Goal: Information Seeking & Learning: Learn about a topic

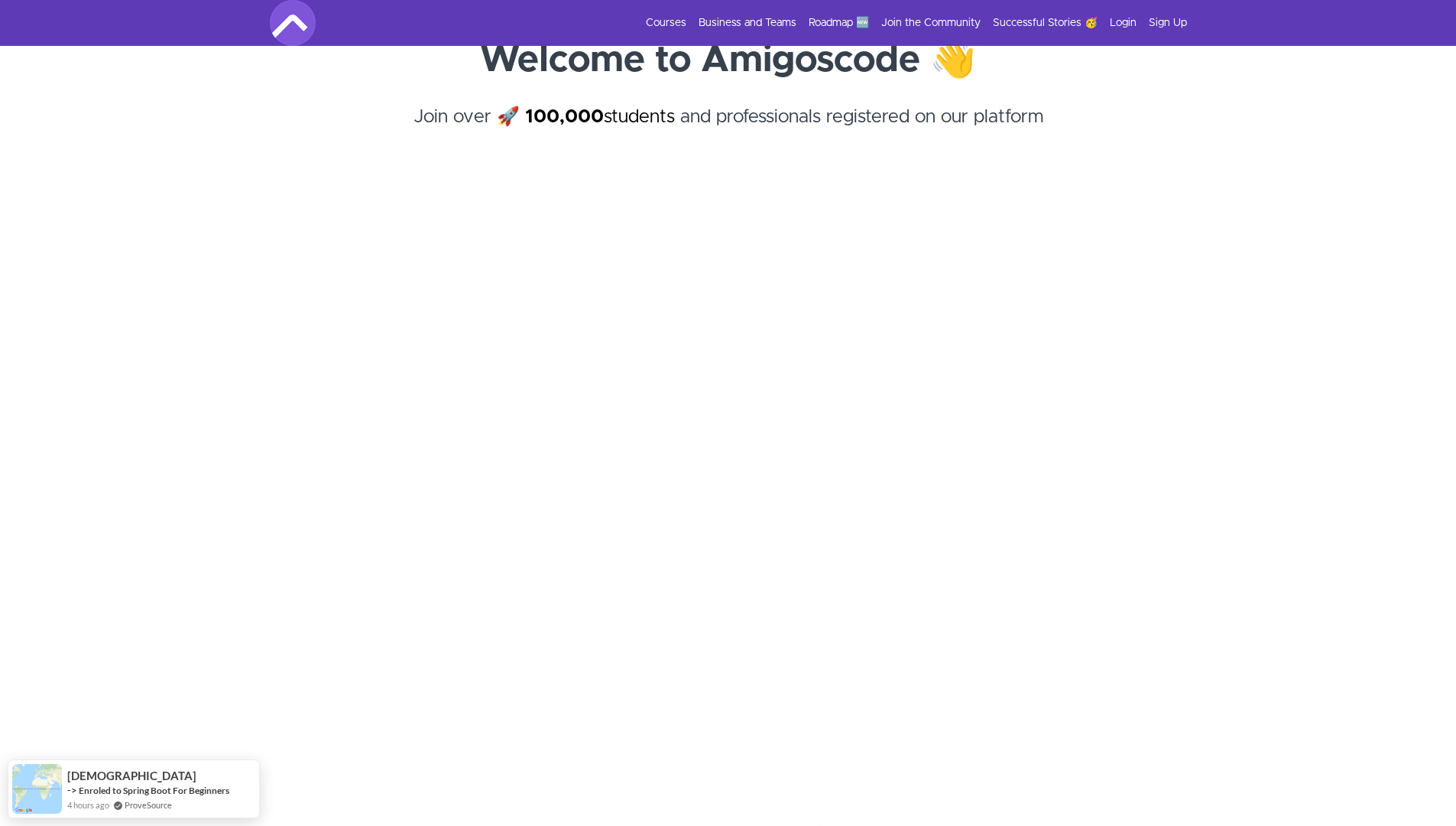
scroll to position [42, 0]
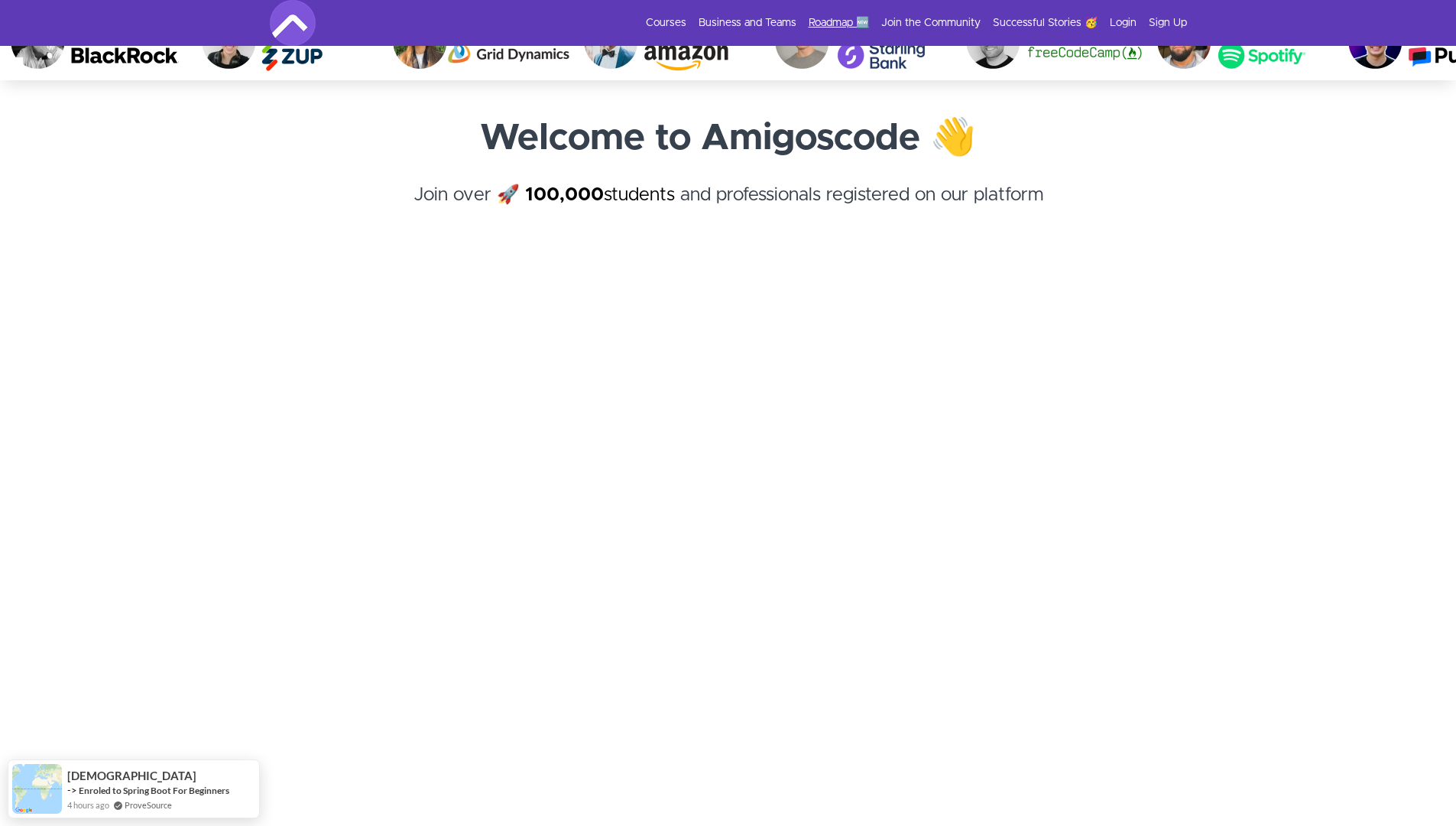
click at [826, 26] on link "Roadmap 🆕" at bounding box center [839, 23] width 60 height 15
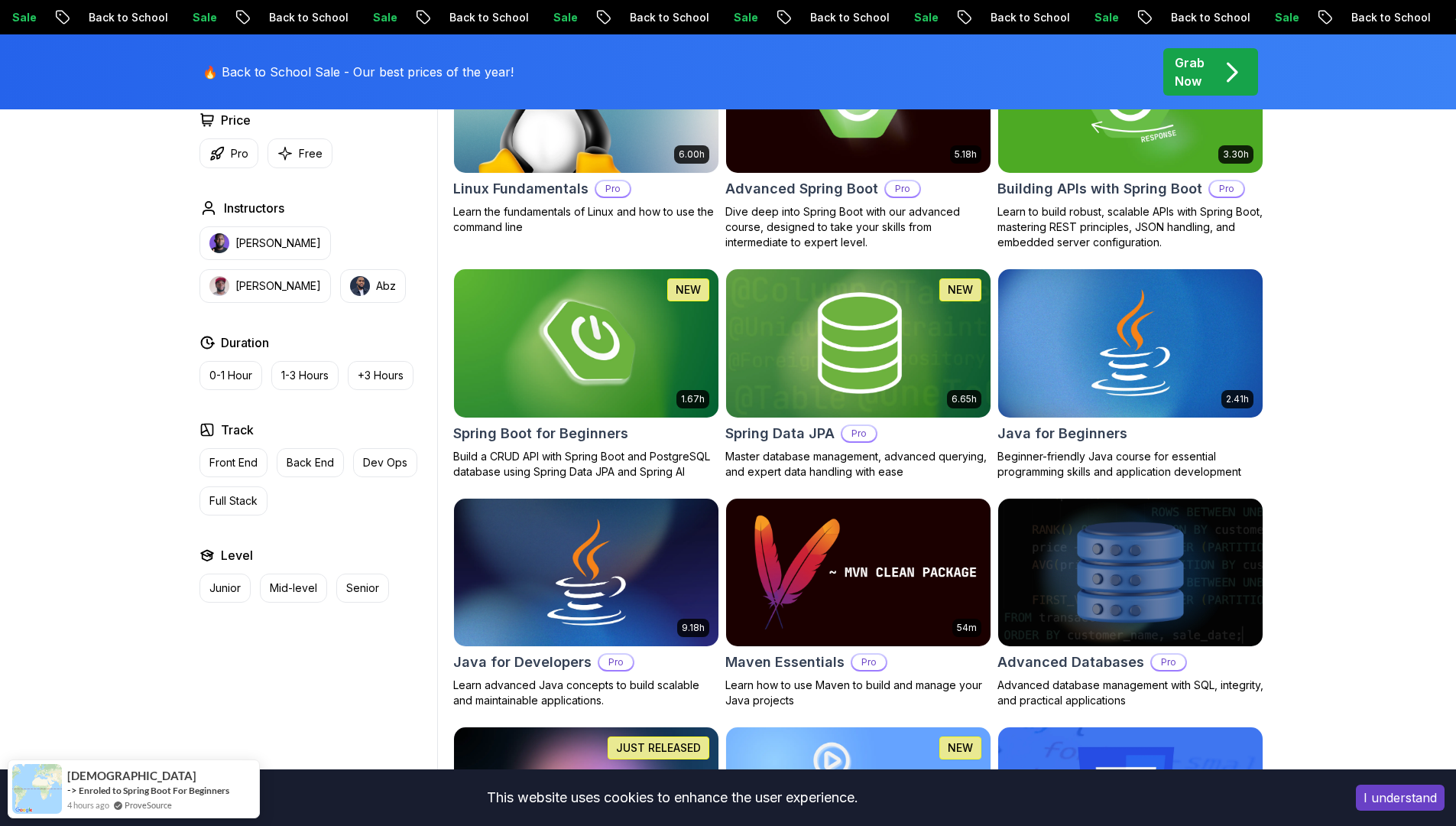
scroll to position [576, 0]
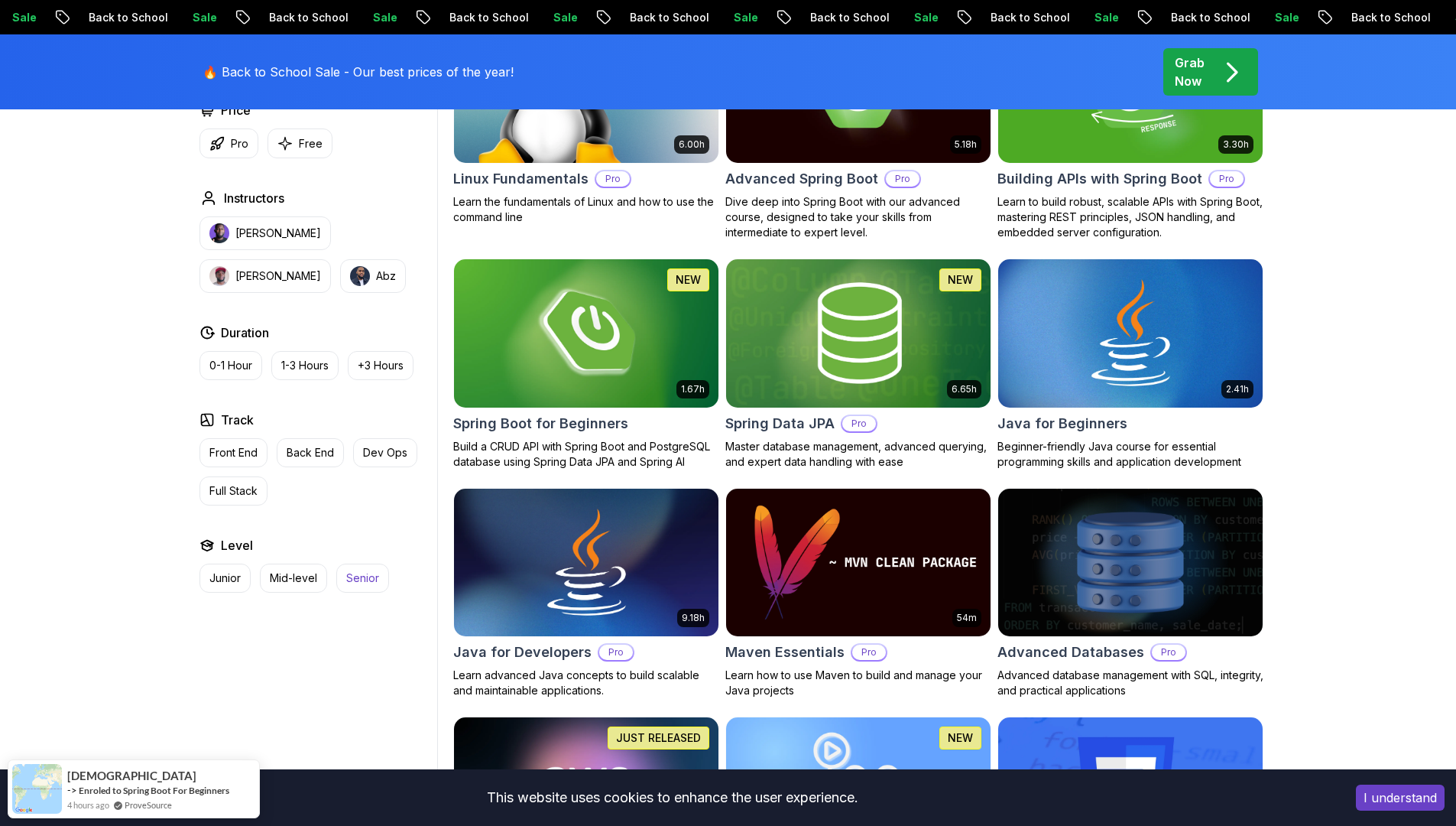
click at [360, 579] on p "Senior" at bounding box center [362, 578] width 33 height 15
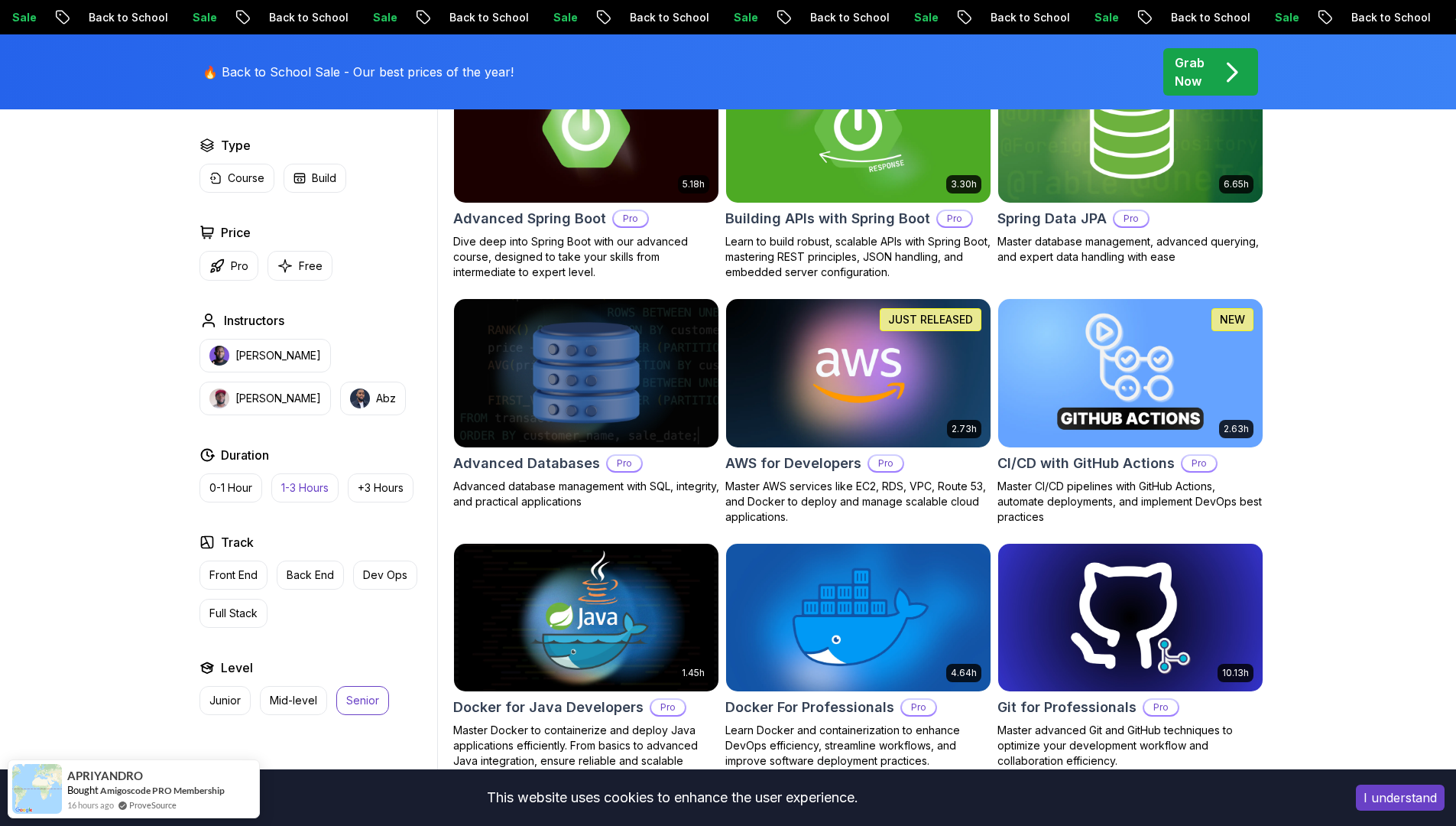
scroll to position [526, 0]
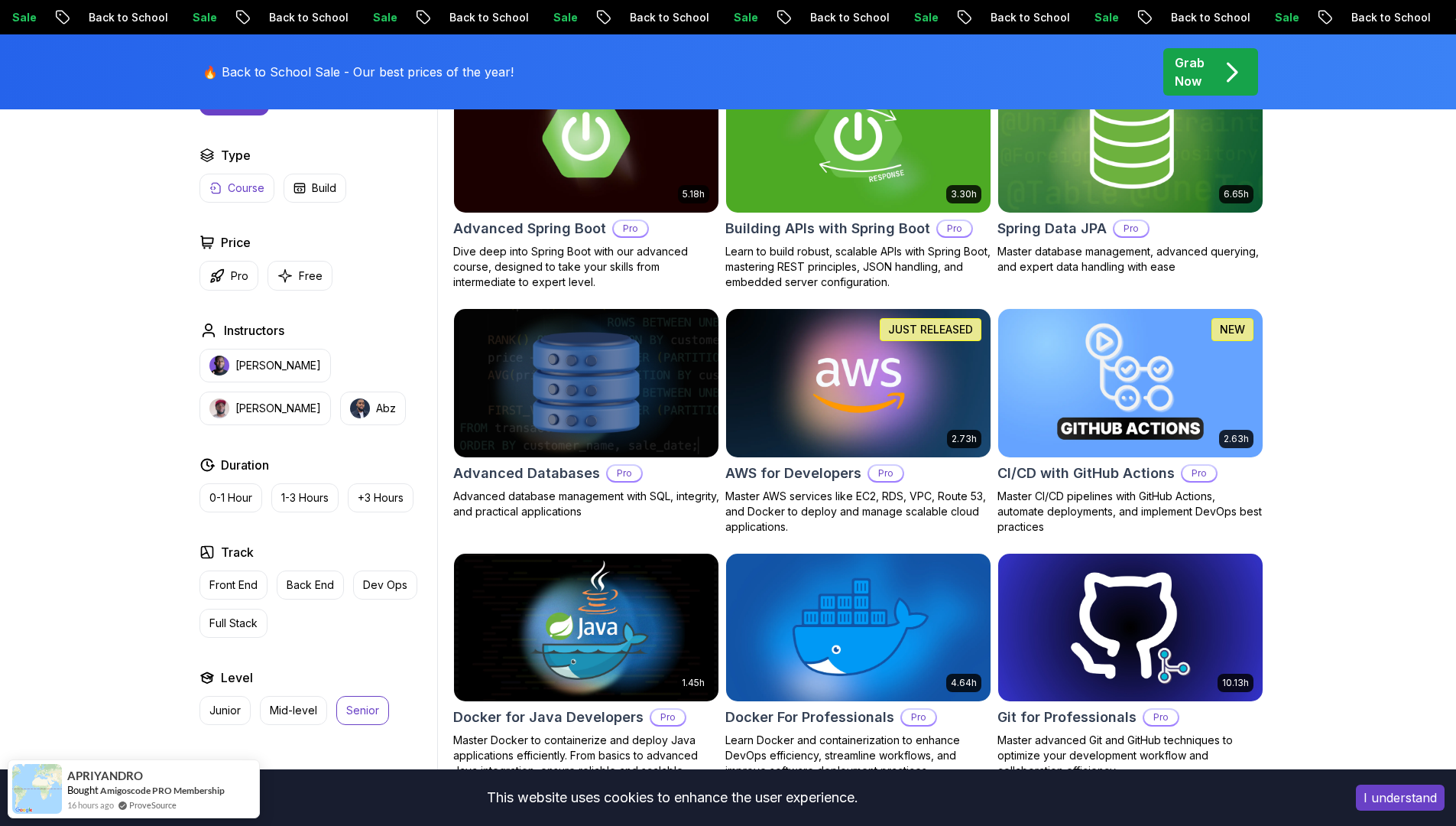
click at [256, 192] on p "Course" at bounding box center [246, 188] width 37 height 15
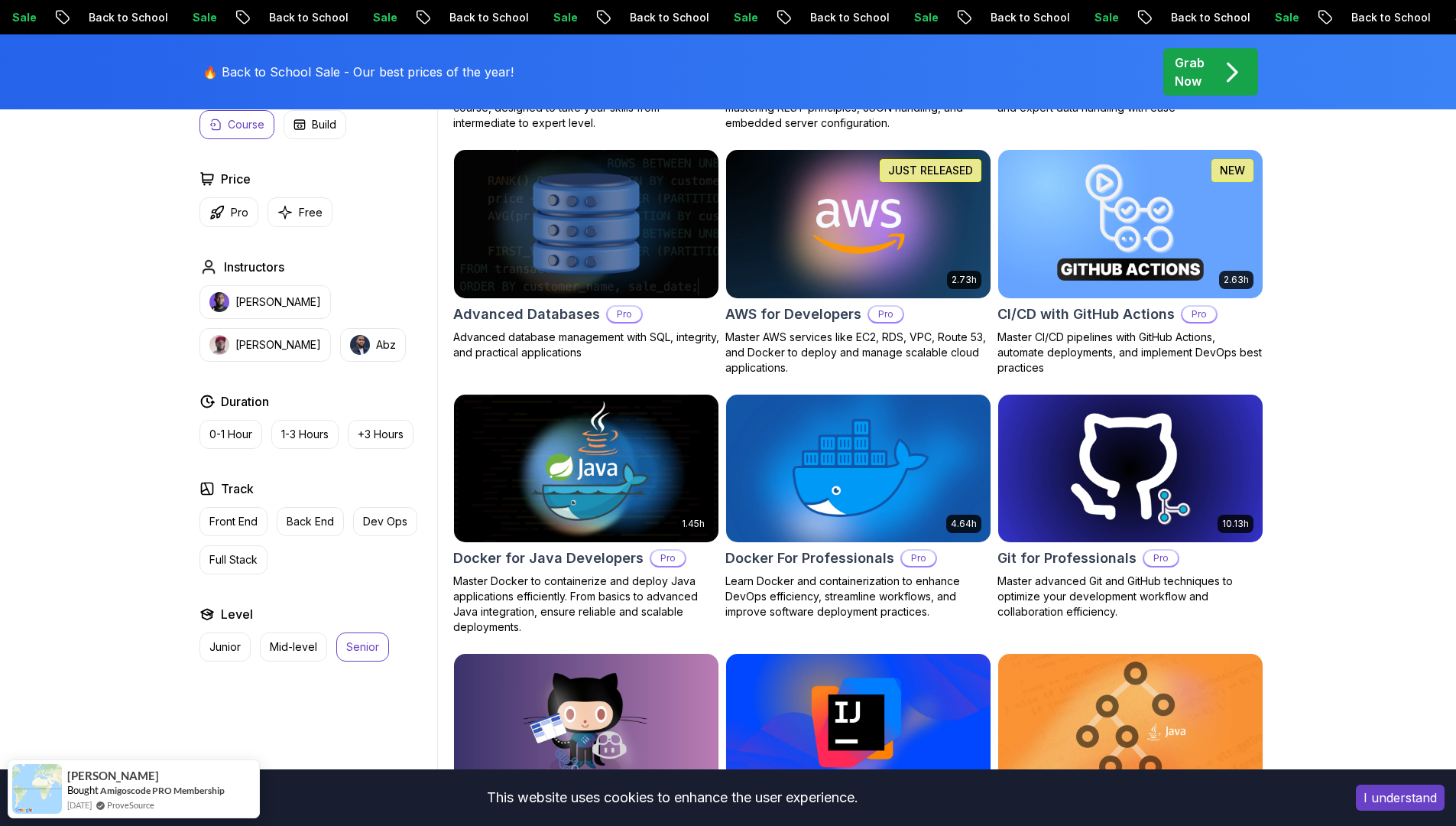
scroll to position [763, 0]
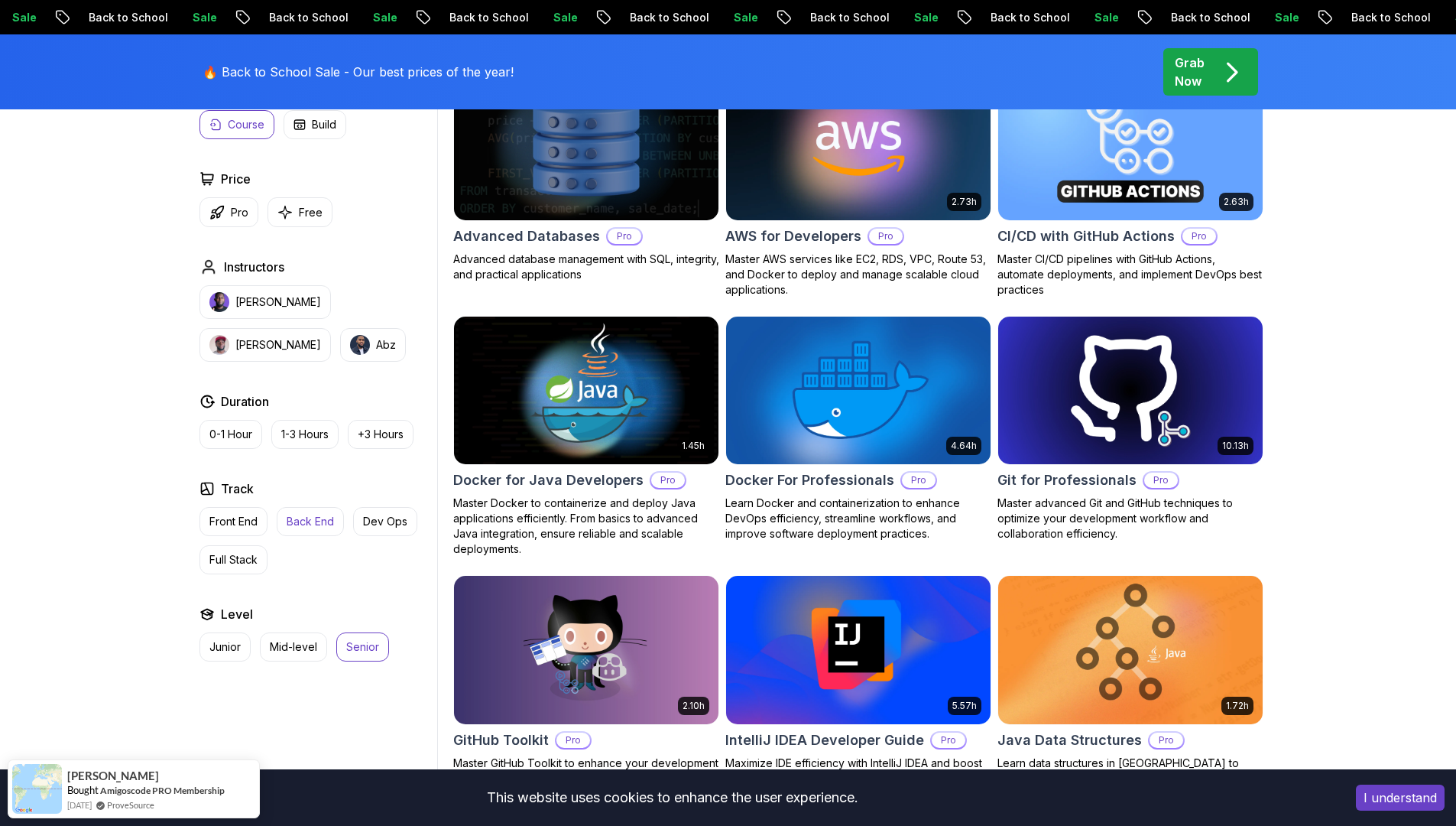
click at [315, 517] on p "Back End" at bounding box center [310, 522] width 48 height 15
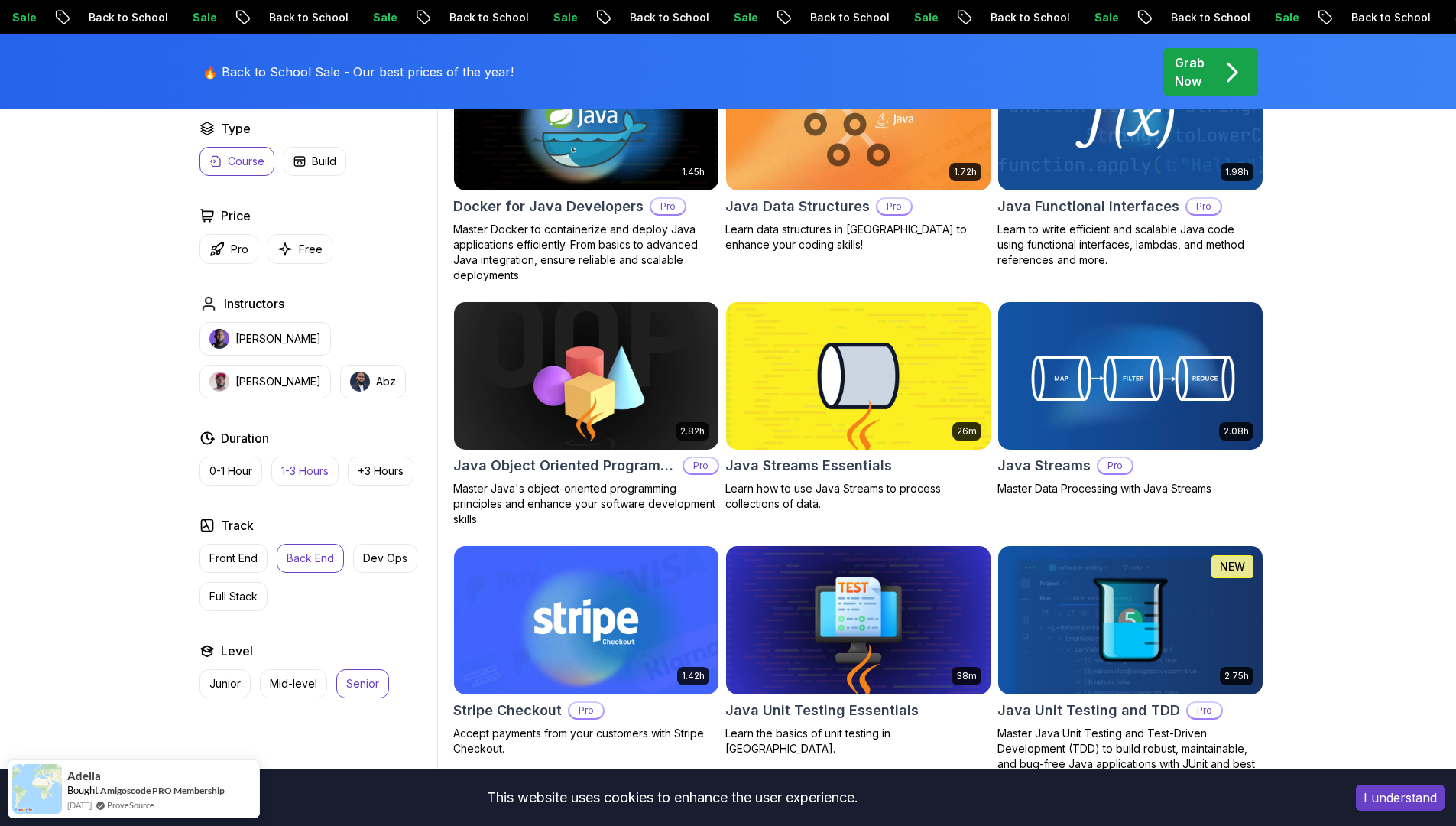
scroll to position [409, 0]
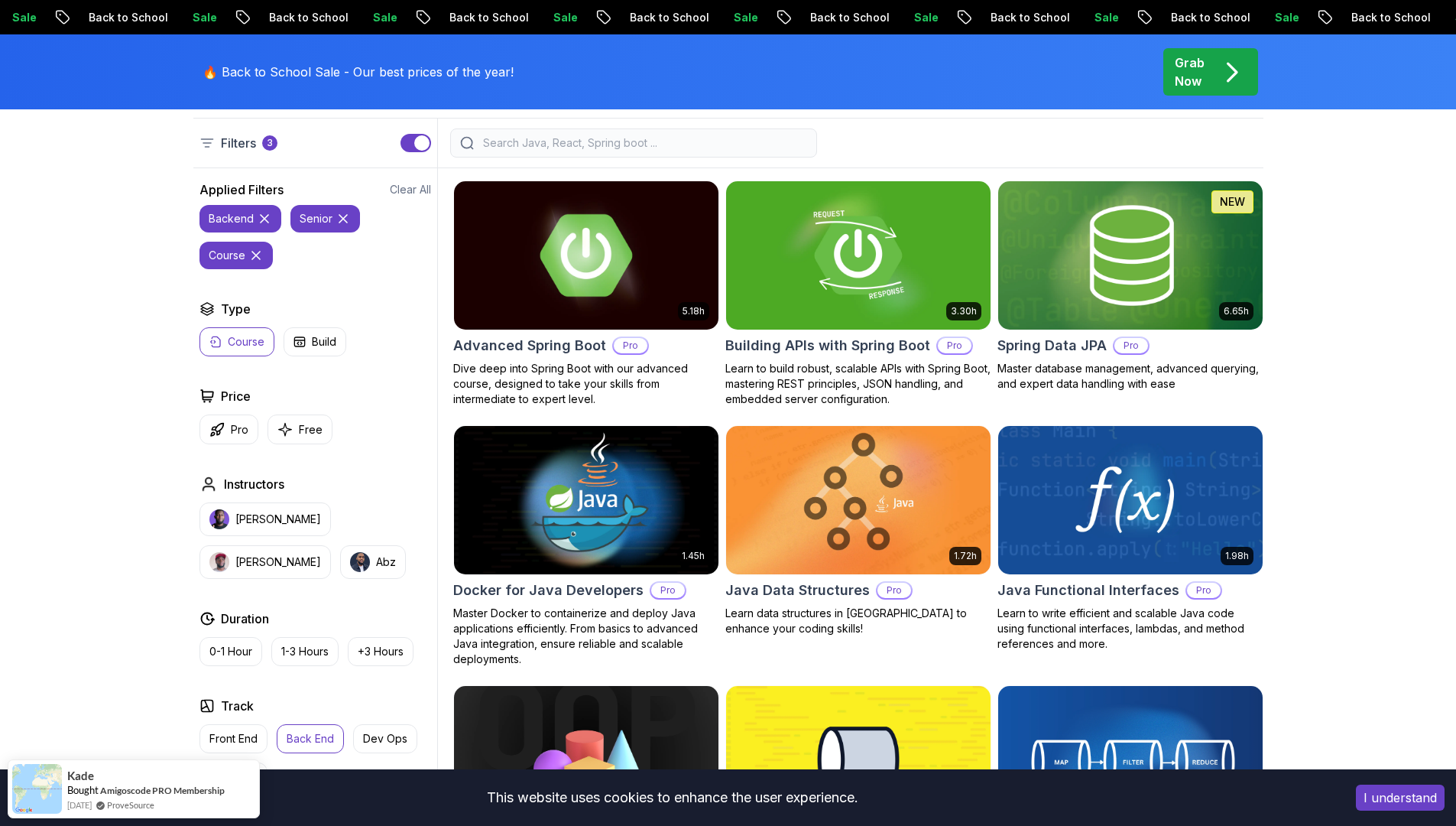
click at [578, 274] on img at bounding box center [586, 255] width 277 height 155
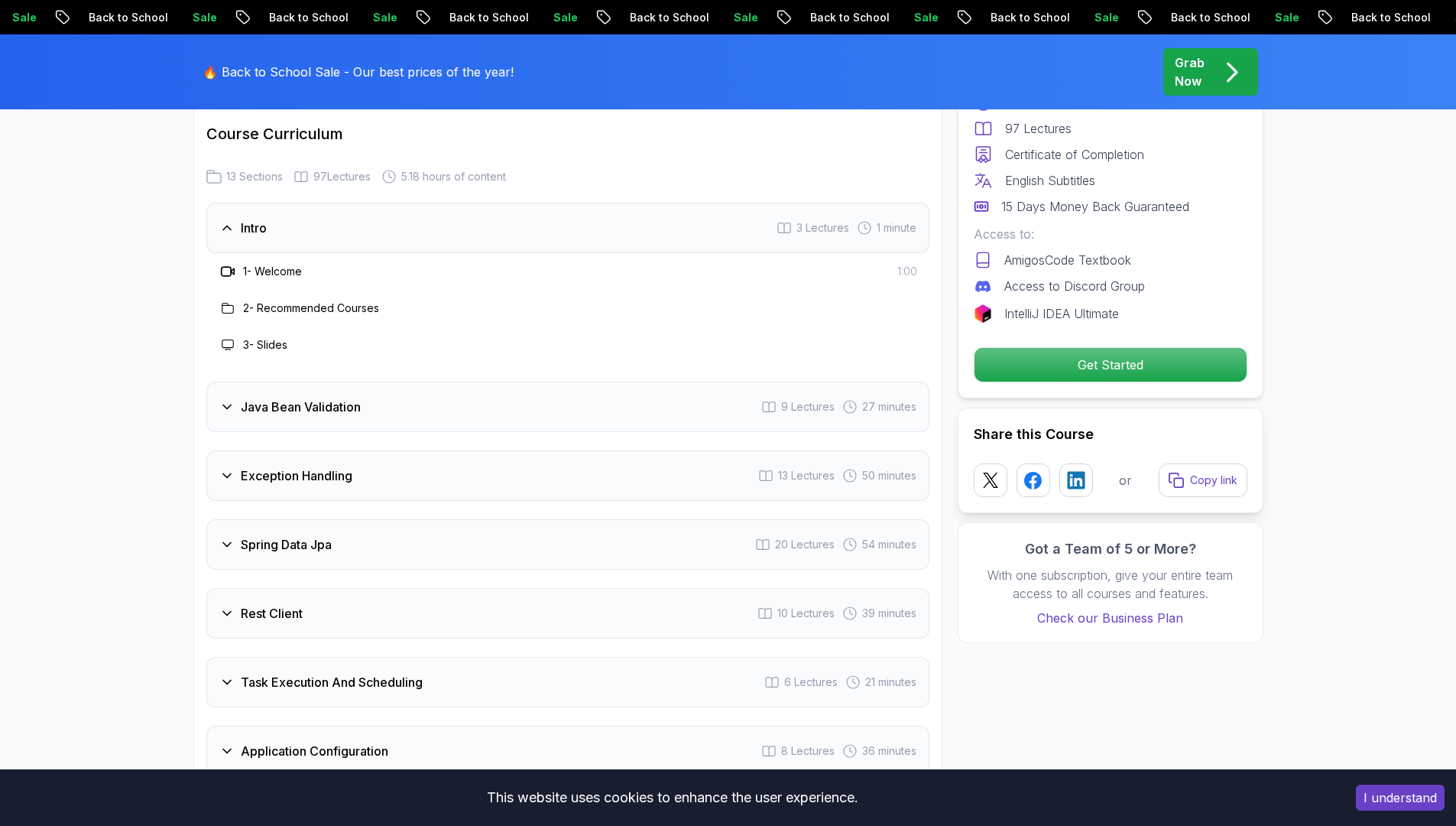
scroll to position [2091, 0]
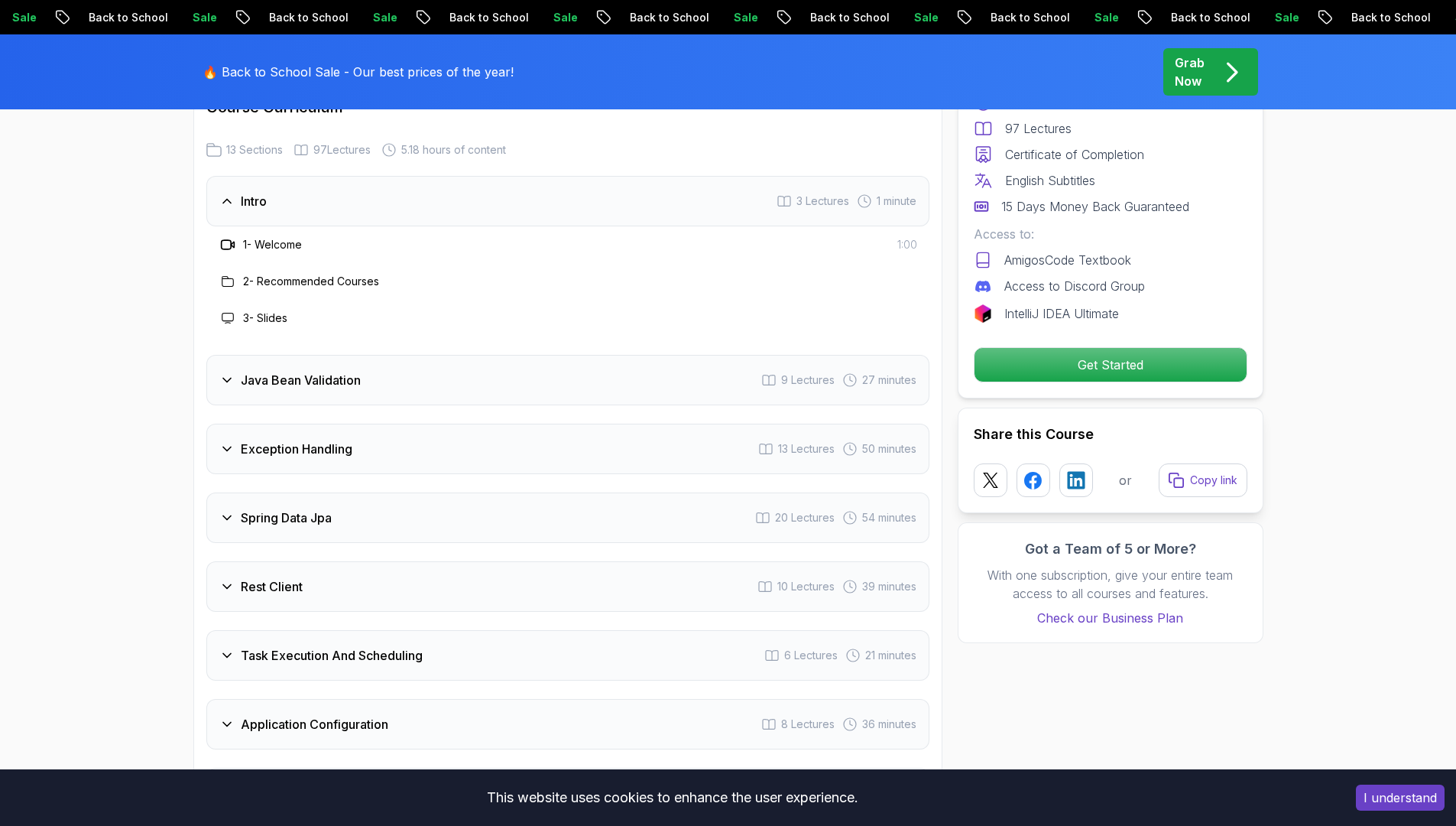
click at [386, 355] on div "Java Bean Validation 9 Lectures 27 minutes" at bounding box center [567, 380] width 723 height 50
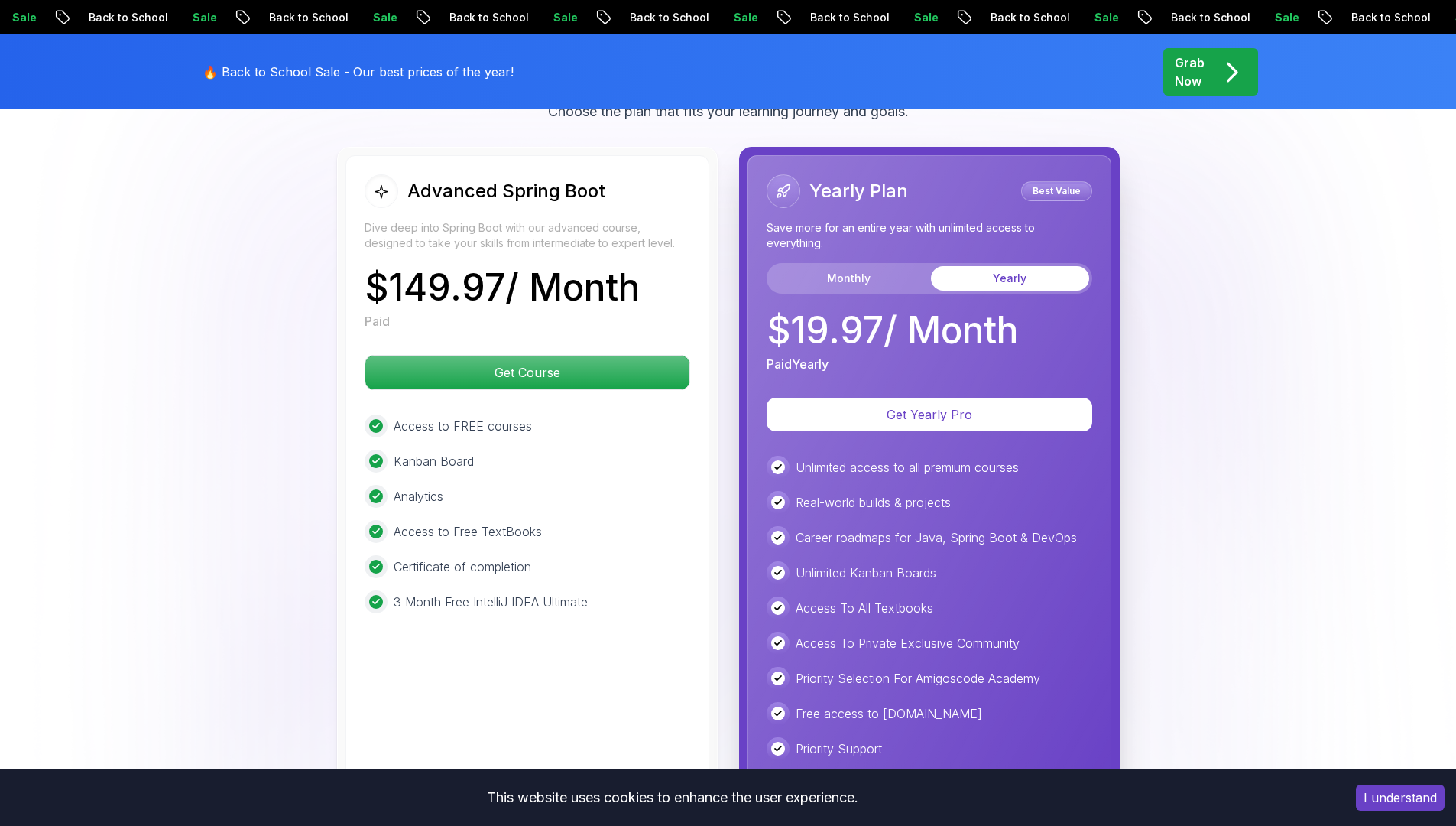
scroll to position [3663, 0]
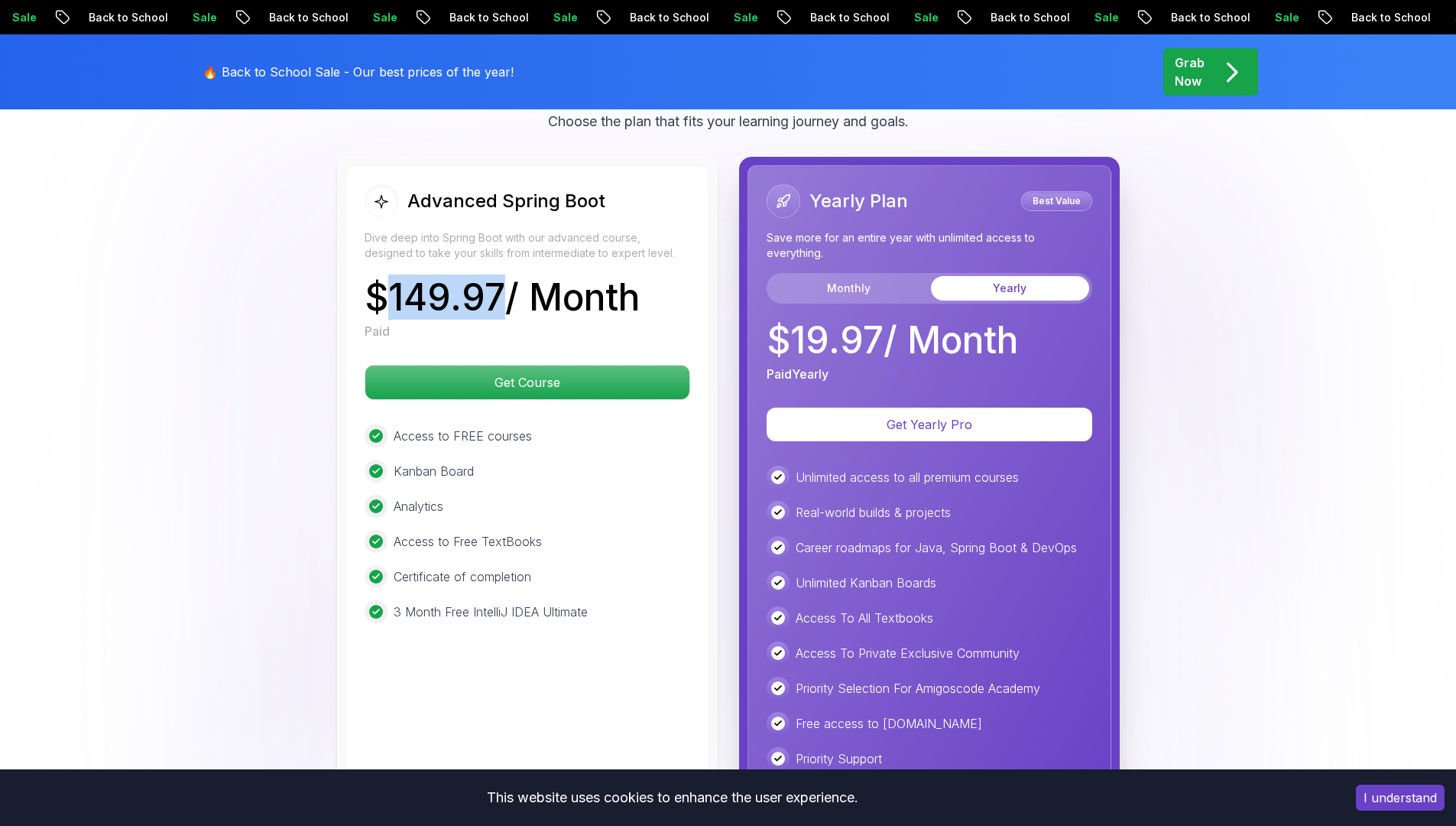
drag, startPoint x: 395, startPoint y: 260, endPoint x: 502, endPoint y: 257, distance: 107.0
click at [502, 279] on p "$ 149.97 / Month" at bounding box center [502, 298] width 275 height 37
copy p "149.97"
click at [449, 279] on p "$ 149.97 / Month" at bounding box center [502, 298] width 275 height 37
click at [816, 276] on button "Monthly" at bounding box center [848, 288] width 158 height 24
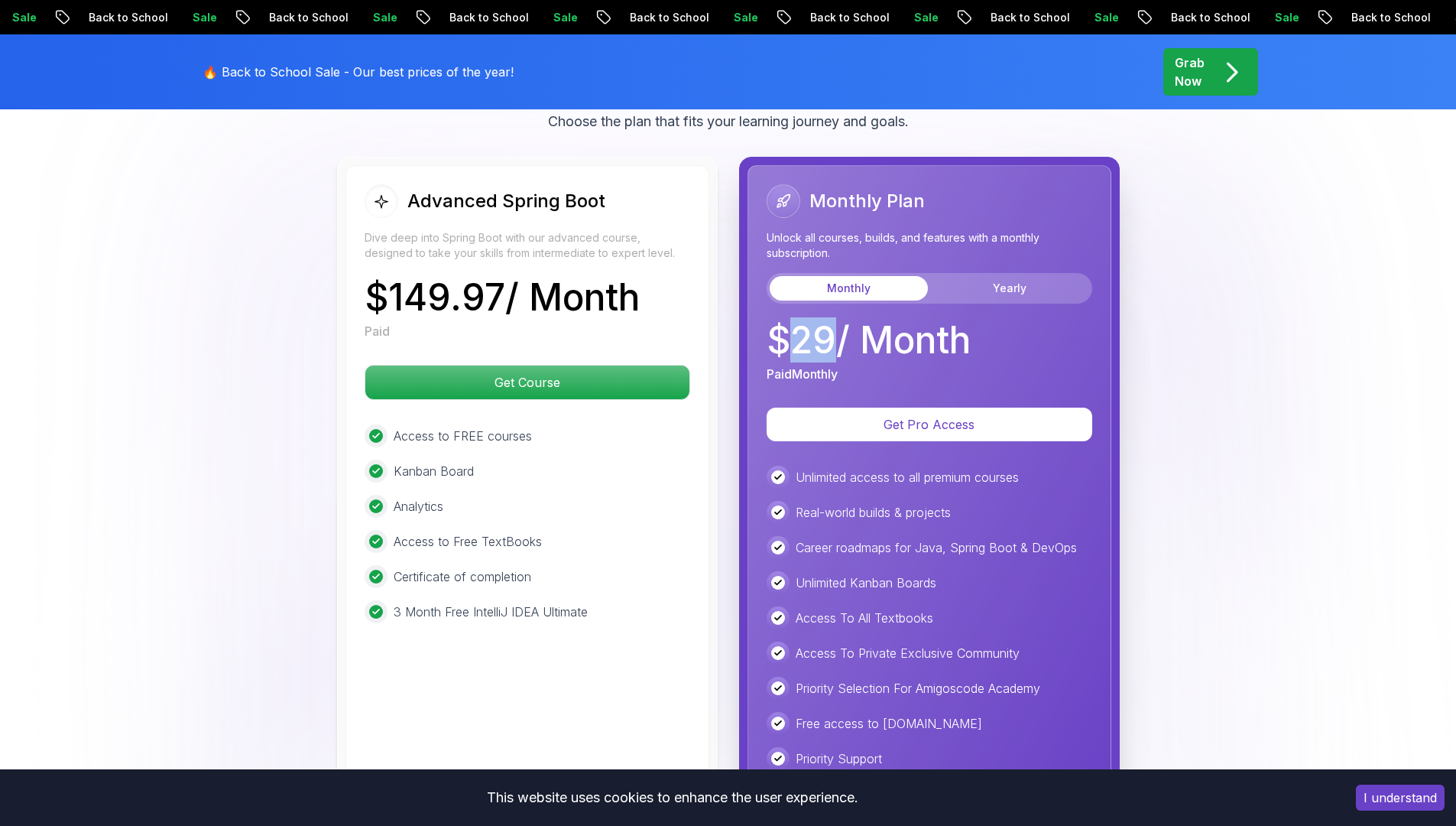
drag, startPoint x: 795, startPoint y: 298, endPoint x: 831, endPoint y: 301, distance: 36.1
click at [831, 322] on p "$ 29 / Month" at bounding box center [869, 340] width 205 height 37
copy p "29"
click at [1172, 470] on div "Advanced Spring Boot Dive deep into Spring Boot with our advanced course, desig…" at bounding box center [728, 495] width 1070 height 676
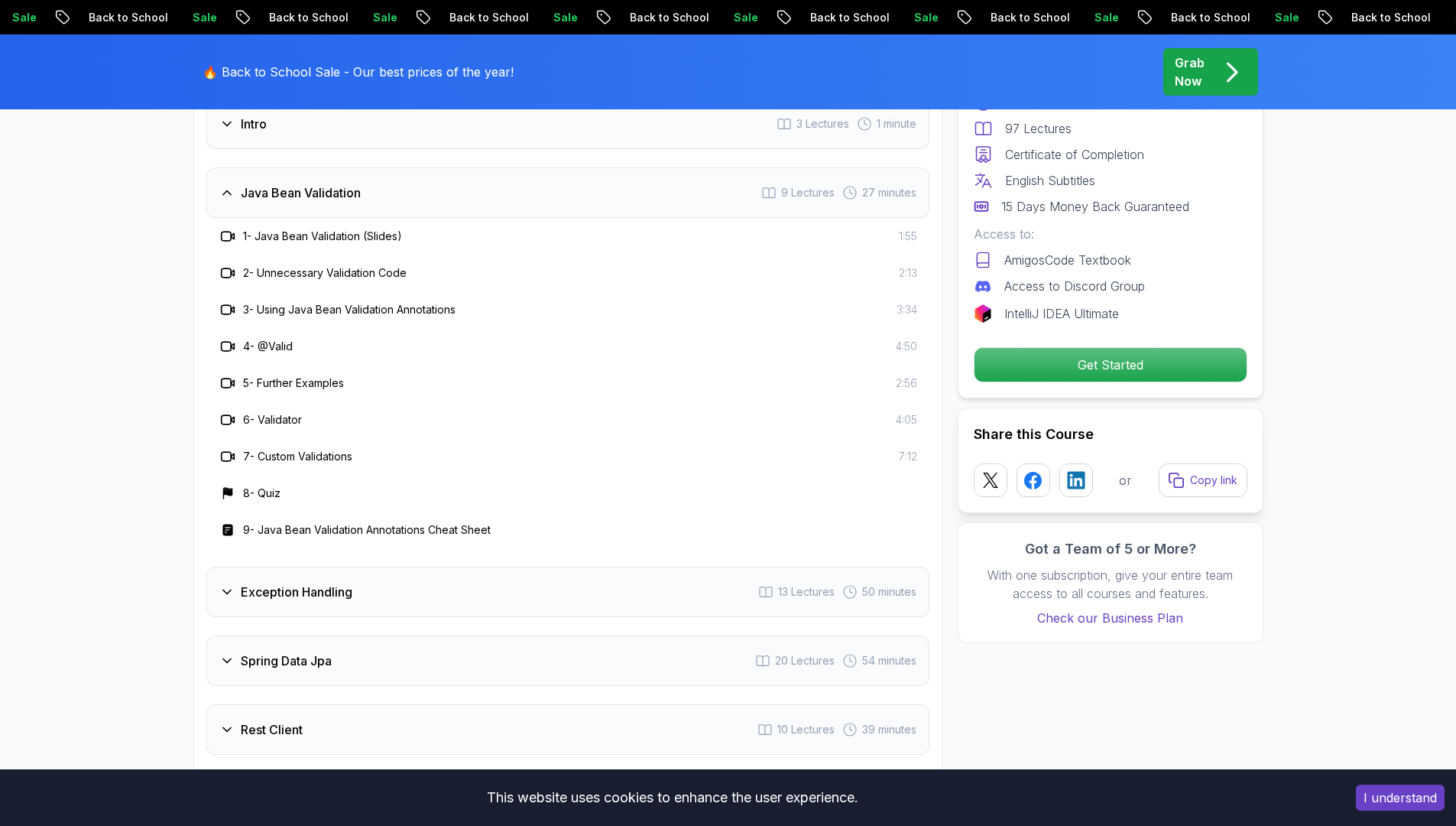
scroll to position [2332, 0]
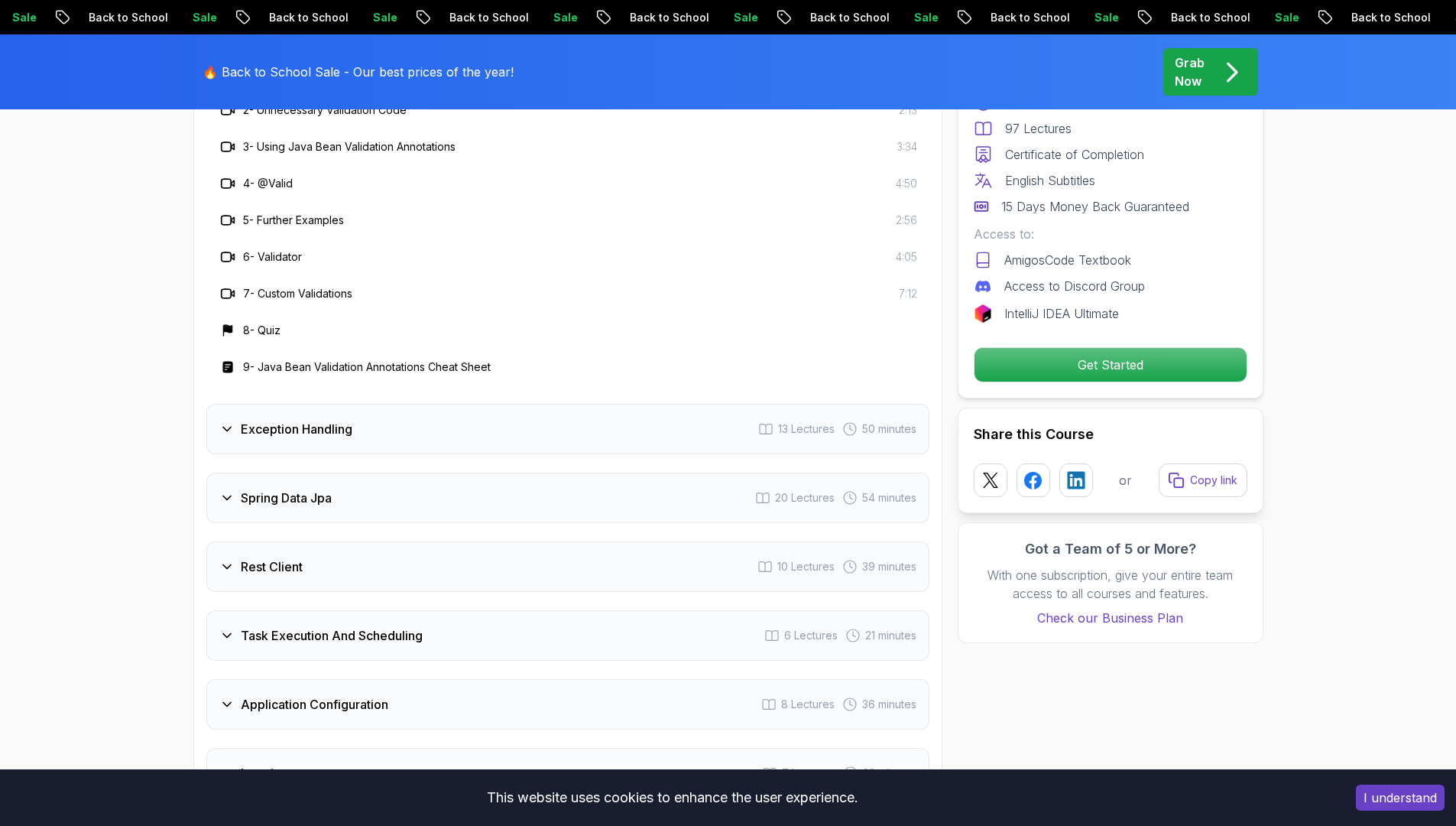
click at [324, 420] on h3 "Exception Handling" at bounding box center [296, 429] width 111 height 18
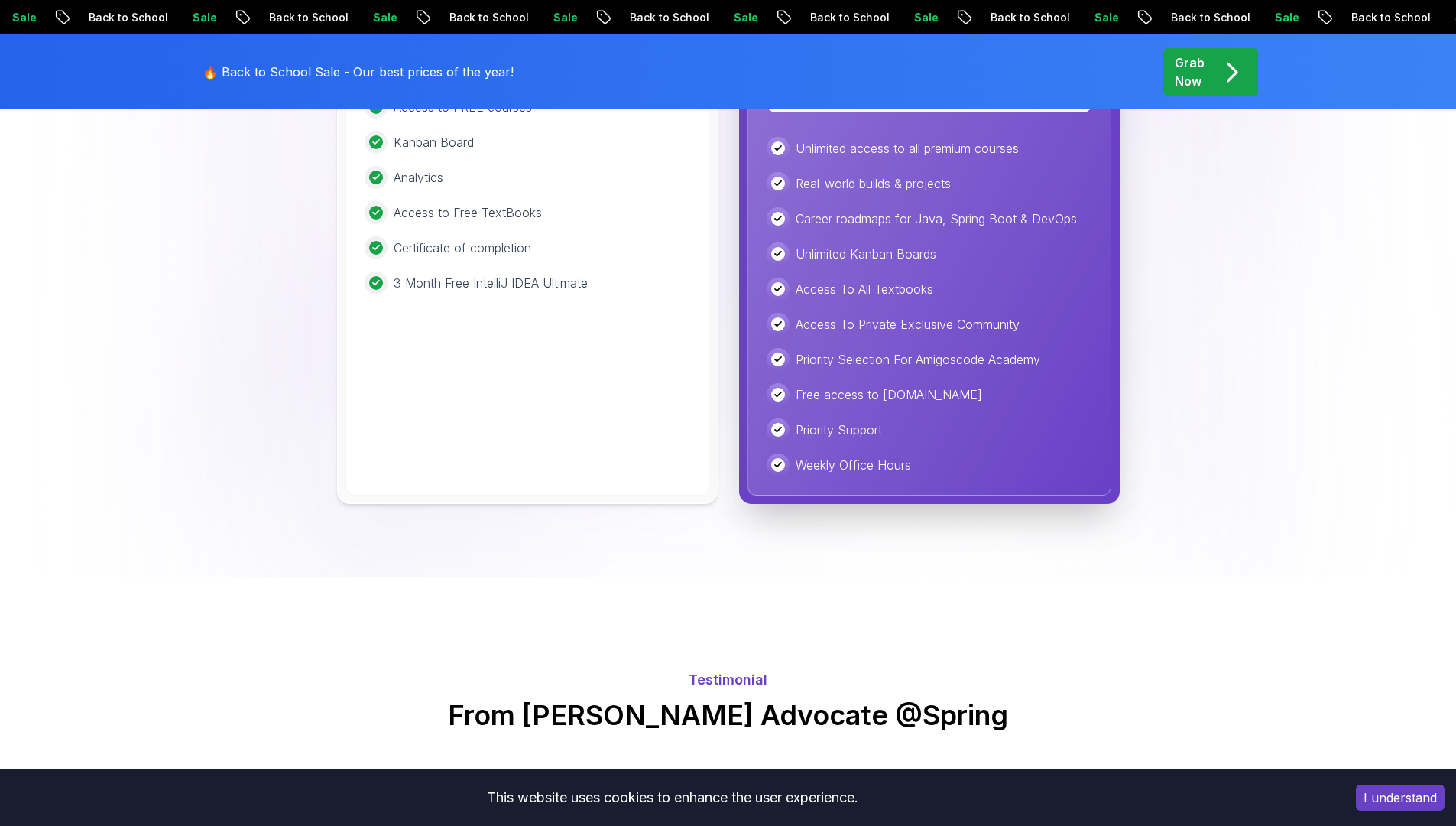
scroll to position [3892, 0]
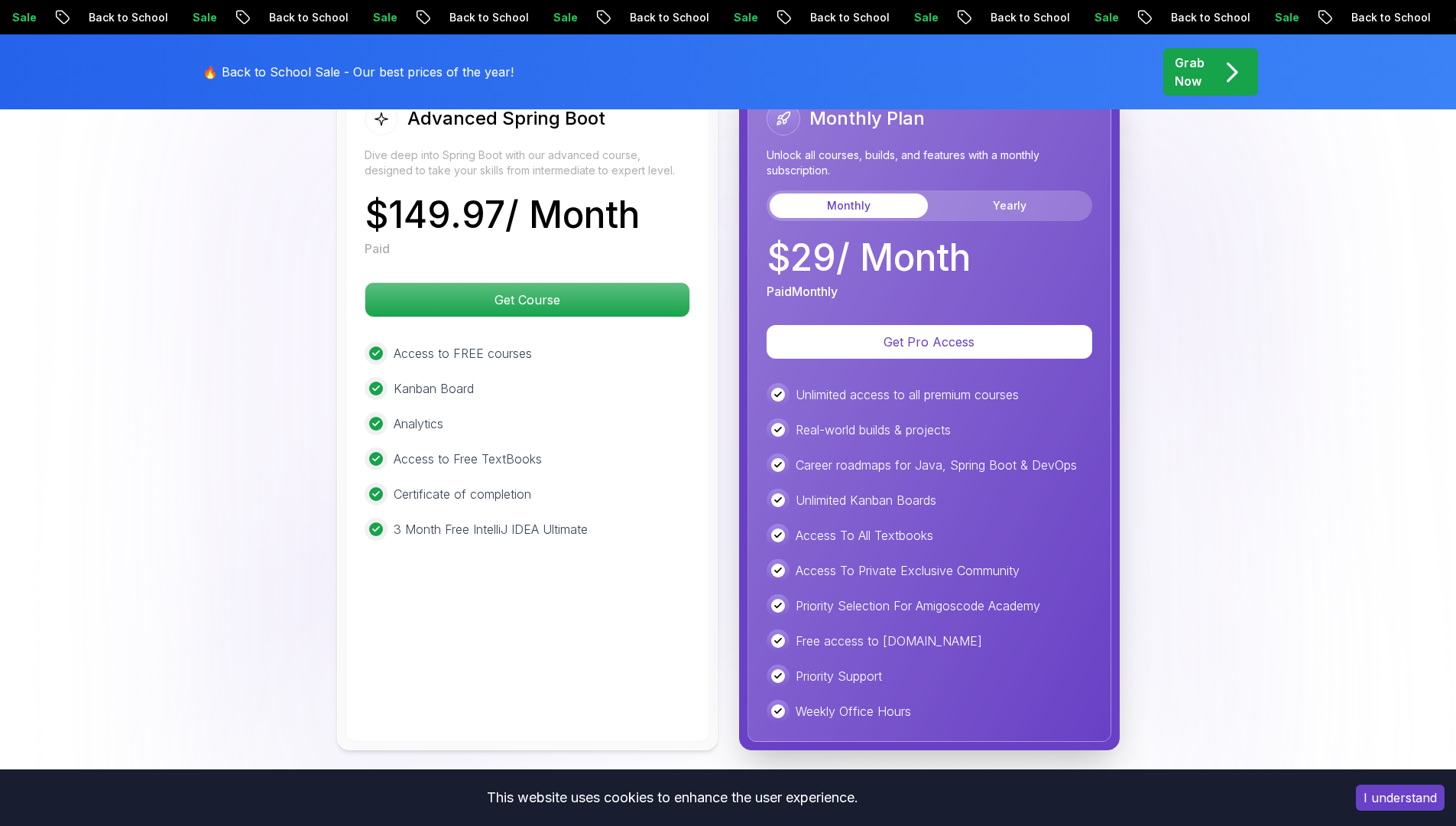
click at [977, 184] on div "Monthly Plan Unlock all courses, builds, and features with a monthly subscripti…" at bounding box center [930, 200] width 326 height 199
click at [975, 190] on div "Monthly Yearly" at bounding box center [930, 205] width 326 height 30
click at [995, 194] on button "Yearly" at bounding box center [1010, 205] width 158 height 24
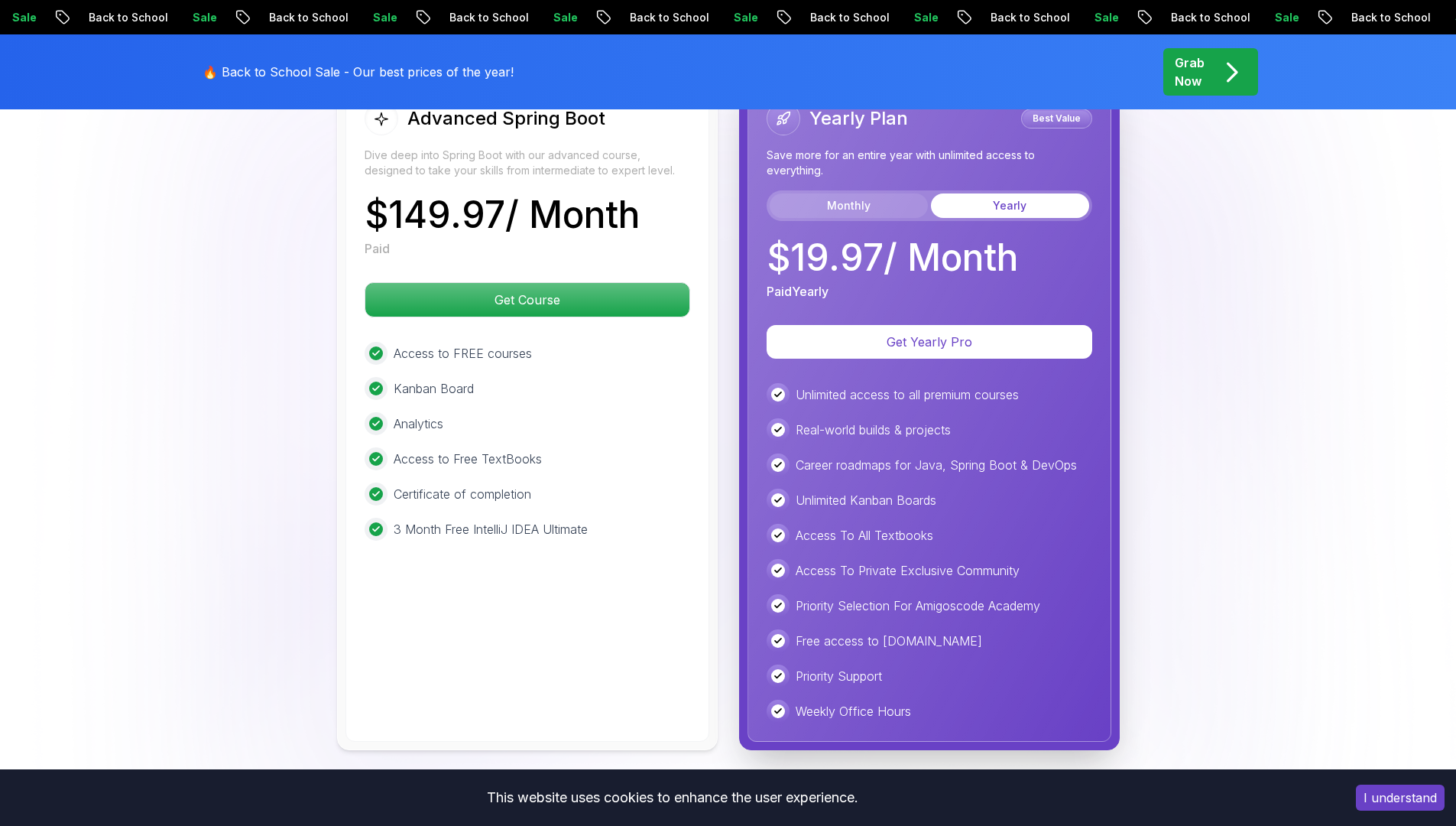
click at [852, 194] on button "Monthly" at bounding box center [848, 205] width 158 height 24
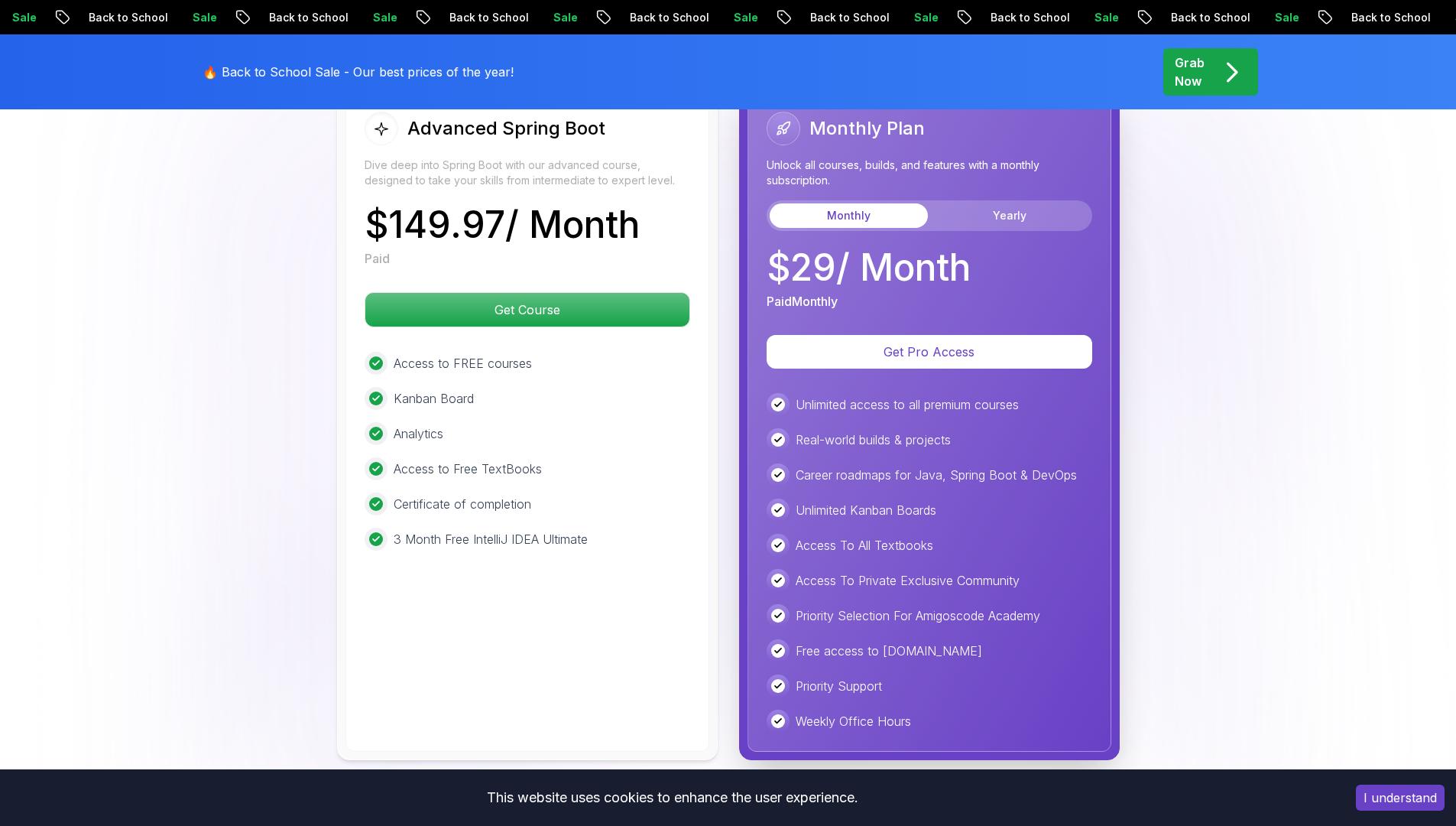
scroll to position [3847, 0]
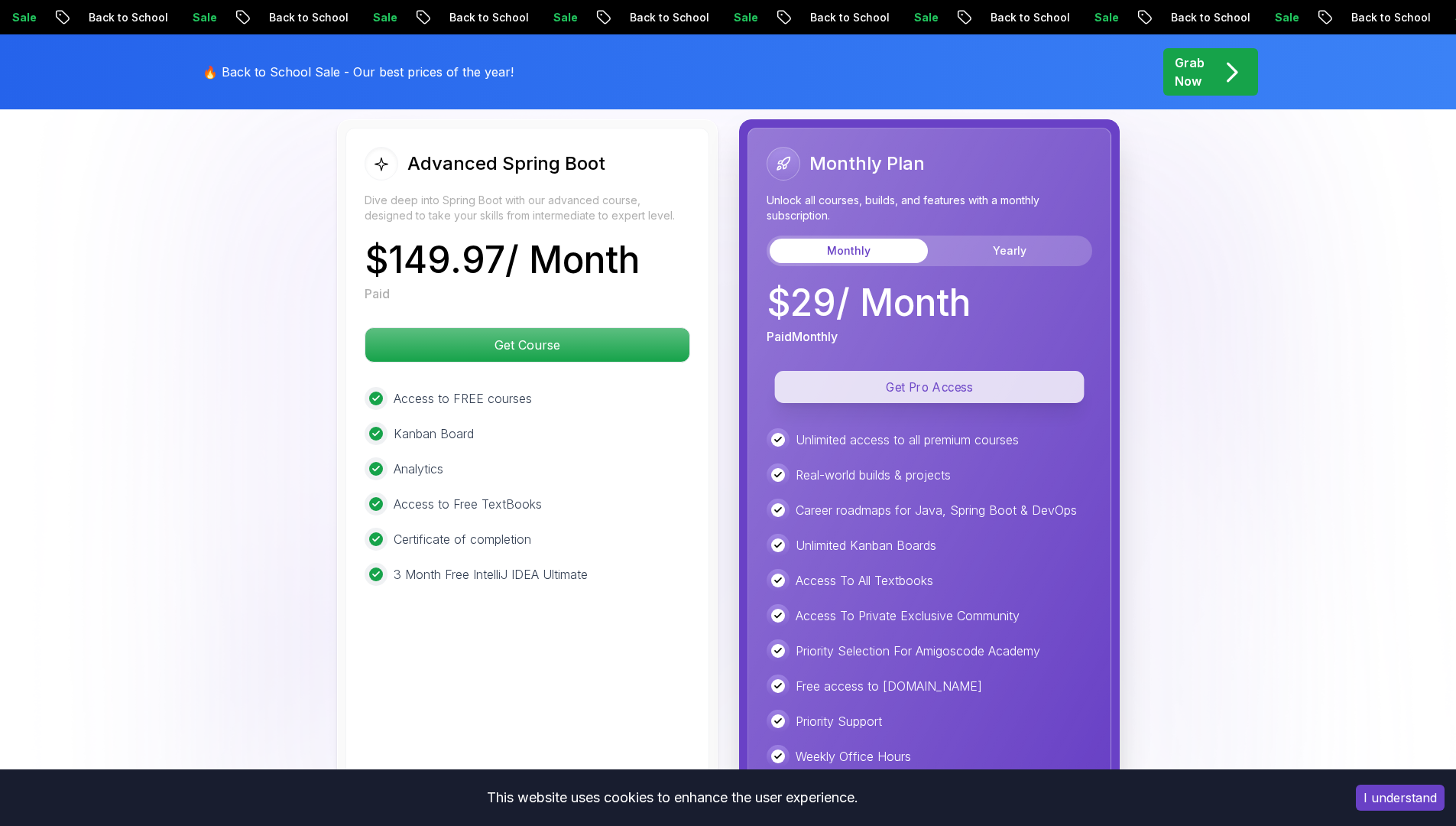
click at [911, 371] on p "Get Pro Access" at bounding box center [929, 387] width 309 height 32
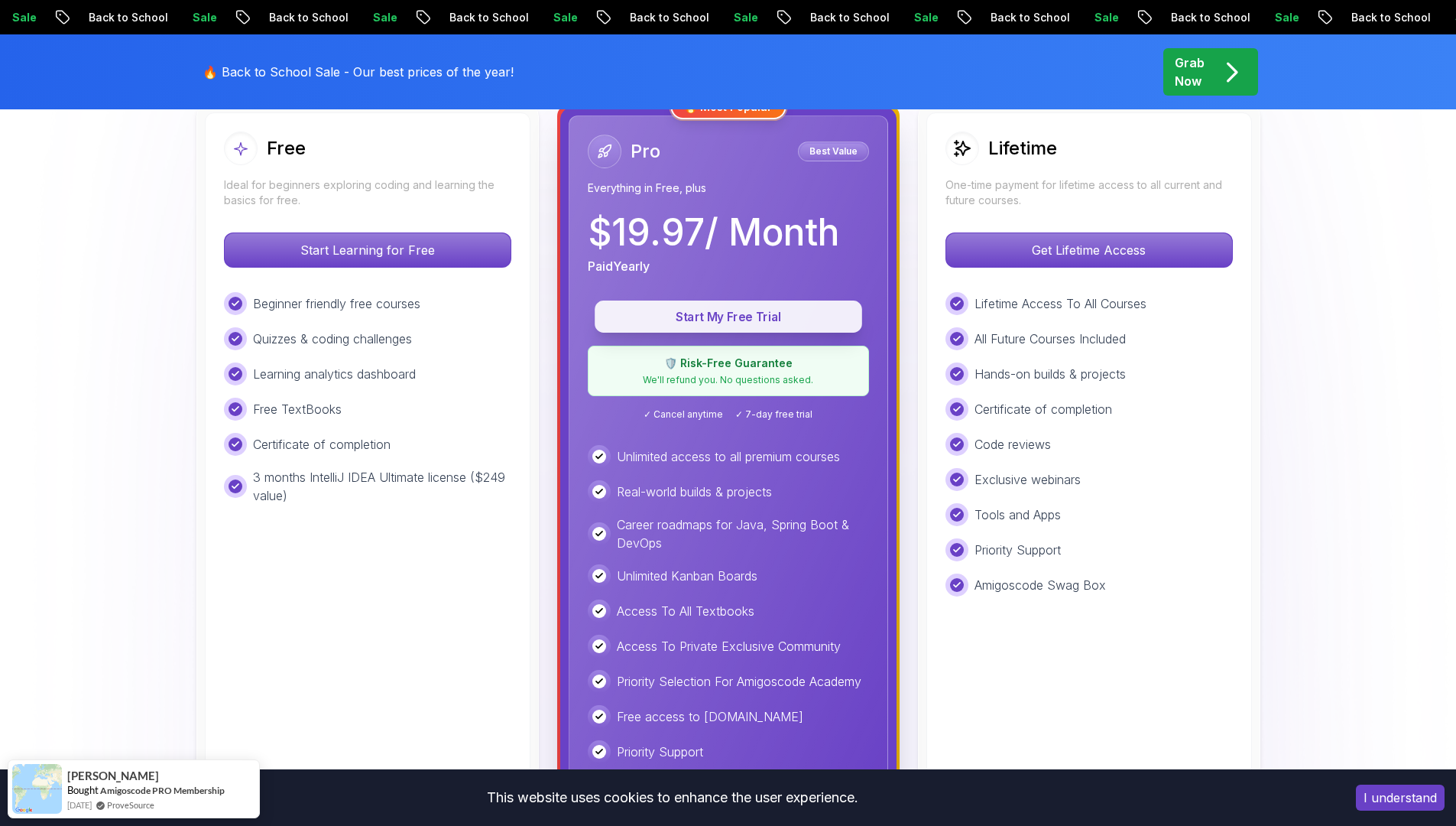
scroll to position [435, 0]
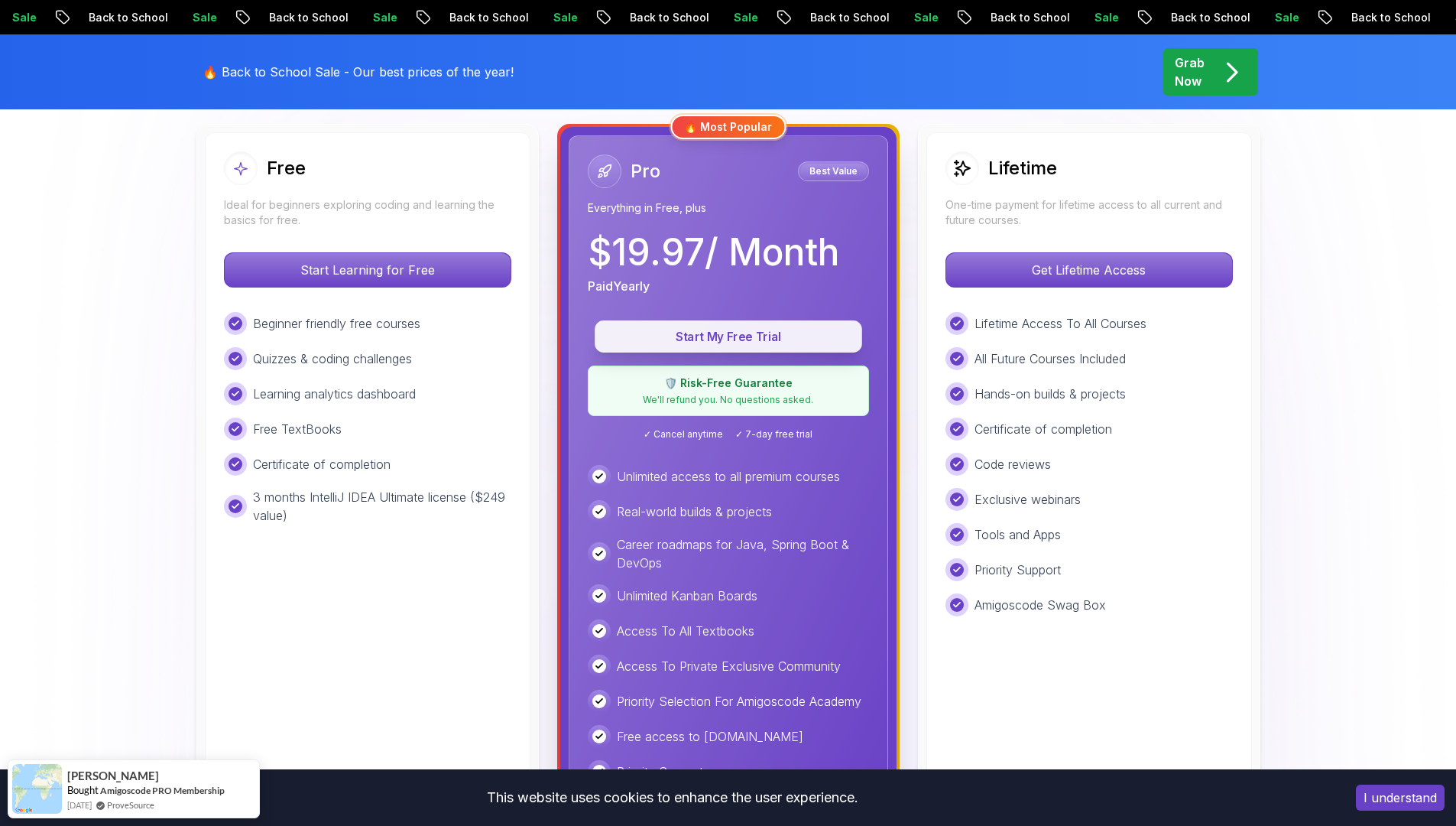
click at [725, 328] on p "Start My Free Trial" at bounding box center [728, 336] width 232 height 18
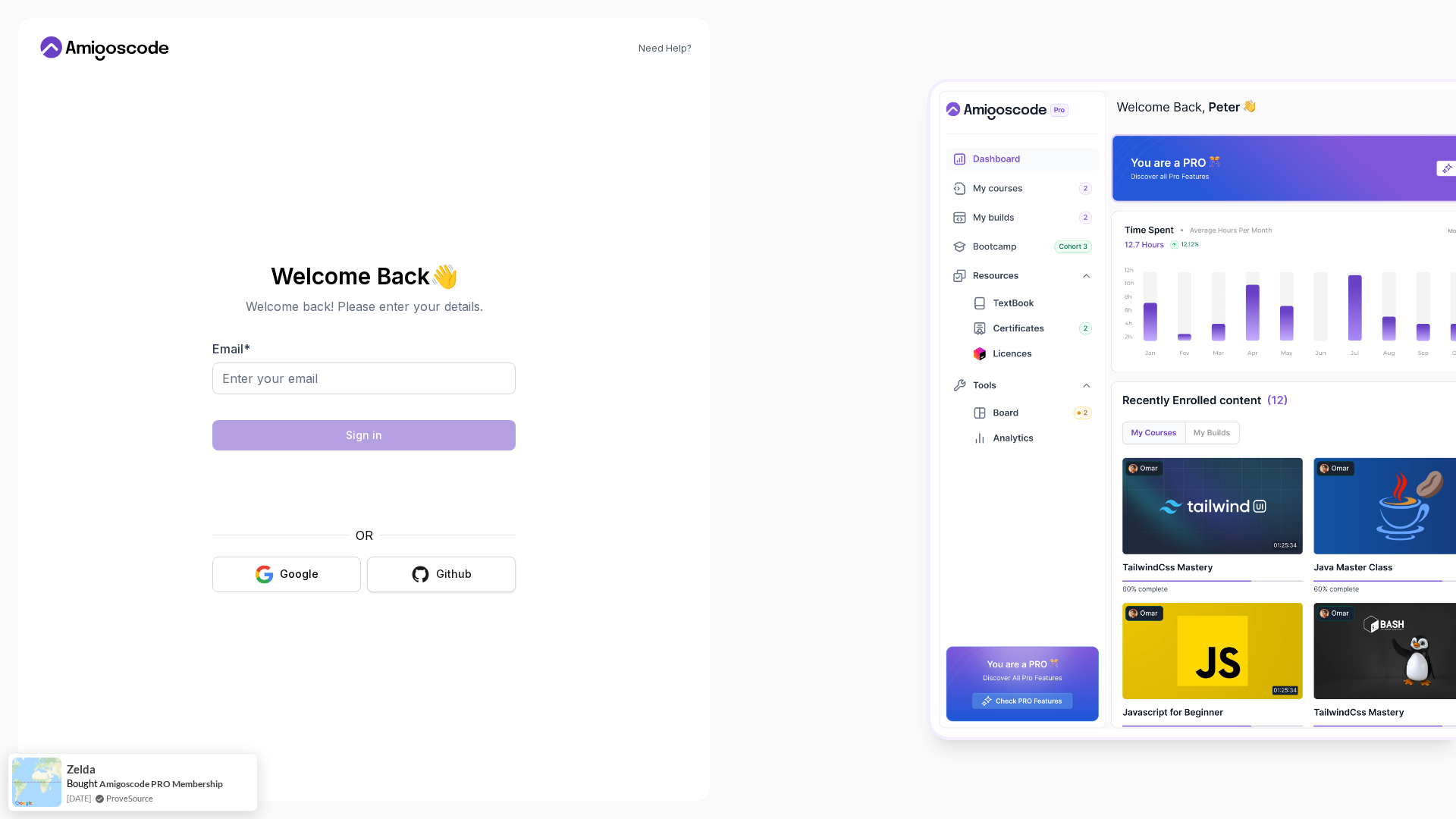
click at [468, 573] on div "Github" at bounding box center [453, 574] width 36 height 15
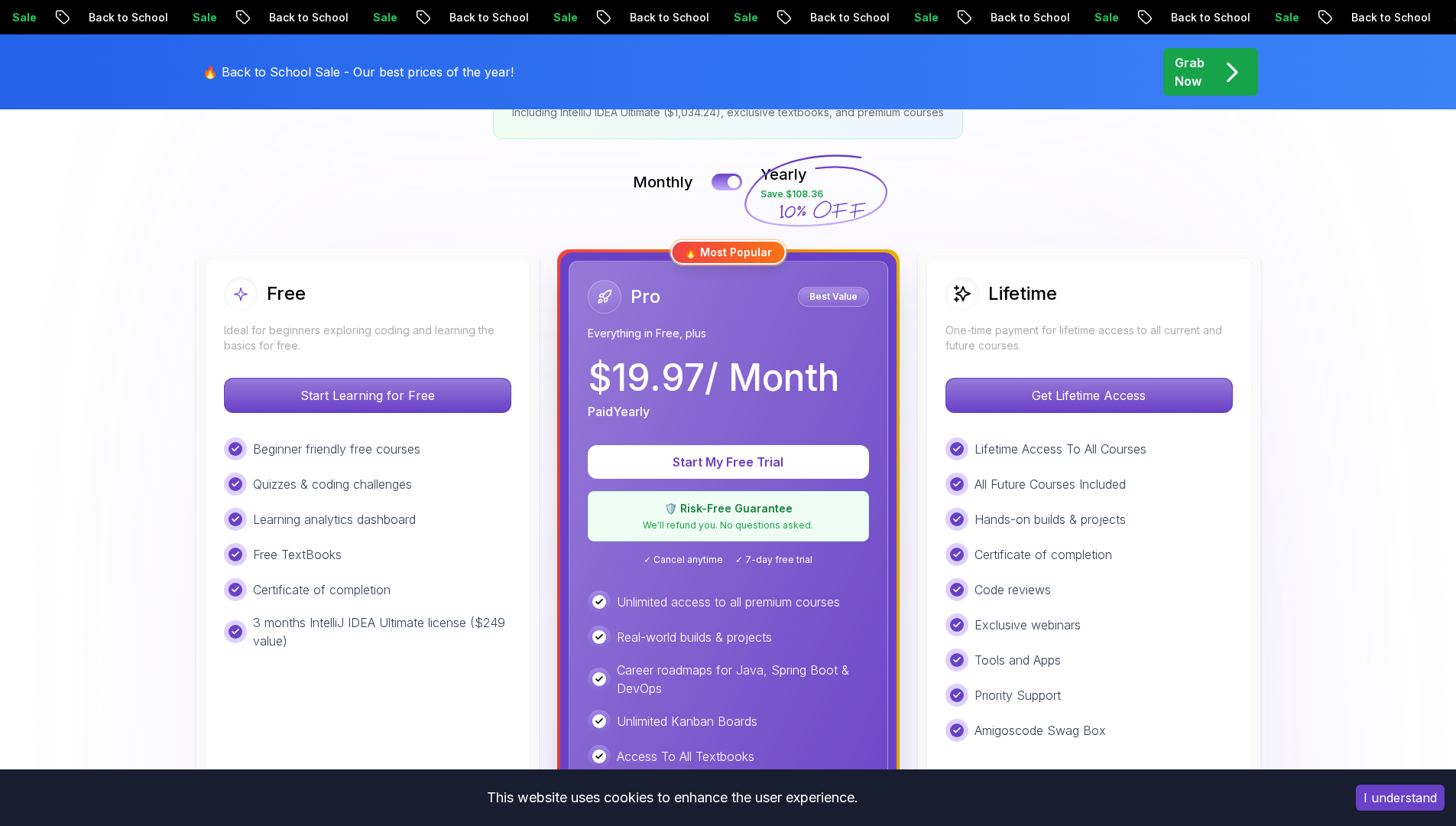
scroll to position [319, 0]
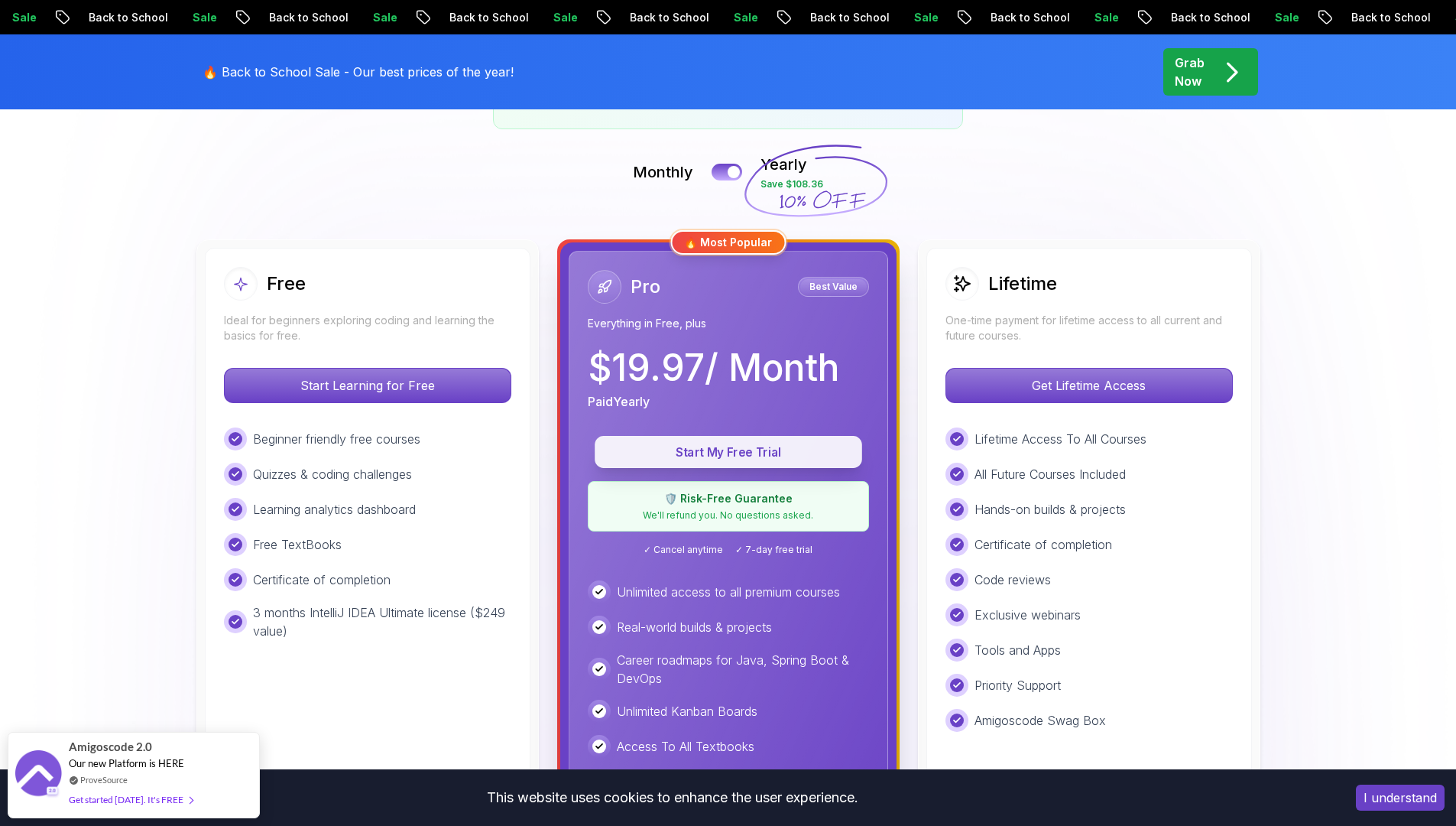
click at [733, 456] on p "Start My Free Trial" at bounding box center [728, 452] width 232 height 18
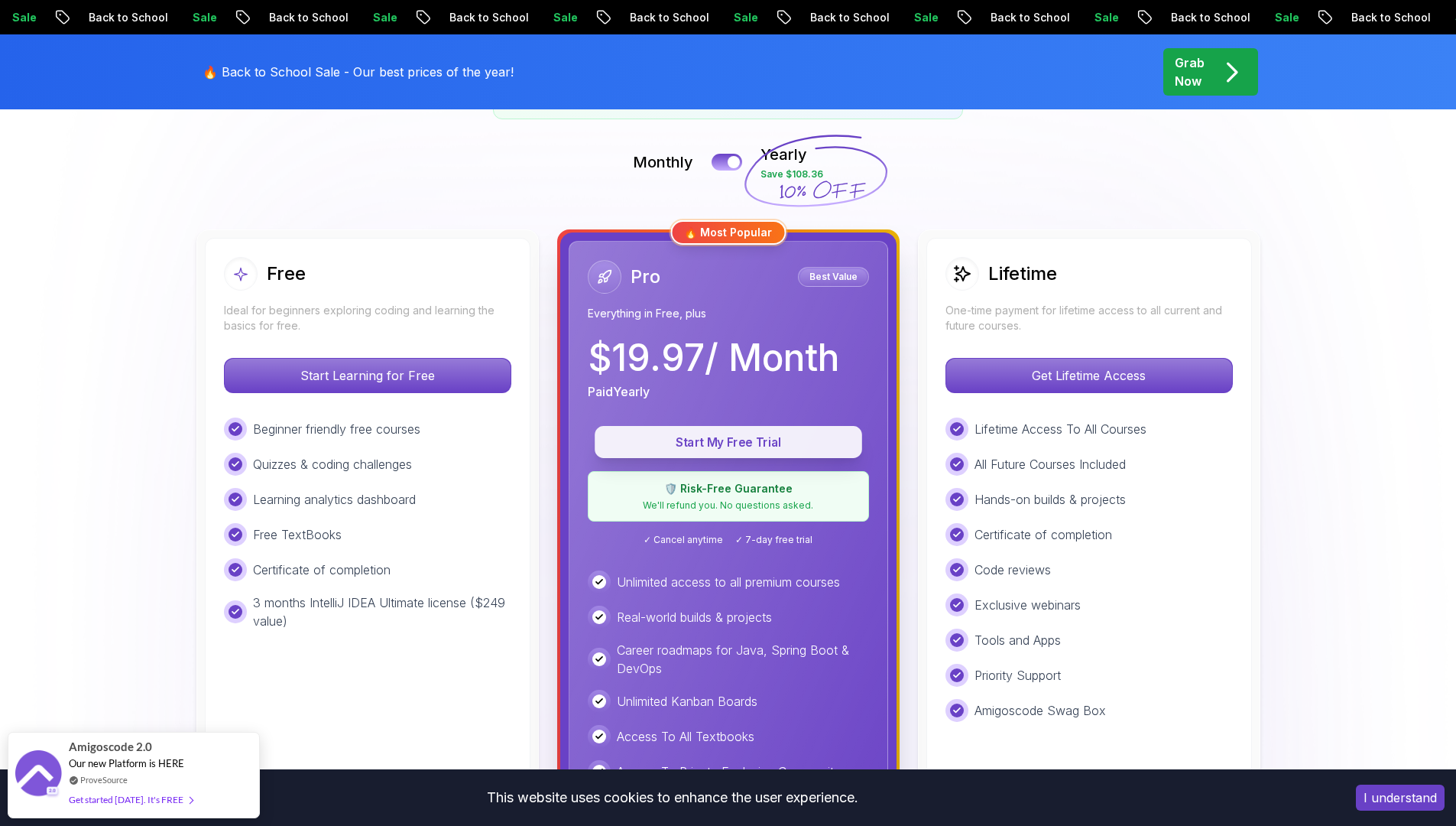
scroll to position [340, 0]
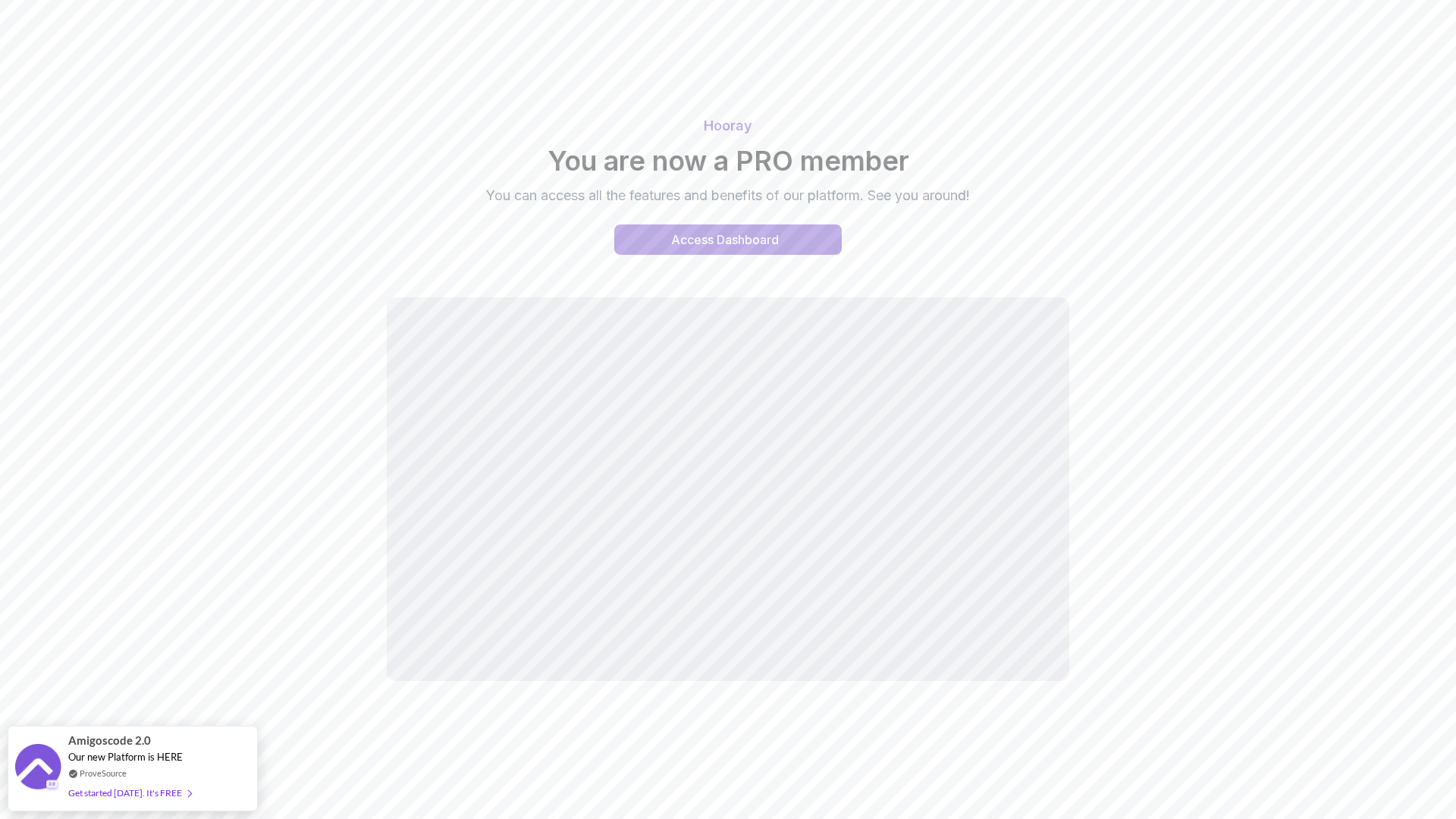
click at [974, 229] on div "Hooray You are now a PRO member You can access all the features and benefits of…" at bounding box center [728, 185] width 1062 height 176
click at [738, 234] on div "Access Dashboard" at bounding box center [725, 239] width 108 height 18
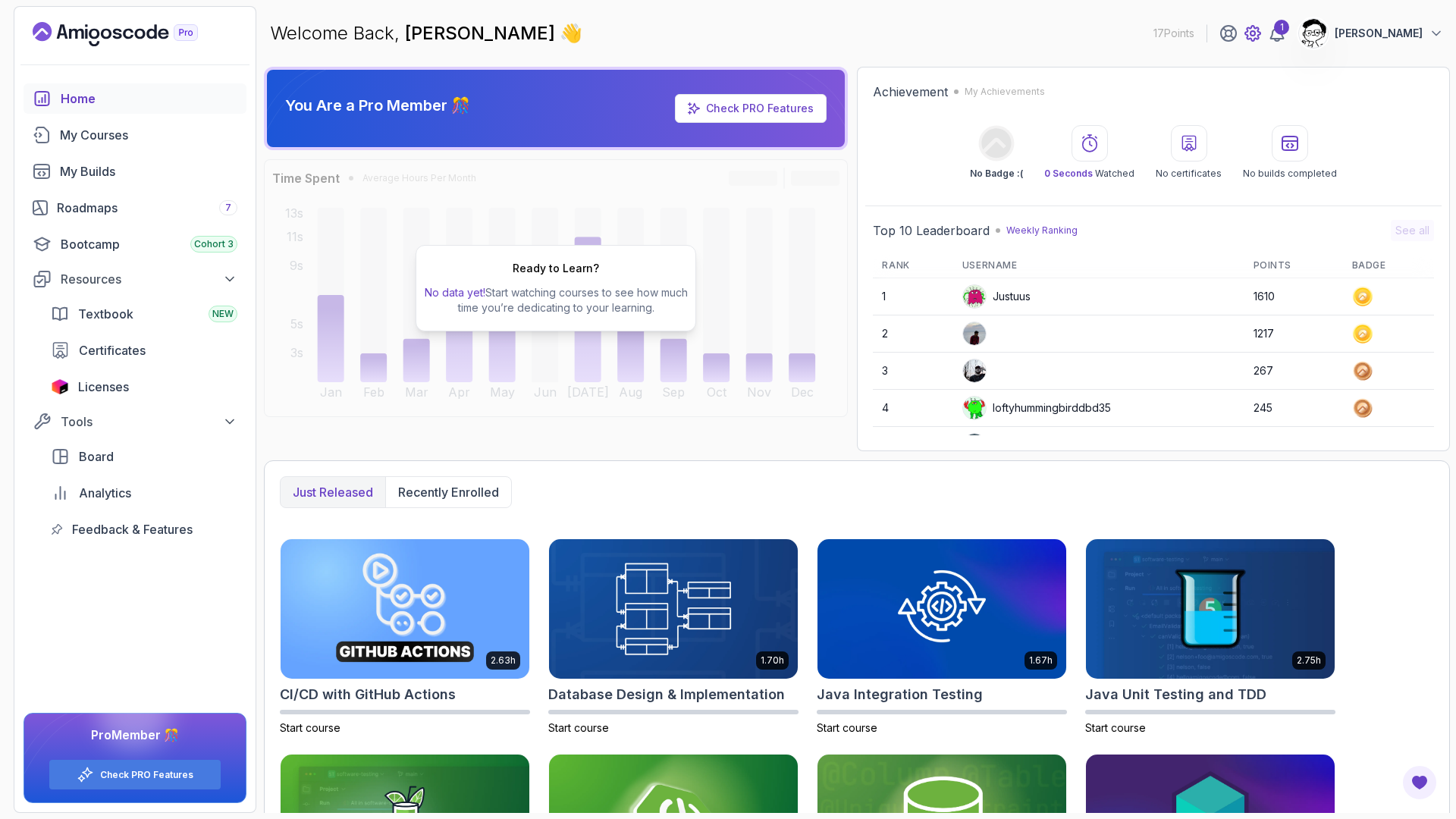
click at [1257, 39] on icon at bounding box center [1253, 33] width 18 height 18
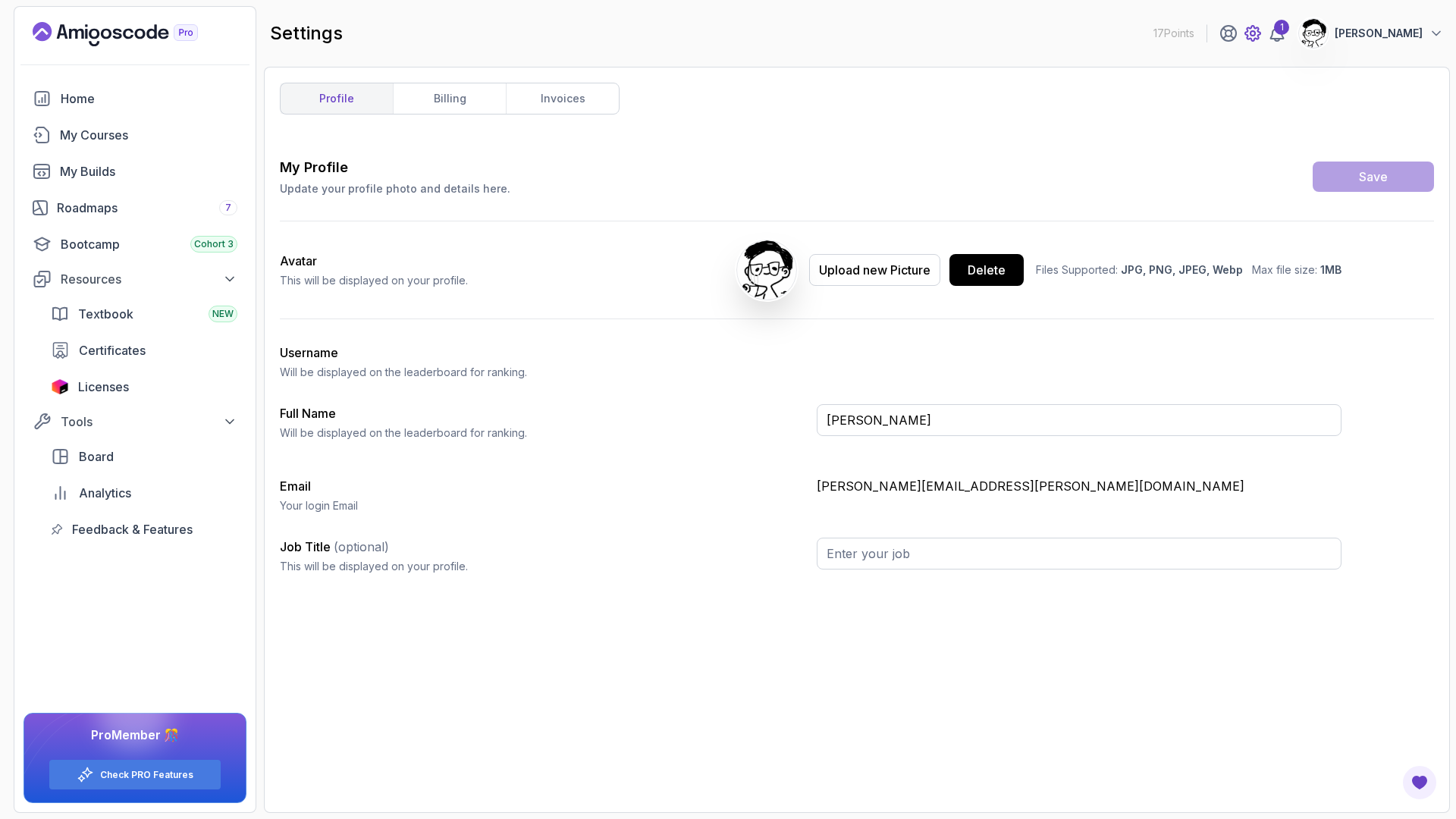
click at [1259, 36] on icon at bounding box center [1253, 33] width 18 height 18
click at [1261, 37] on icon at bounding box center [1253, 33] width 18 height 18
click at [1404, 32] on p "[PERSON_NAME]" at bounding box center [1379, 33] width 88 height 15
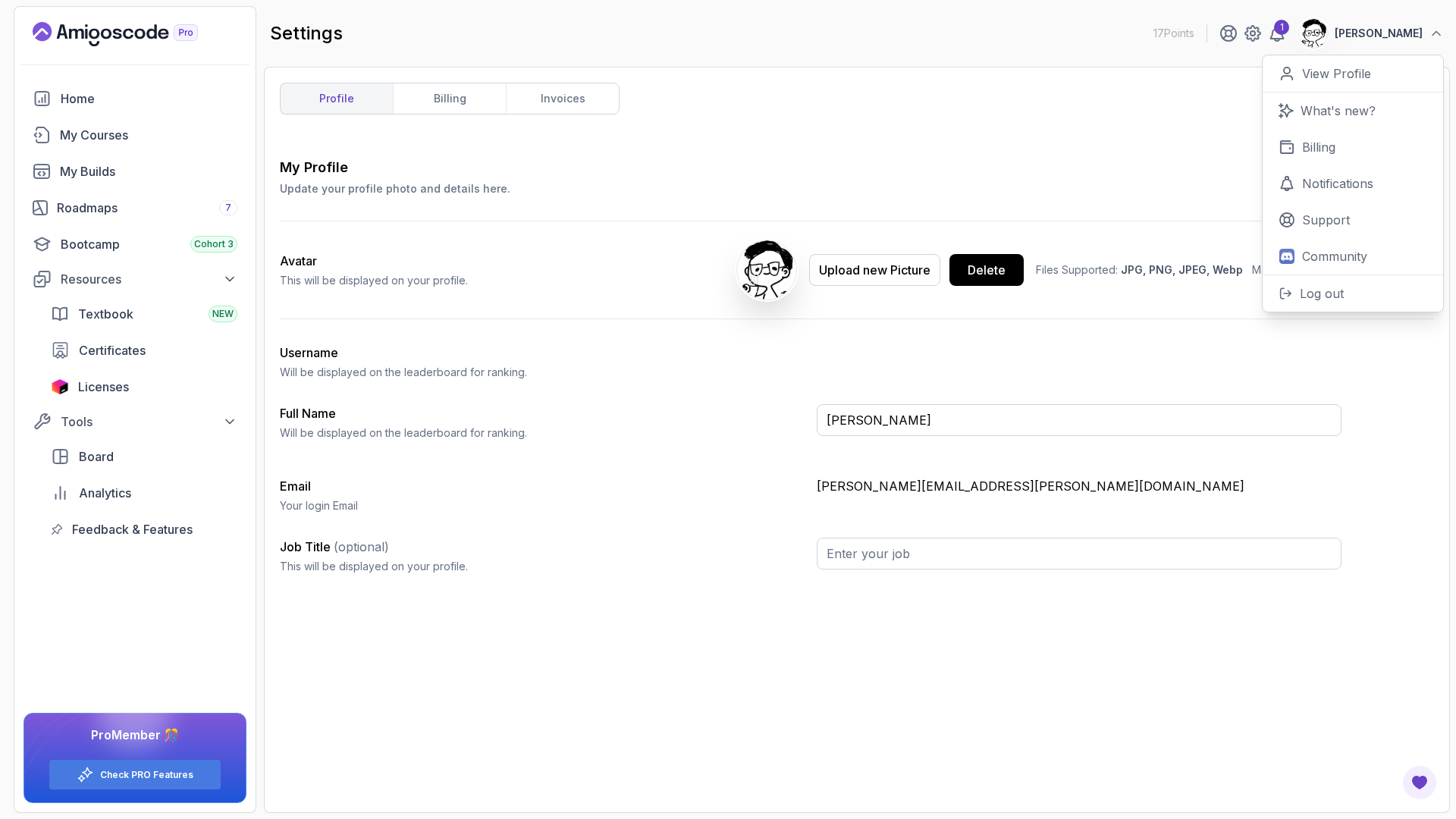
click at [1069, 136] on div "profile billing invoices My Profile Update your profile photo and details here.…" at bounding box center [857, 439] width 1154 height 714
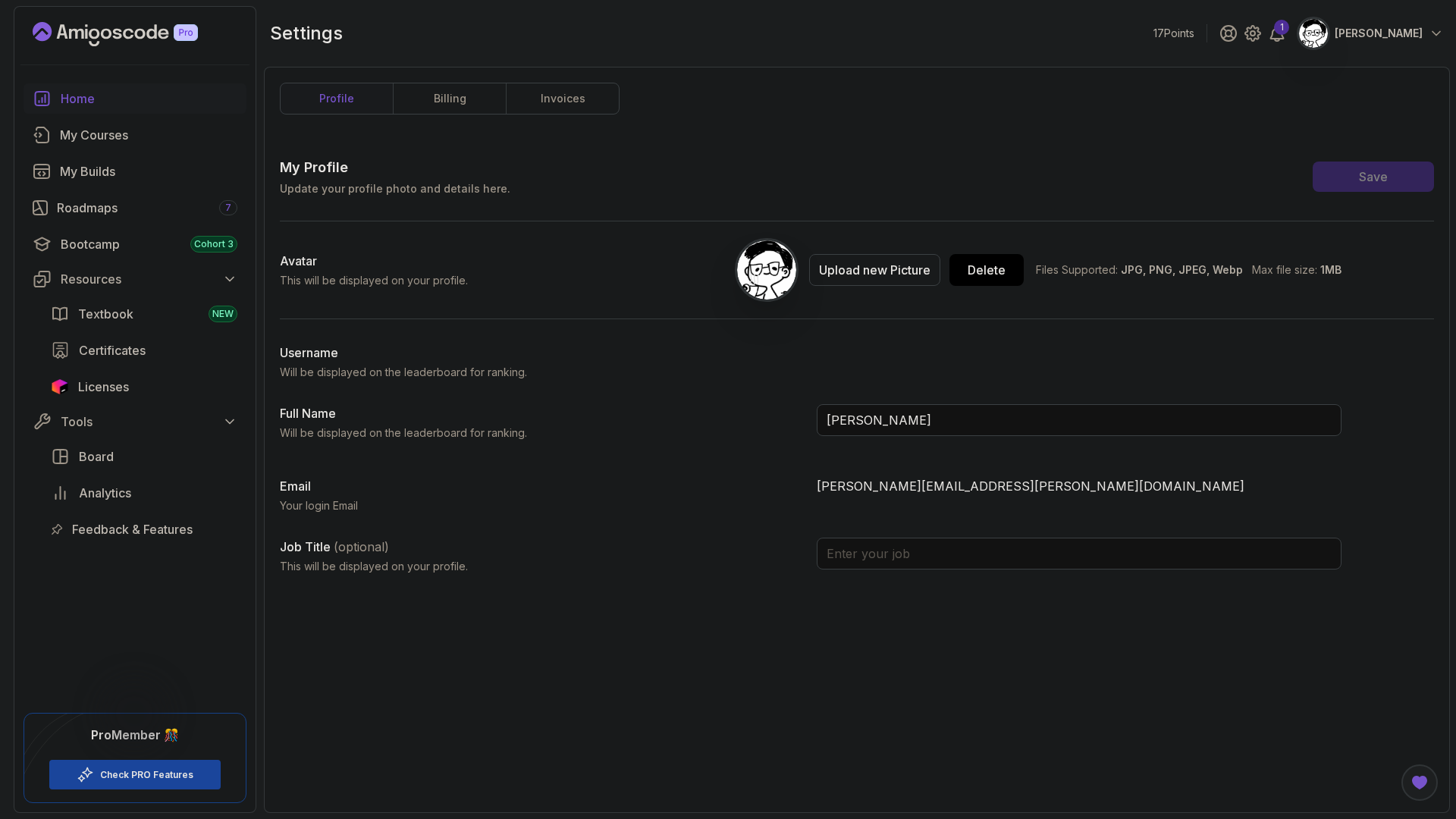
click at [56, 94] on link "Home" at bounding box center [135, 98] width 223 height 30
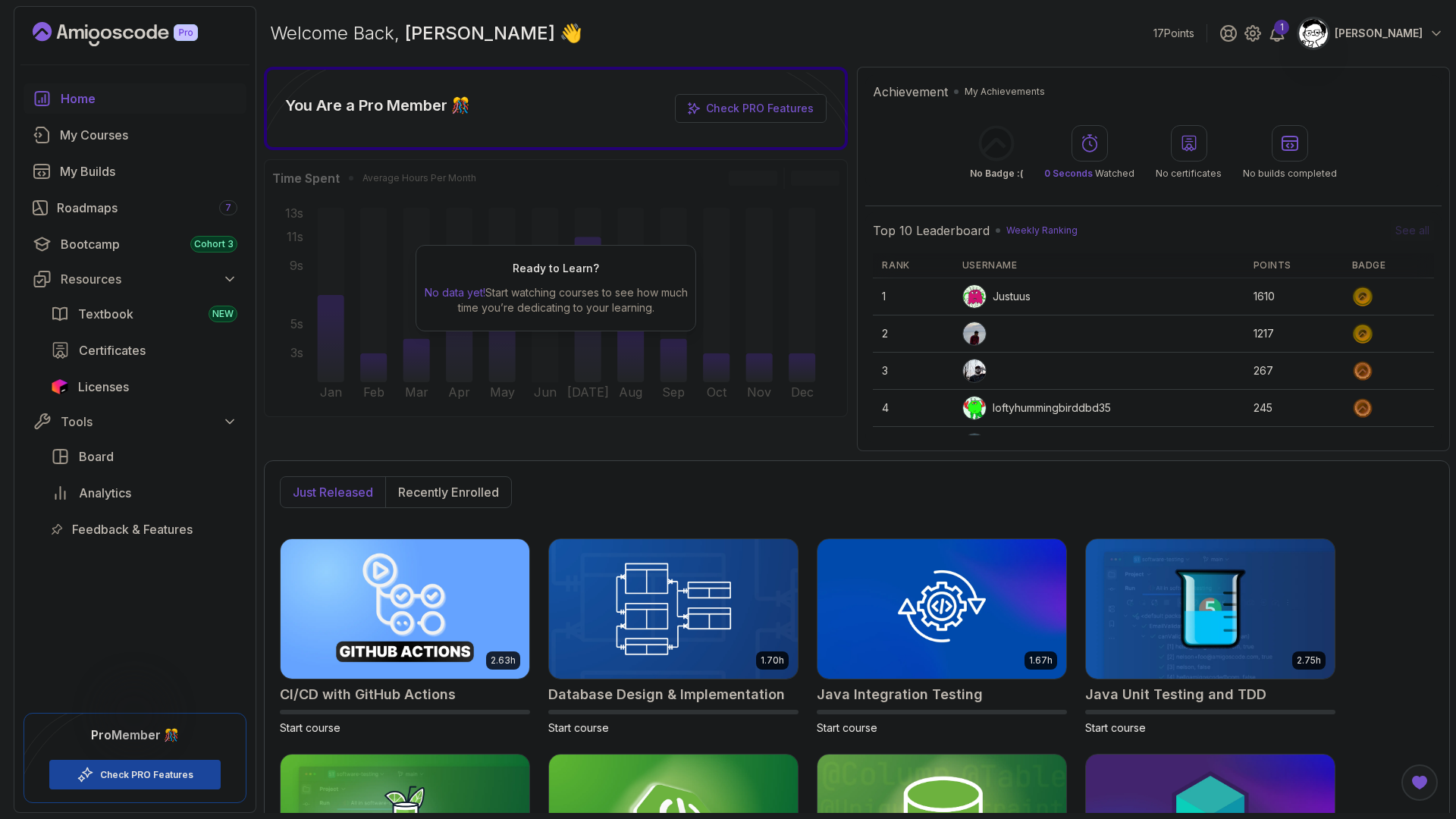
click at [1350, 30] on p "Oswaldo Osuna" at bounding box center [1379, 33] width 88 height 15
click at [111, 40] on icon "Landing page" at bounding box center [115, 33] width 165 height 24
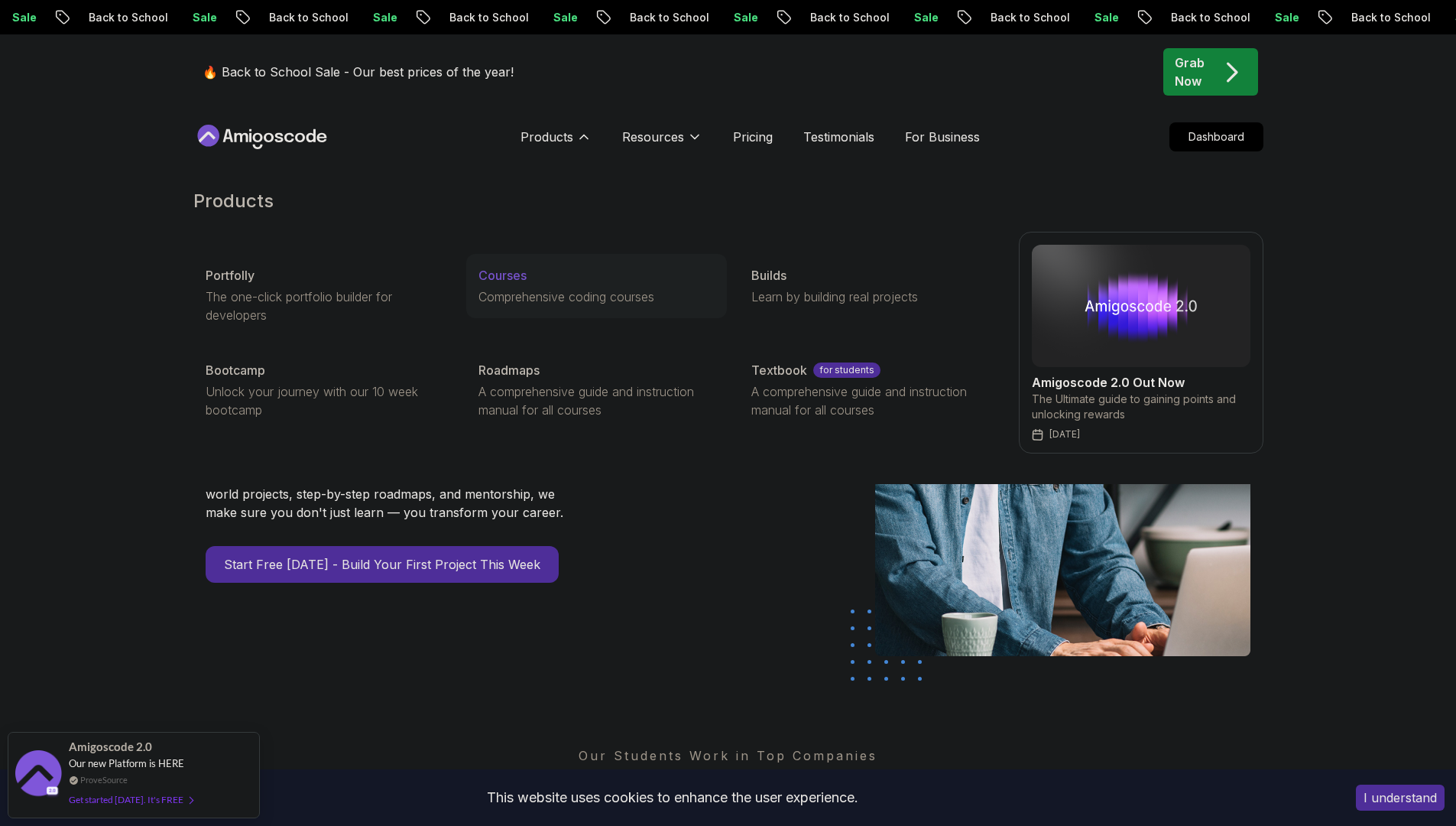
click at [502, 290] on p "Comprehensive coding courses" at bounding box center [597, 297] width 236 height 18
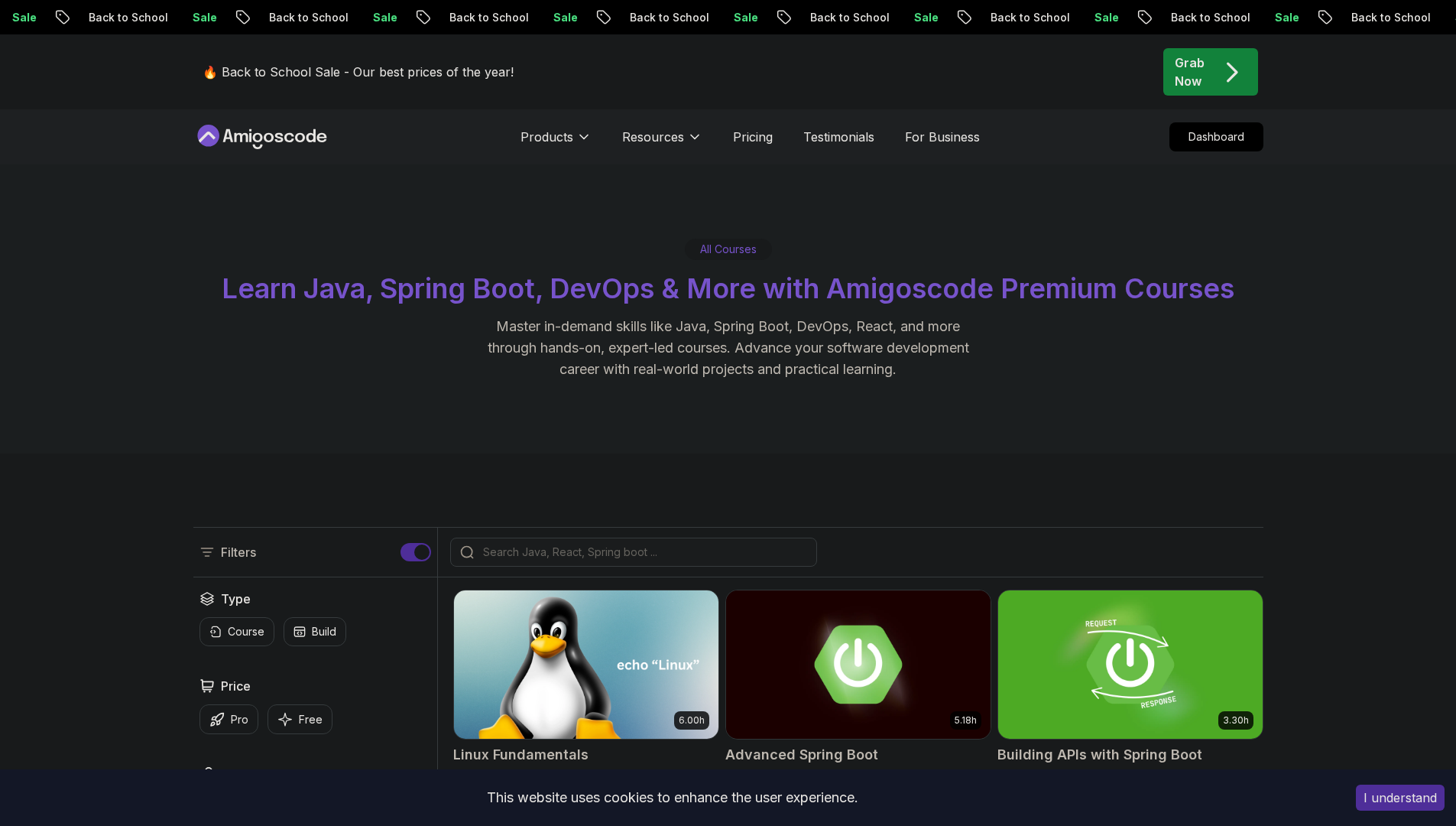
scroll to position [419, 0]
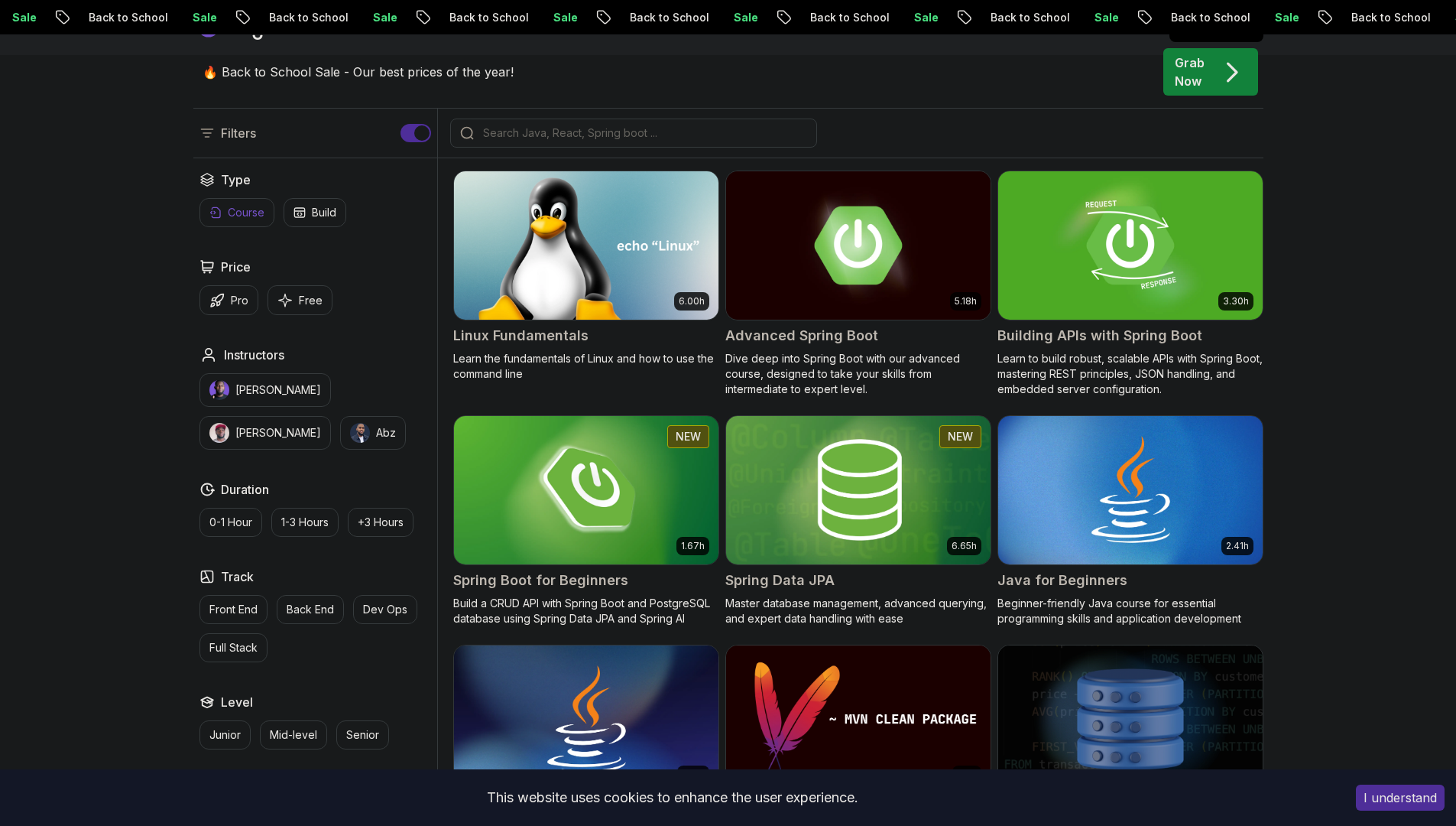
click at [208, 217] on button "Course" at bounding box center [236, 212] width 75 height 29
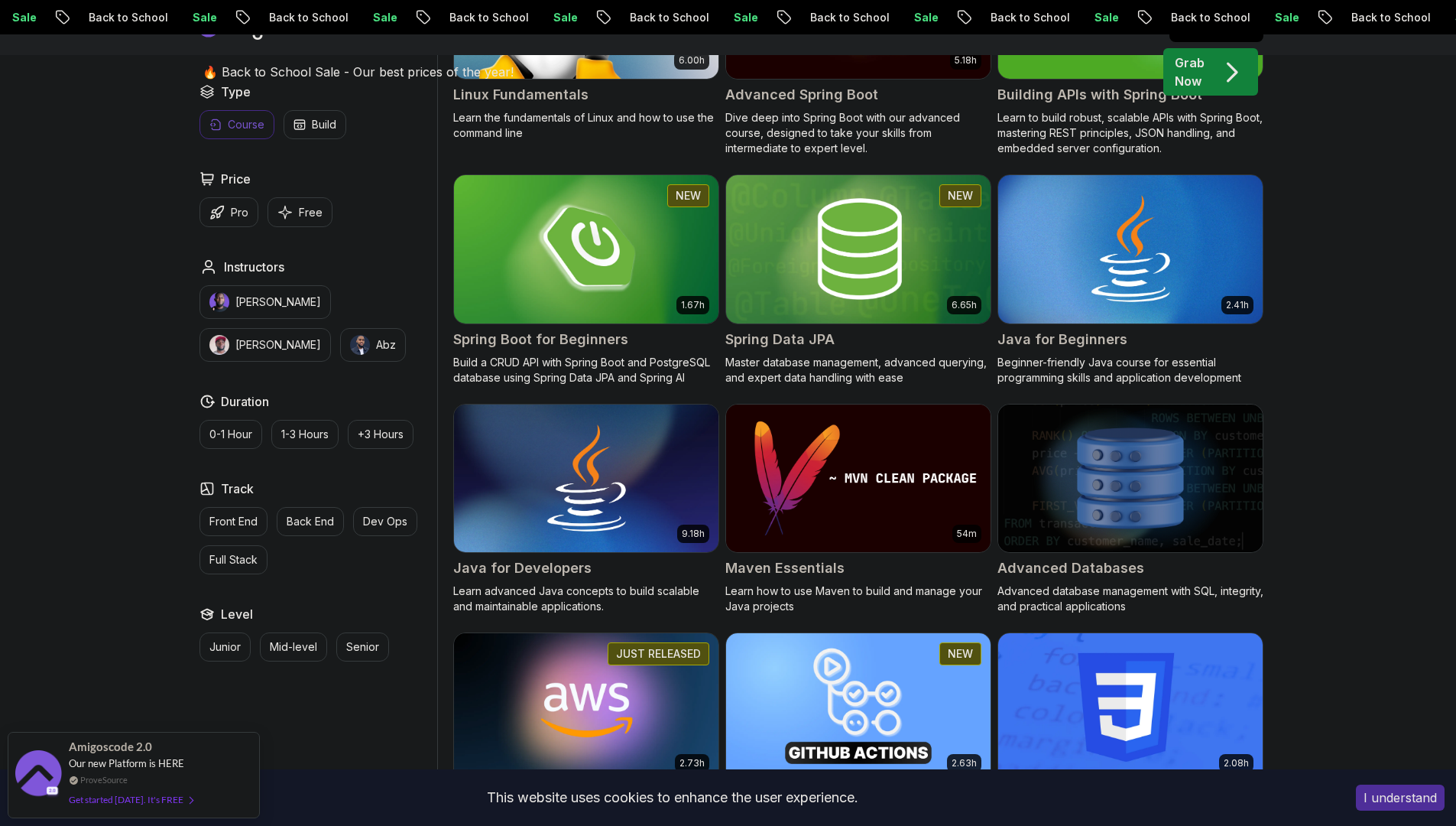
scroll to position [680, 0]
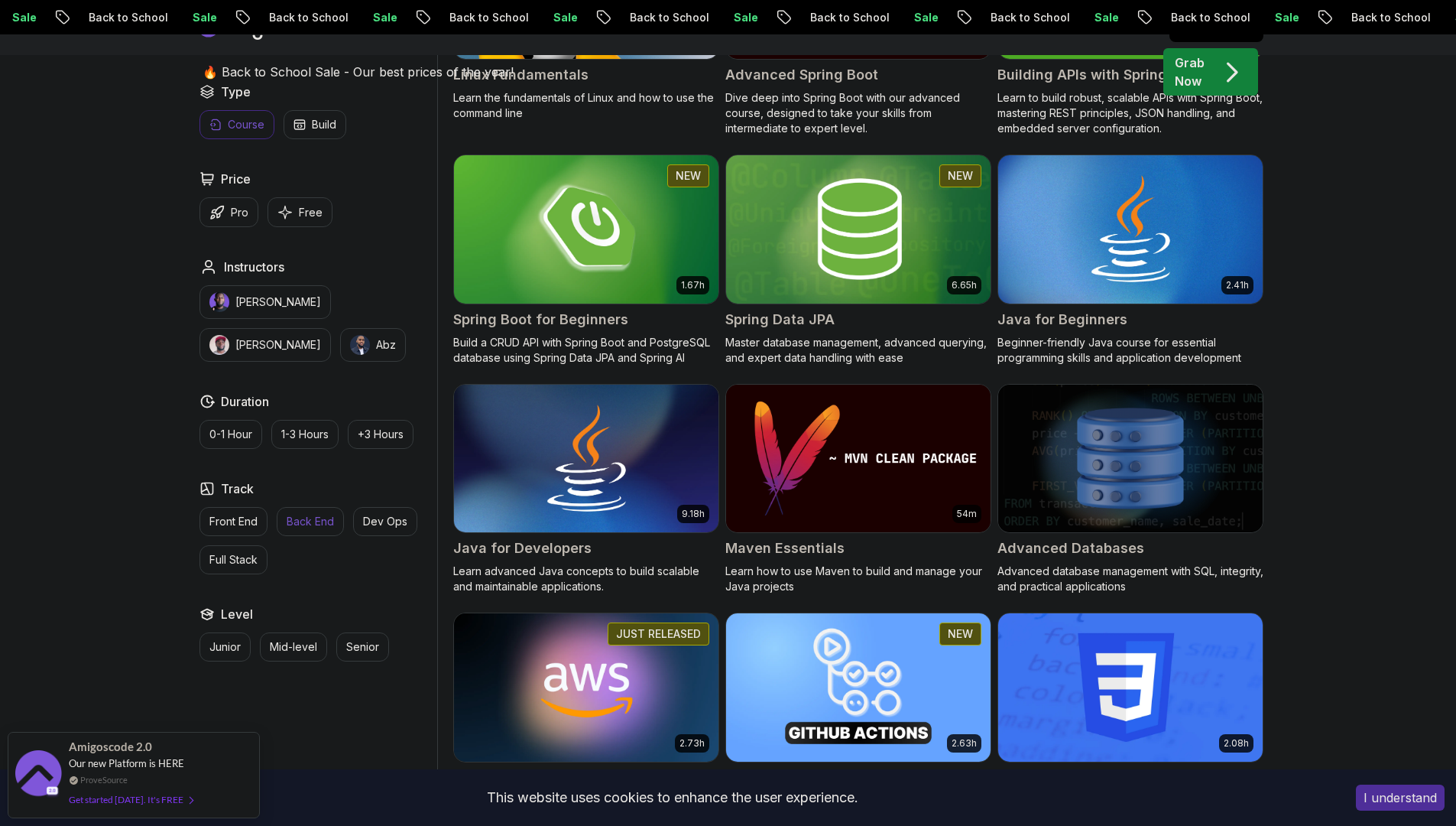
click at [302, 526] on p "Back End" at bounding box center [310, 522] width 48 height 15
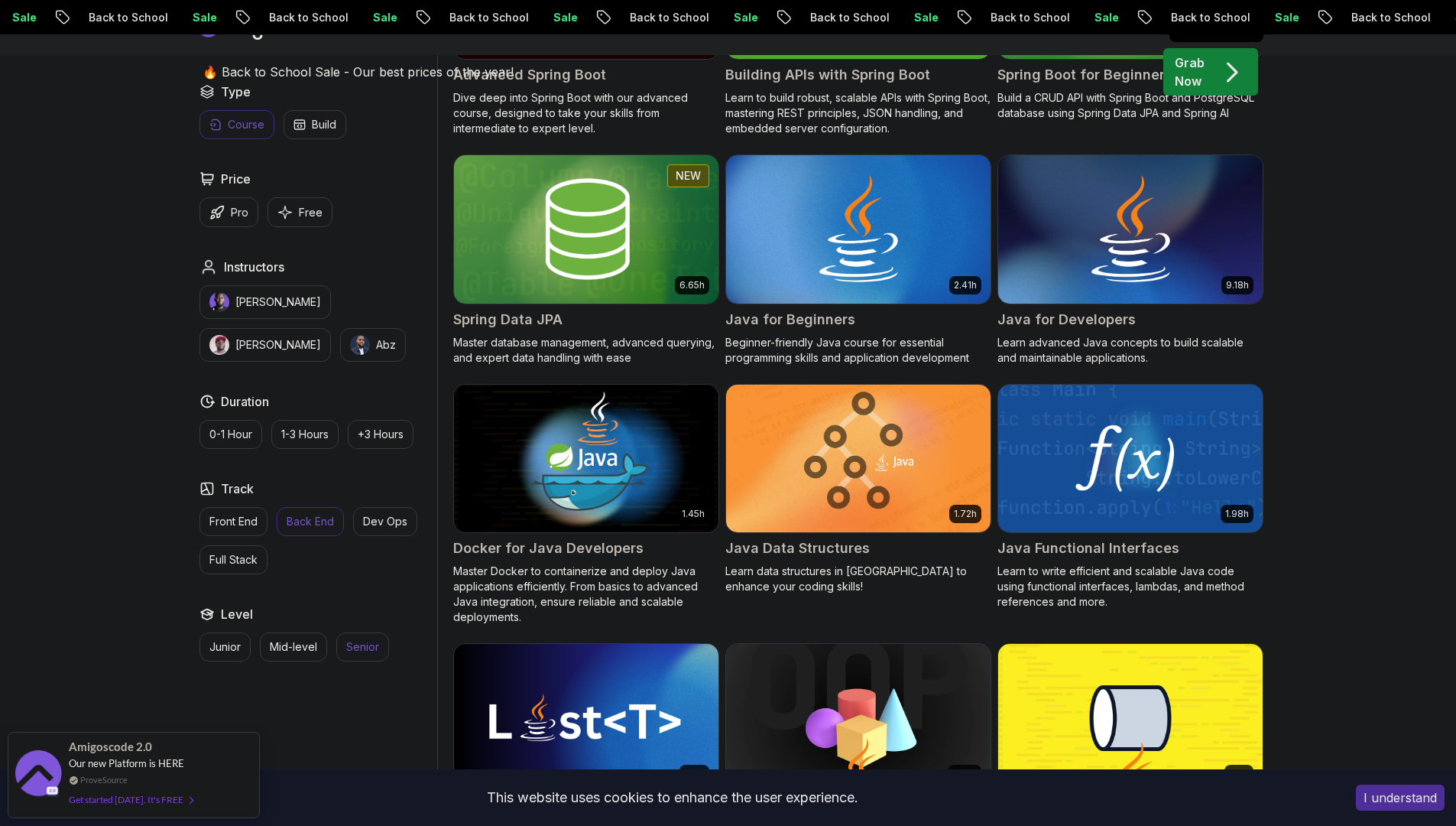
click at [370, 655] on button "Senior" at bounding box center [362, 647] width 53 height 29
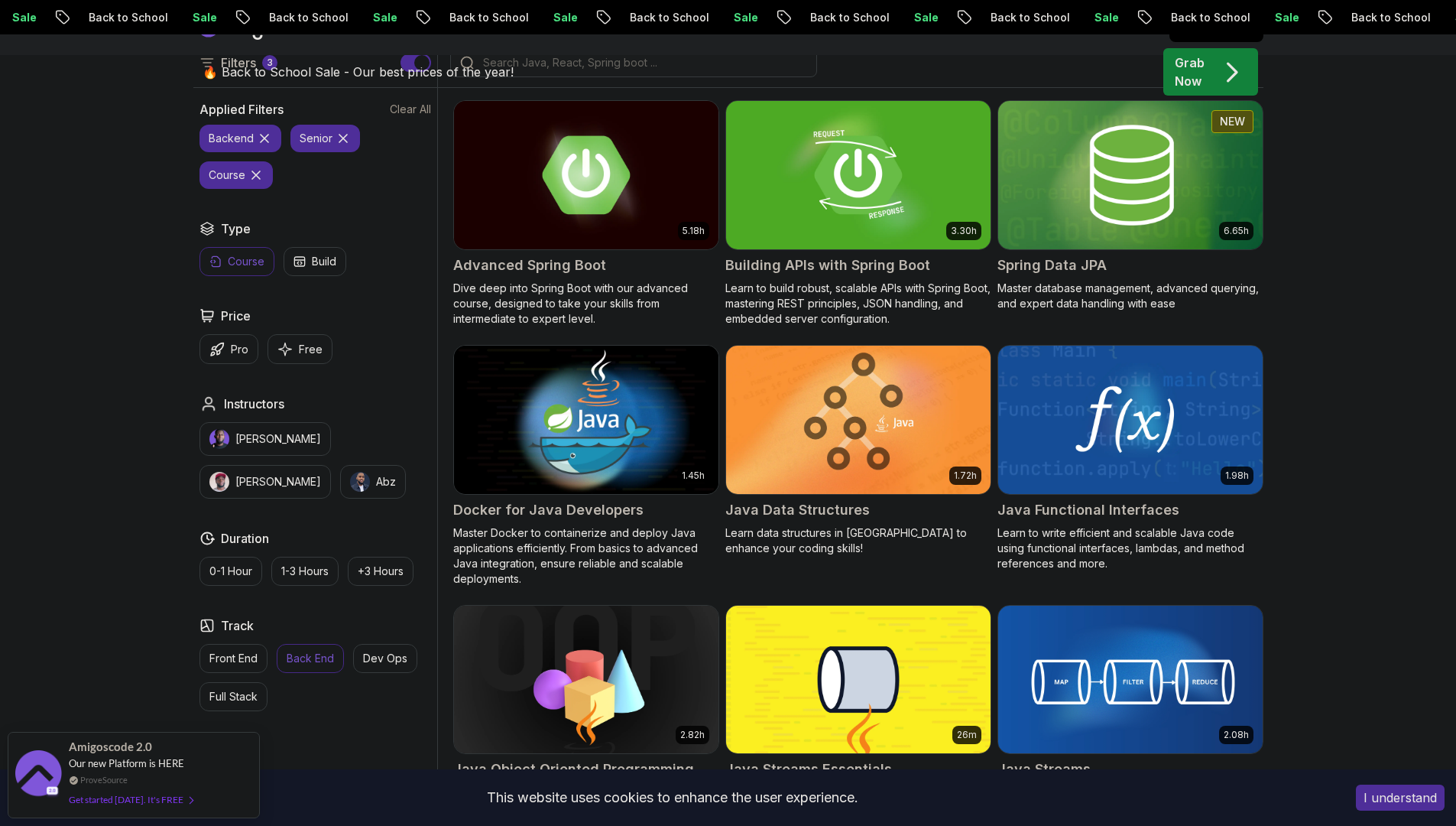
scroll to position [470, 0]
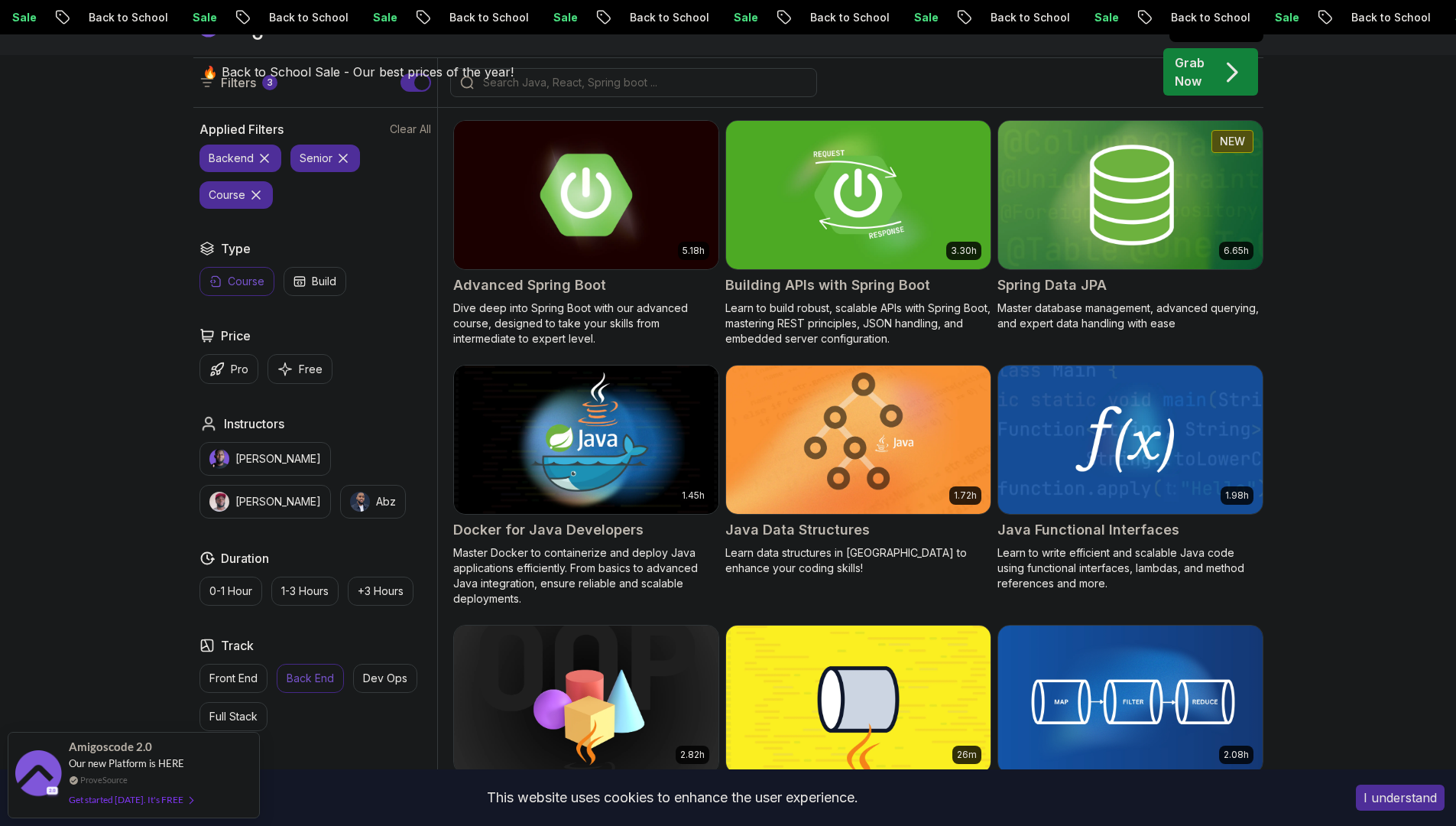
click at [550, 231] on img at bounding box center [586, 195] width 277 height 155
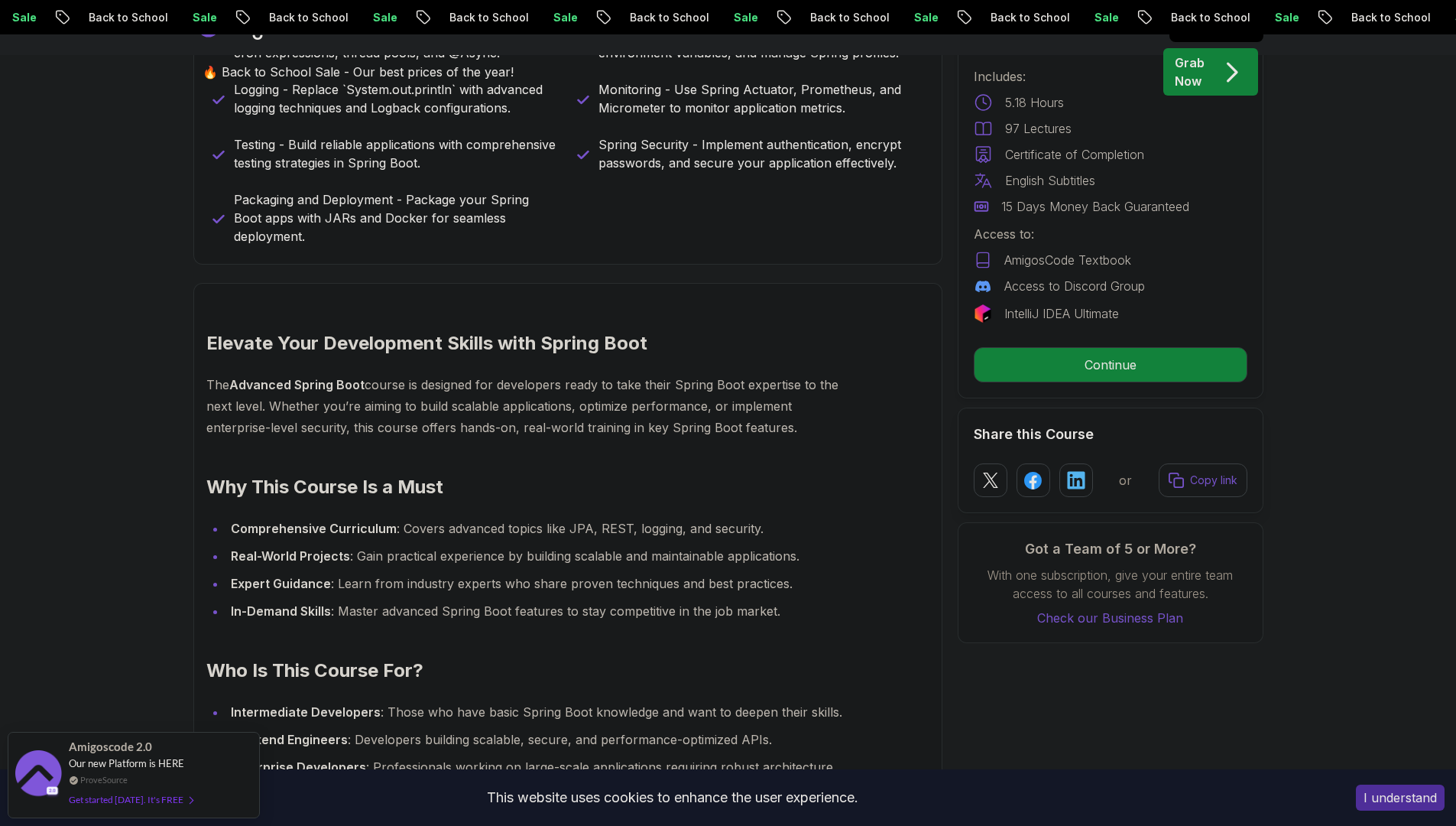
scroll to position [1138, 0]
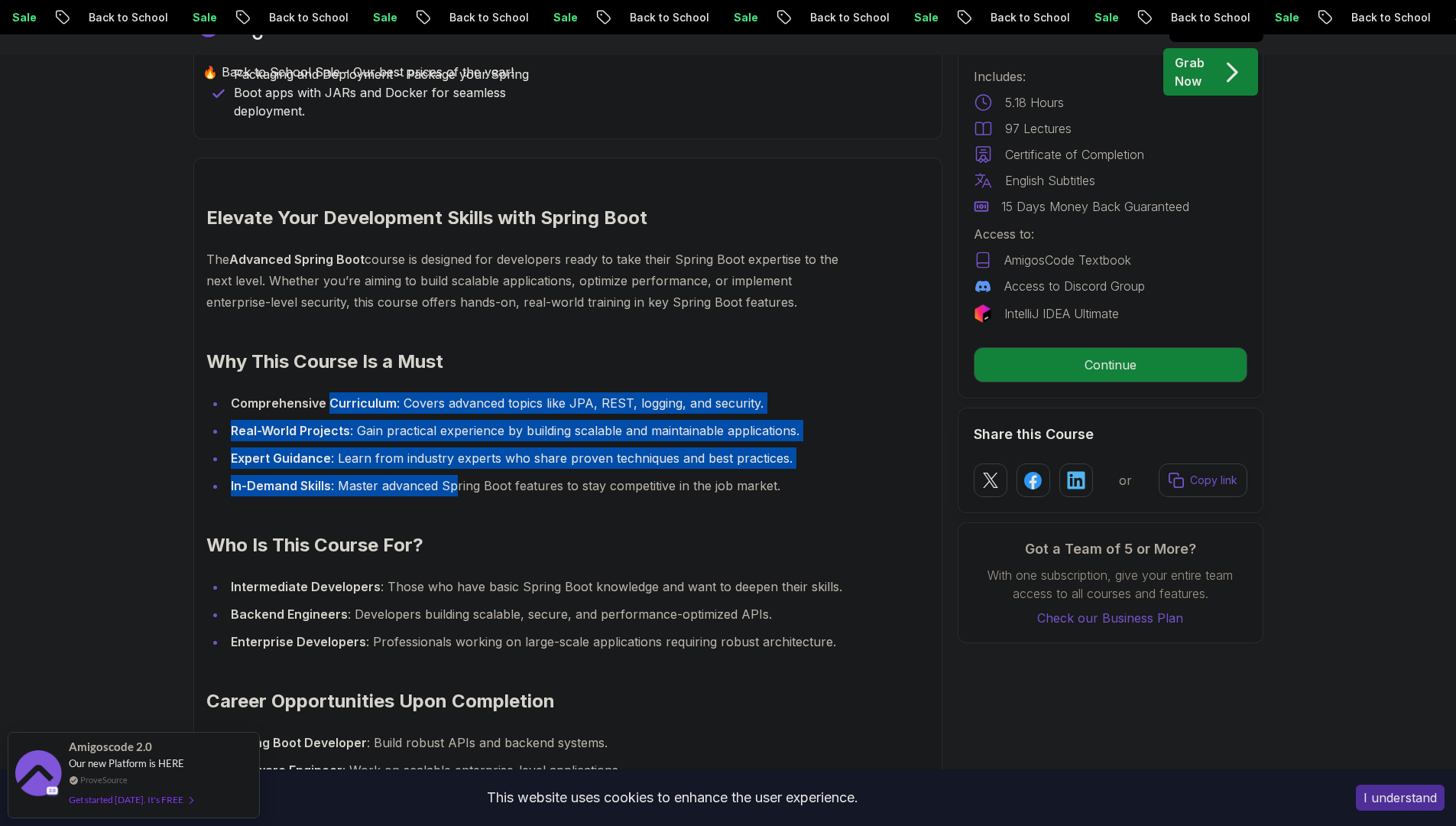
drag, startPoint x: 327, startPoint y: 392, endPoint x: 456, endPoint y: 465, distance: 148.2
click at [456, 465] on ul "Comprehensive Curriculum : Covers advanced topics like JPA, REST, logging, and …" at bounding box center [531, 444] width 650 height 104
click at [456, 475] on li "In-Demand Skills : Master advanced Spring Boot features to stay competitive in …" at bounding box center [541, 486] width 630 height 22
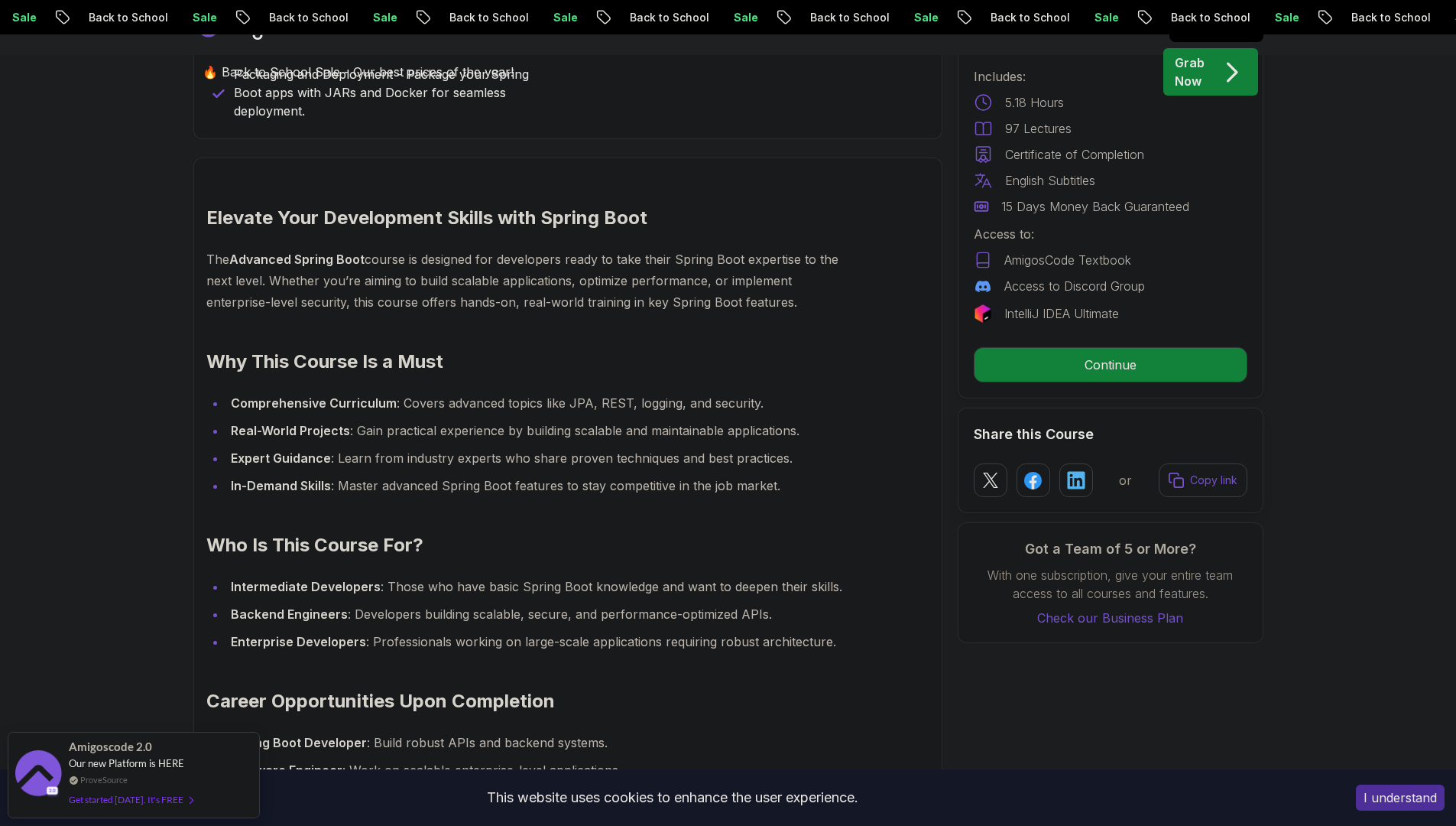
scroll to position [1218, 0]
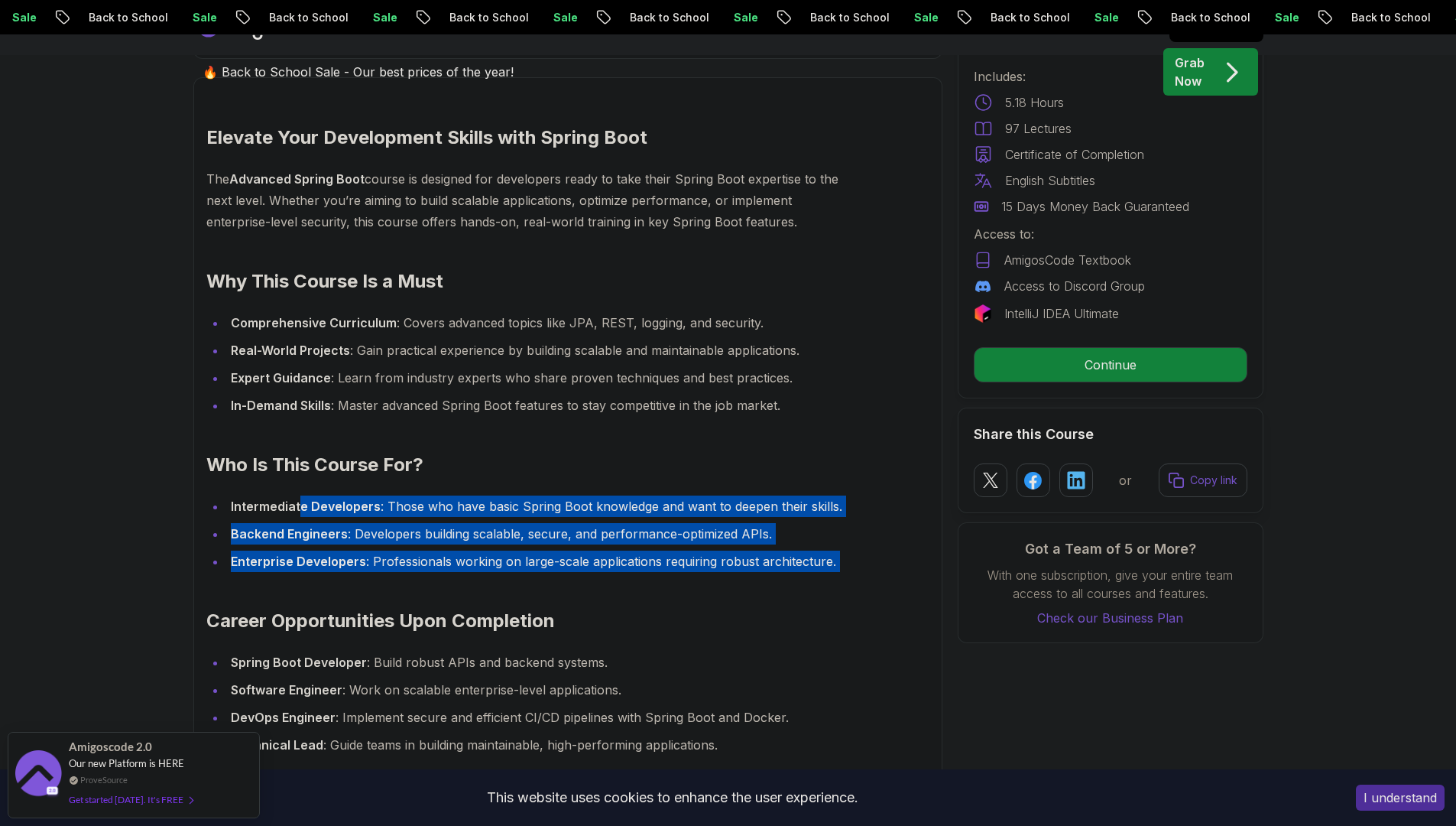
drag, startPoint x: 334, startPoint y: 491, endPoint x: 467, endPoint y: 561, distance: 150.3
click at [466, 561] on div "Elevate Your Development Skills with Spring Boot The Advanced Spring Boot cours…" at bounding box center [531, 512] width 650 height 774
click at [469, 559] on div "Elevate Your Development Skills with Spring Boot The Advanced Spring Boot cours…" at bounding box center [531, 512] width 650 height 774
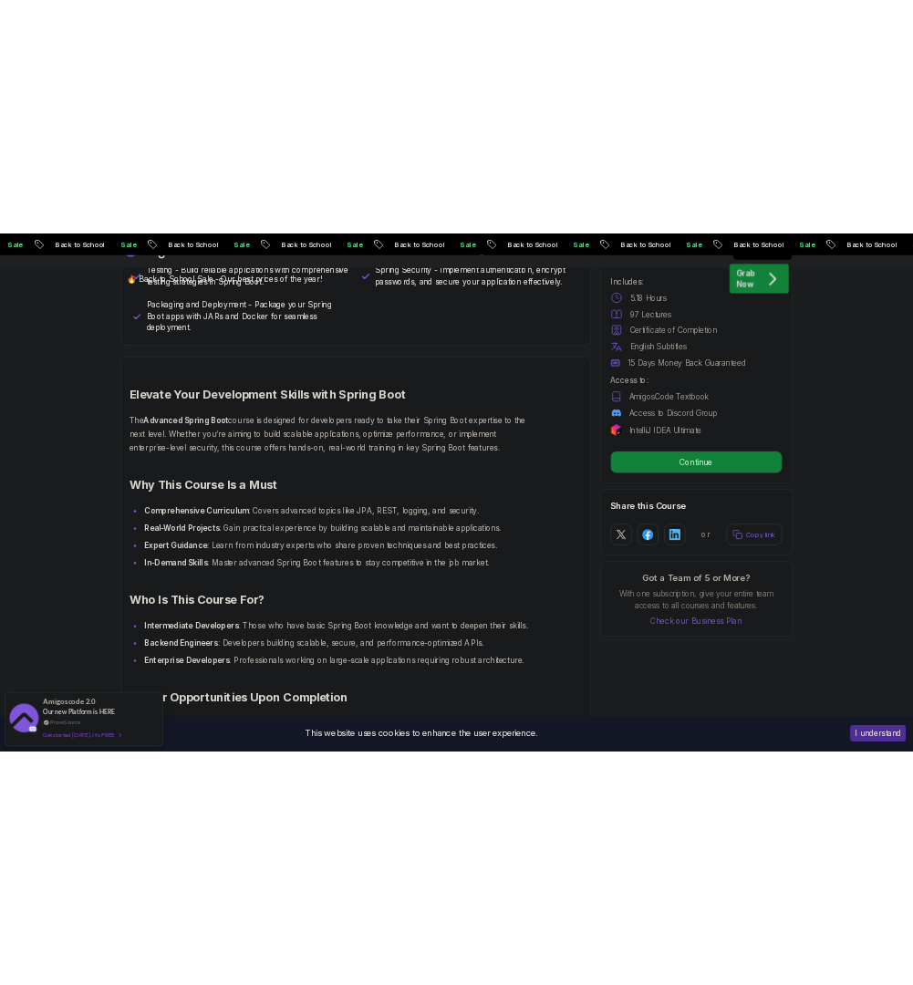
scroll to position [0, 0]
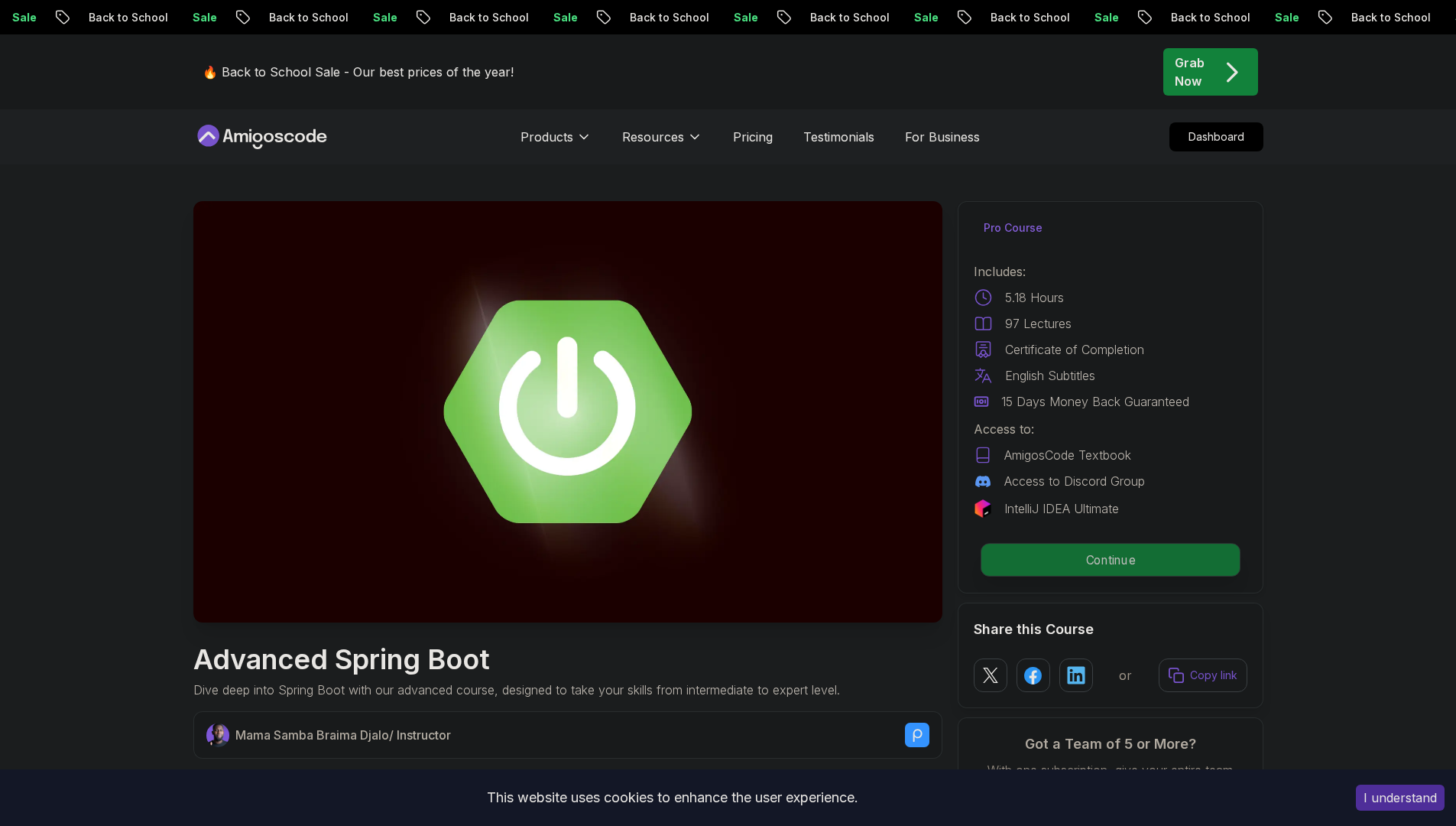
click at [1096, 555] on p "Continue" at bounding box center [1110, 559] width 258 height 32
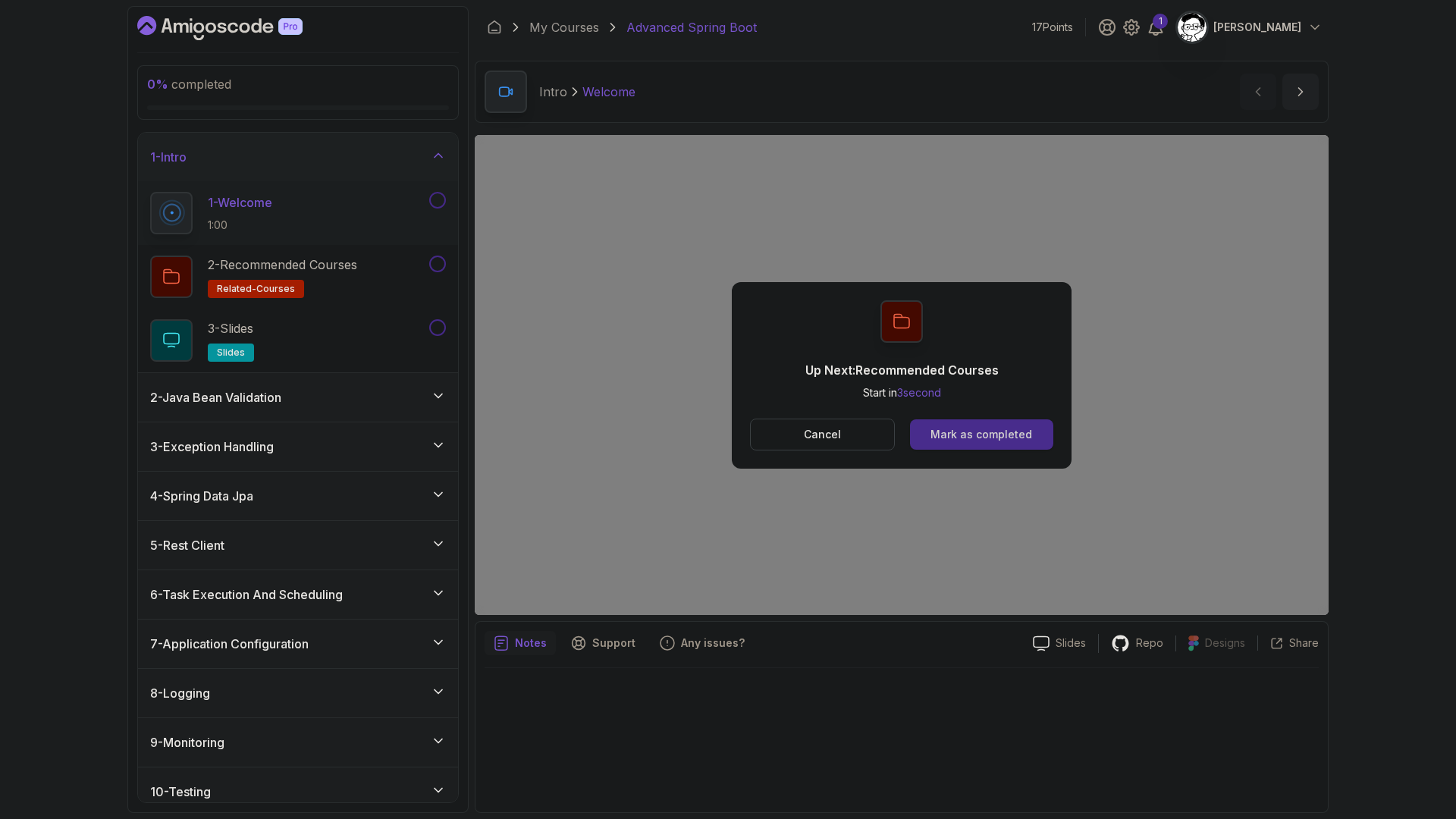
click at [974, 434] on div "Mark as completed" at bounding box center [981, 434] width 101 height 15
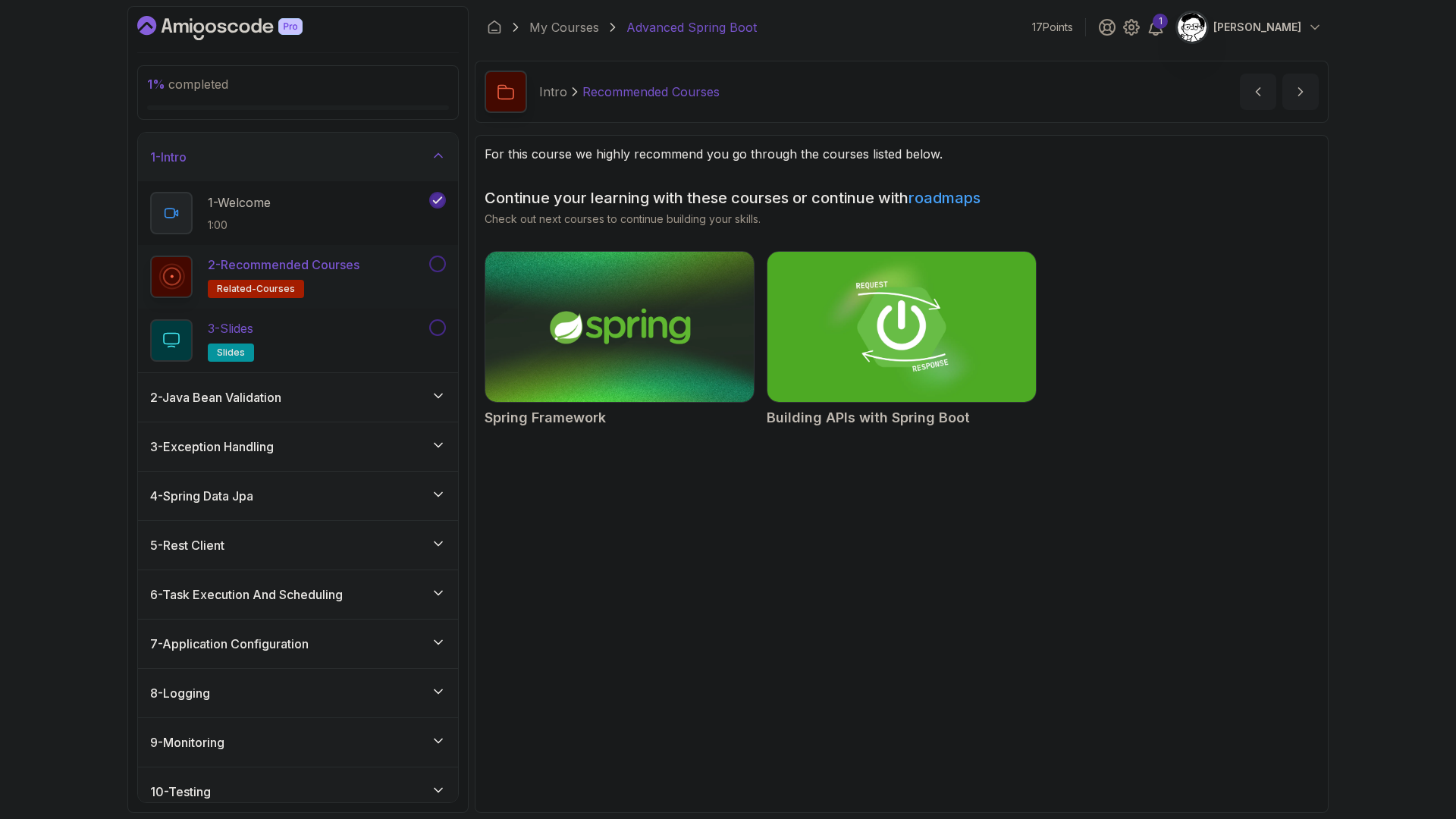
click at [342, 340] on div "3 - Slides slides" at bounding box center [289, 340] width 276 height 42
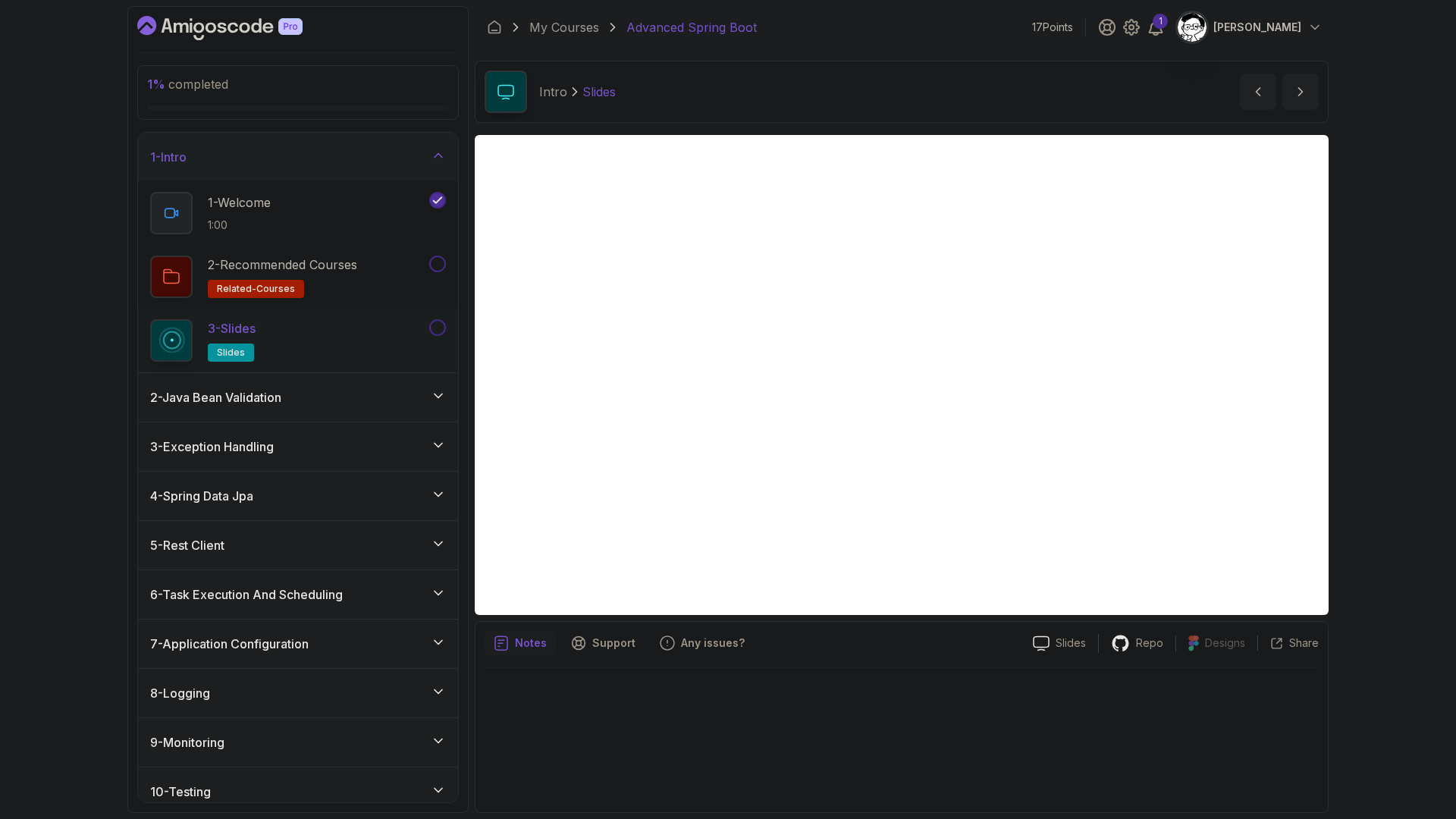
click at [240, 387] on div "2 - Java Bean Validation" at bounding box center [298, 397] width 320 height 48
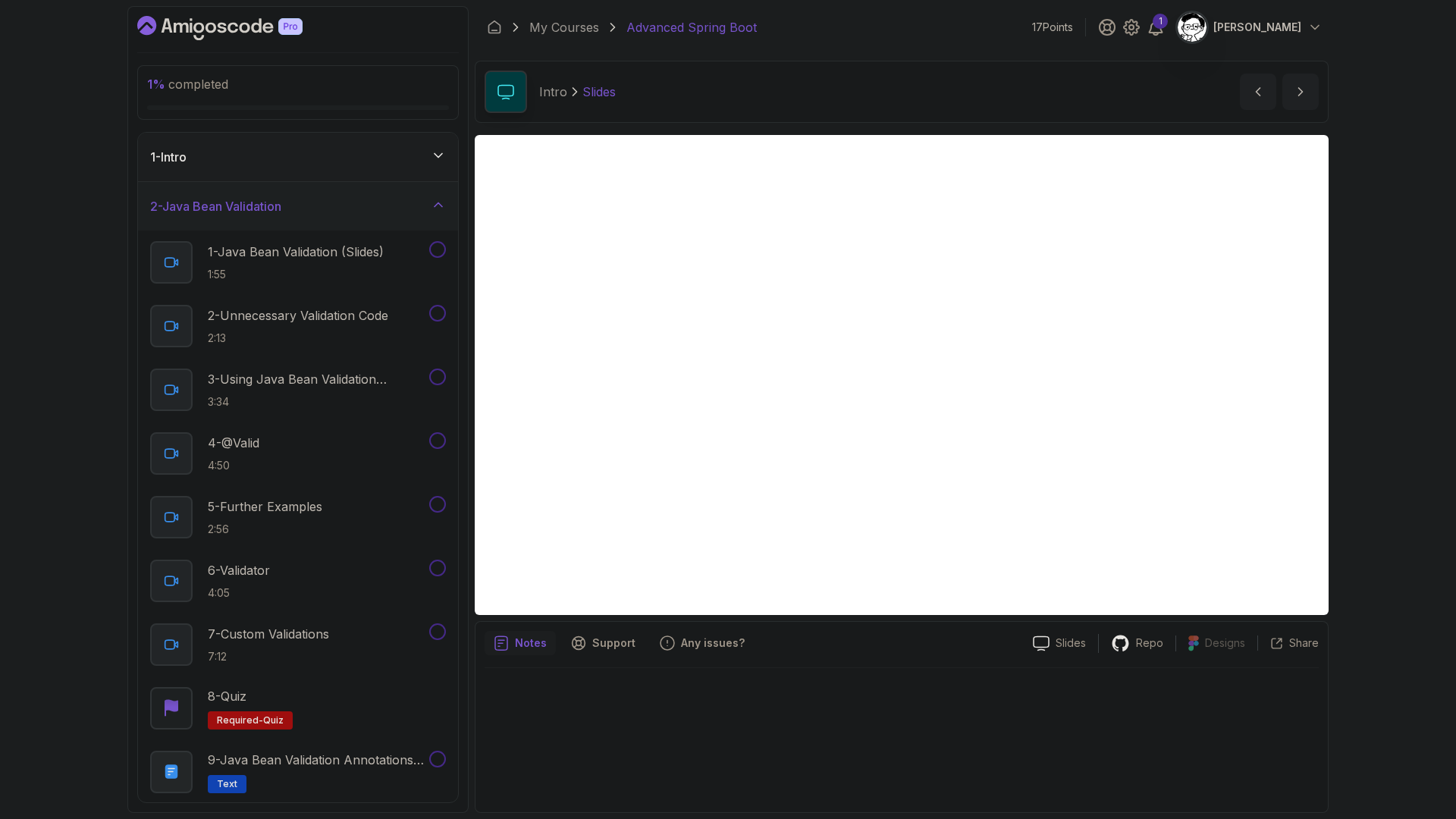
click at [436, 209] on icon at bounding box center [438, 205] width 15 height 15
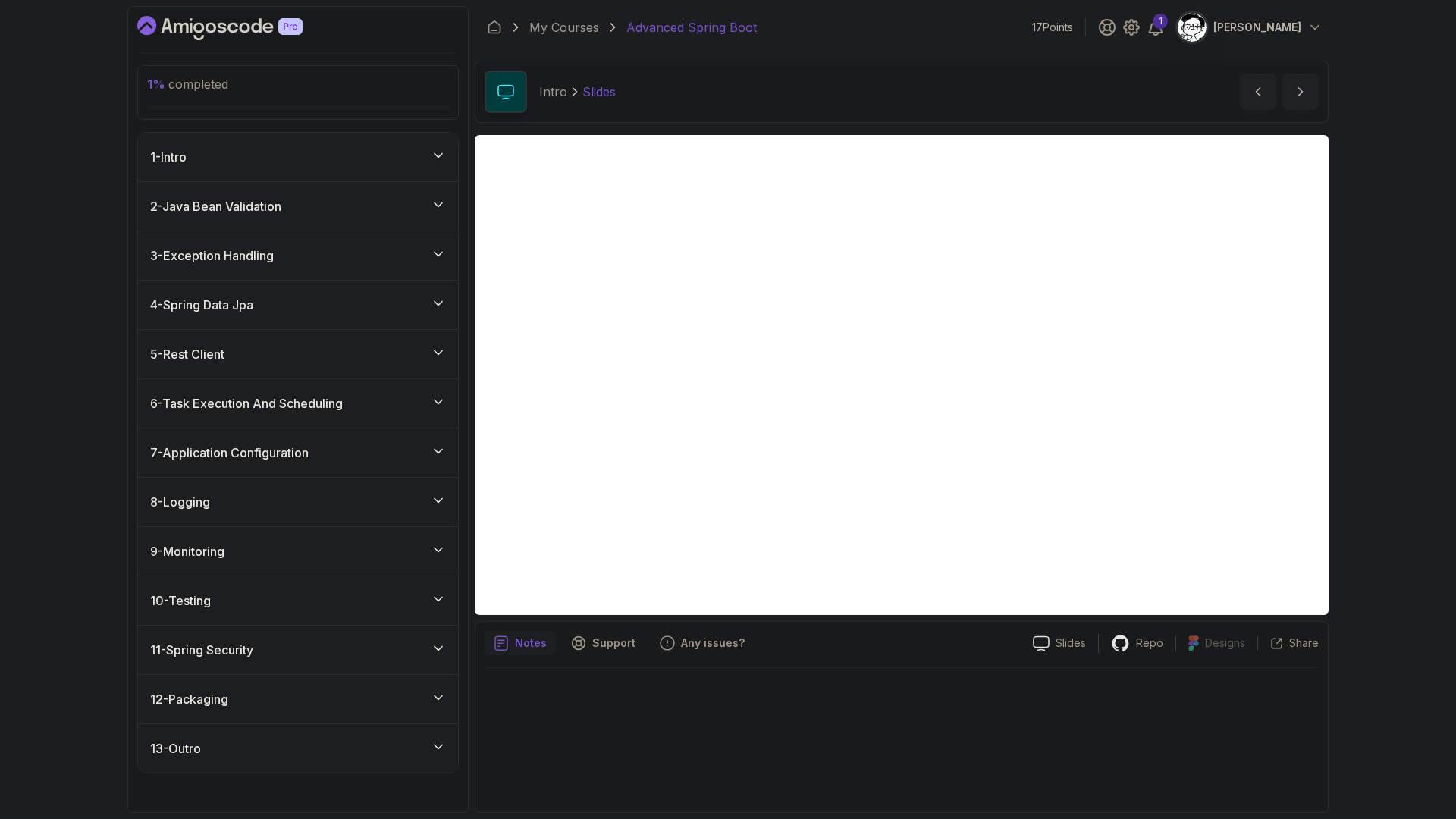
click at [263, 212] on h3 "2 - Java Bean Validation" at bounding box center [216, 206] width 131 height 18
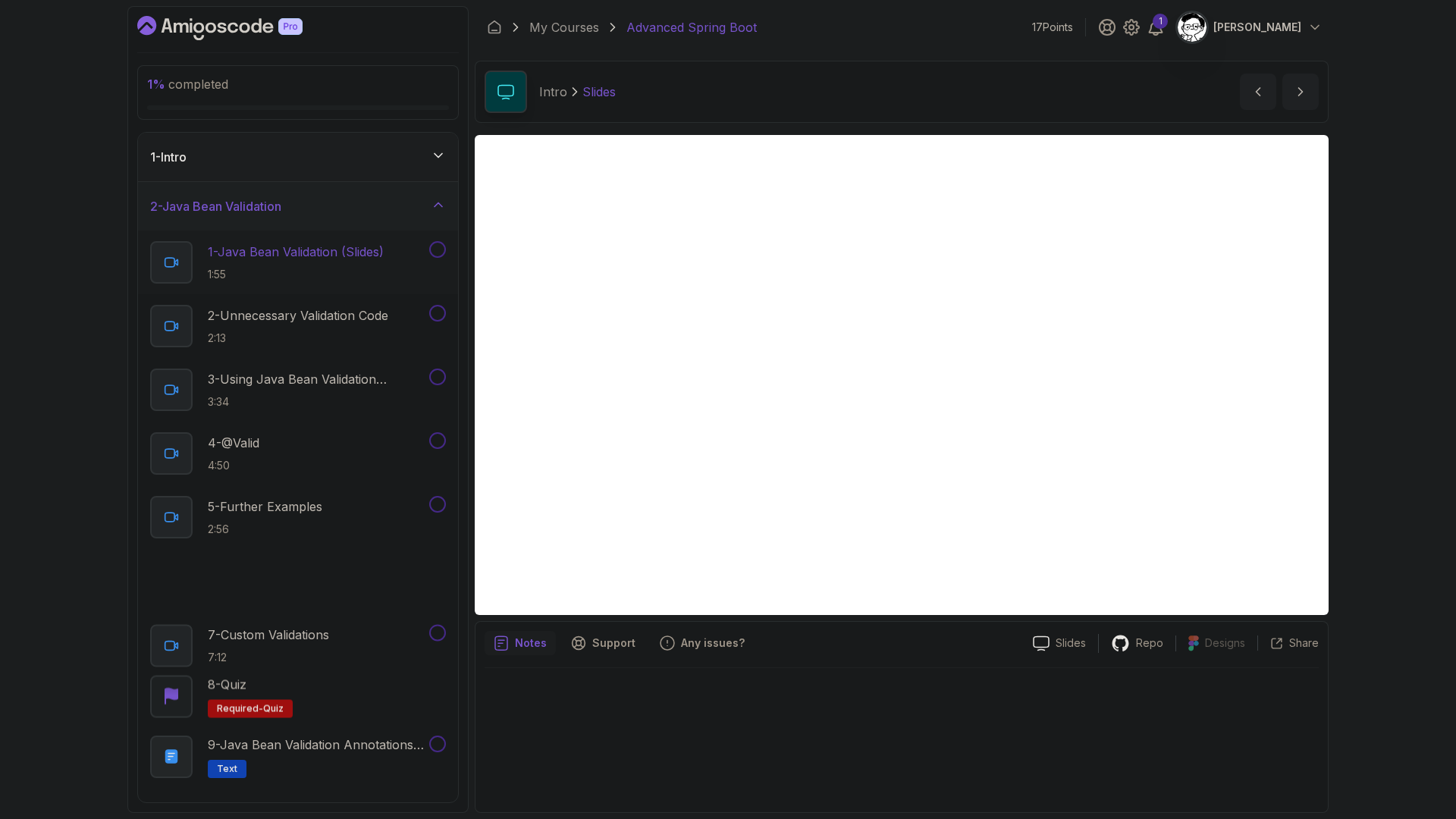
click at [261, 263] on h2 "1 - Java Bean Validation (Slides) 1:55" at bounding box center [296, 262] width 176 height 39
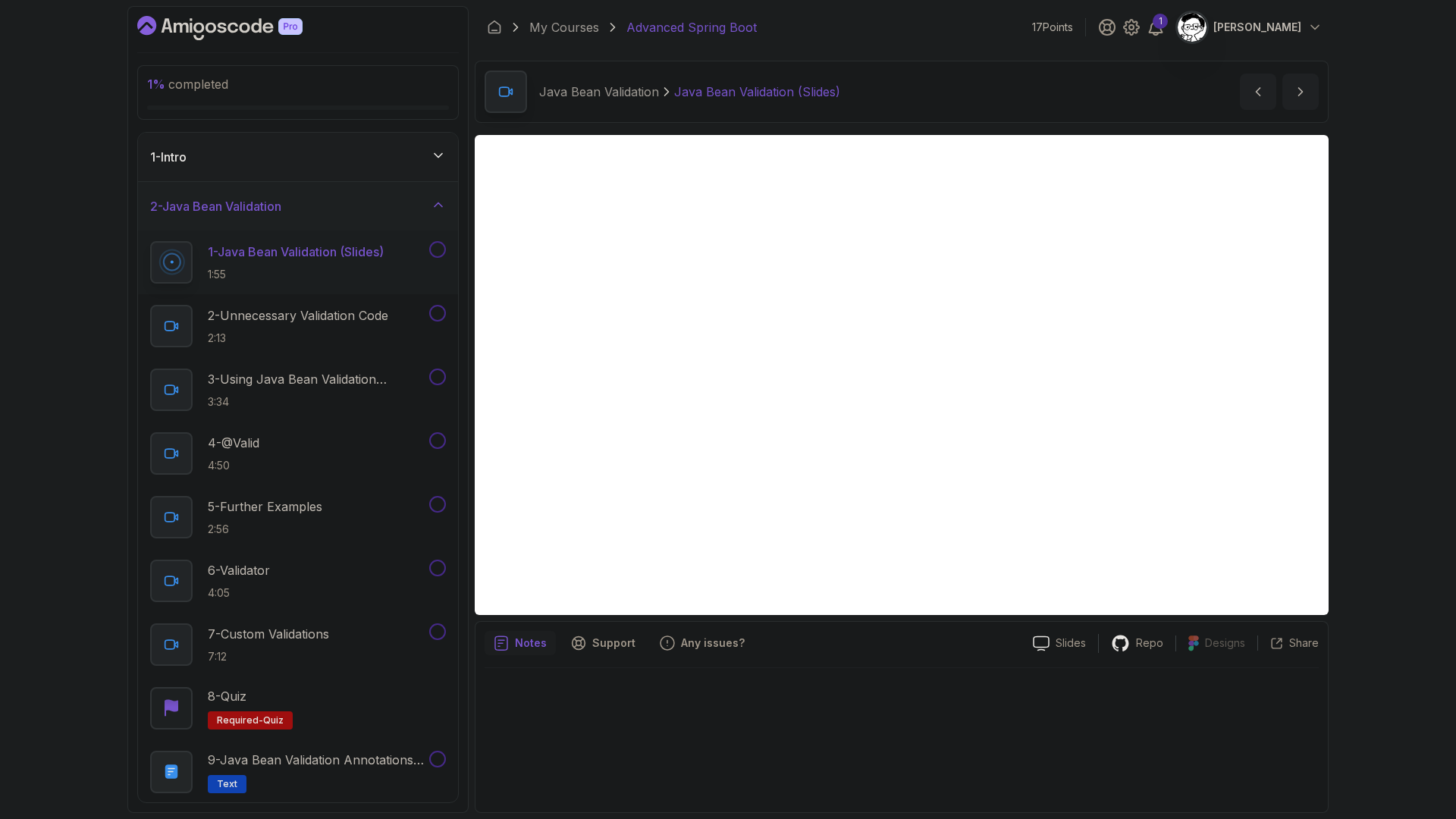
click at [413, 34] on div at bounding box center [298, 27] width 322 height 24
click at [442, 153] on icon at bounding box center [438, 155] width 7 height 4
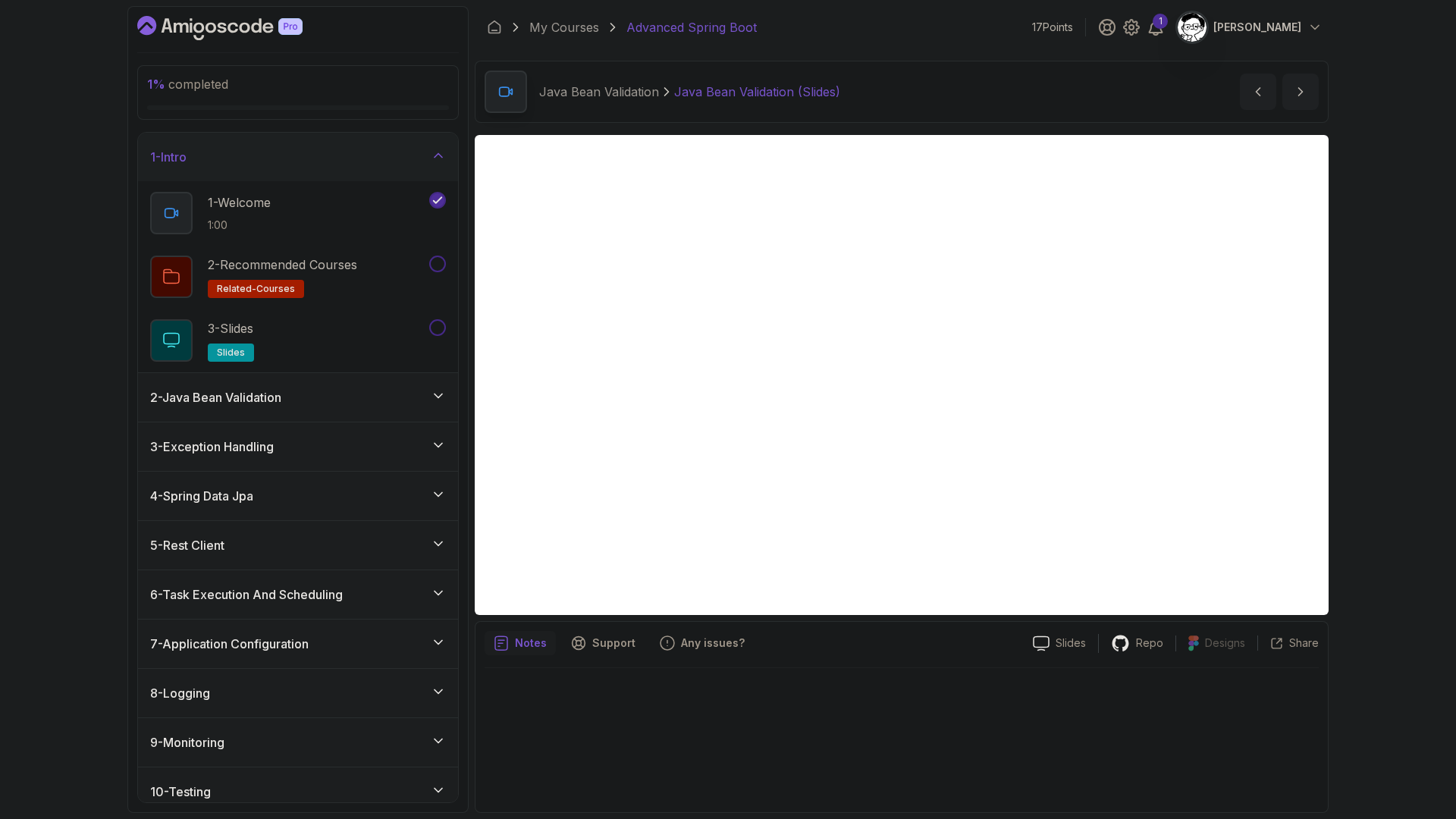
click at [438, 153] on icon at bounding box center [438, 155] width 7 height 4
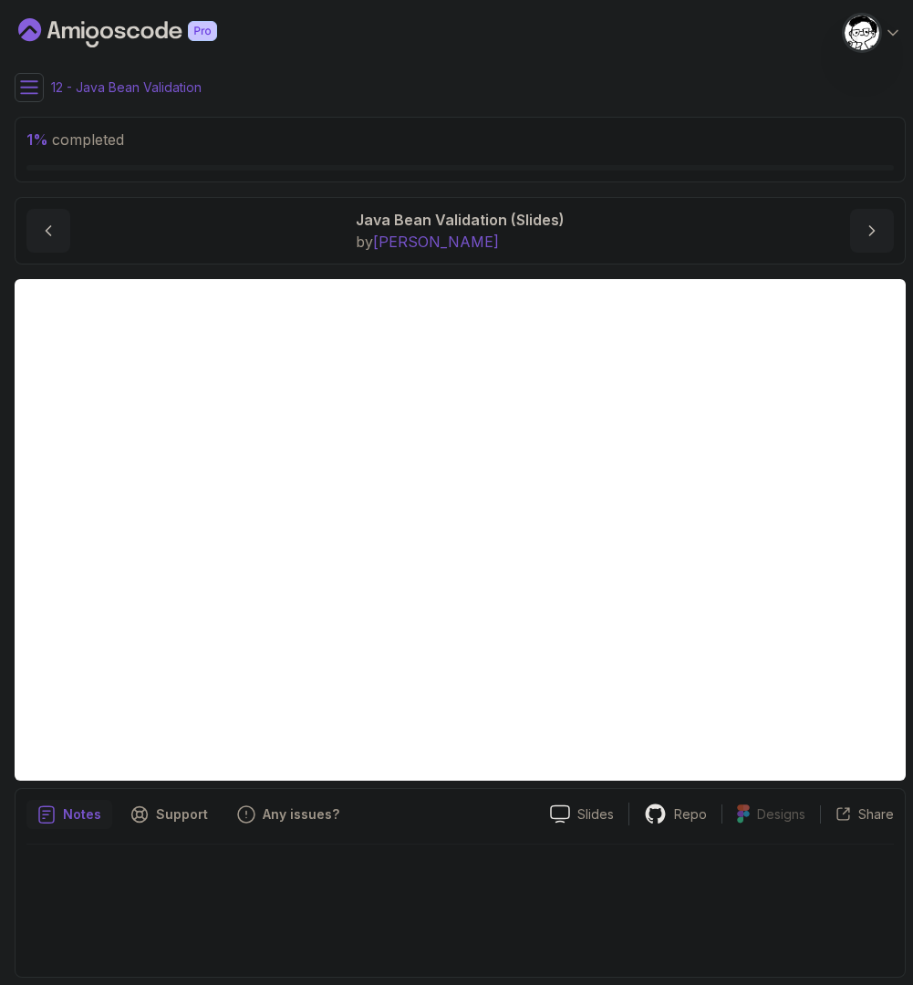
click at [24, 88] on icon at bounding box center [29, 87] width 18 height 18
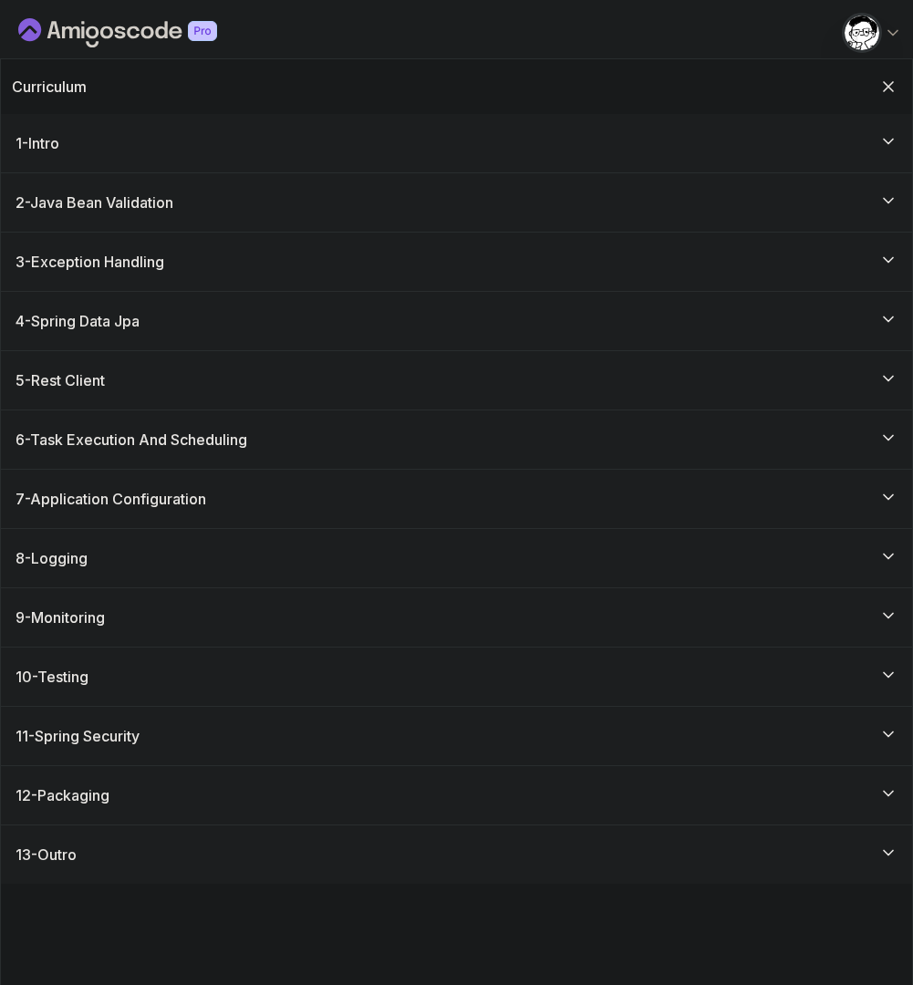
click at [83, 87] on h2 "Curriculum" at bounding box center [49, 87] width 75 height 22
click at [891, 80] on icon "Hide Curriculum for mobile" at bounding box center [888, 87] width 20 height 20
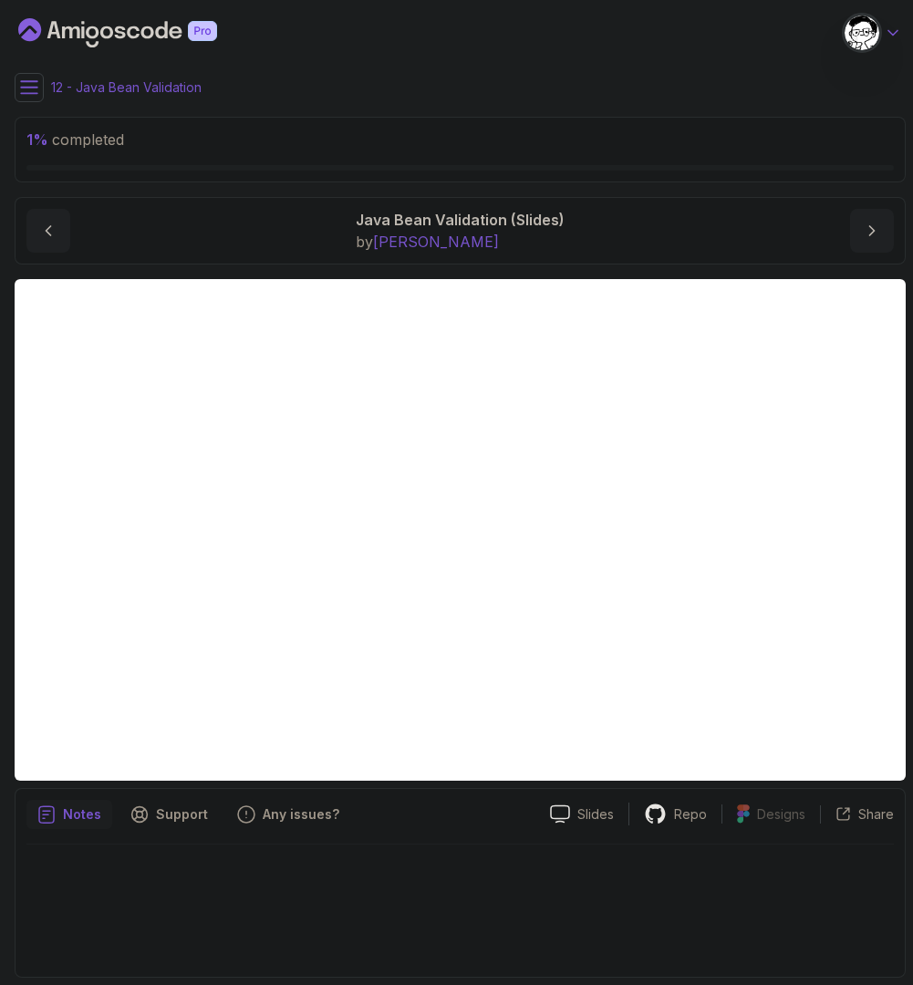
click at [894, 28] on icon at bounding box center [893, 33] width 18 height 18
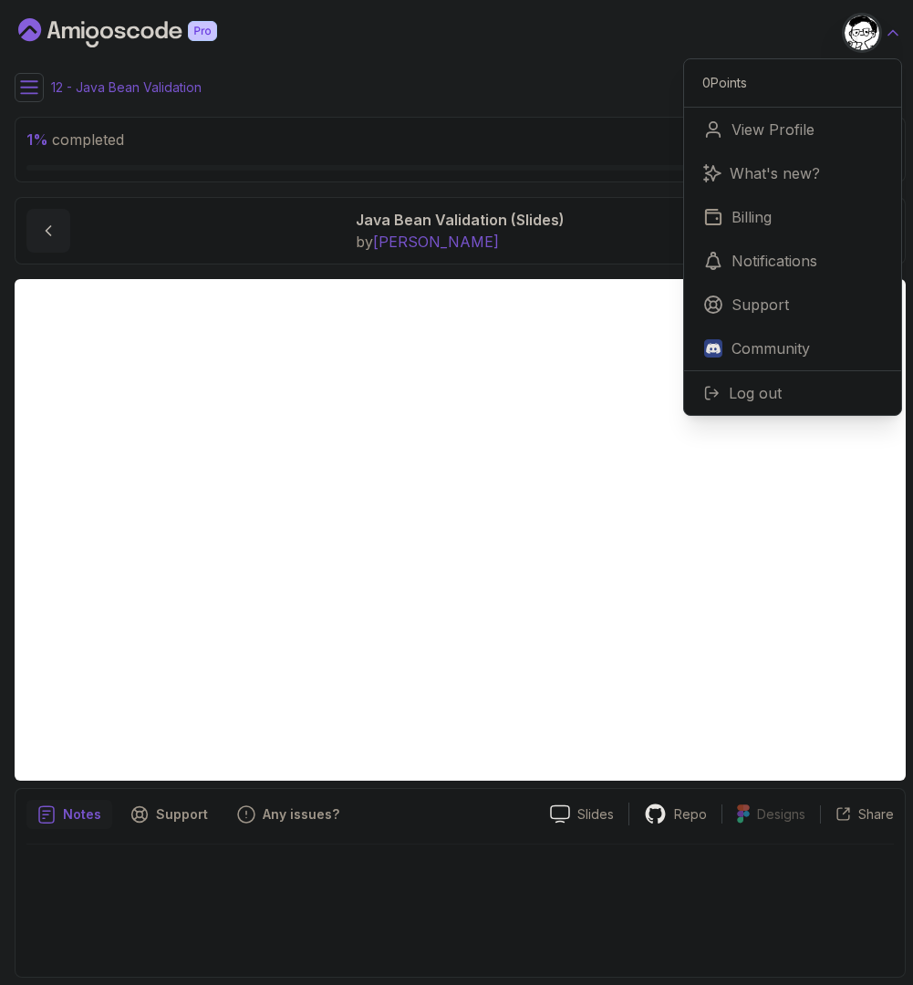
click at [894, 28] on icon at bounding box center [893, 33] width 18 height 18
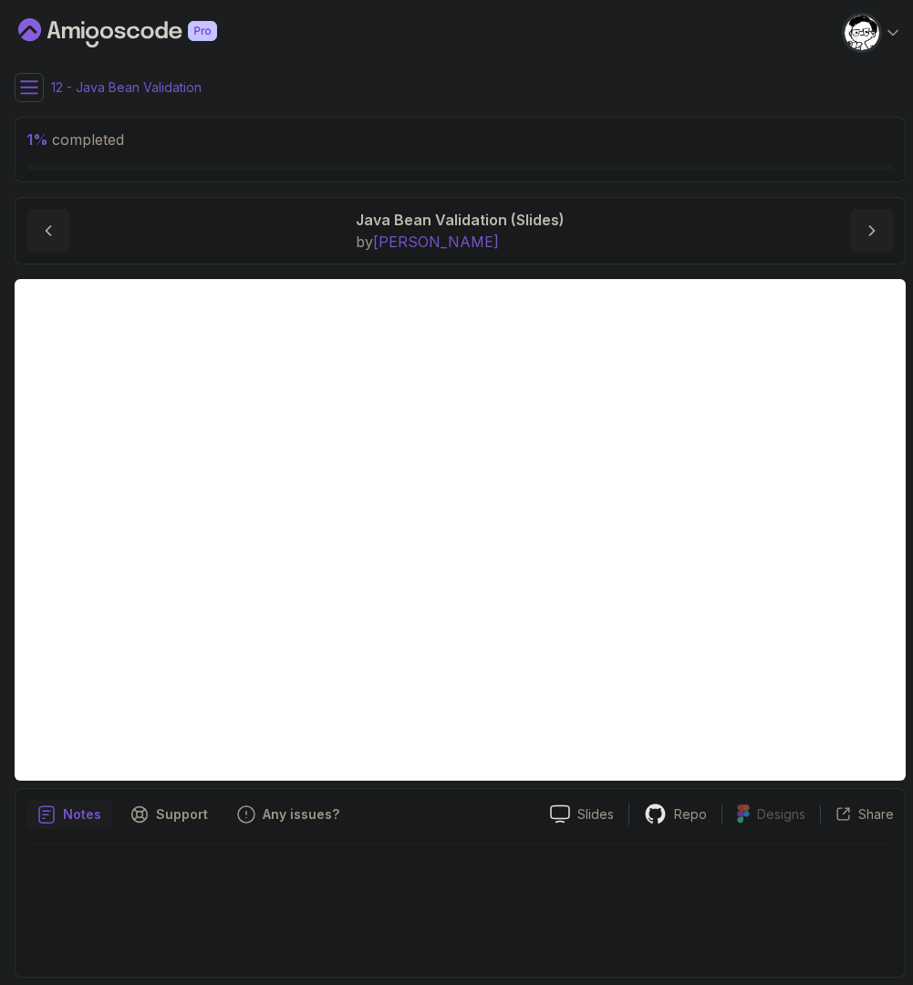
click at [131, 34] on icon "Dashboard" at bounding box center [117, 32] width 199 height 29
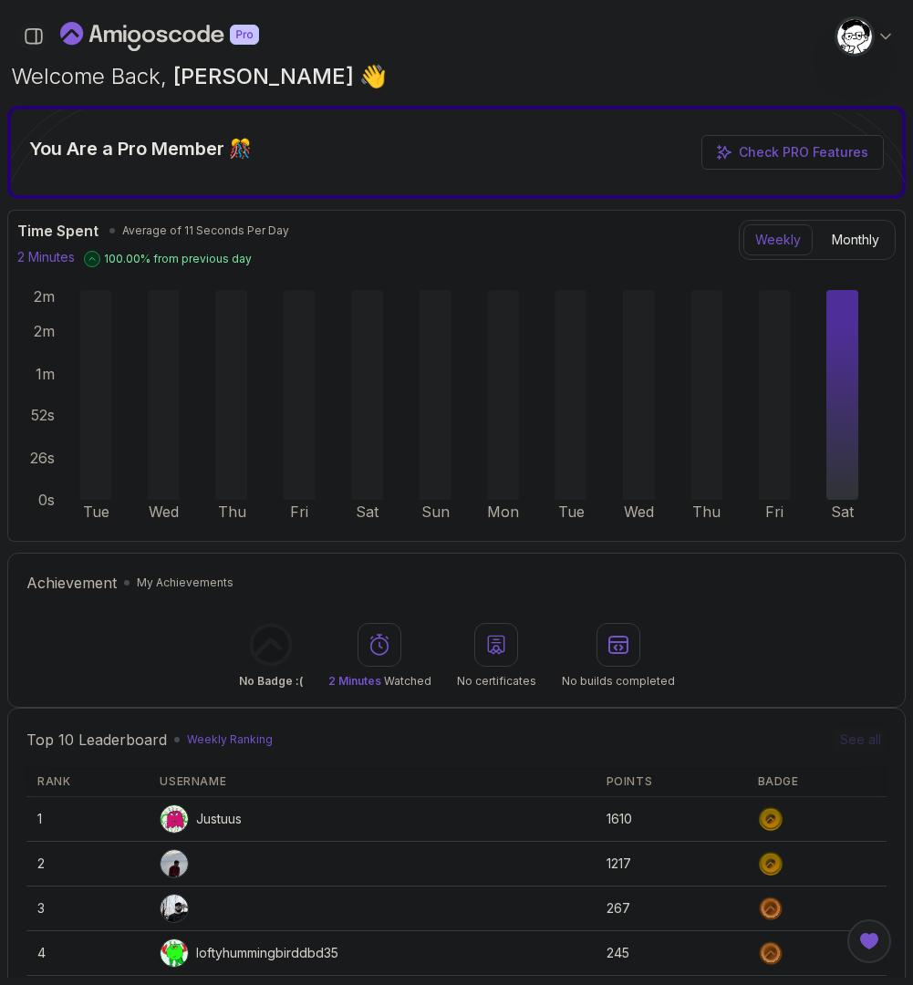
click at [39, 40] on icon "button" at bounding box center [34, 36] width 20 height 20
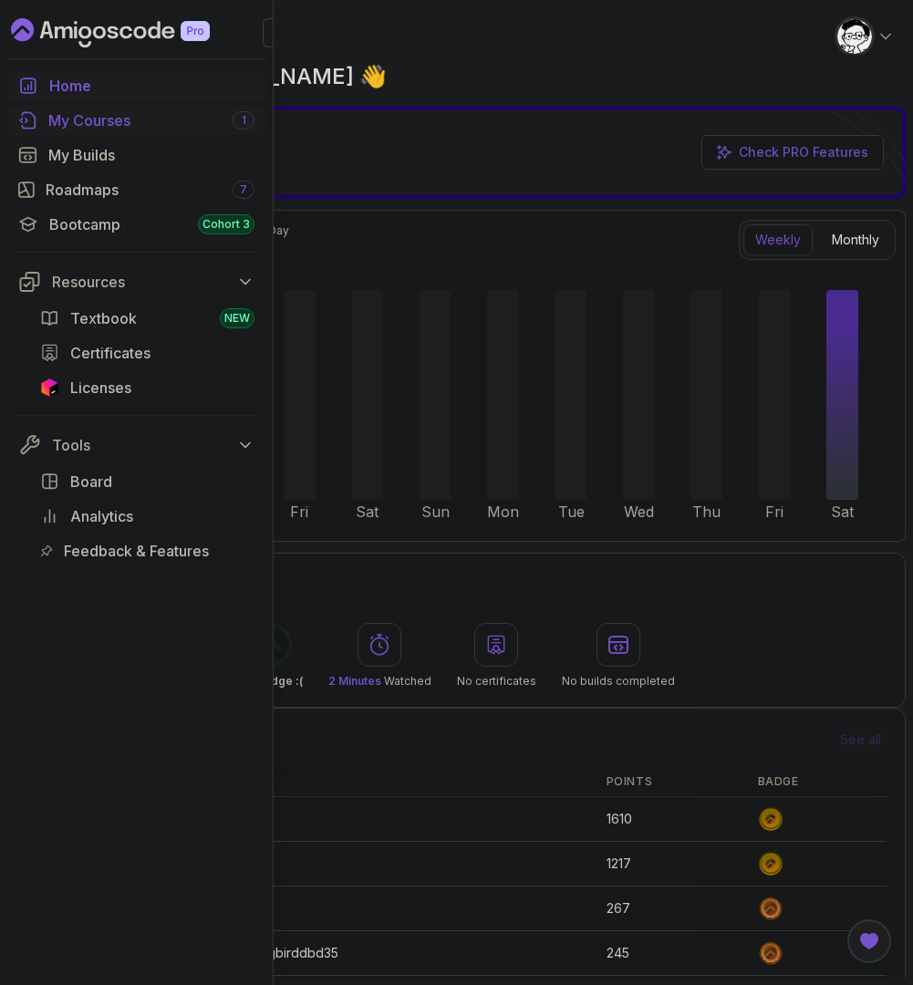
click at [98, 122] on div "My Courses 1" at bounding box center [151, 120] width 206 height 22
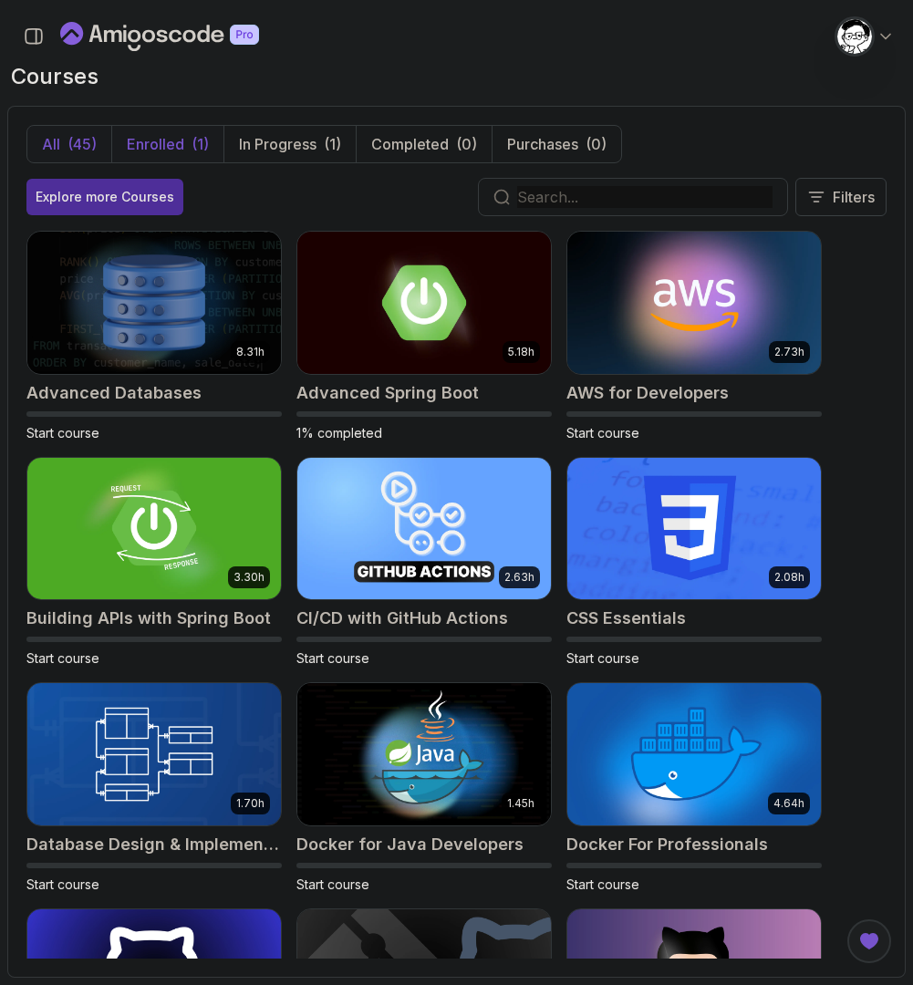
click at [143, 136] on p "Enrolled" at bounding box center [155, 144] width 57 height 22
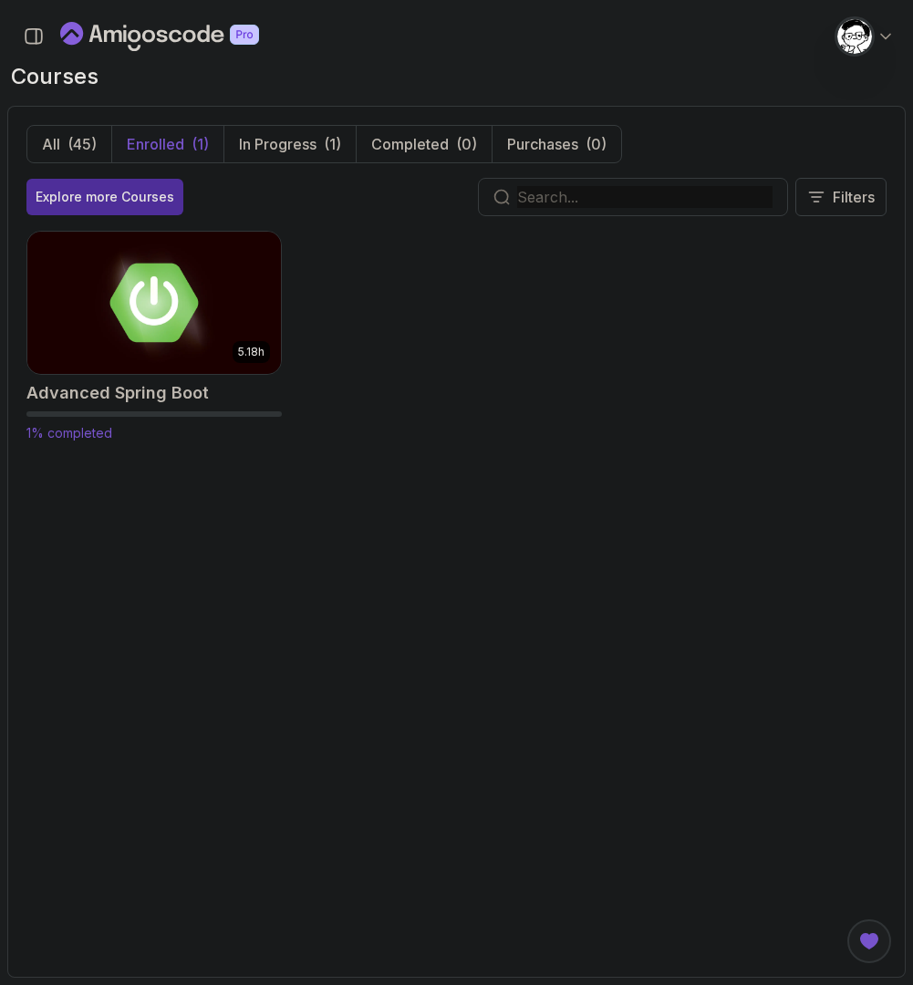
click at [125, 313] on img at bounding box center [154, 302] width 266 height 149
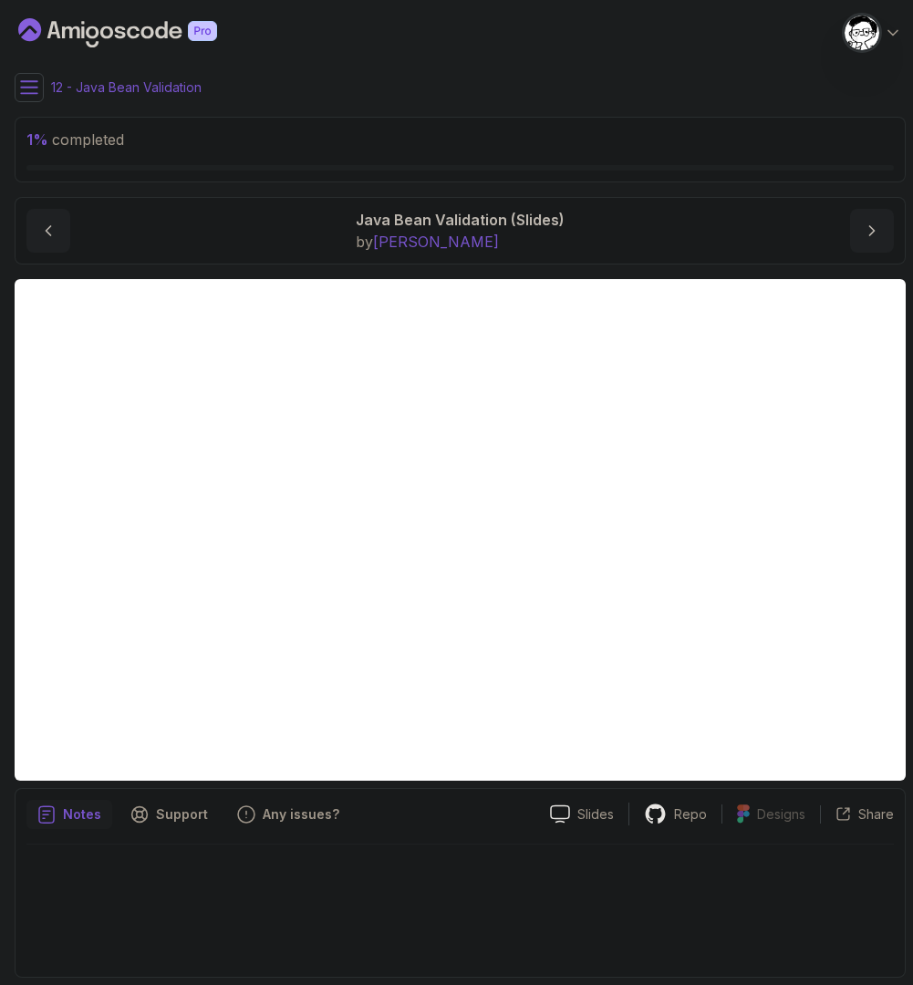
click at [18, 86] on button at bounding box center [29, 87] width 29 height 29
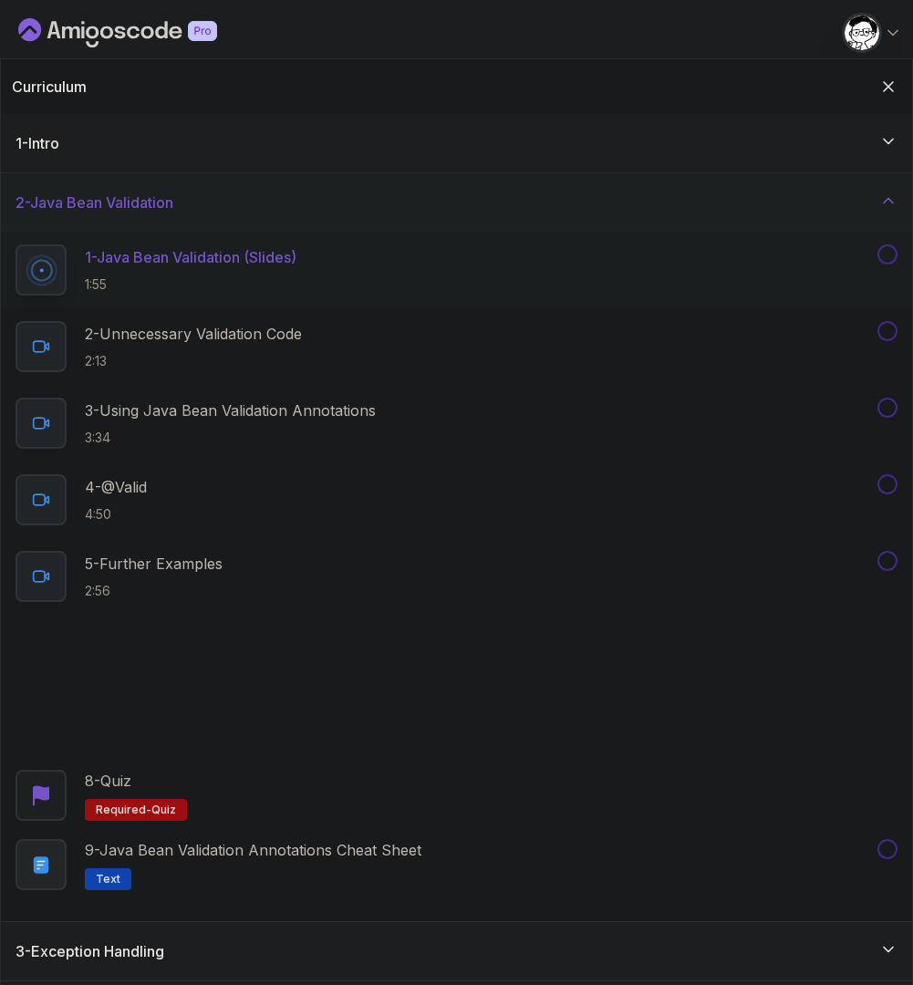
click at [270, 264] on p "1 - Java Bean Validation (Slides)" at bounding box center [191, 257] width 212 height 22
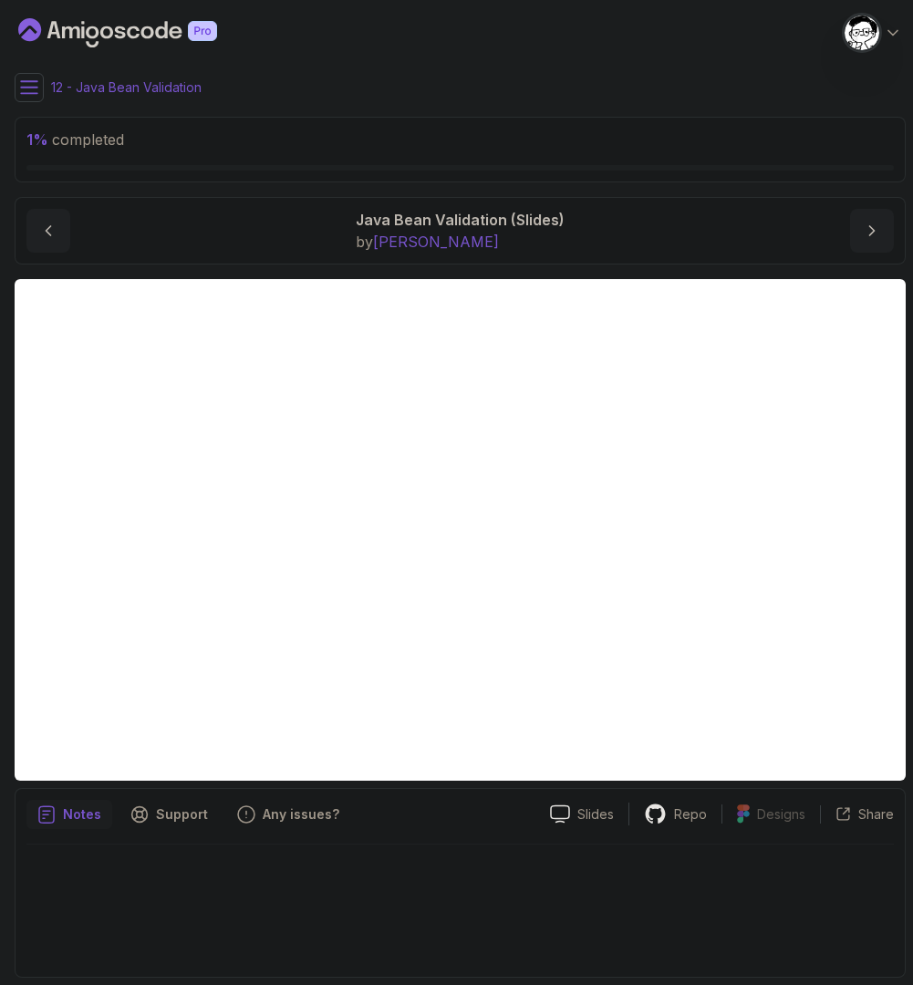
click at [42, 94] on button at bounding box center [29, 87] width 29 height 29
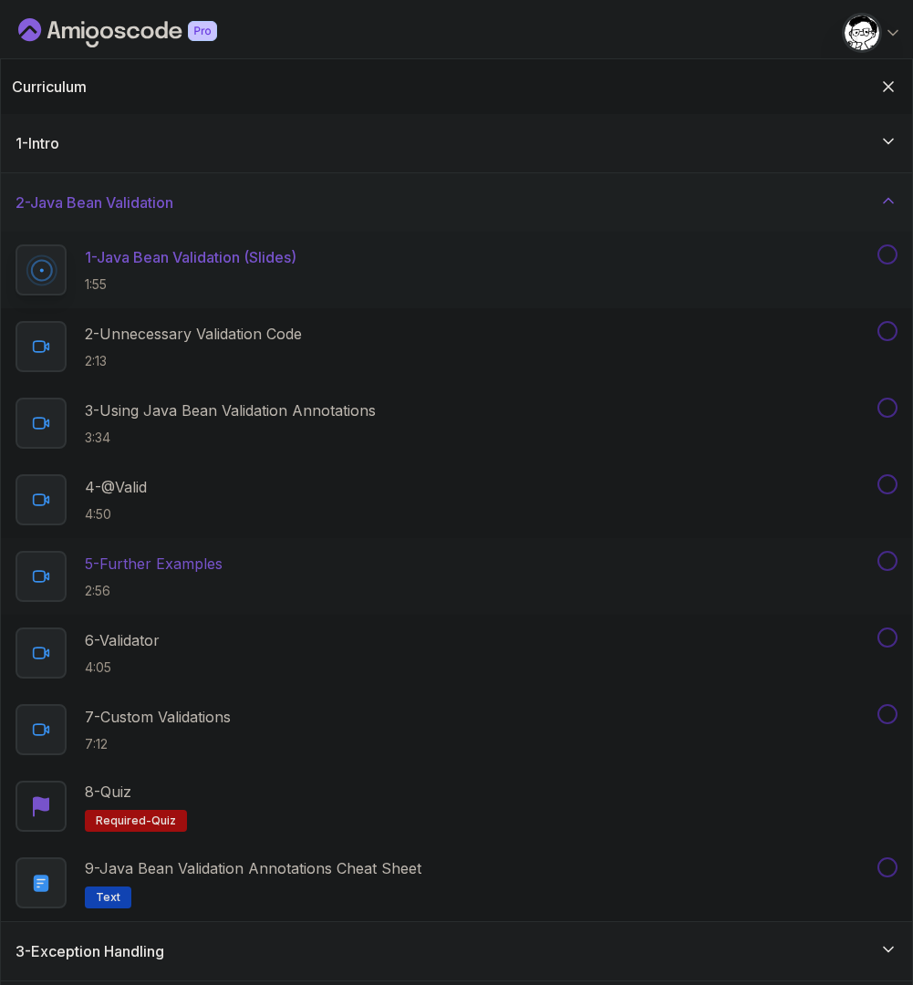
scroll to position [40, 0]
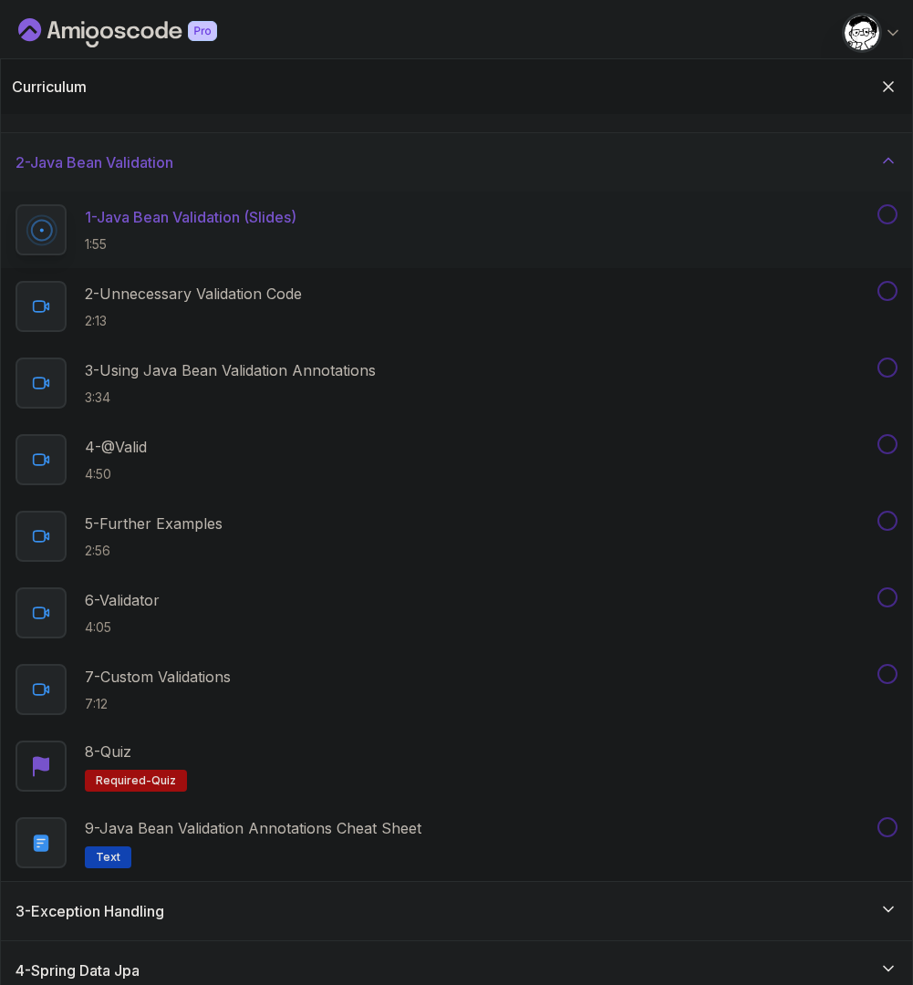
click at [880, 151] on icon at bounding box center [888, 160] width 18 height 18
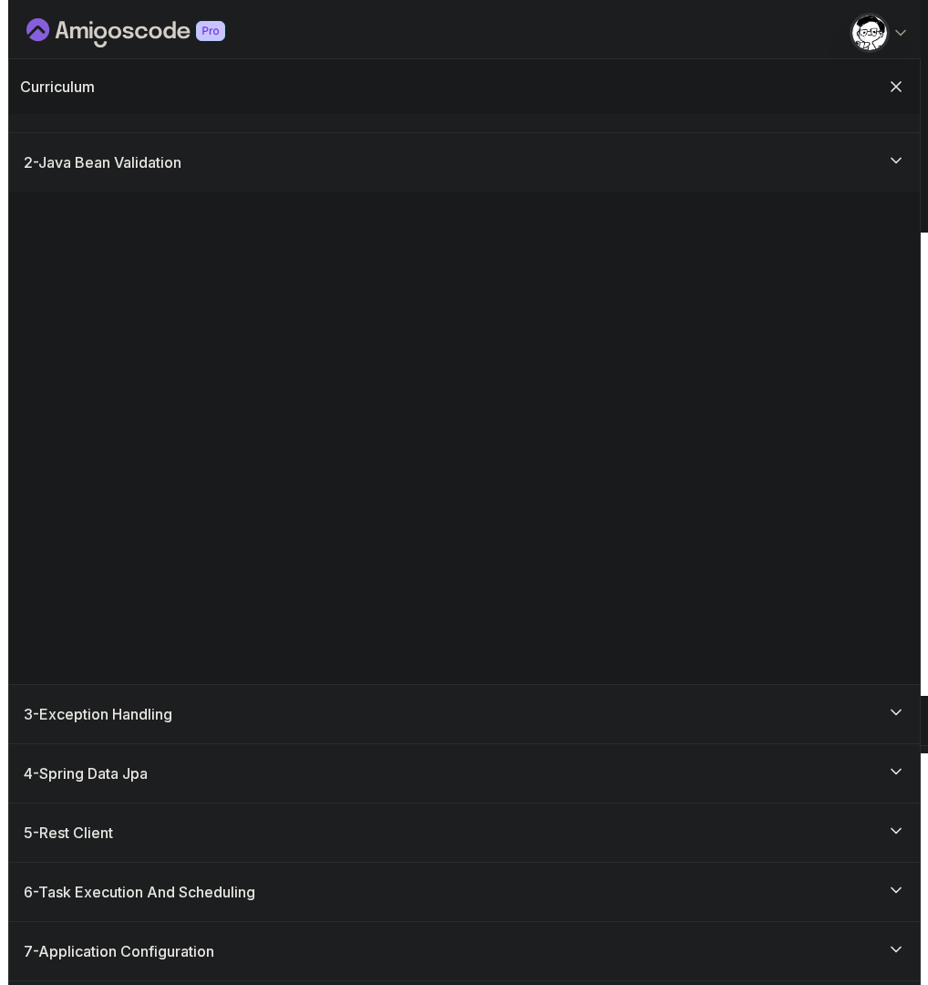
scroll to position [0, 0]
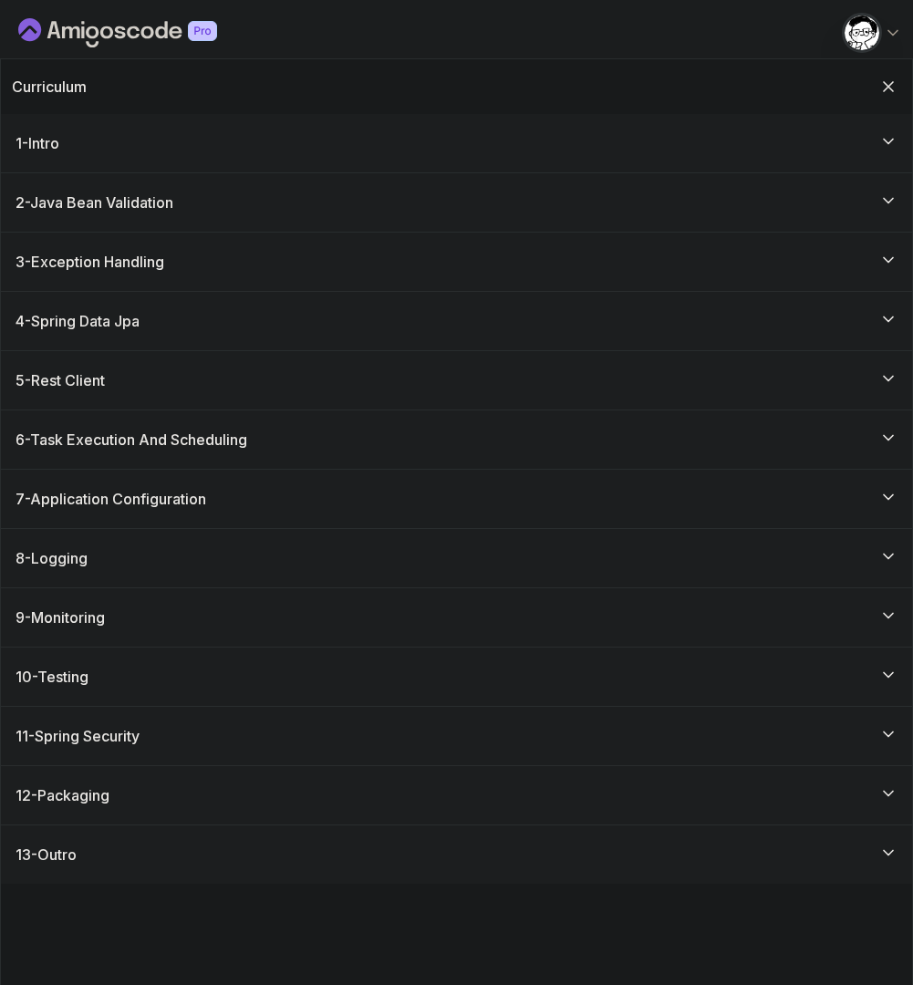
click at [102, 194] on h3 "2 - Java Bean Validation" at bounding box center [95, 203] width 158 height 22
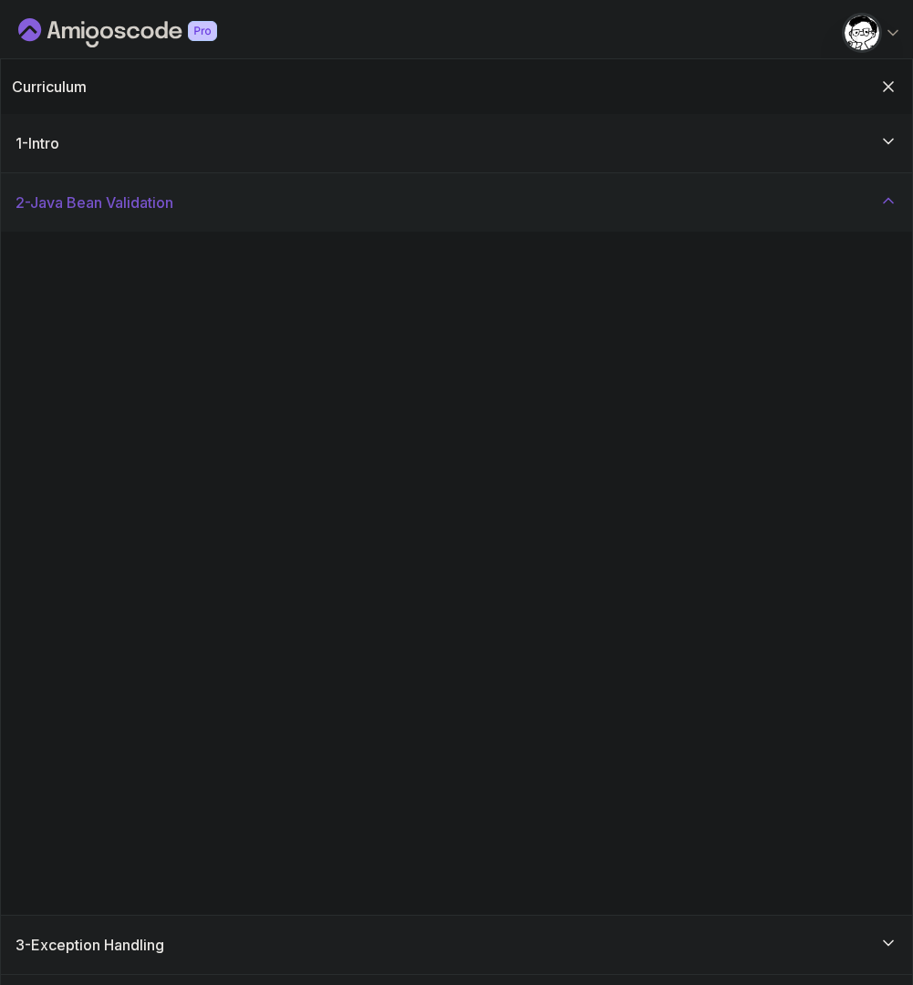
click at [185, 257] on p "1 - Java Bean Validation (Slides)" at bounding box center [191, 257] width 212 height 22
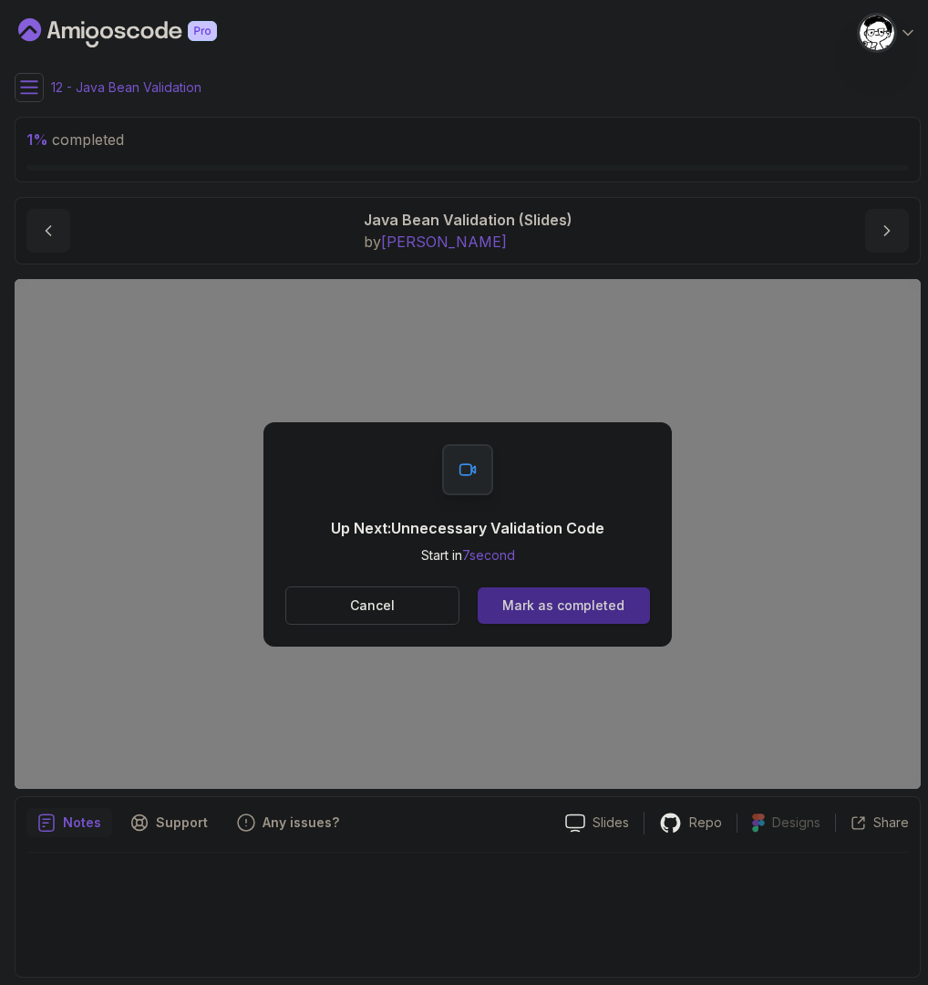
click at [575, 609] on div "Mark as completed" at bounding box center [564, 605] width 122 height 18
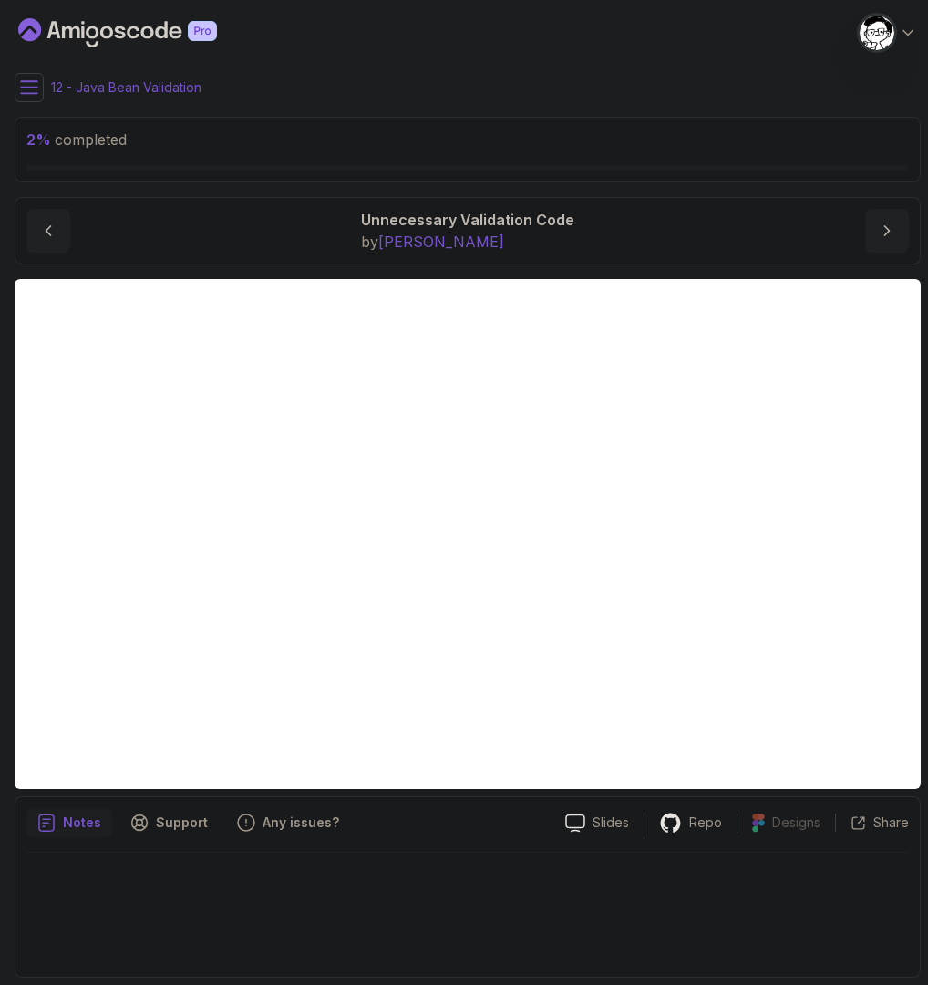
click at [33, 94] on icon at bounding box center [29, 87] width 18 height 18
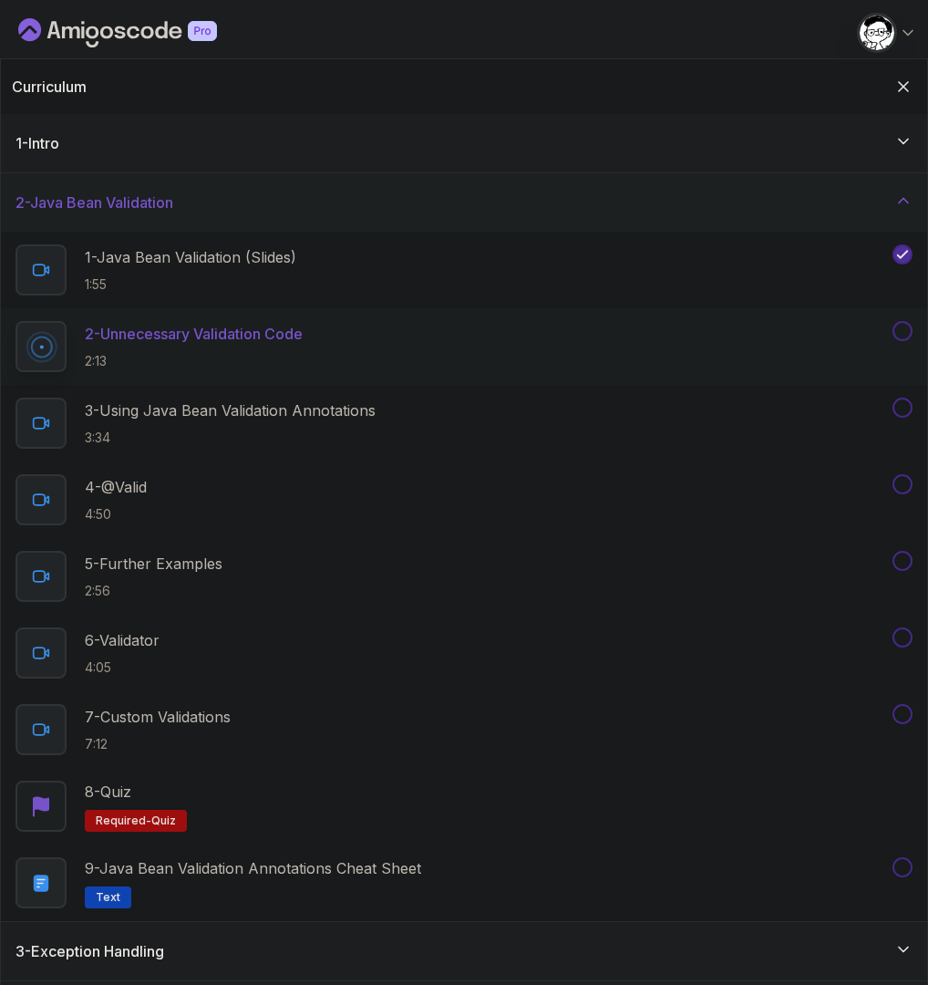
click at [908, 194] on icon at bounding box center [904, 201] width 18 height 18
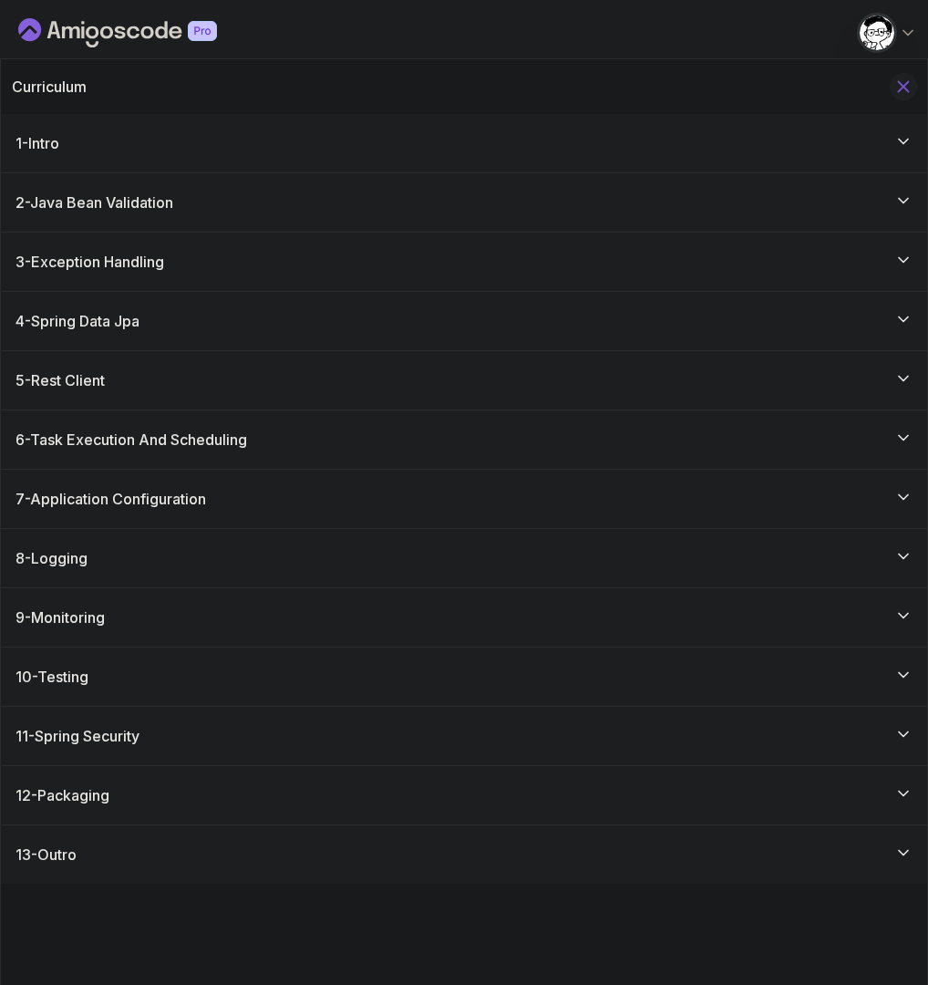
click at [905, 83] on icon "Hide Curriculum for mobile" at bounding box center [904, 87] width 10 height 10
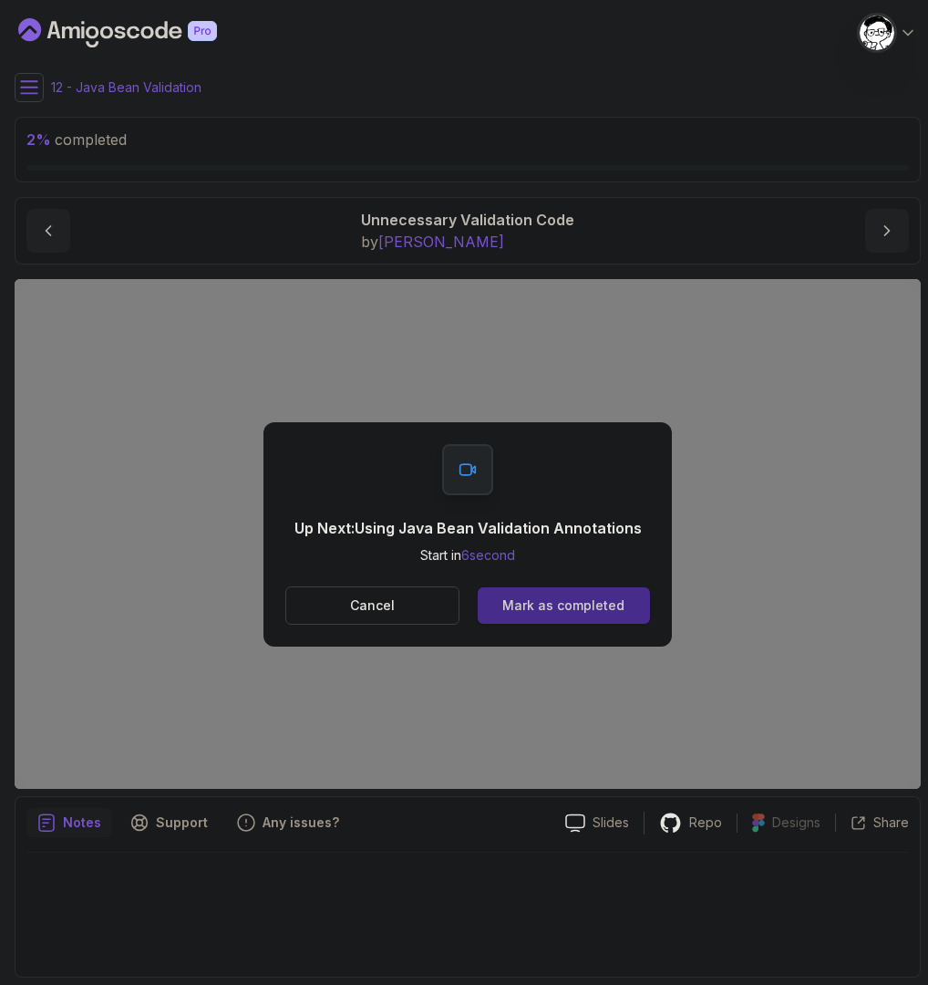
click at [553, 602] on div "Mark as completed" at bounding box center [564, 605] width 122 height 18
click at [571, 609] on div "Mark as completed" at bounding box center [564, 605] width 122 height 18
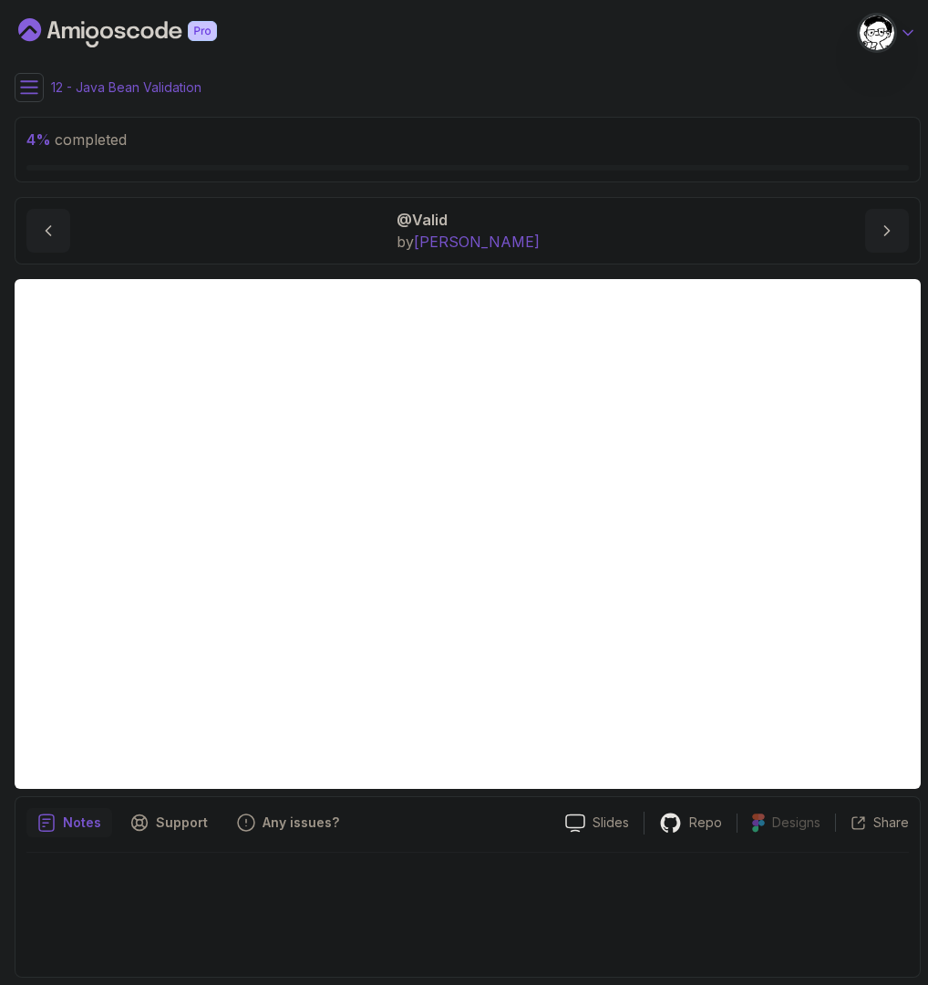
click at [912, 37] on icon at bounding box center [908, 33] width 18 height 18
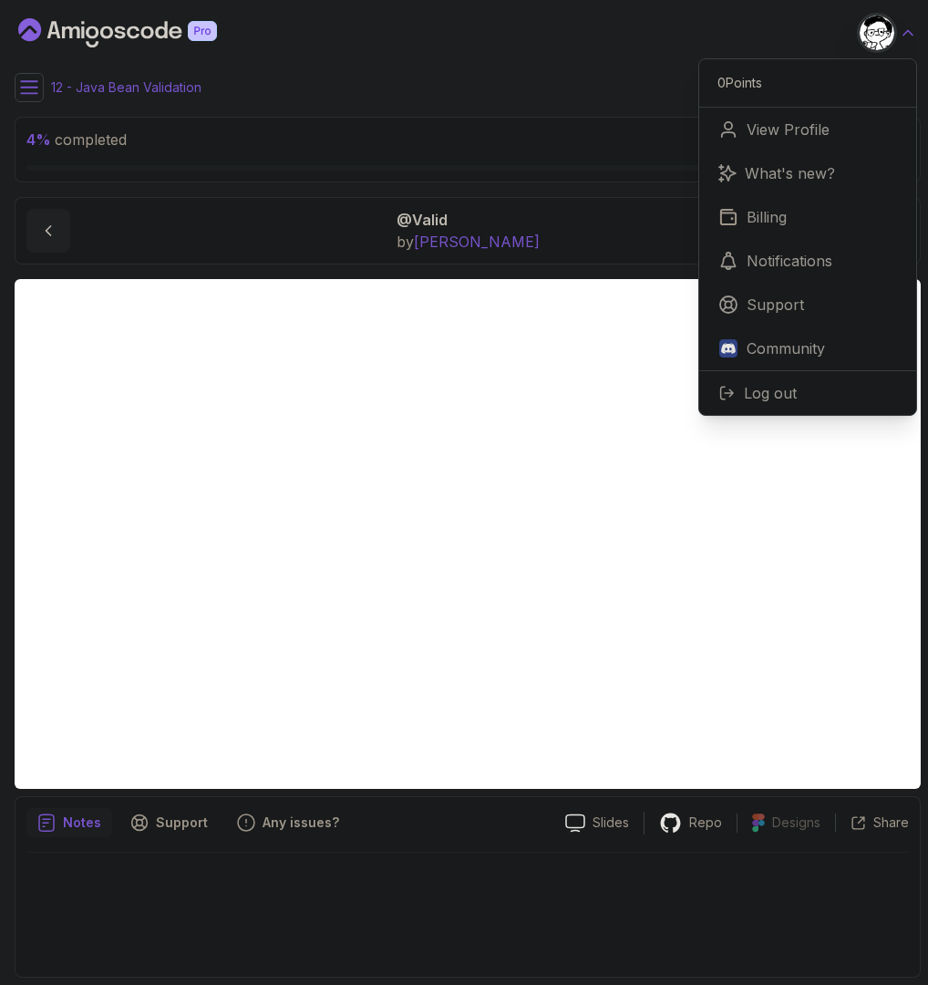
click at [909, 33] on icon at bounding box center [908, 33] width 18 height 18
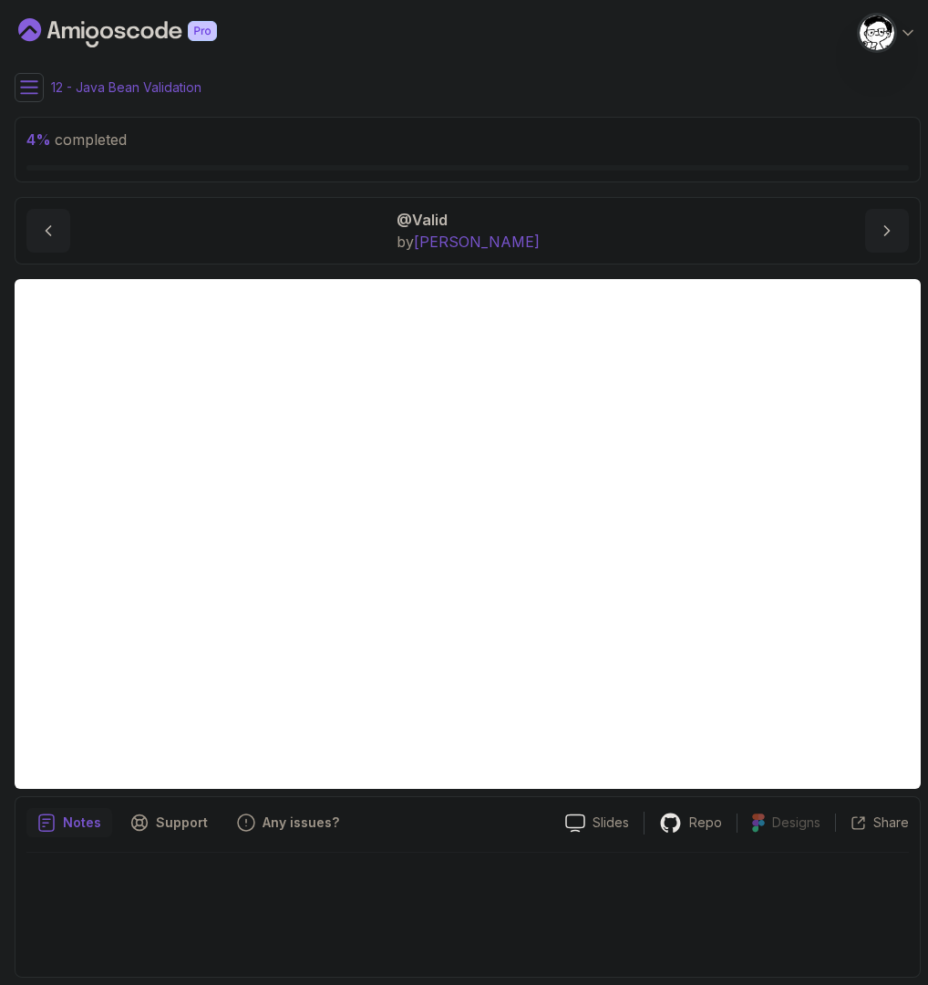
click at [30, 88] on icon at bounding box center [29, 87] width 18 height 18
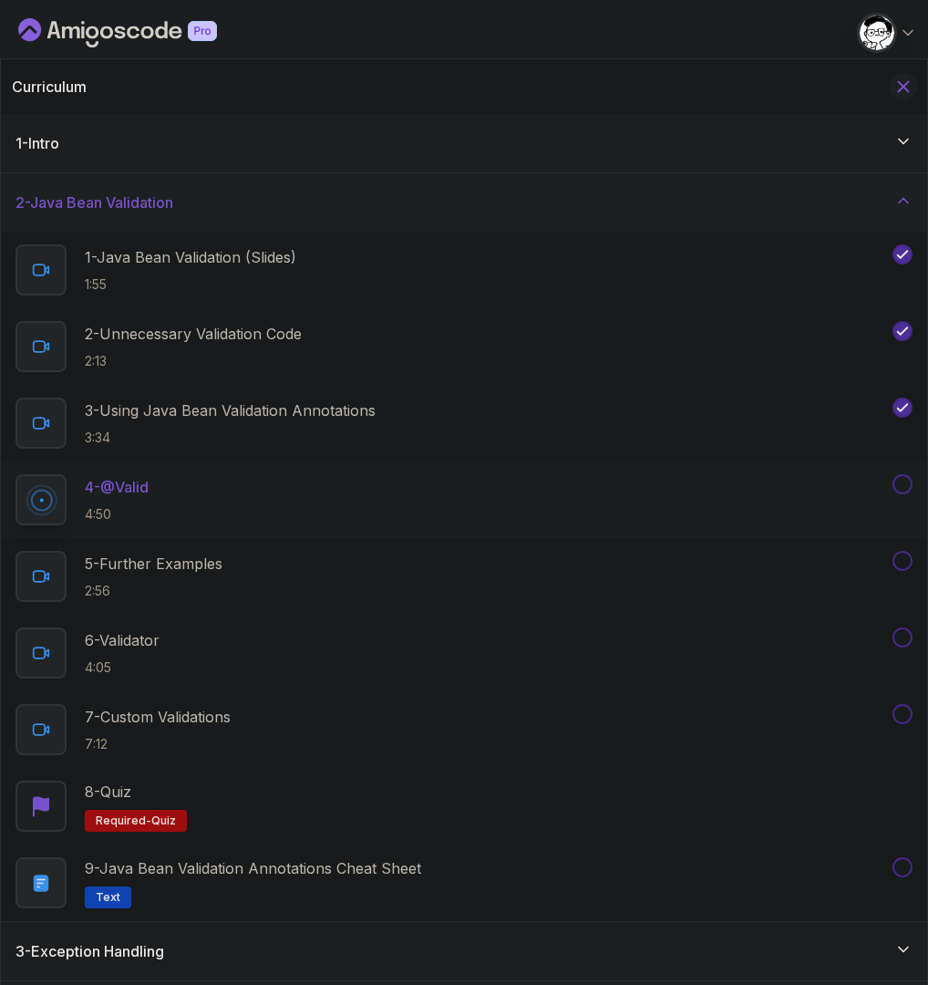
click at [900, 84] on icon "Hide Curriculum for mobile" at bounding box center [904, 87] width 10 height 10
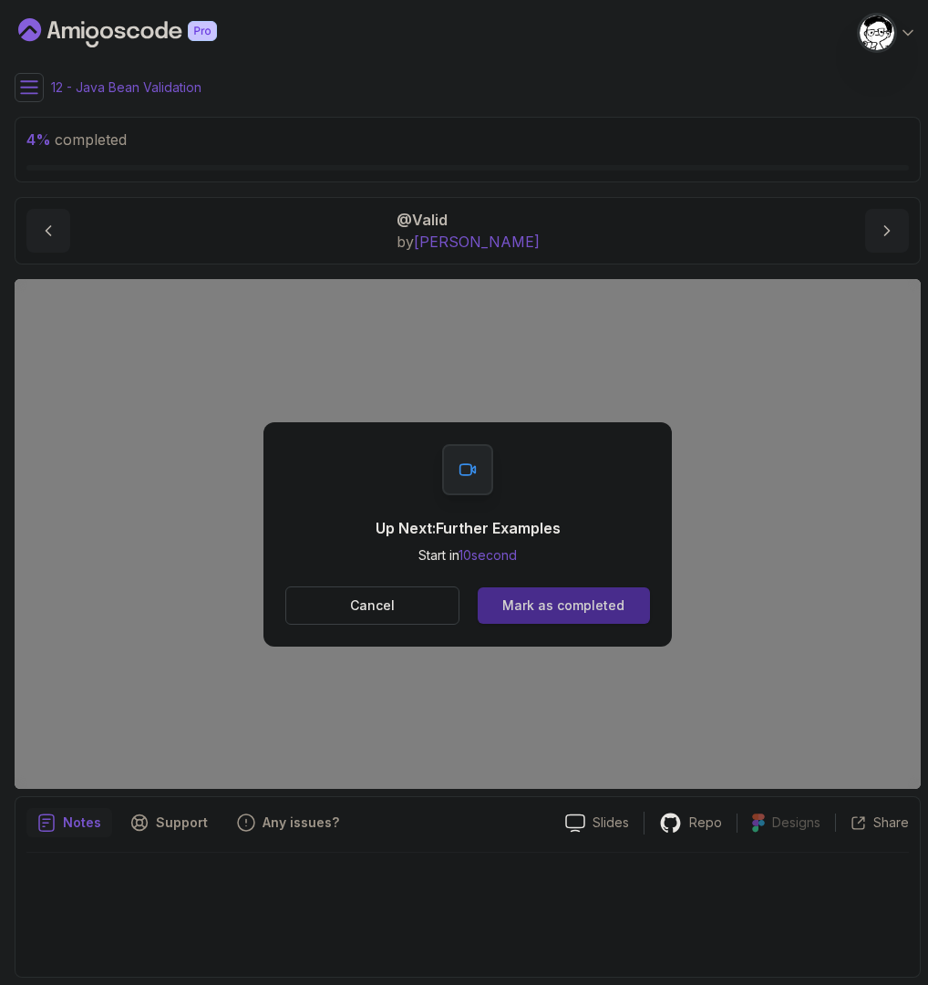
click at [516, 600] on div "Mark as completed" at bounding box center [564, 605] width 122 height 18
click at [546, 602] on div "Mark as completed" at bounding box center [564, 605] width 122 height 18
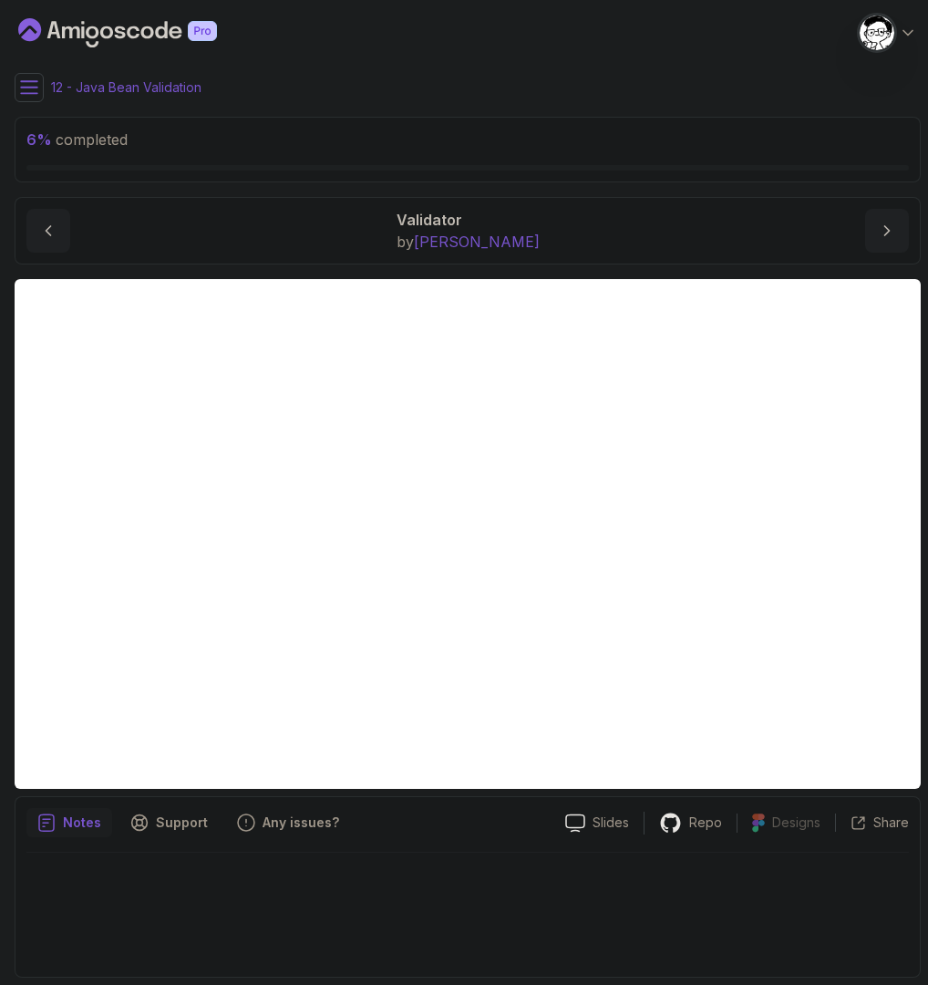
click at [25, 93] on icon at bounding box center [29, 87] width 16 height 12
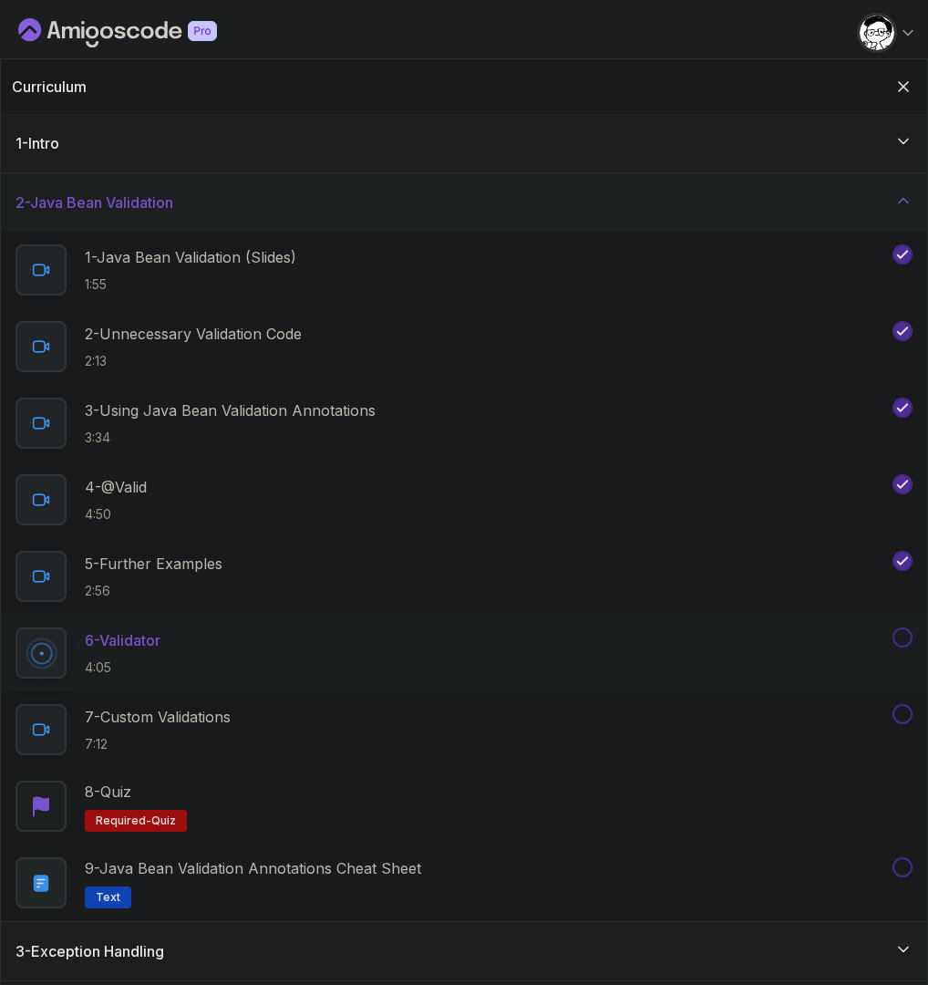
click at [911, 206] on icon at bounding box center [904, 201] width 18 height 18
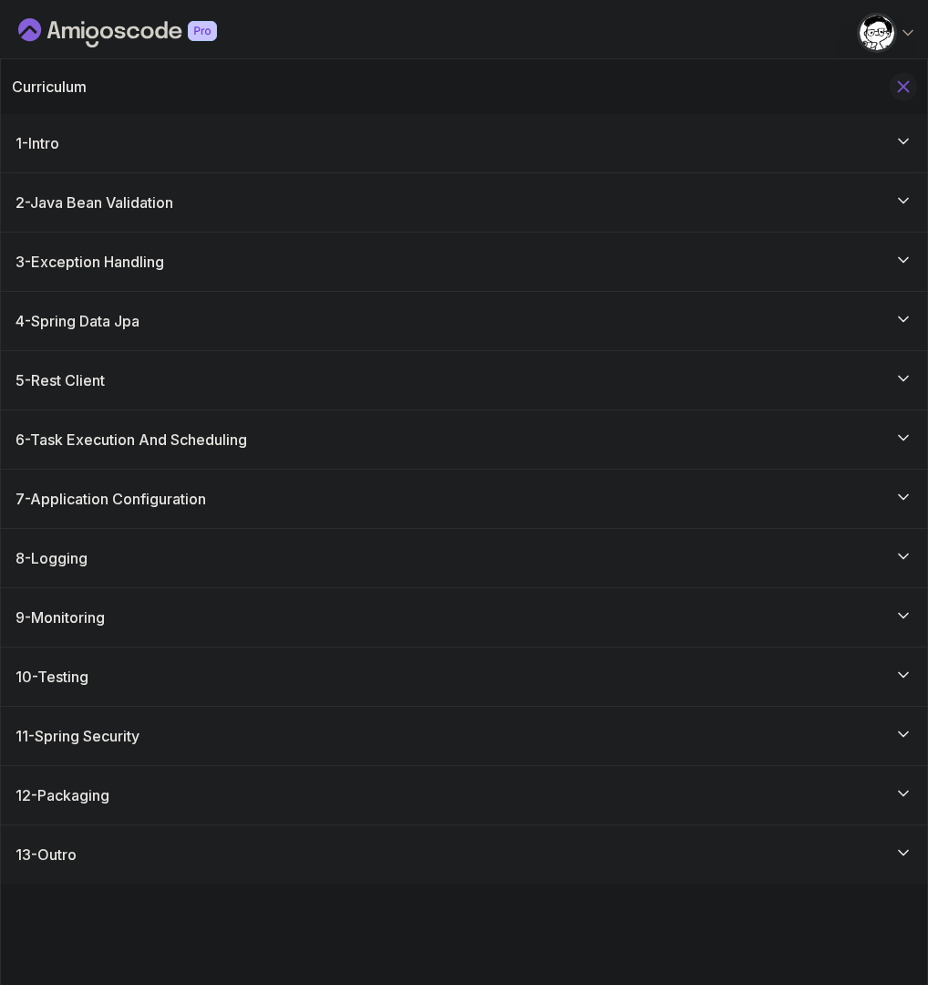
click at [903, 93] on icon "Hide Curriculum for mobile" at bounding box center [904, 87] width 20 height 20
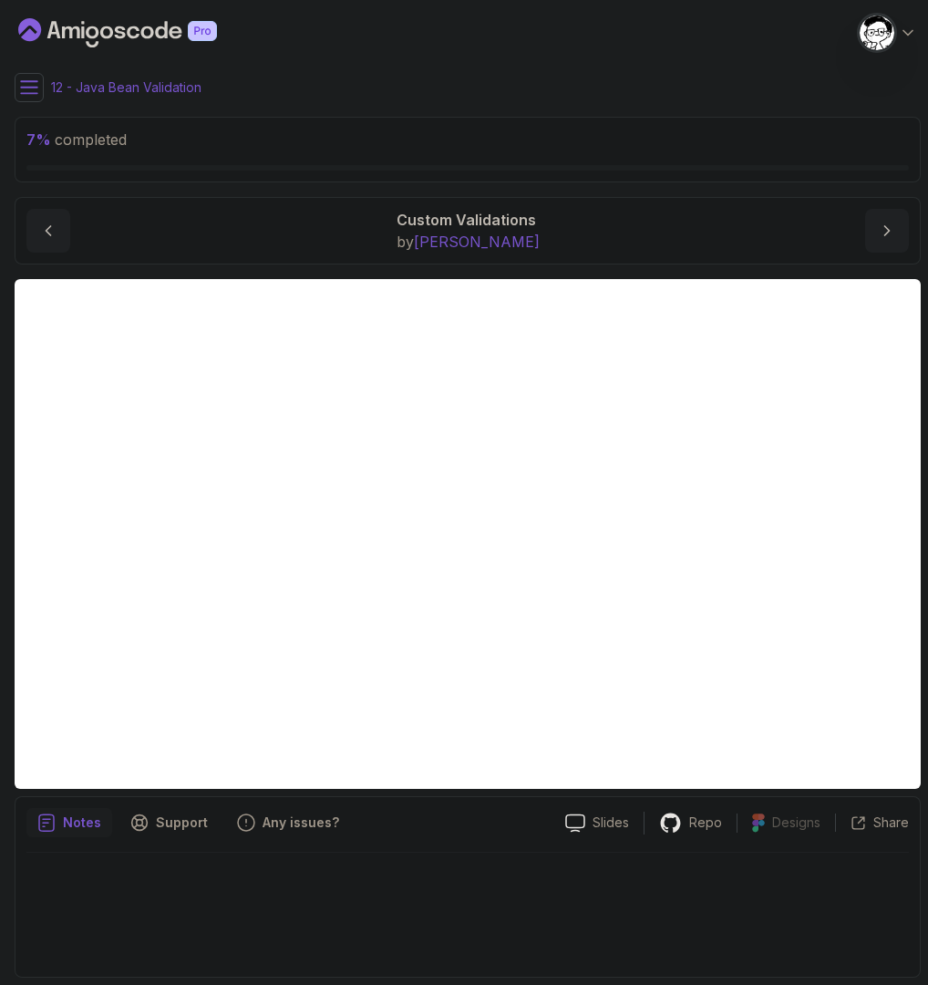
click at [36, 87] on icon at bounding box center [29, 87] width 16 height 12
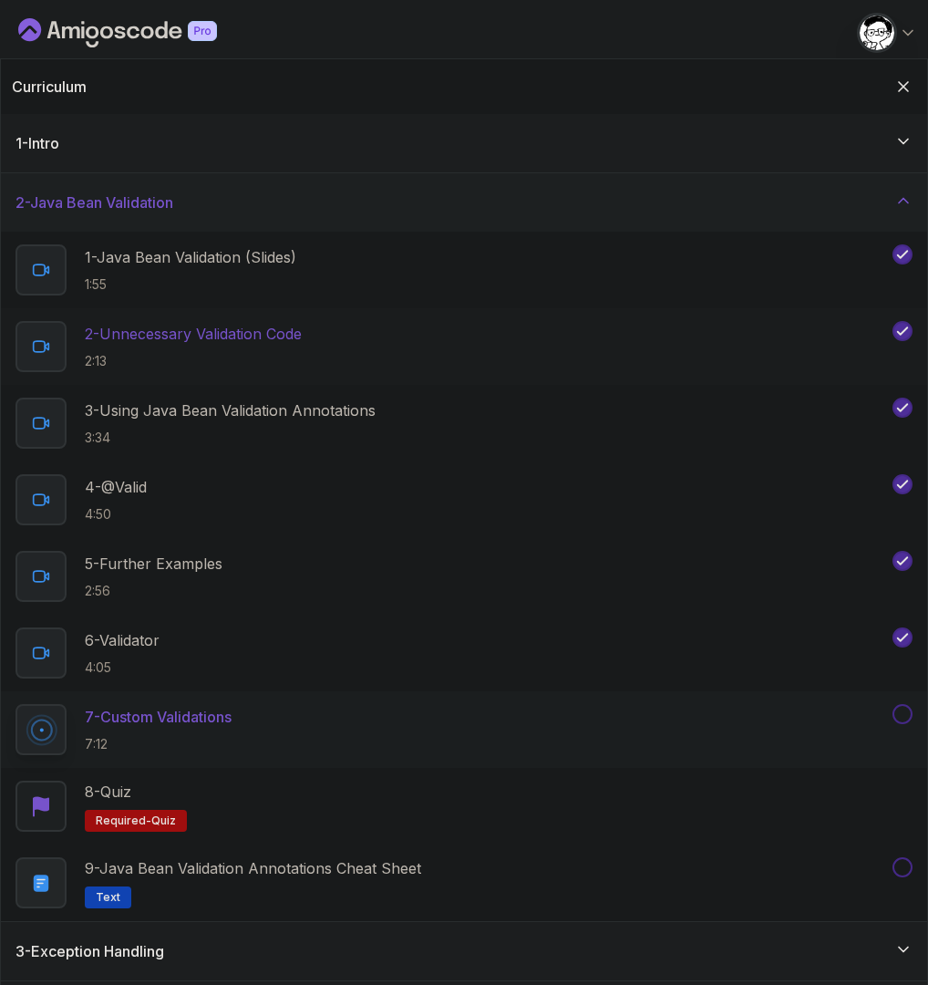
scroll to position [12, 0]
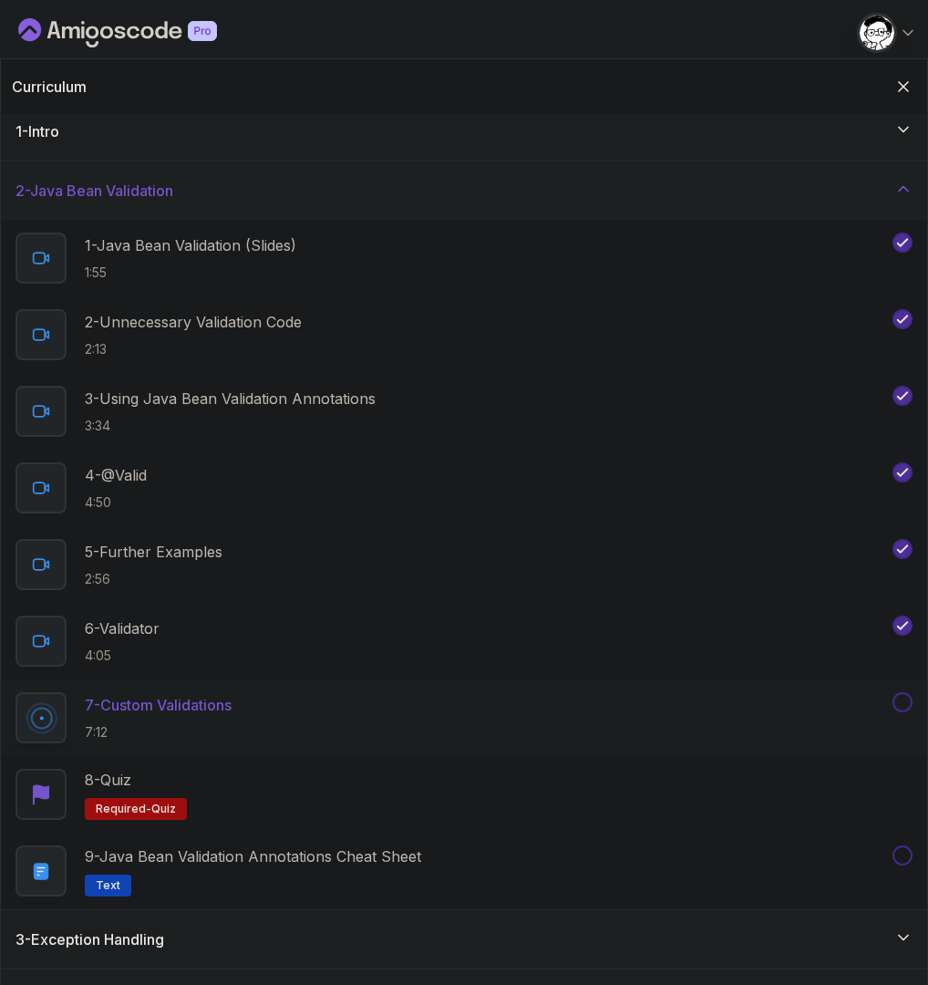
click at [907, 183] on icon at bounding box center [904, 189] width 18 height 18
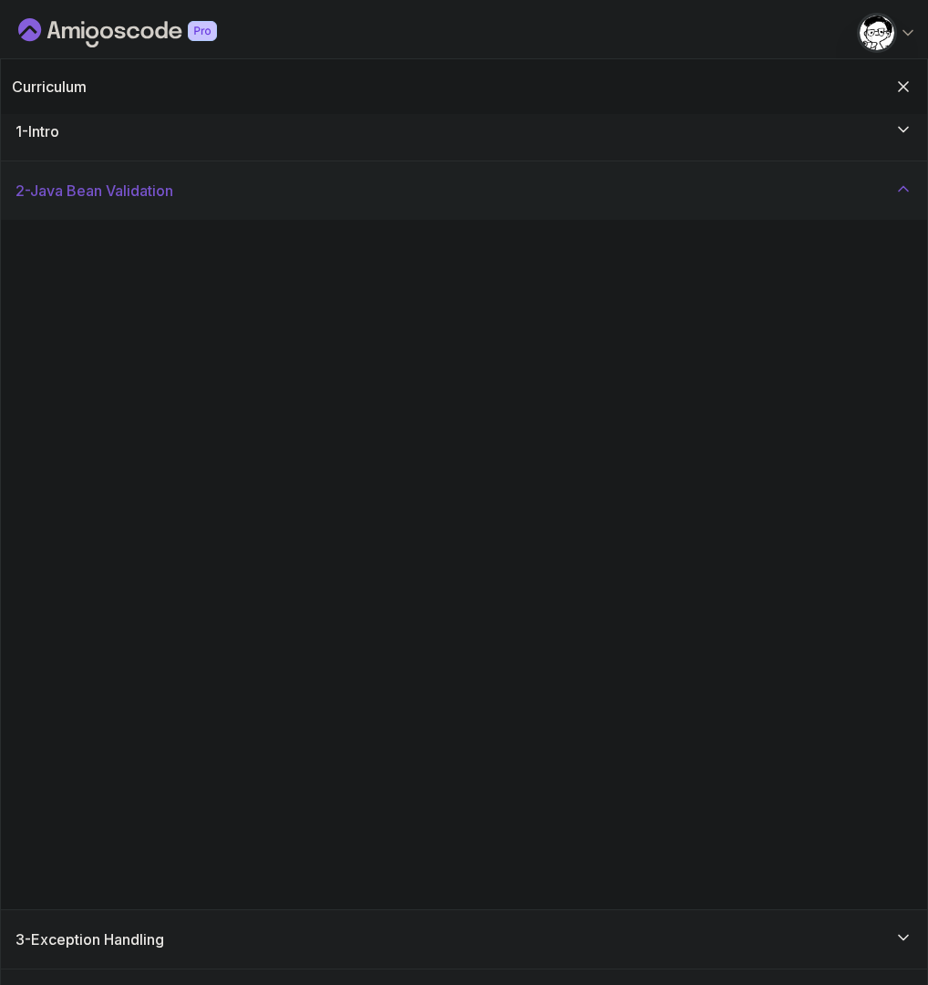
scroll to position [0, 0]
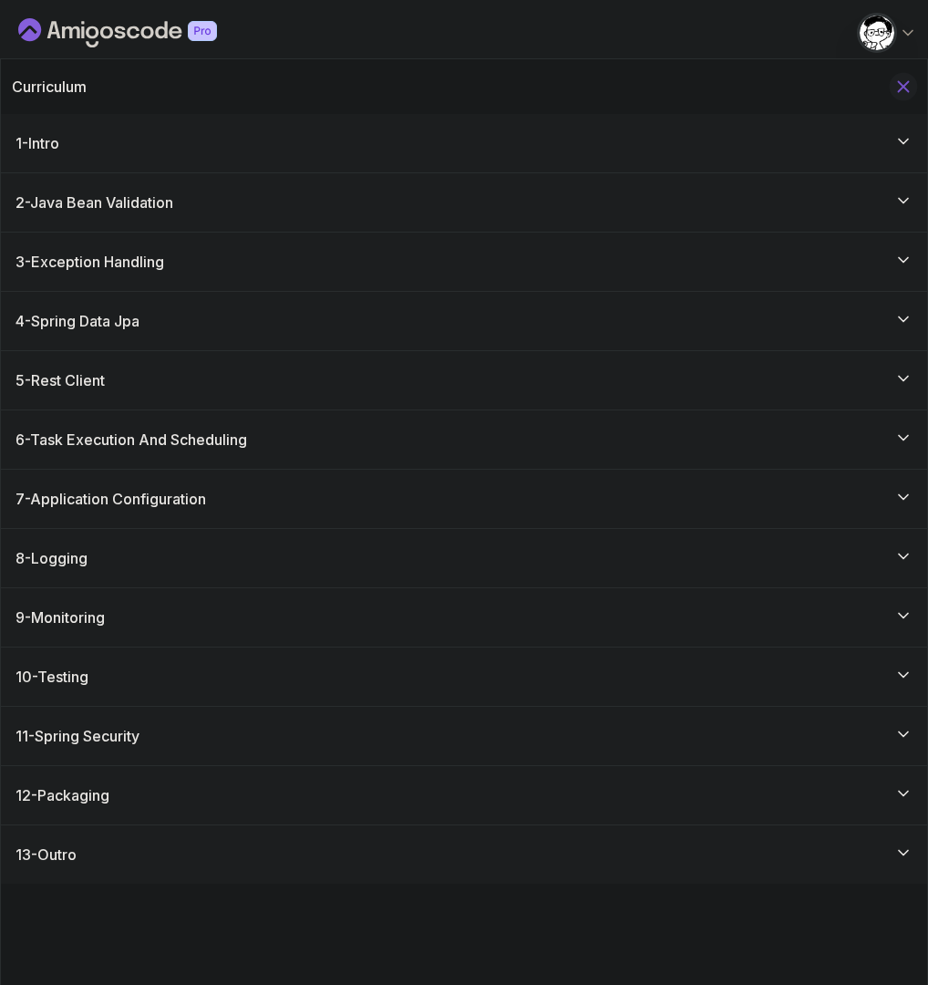
click at [907, 77] on icon "Hide Curriculum for mobile" at bounding box center [904, 87] width 20 height 20
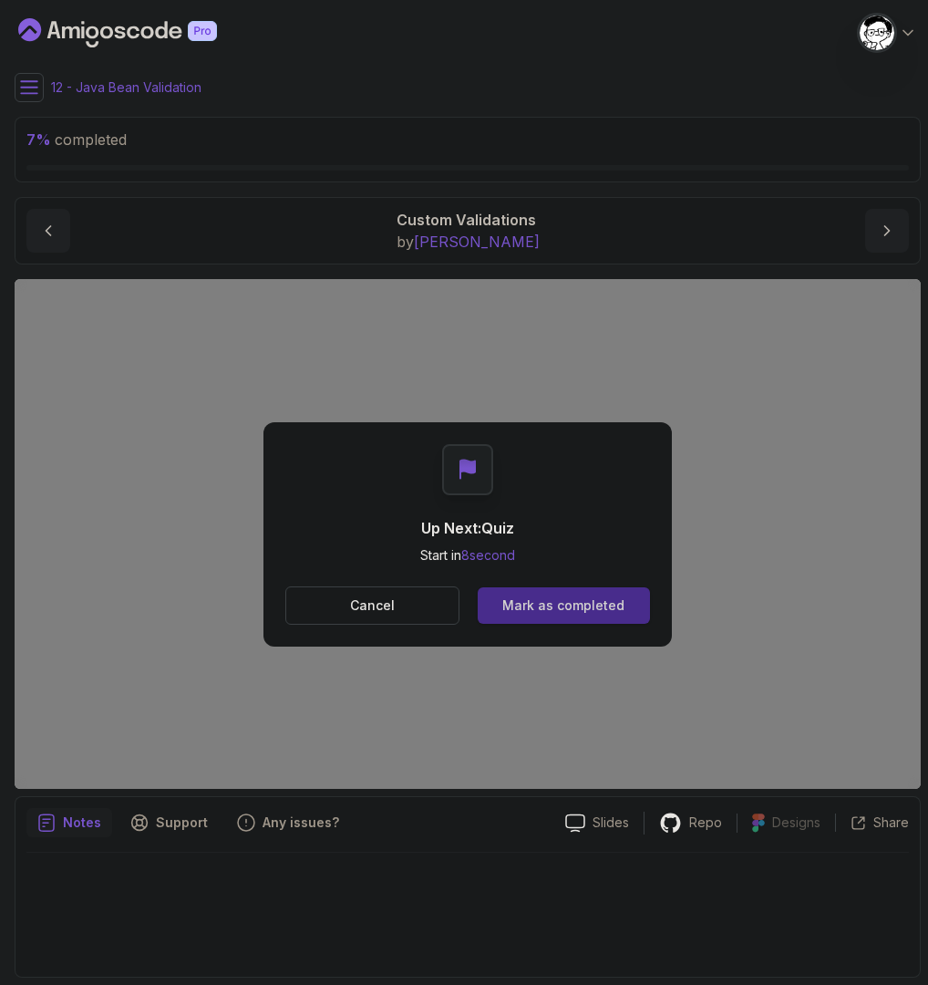
click at [601, 607] on div "Mark as completed" at bounding box center [564, 605] width 122 height 18
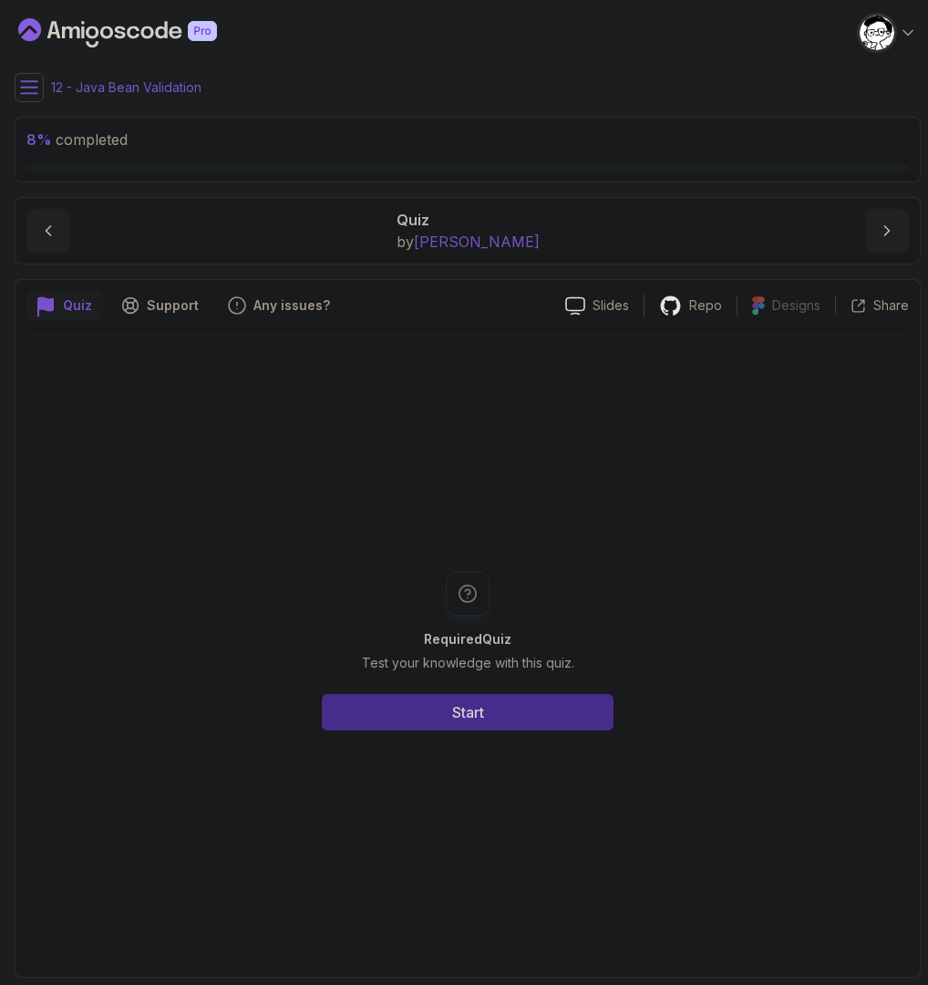
click at [505, 707] on button "Start" at bounding box center [468, 712] width 292 height 36
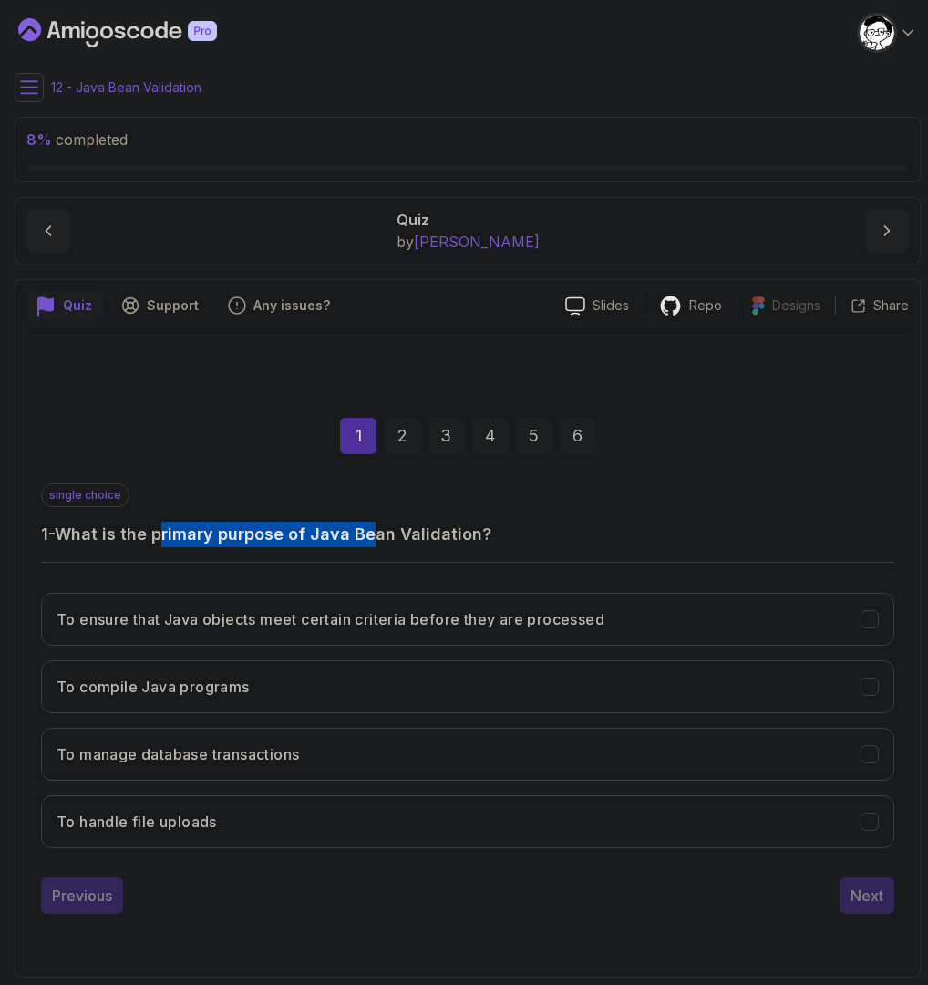
drag, startPoint x: 169, startPoint y: 529, endPoint x: 378, endPoint y: 526, distance: 209.8
click at [378, 526] on h3 "1 - What is the primary purpose of Java Bean Validation?" at bounding box center [468, 535] width 854 height 26
click at [220, 618] on h3 "To ensure that Java objects meet certain criteria before they are processed" at bounding box center [331, 619] width 548 height 22
click at [872, 886] on div "Next" at bounding box center [867, 896] width 33 height 22
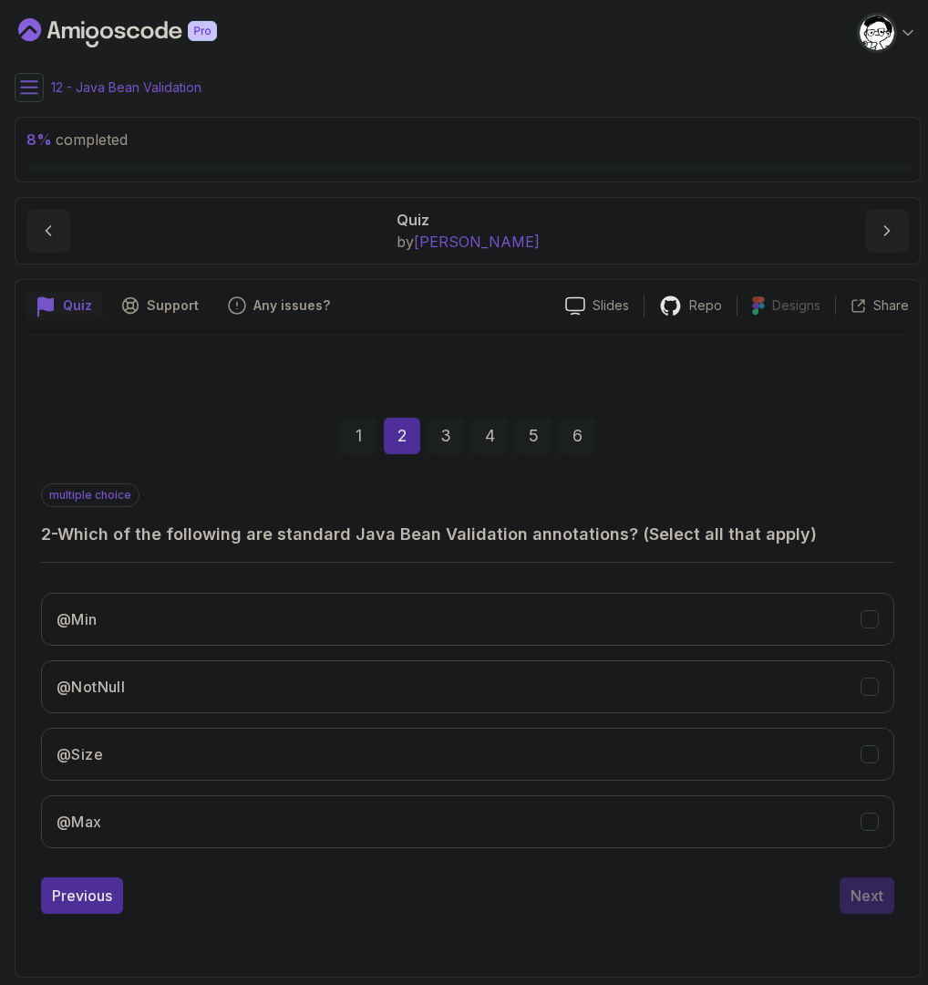
drag, startPoint x: 194, startPoint y: 540, endPoint x: 437, endPoint y: 533, distance: 242.7
click at [437, 533] on h3 "2 - Which of the following are standard Java Bean Validation annotations? (Sele…" at bounding box center [468, 535] width 854 height 26
click at [174, 614] on button "@Min" at bounding box center [468, 619] width 854 height 53
click at [148, 695] on button "@NotNull" at bounding box center [468, 686] width 854 height 53
click at [130, 749] on button "@Size" at bounding box center [468, 754] width 854 height 53
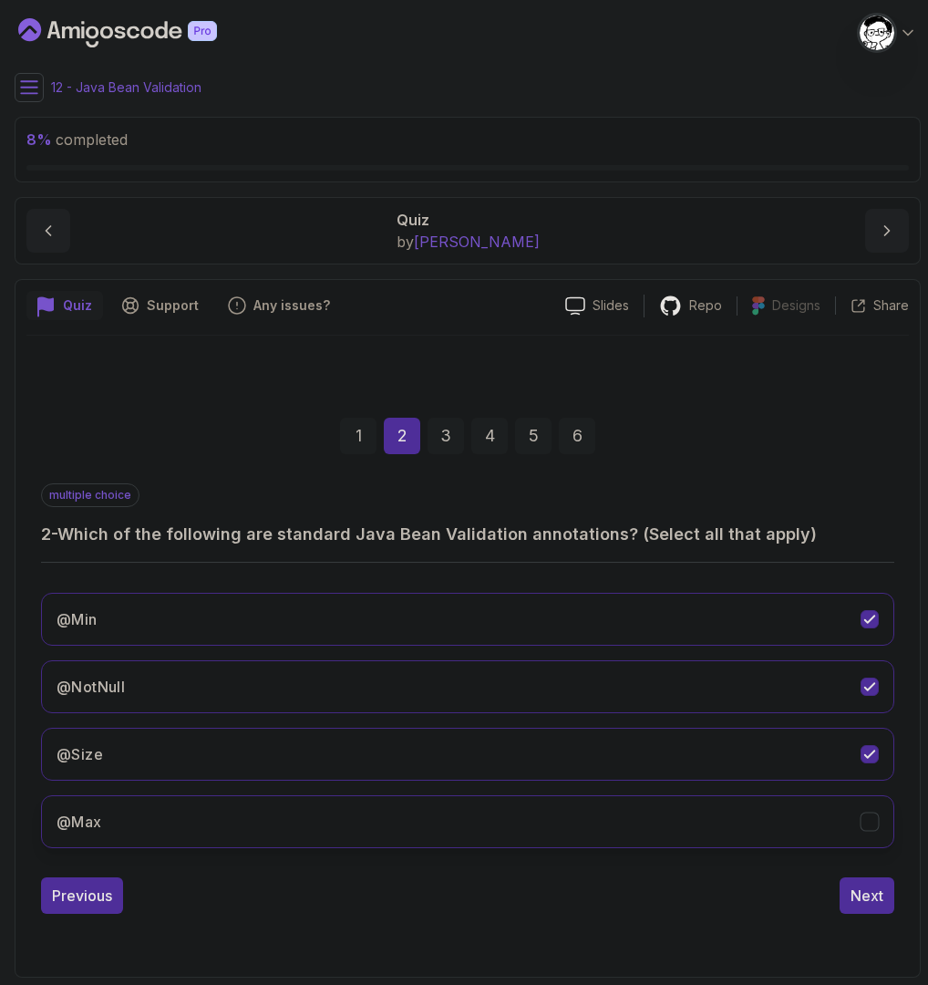
click at [142, 793] on div "@Min @NotNull @Size @Max" at bounding box center [468, 720] width 854 height 285
click at [164, 810] on button "@Max" at bounding box center [468, 821] width 854 height 53
click at [864, 893] on div "Next" at bounding box center [867, 896] width 33 height 22
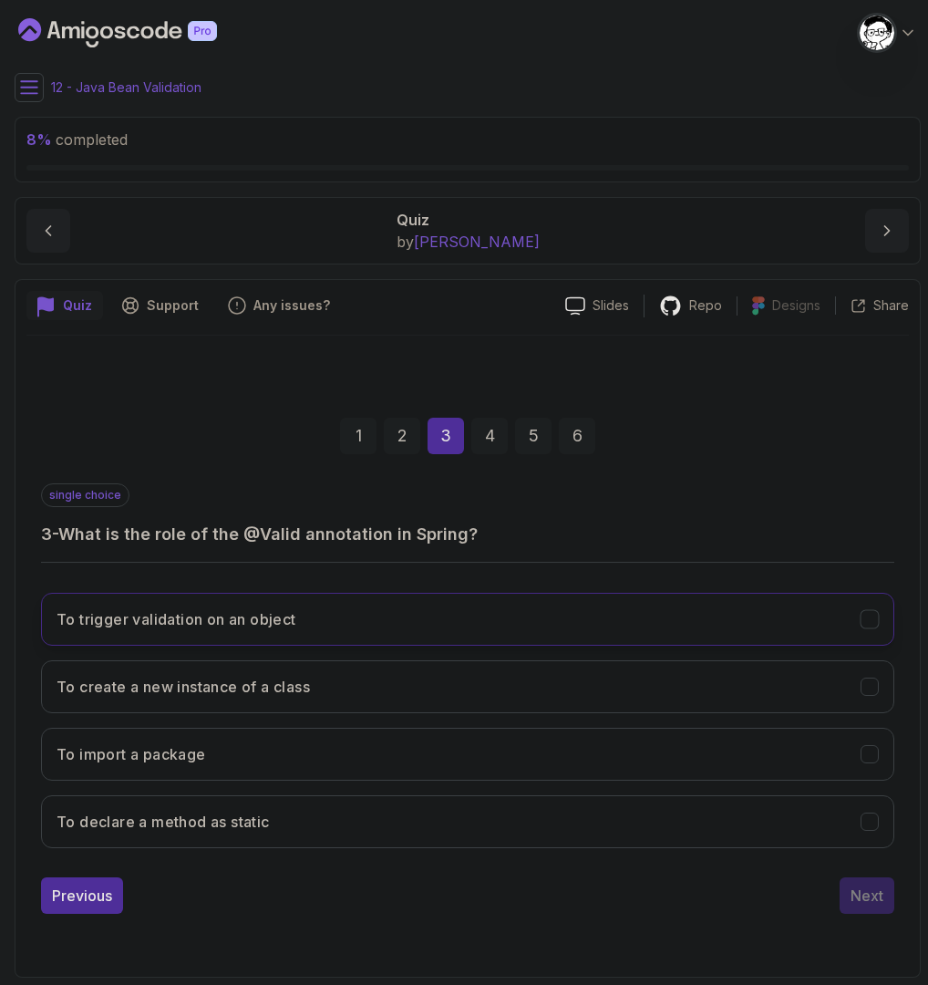
click at [199, 610] on h3 "To trigger validation on an object" at bounding box center [177, 619] width 240 height 22
click at [886, 897] on button "Next" at bounding box center [867, 895] width 55 height 36
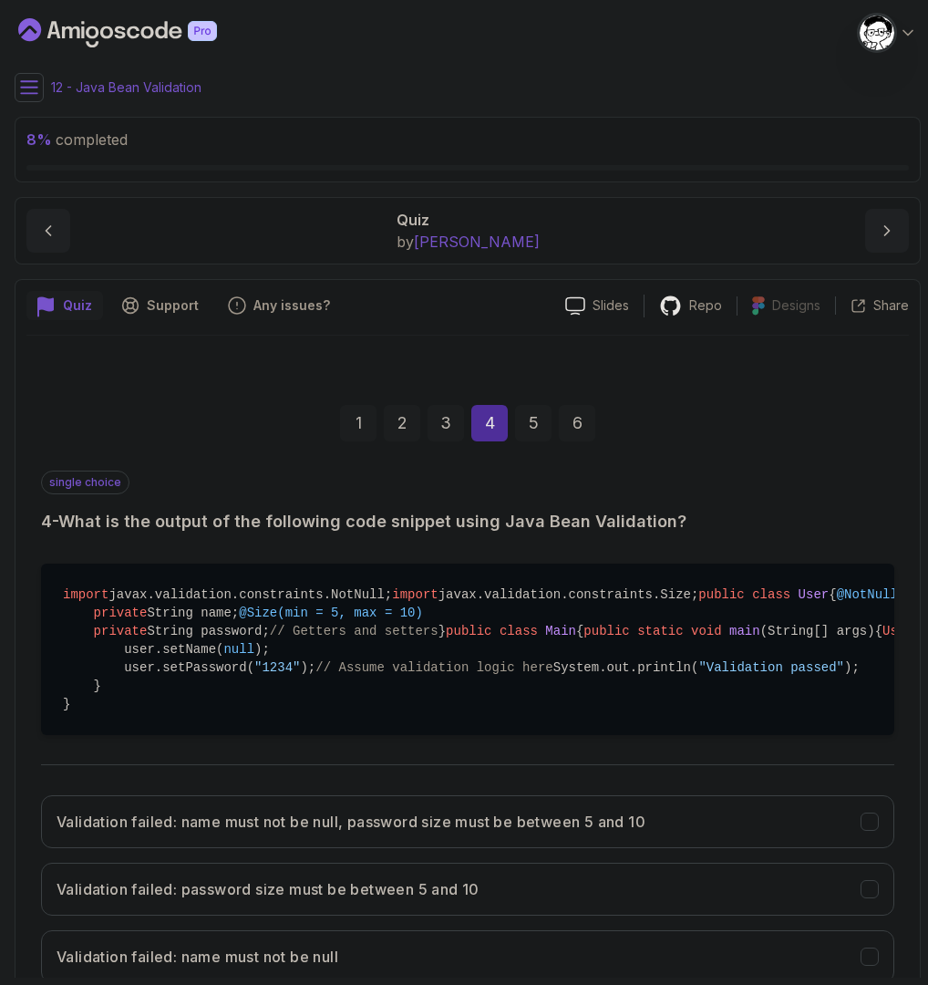
scroll to position [74, 0]
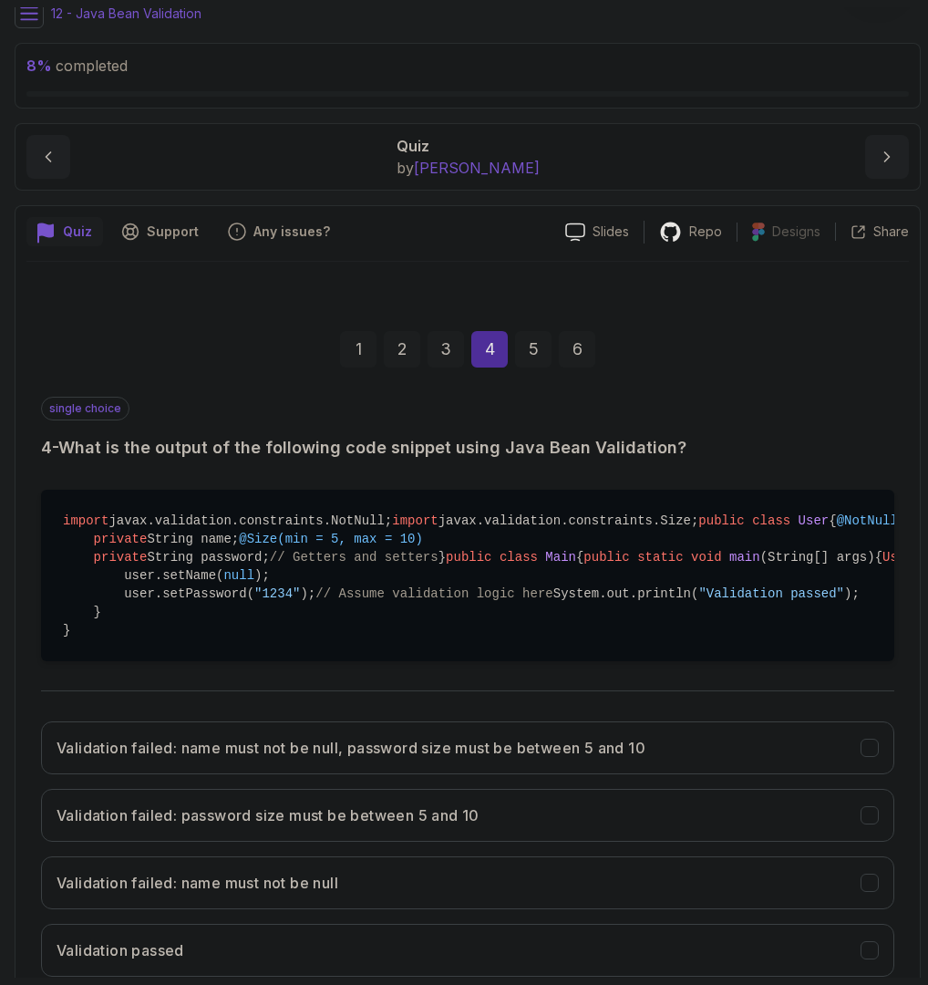
drag, startPoint x: 89, startPoint y: 593, endPoint x: 153, endPoint y: 591, distance: 63.9
click at [153, 591] on pre "import javax.validation.constraints.NotNull; import javax.validation.constraint…" at bounding box center [468, 575] width 854 height 171
drag, startPoint x: 88, startPoint y: 613, endPoint x: 305, endPoint y: 606, distance: 216.2
click at [305, 606] on pre "import javax.validation.constraints.NotNull; import javax.validation.constraint…" at bounding box center [468, 575] width 854 height 171
drag, startPoint x: 98, startPoint y: 650, endPoint x: 304, endPoint y: 644, distance: 206.2
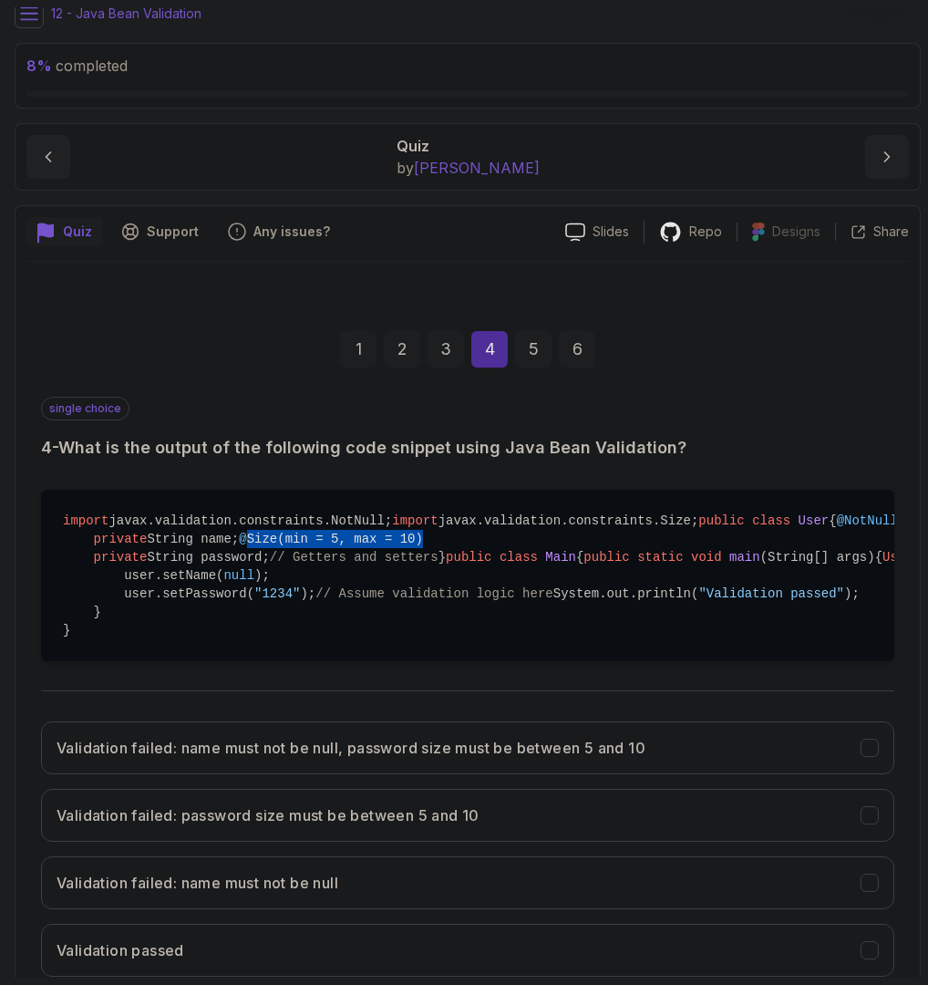
click at [304, 644] on pre "import javax.validation.constraints.NotNull; import javax.validation.constraint…" at bounding box center [468, 575] width 854 height 171
click at [214, 661] on pre "import javax.validation.constraints.NotNull; import javax.validation.constraint…" at bounding box center [468, 575] width 854 height 171
drag, startPoint x: 90, startPoint y: 677, endPoint x: 253, endPoint y: 686, distance: 162.6
click at [252, 661] on pre "import javax.validation.constraints.NotNull; import javax.validation.constraint…" at bounding box center [468, 575] width 854 height 171
click at [212, 661] on pre "import javax.validation.constraints.NotNull; import javax.validation.constraint…" at bounding box center [468, 575] width 854 height 171
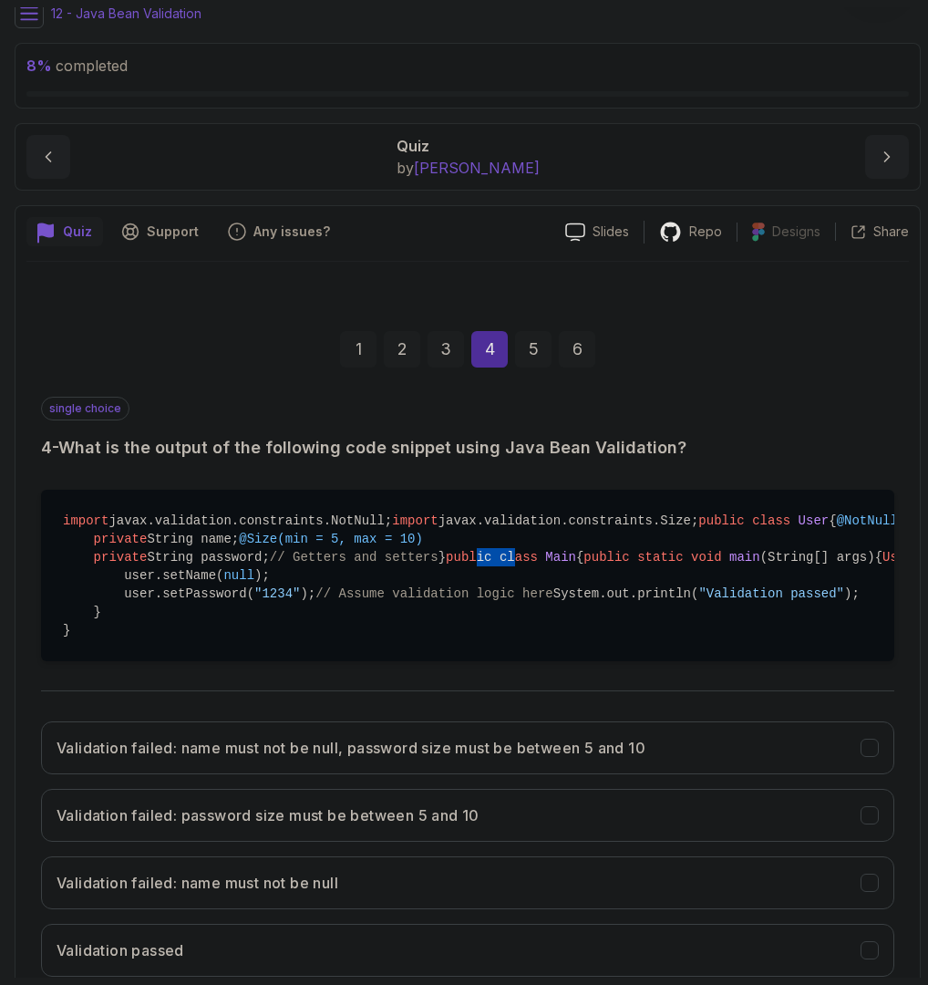
drag, startPoint x: 91, startPoint y: 762, endPoint x: 135, endPoint y: 762, distance: 43.8
click at [135, 661] on pre "import javax.validation.constraints.NotNull; import javax.validation.constraint…" at bounding box center [468, 575] width 854 height 171
click at [883, 565] on span "User" at bounding box center [898, 557] width 31 height 15
drag, startPoint x: 96, startPoint y: 775, endPoint x: 310, endPoint y: 783, distance: 214.4
click at [310, 661] on pre "import javax.validation.constraints.NotNull; import javax.validation.constraint…" at bounding box center [468, 575] width 854 height 171
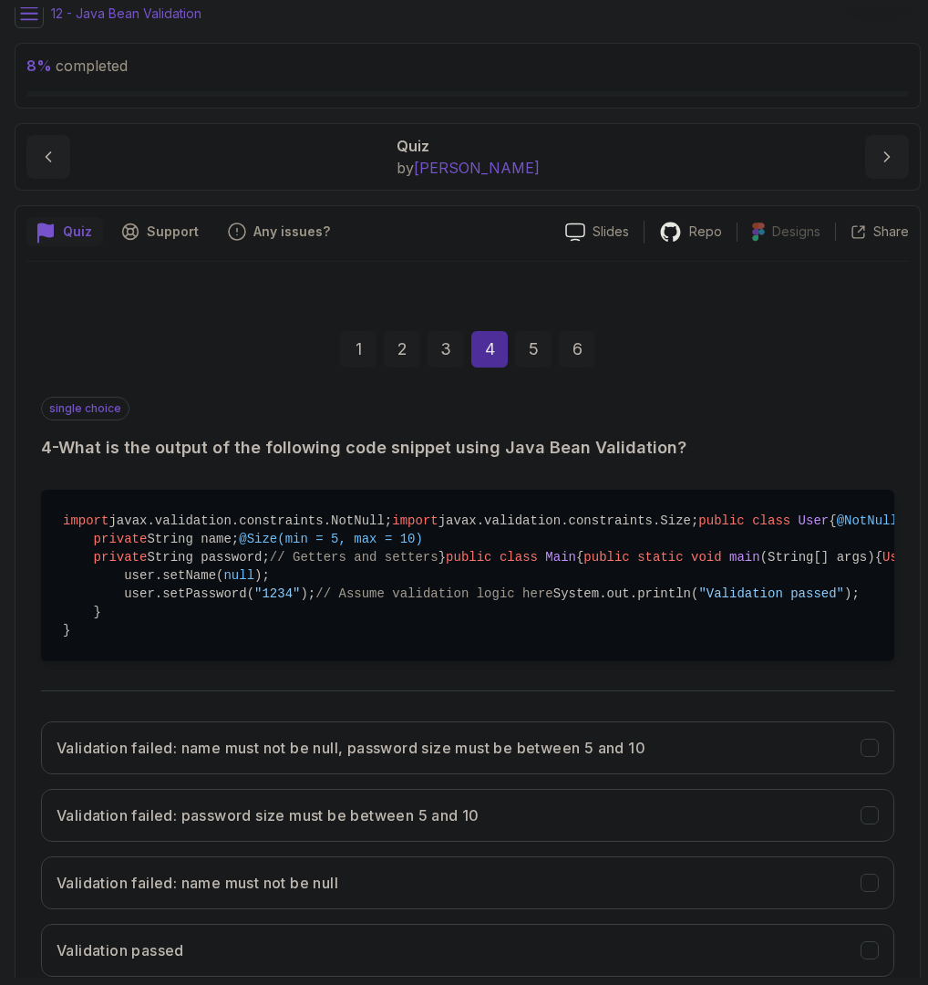
click at [691, 565] on span "void" at bounding box center [706, 557] width 31 height 15
drag, startPoint x: 125, startPoint y: 795, endPoint x: 283, endPoint y: 800, distance: 157.8
click at [328, 661] on pre "import javax.validation.constraints.NotNull; import javax.validation.constraint…" at bounding box center [468, 575] width 854 height 171
drag, startPoint x: 130, startPoint y: 811, endPoint x: 301, endPoint y: 805, distance: 171.5
click at [301, 661] on pre "import javax.validation.constraints.NotNull; import javax.validation.constraint…" at bounding box center [468, 575] width 854 height 171
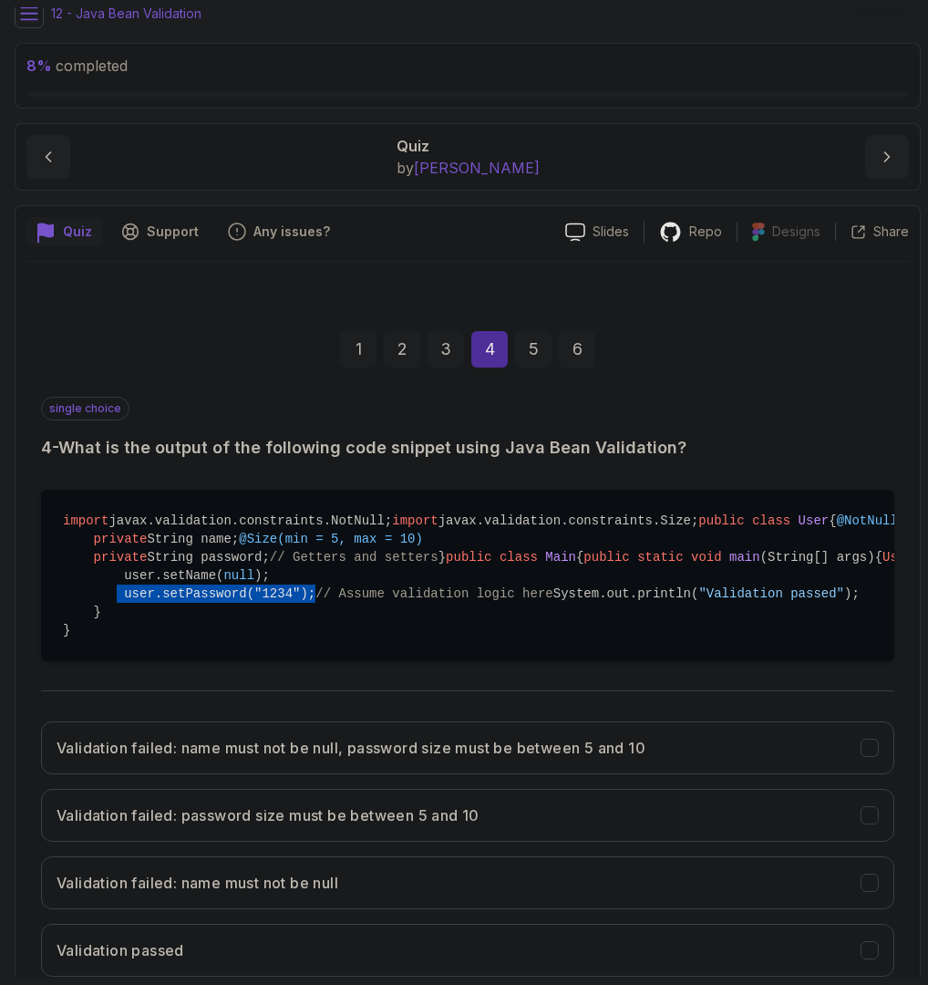
drag, startPoint x: 116, startPoint y: 828, endPoint x: 367, endPoint y: 827, distance: 250.8
click at [367, 661] on pre "import javax.validation.constraints.NotNull; import javax.validation.constraint…" at bounding box center [468, 575] width 854 height 171
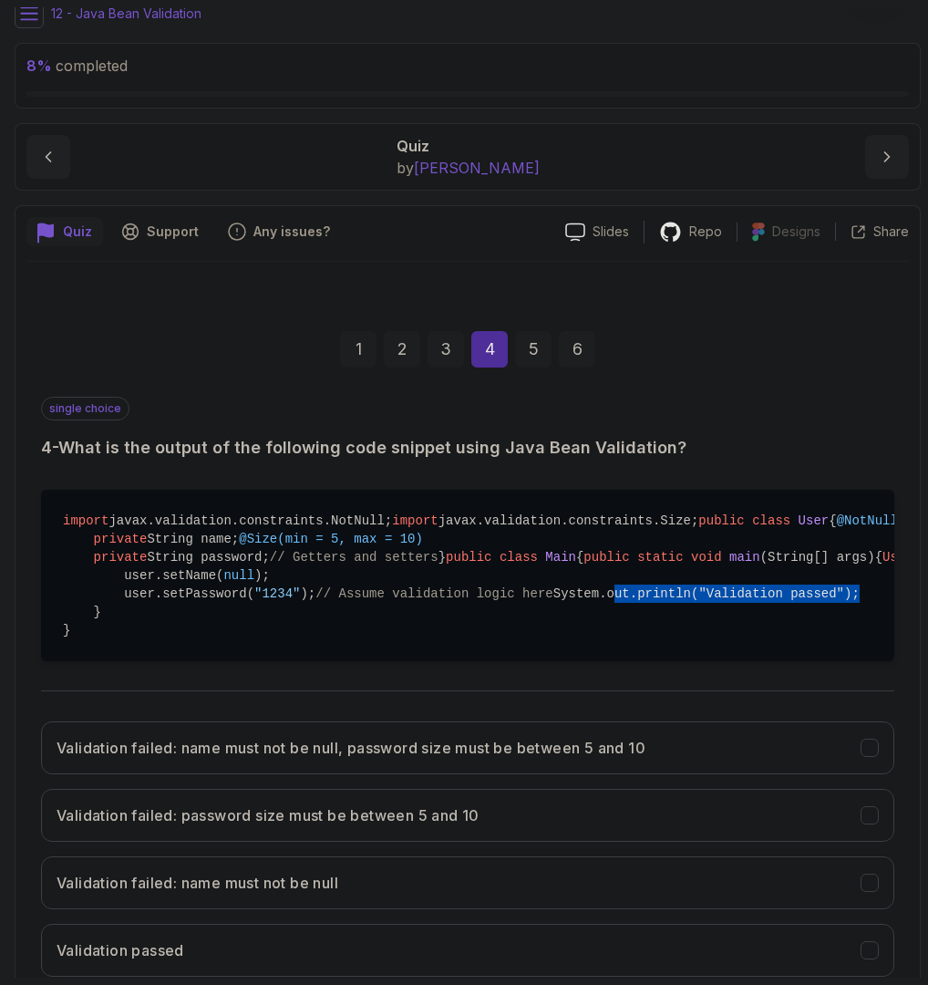
drag, startPoint x: 117, startPoint y: 865, endPoint x: 534, endPoint y: 862, distance: 417.7
click at [534, 661] on pre "import javax.validation.constraints.NotNull; import javax.validation.constraint…" at bounding box center [468, 575] width 854 height 171
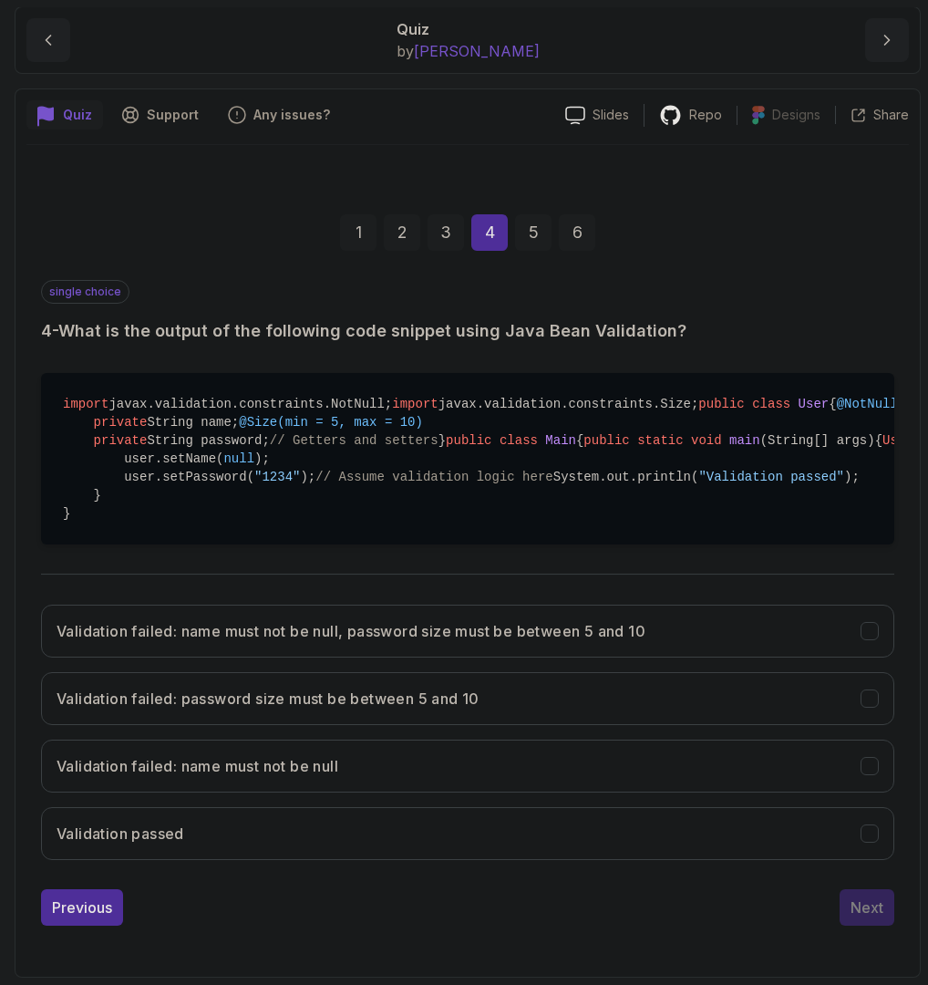
scroll to position [430, 0]
click at [274, 860] on button "Validation passed" at bounding box center [468, 833] width 854 height 53
click at [885, 926] on button "Next" at bounding box center [867, 907] width 55 height 36
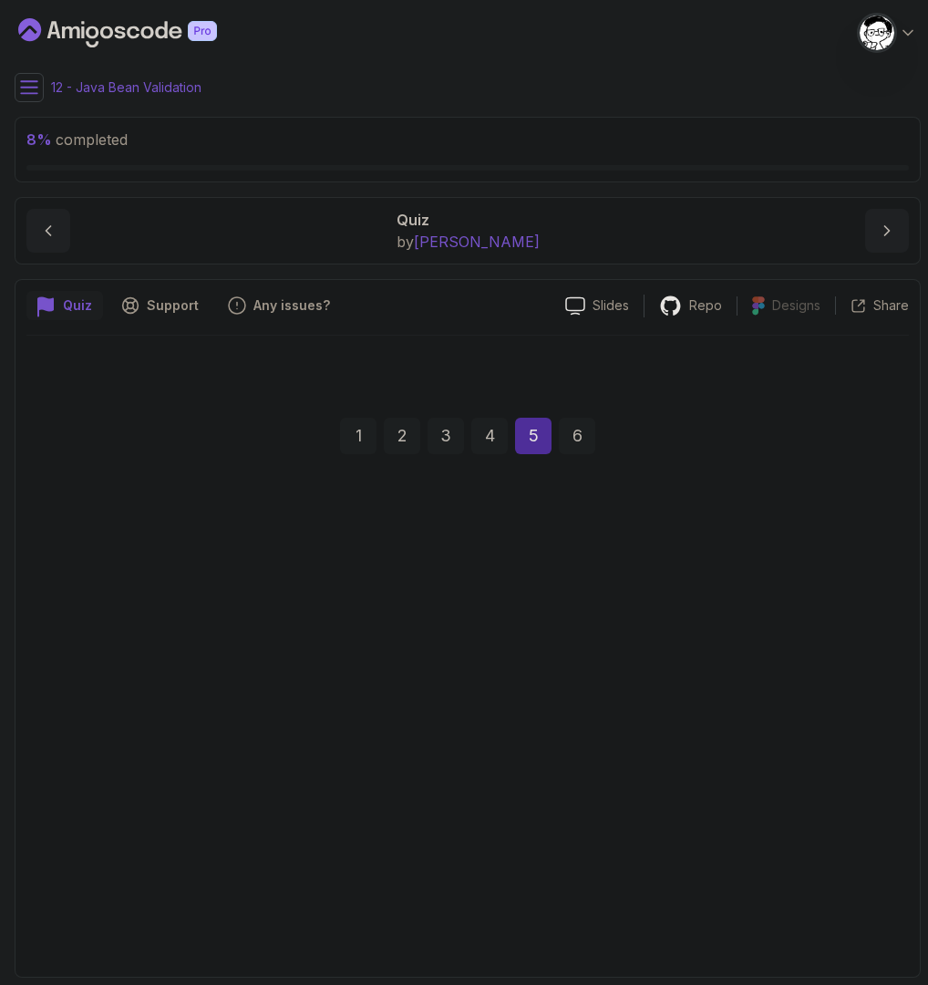
scroll to position [0, 0]
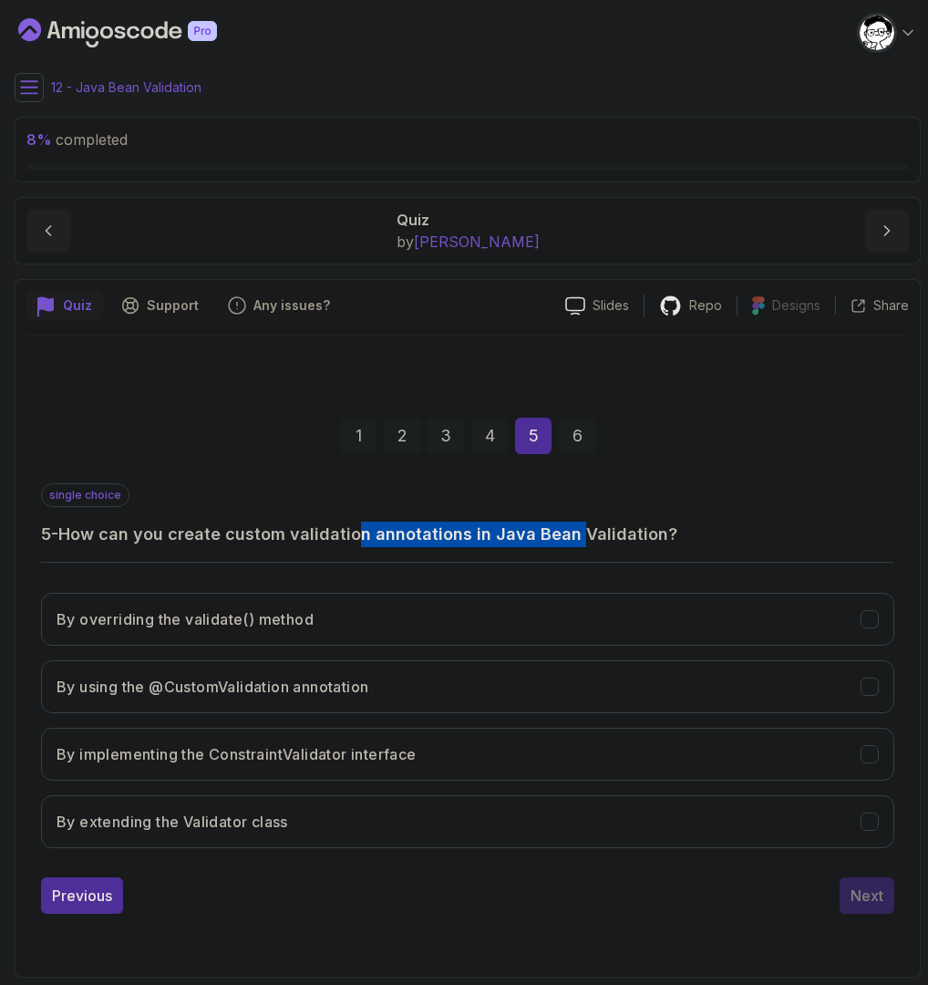
drag, startPoint x: 356, startPoint y: 539, endPoint x: 573, endPoint y: 537, distance: 217.1
click at [573, 537] on h3 "5 - How can you create custom validation annotations in Java Bean Validation?" at bounding box center [468, 535] width 854 height 26
click at [327, 753] on h3 "By implementing the ConstraintValidator interface" at bounding box center [237, 754] width 360 height 22
click at [853, 894] on div "Next" at bounding box center [867, 896] width 33 height 22
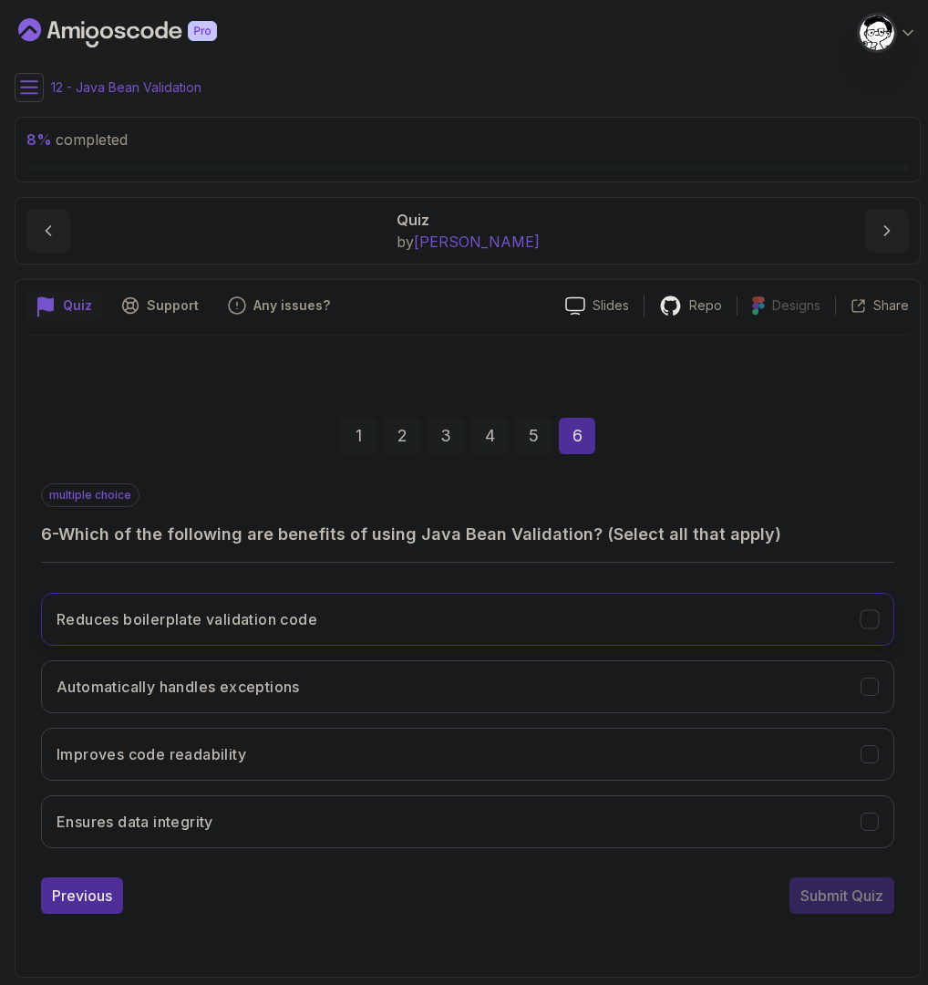
click at [215, 628] on h3 "Reduces boilerplate validation code" at bounding box center [187, 619] width 261 height 22
click at [226, 676] on h3 "Automatically handles exceptions" at bounding box center [179, 687] width 244 height 22
click at [223, 755] on h3 "Improves code readability" at bounding box center [152, 754] width 190 height 22
click at [222, 814] on button "Ensures data integrity" at bounding box center [468, 821] width 854 height 53
click at [804, 894] on div "Submit Quiz" at bounding box center [842, 896] width 83 height 22
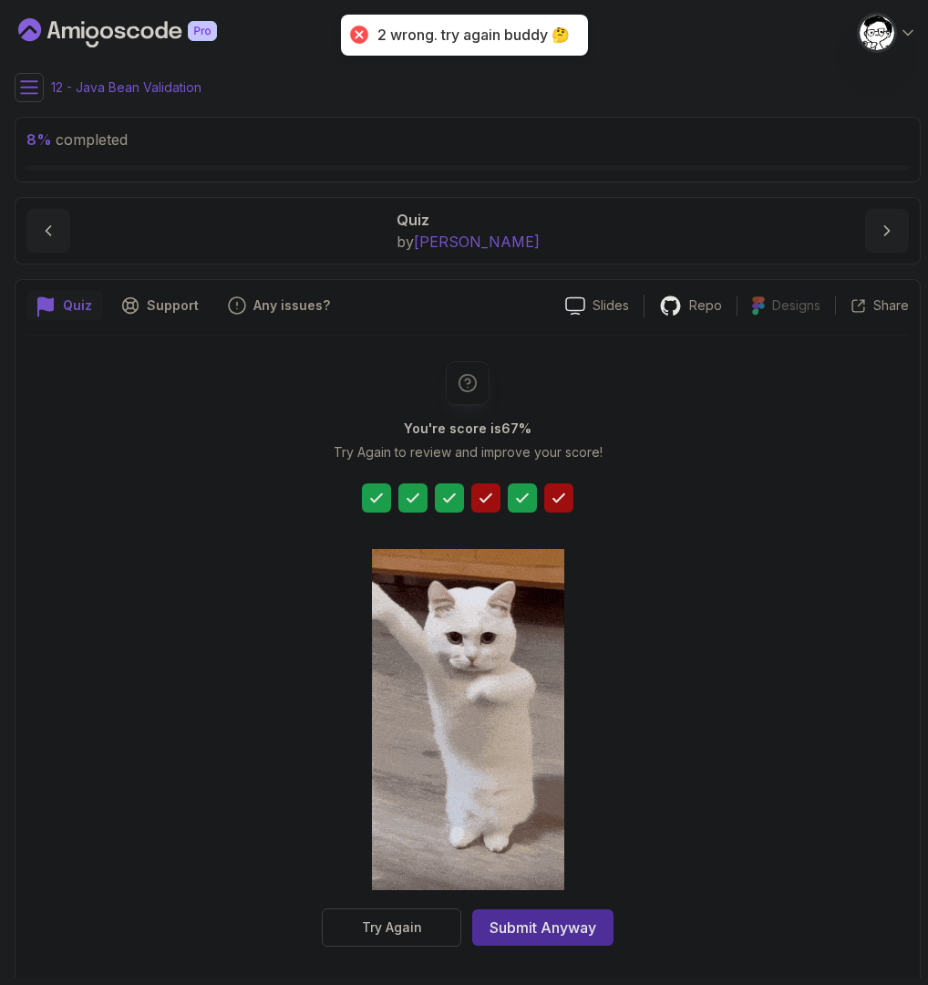
click at [489, 496] on icon at bounding box center [486, 497] width 11 height 7
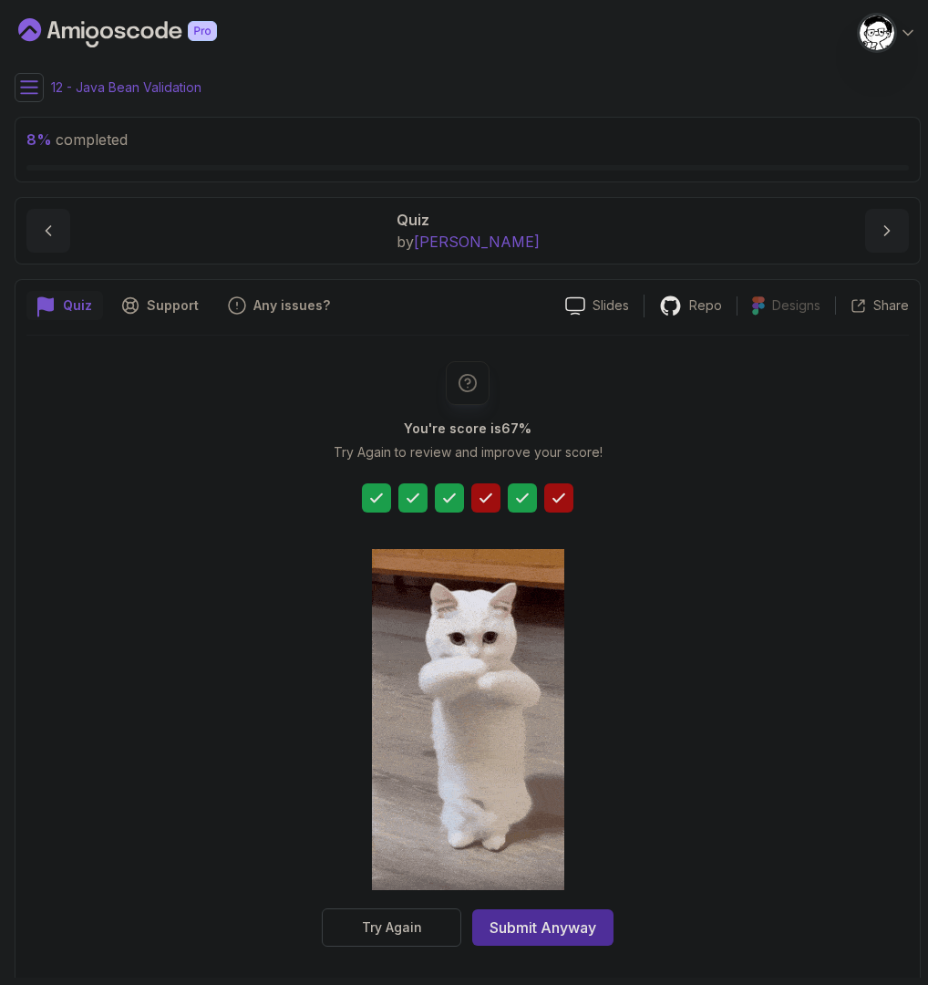
click at [492, 499] on icon at bounding box center [486, 498] width 18 height 18
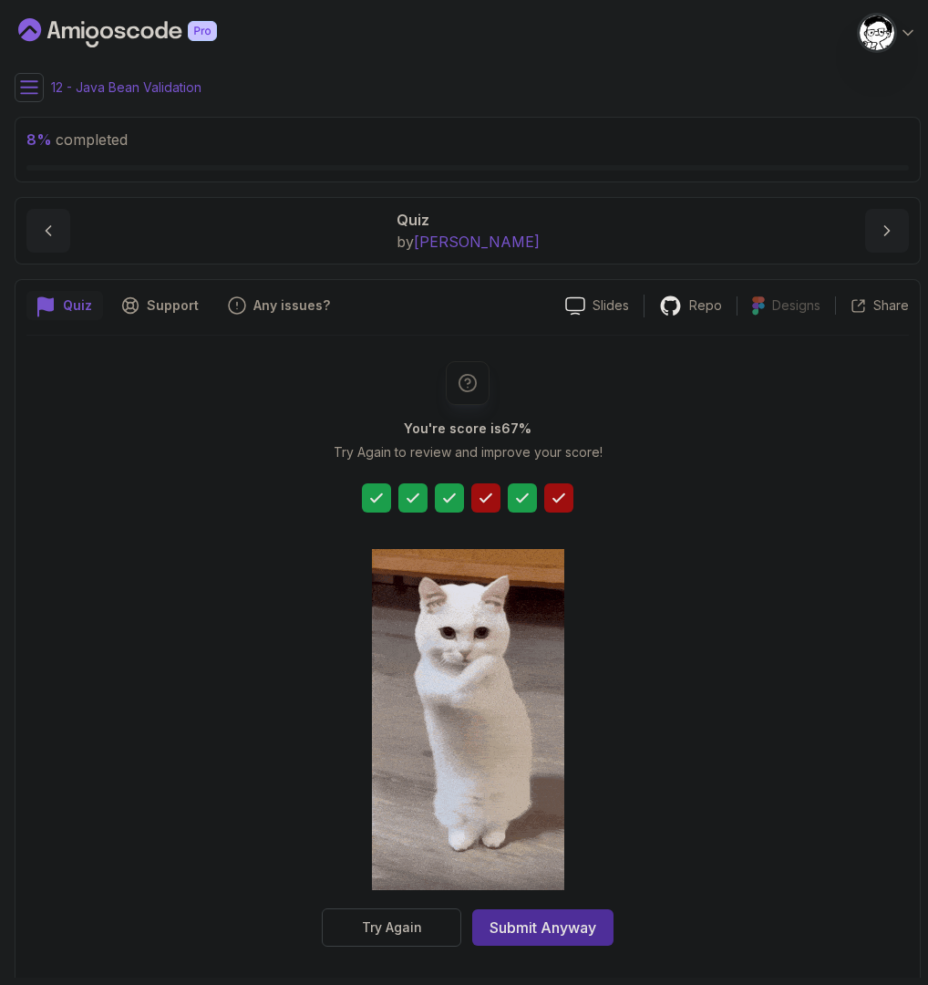
click at [364, 500] on div at bounding box center [376, 497] width 29 height 29
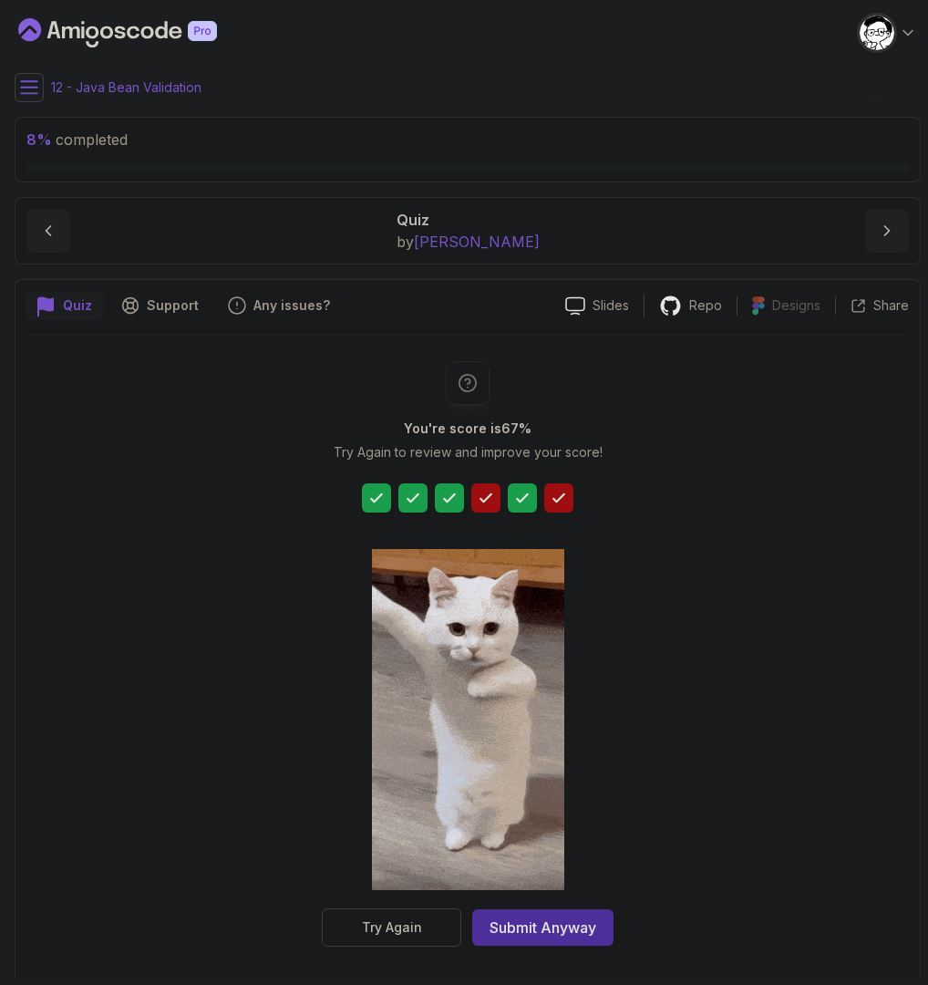
click at [412, 494] on icon at bounding box center [413, 498] width 18 height 18
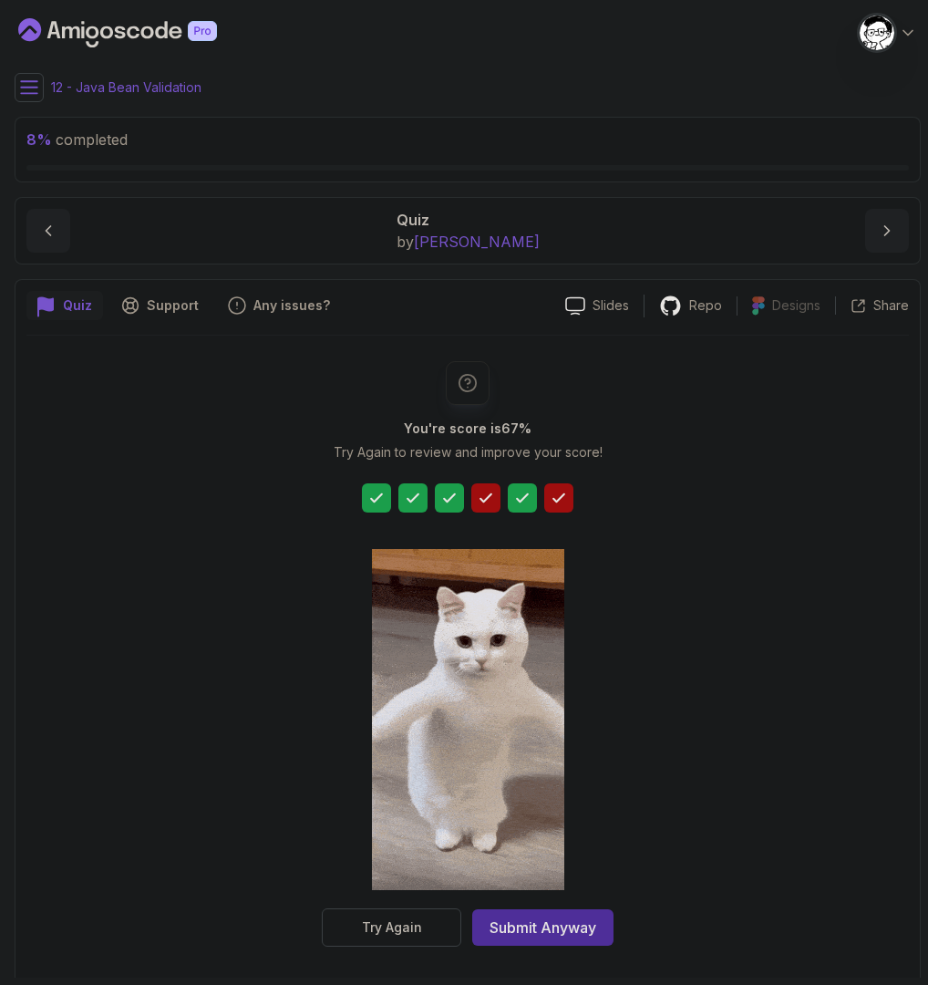
click at [441, 494] on icon at bounding box center [450, 498] width 18 height 18
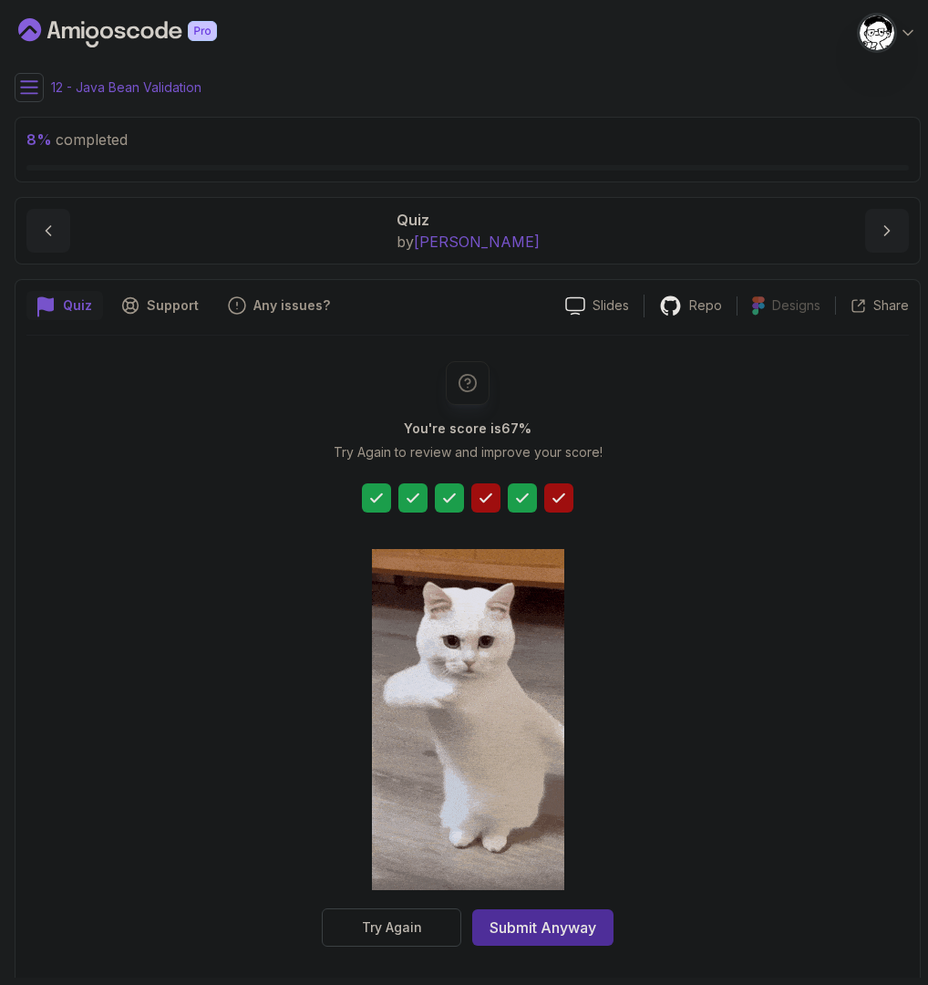
click at [473, 497] on div at bounding box center [486, 497] width 29 height 29
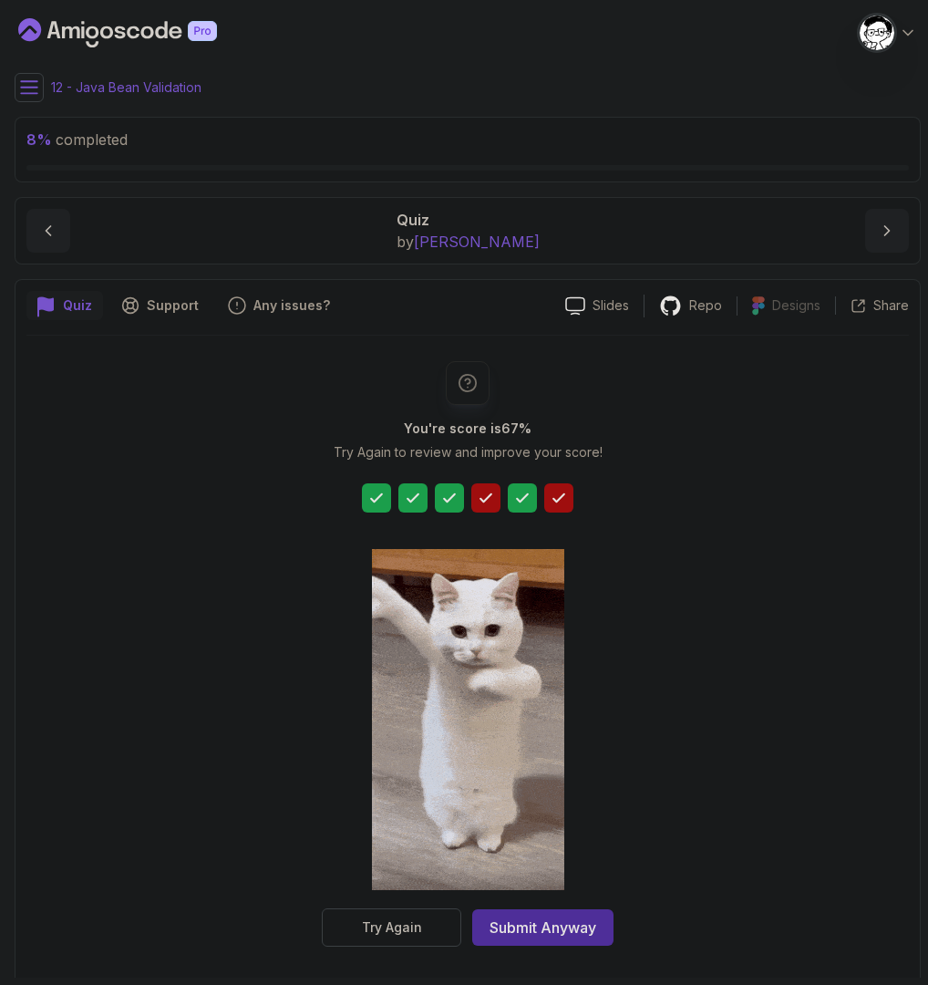
click at [383, 502] on icon at bounding box center [377, 498] width 18 height 18
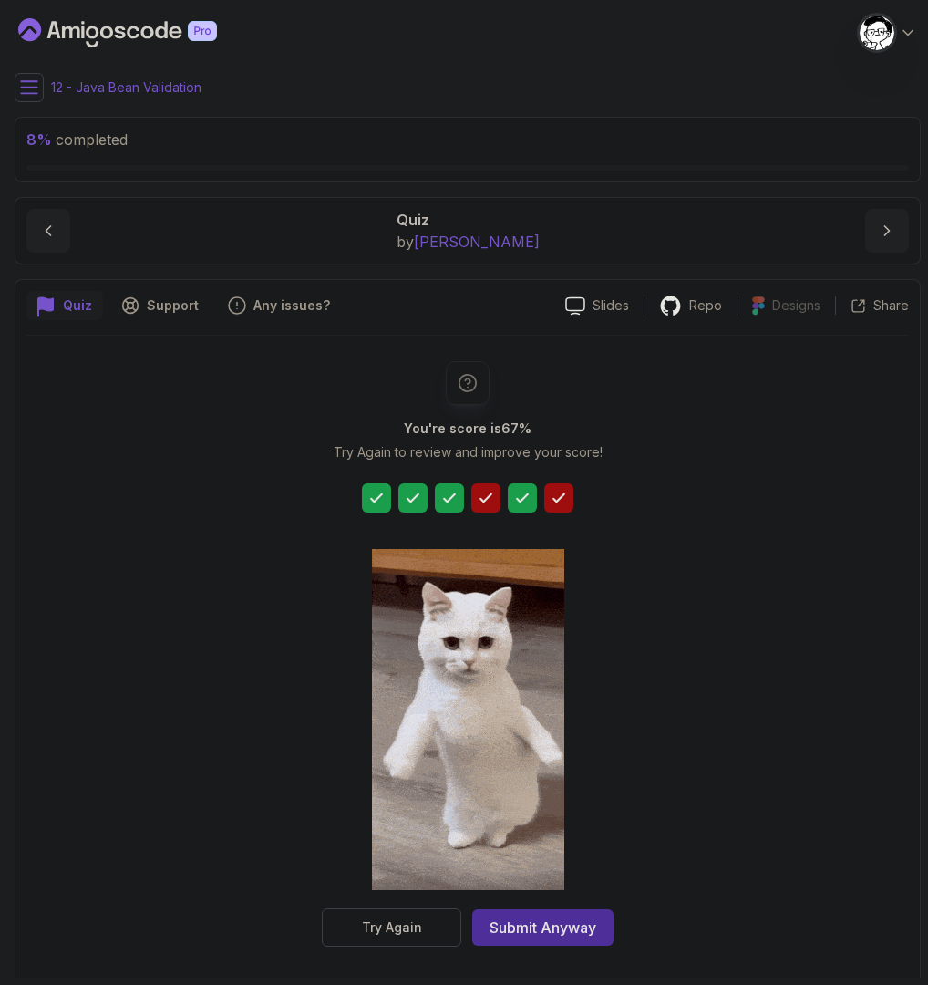
click at [411, 494] on icon at bounding box center [413, 498] width 18 height 18
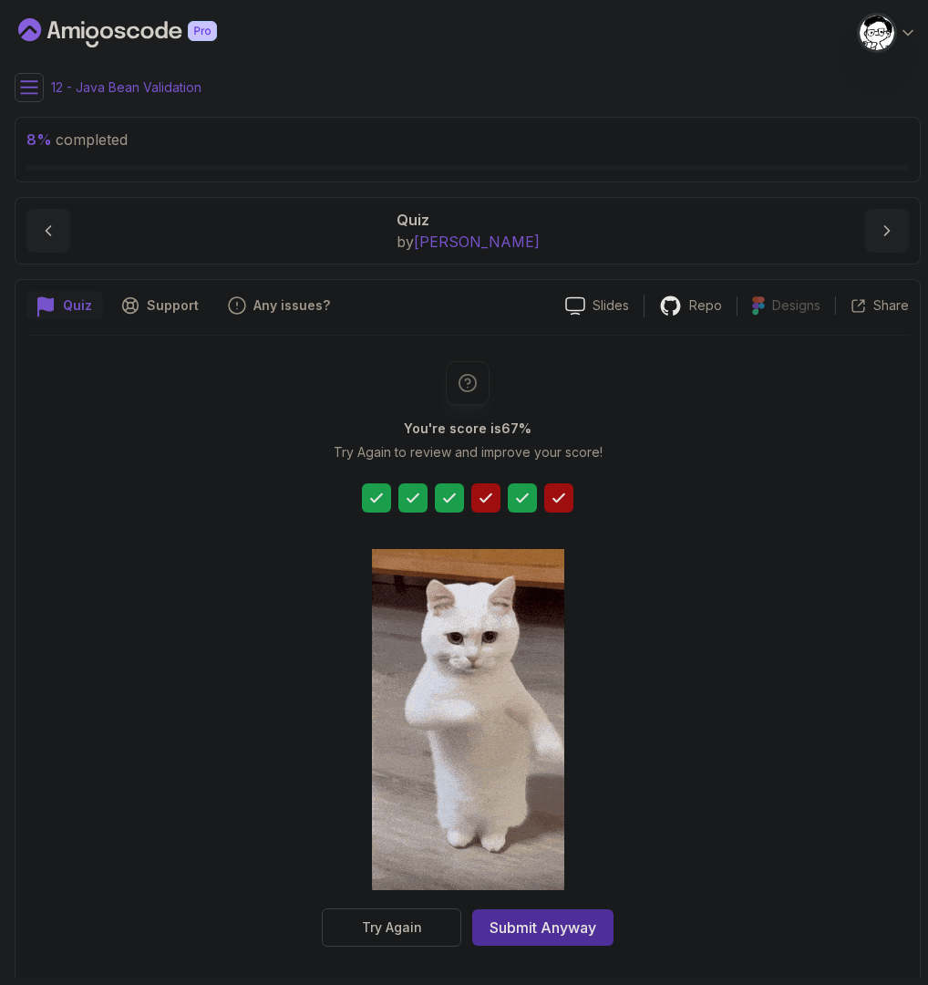
click at [448, 498] on icon at bounding box center [450, 498] width 18 height 18
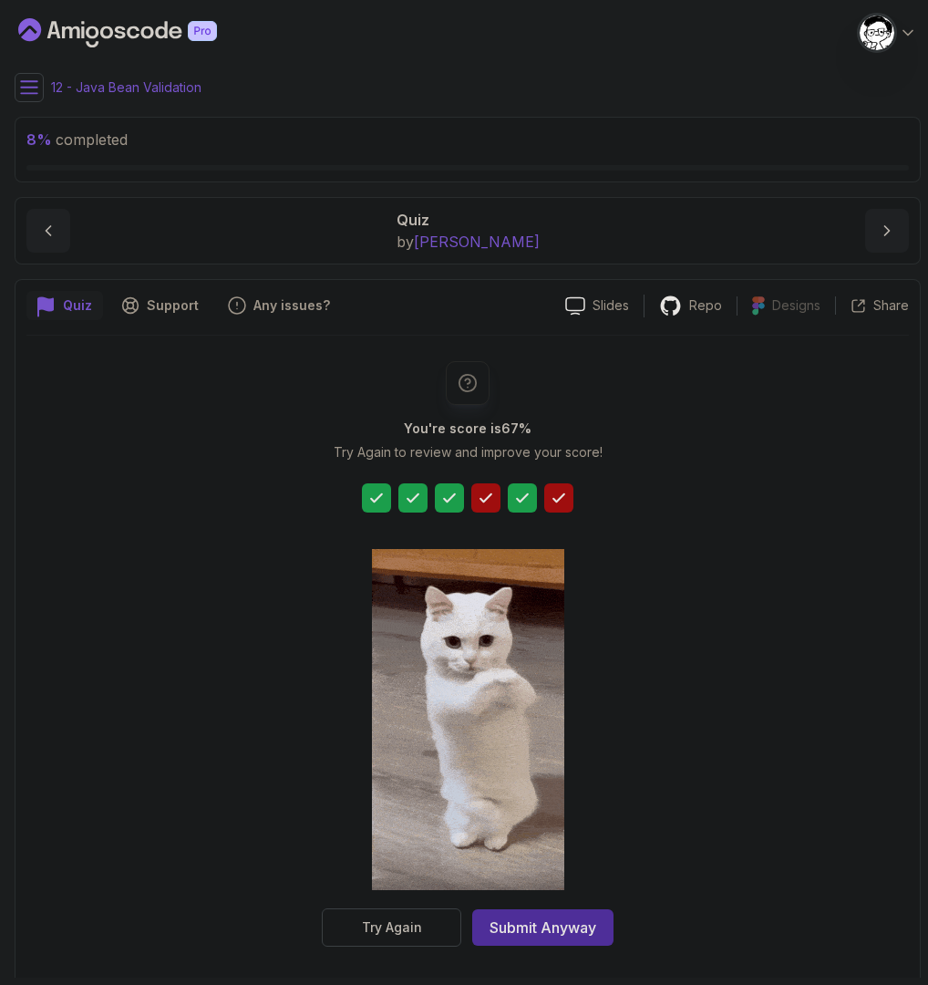
click at [499, 502] on div at bounding box center [486, 497] width 29 height 29
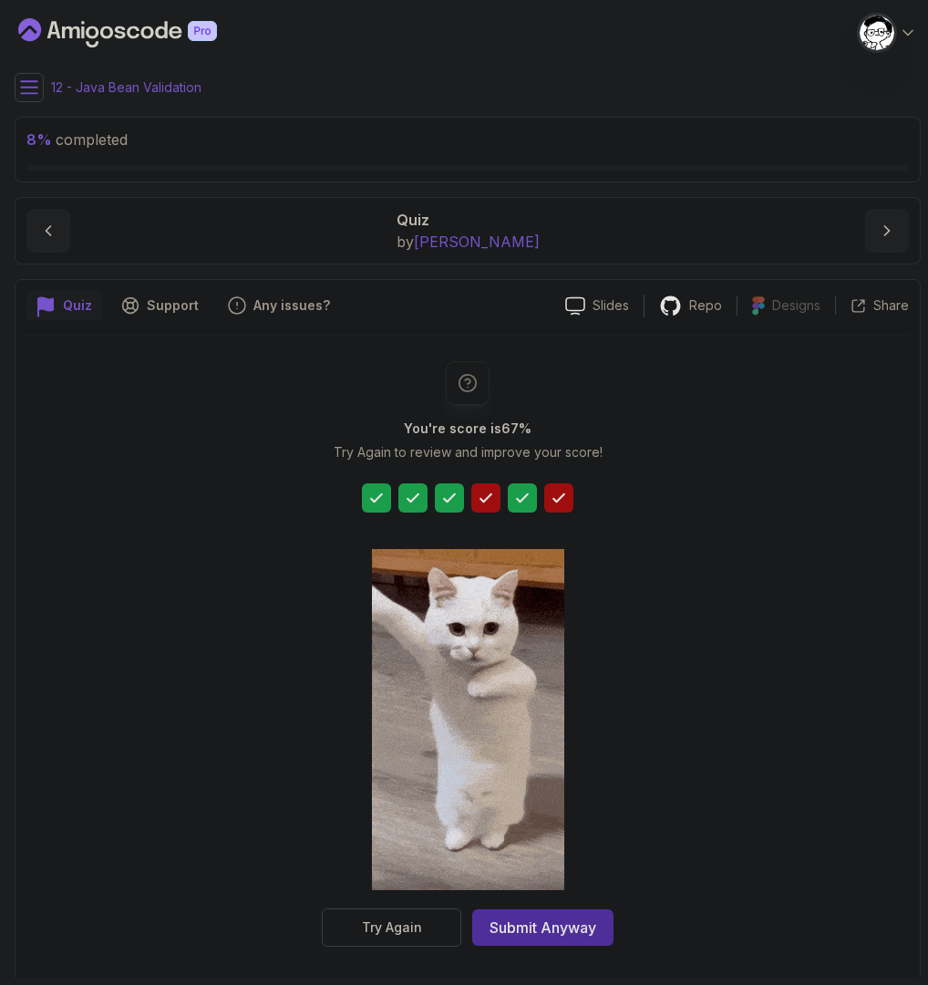
click at [531, 499] on icon at bounding box center [522, 498] width 18 height 18
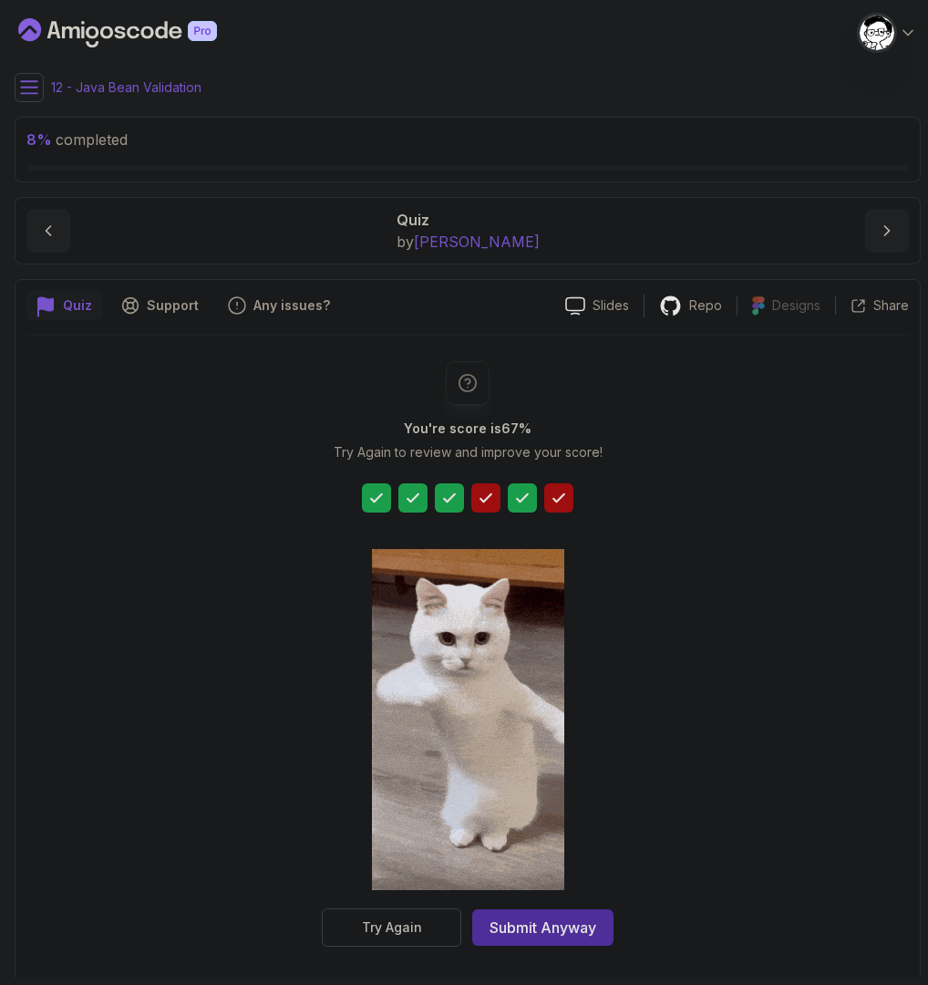
click at [575, 498] on div "You're score is 67 % Try Again to review and improve your score! Try Again Subm…" at bounding box center [468, 654] width 350 height 586
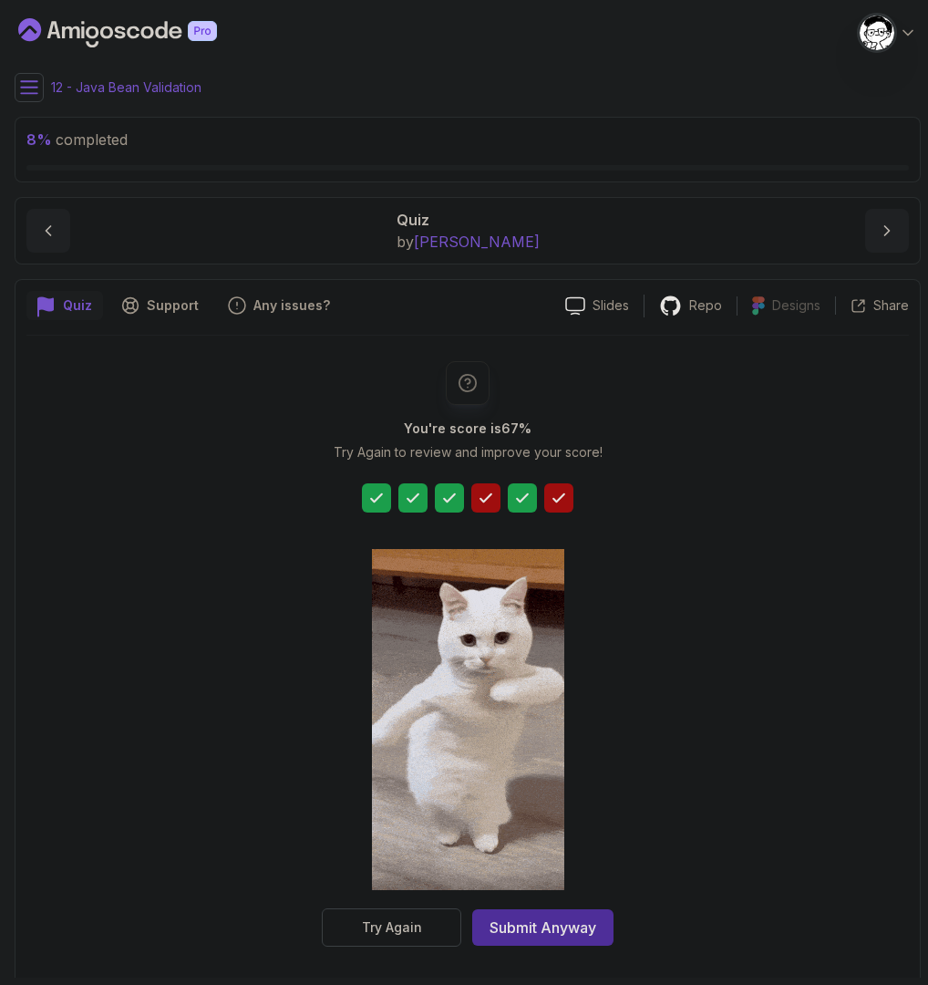
scroll to position [6, 0]
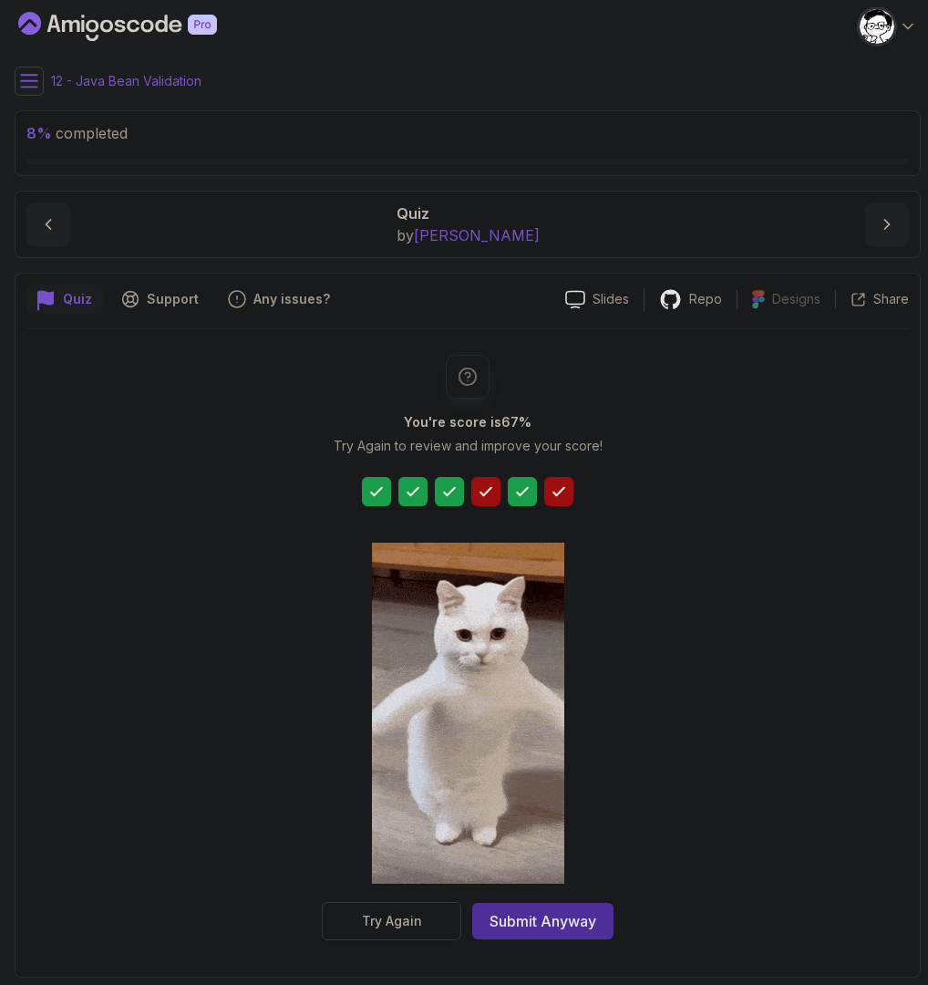
click at [427, 924] on button "Try Again" at bounding box center [392, 921] width 140 height 38
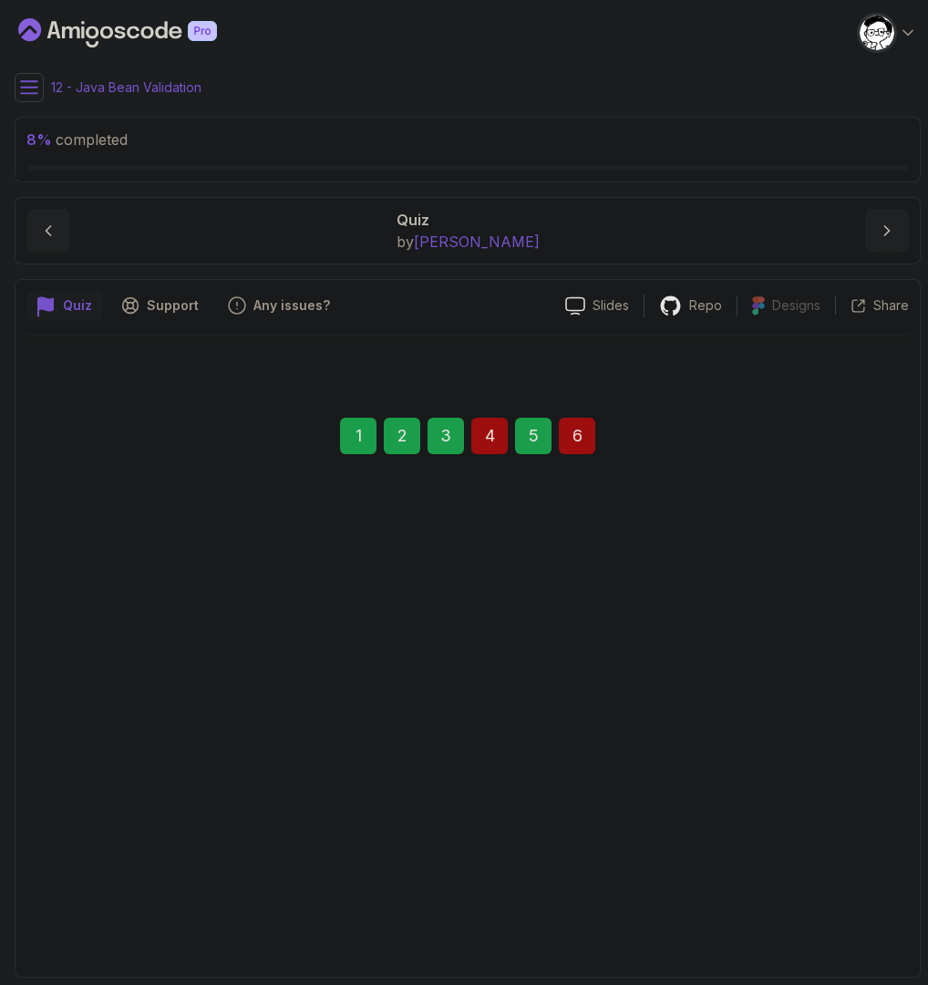
scroll to position [0, 0]
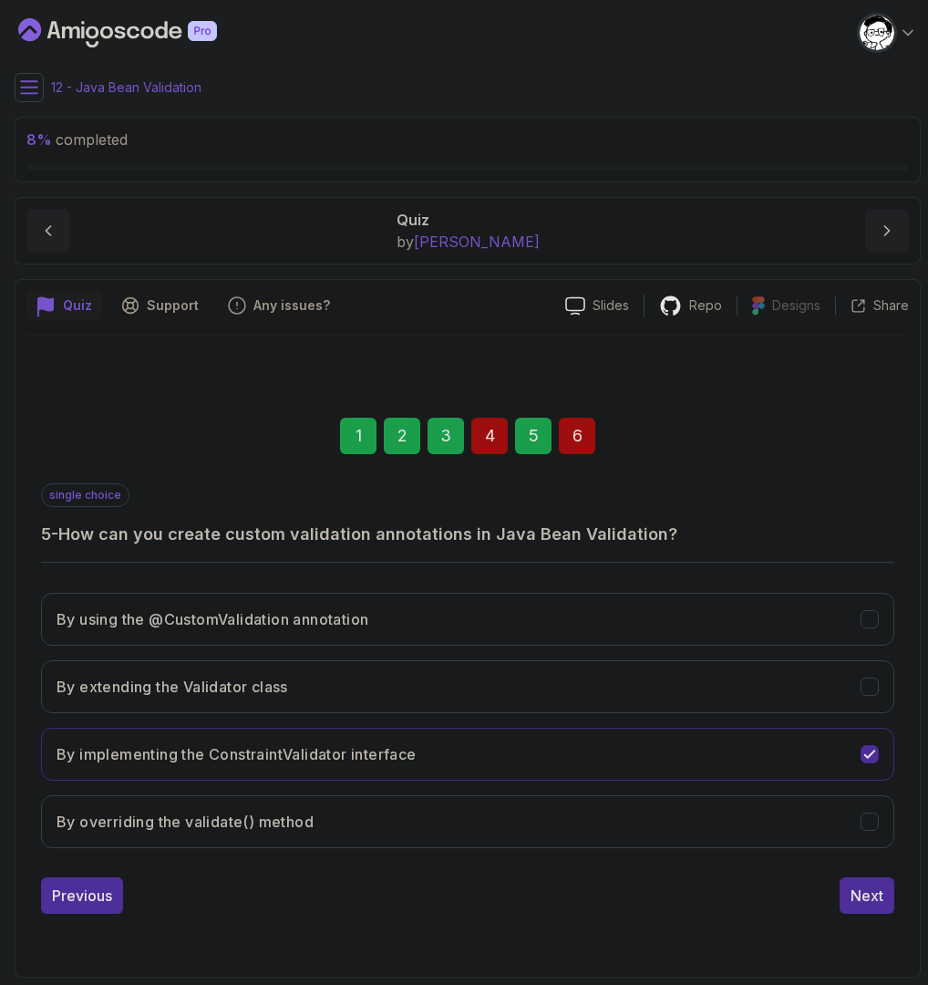
click at [491, 434] on div "4" at bounding box center [490, 436] width 36 height 36
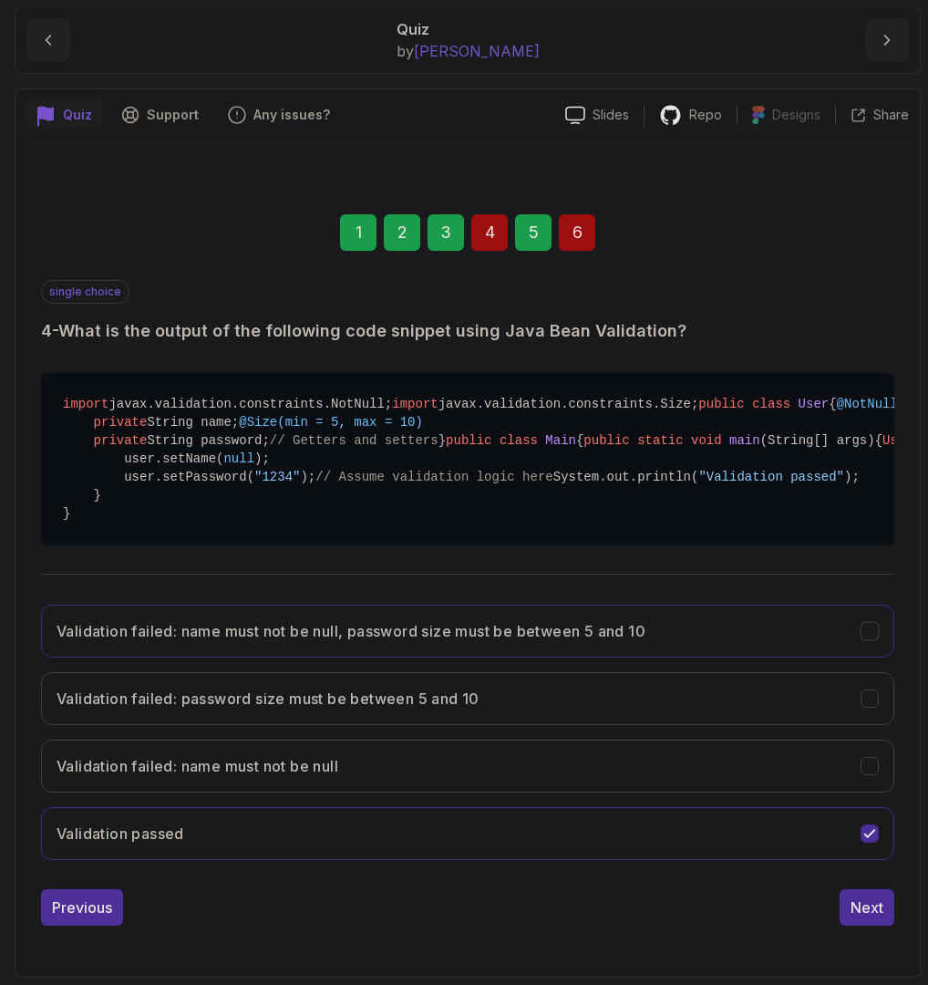
scroll to position [403, 0]
click at [407, 642] on h3 "Validation failed: name must not be null, password size must be between 5 and 10" at bounding box center [351, 631] width 589 height 22
click at [866, 910] on div "Next" at bounding box center [867, 908] width 33 height 22
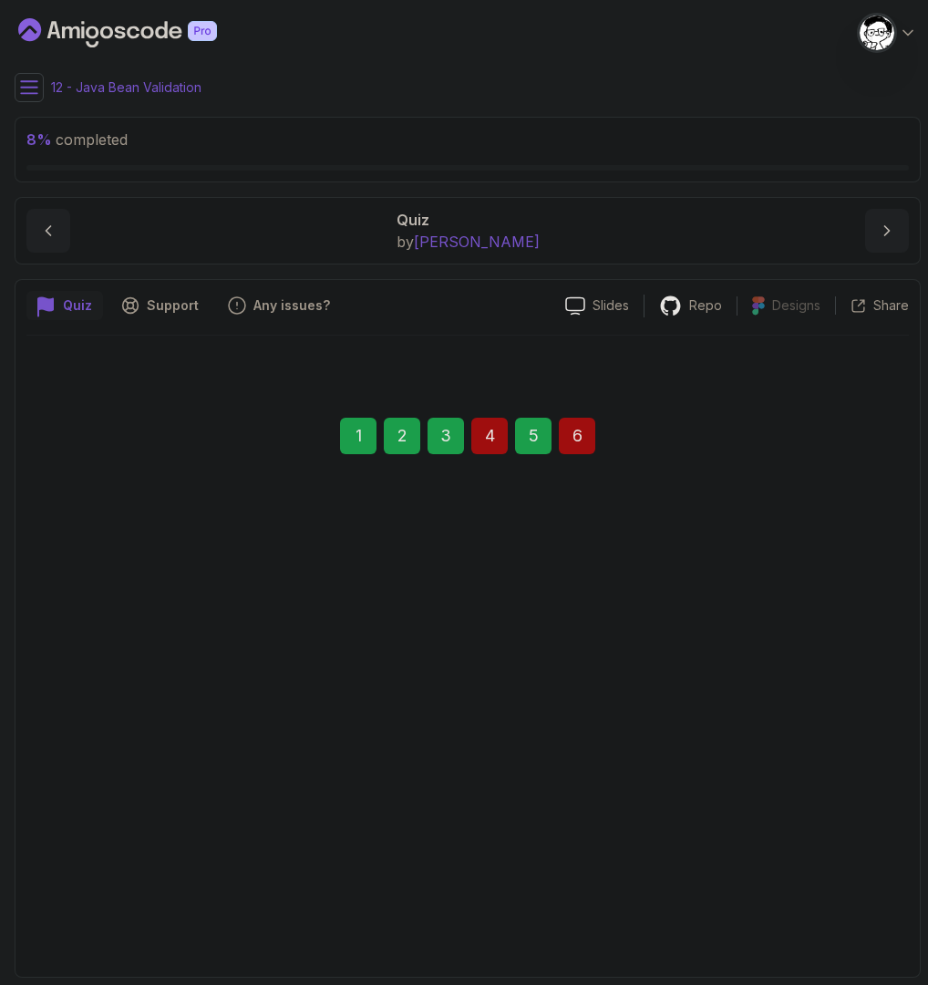
scroll to position [0, 0]
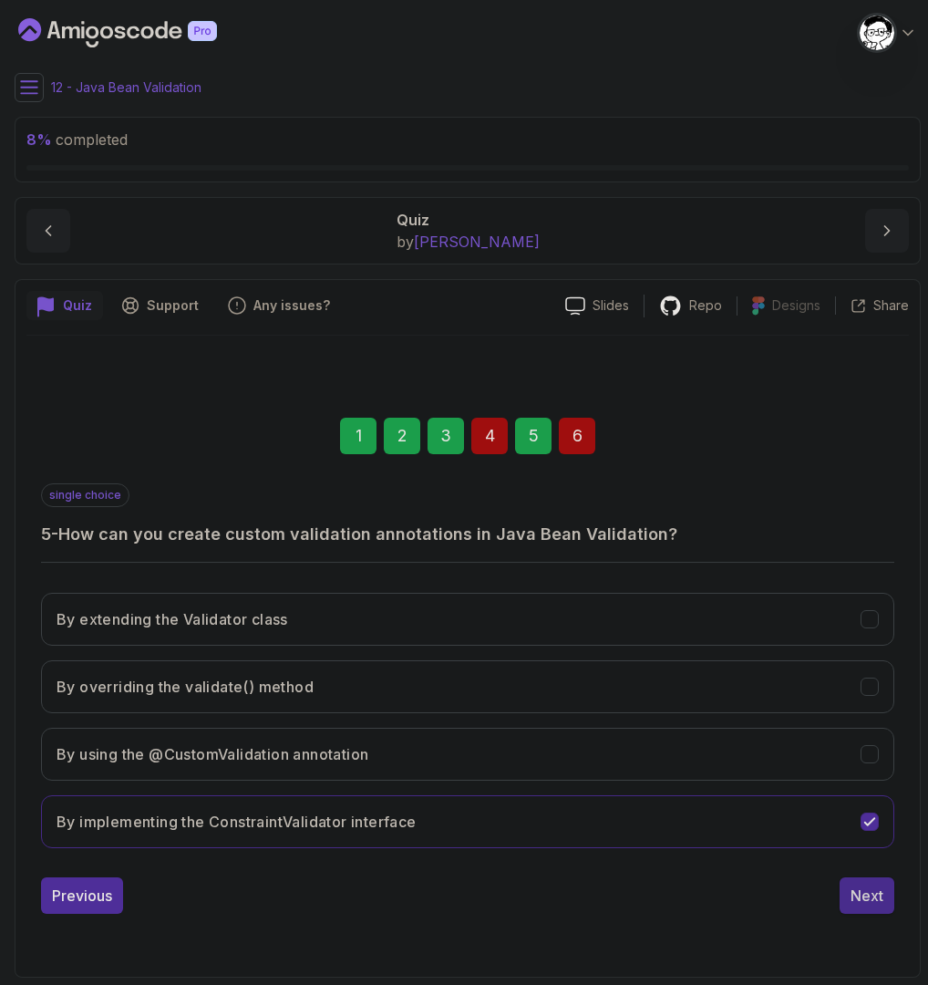
click at [857, 892] on div "Next" at bounding box center [867, 896] width 33 height 22
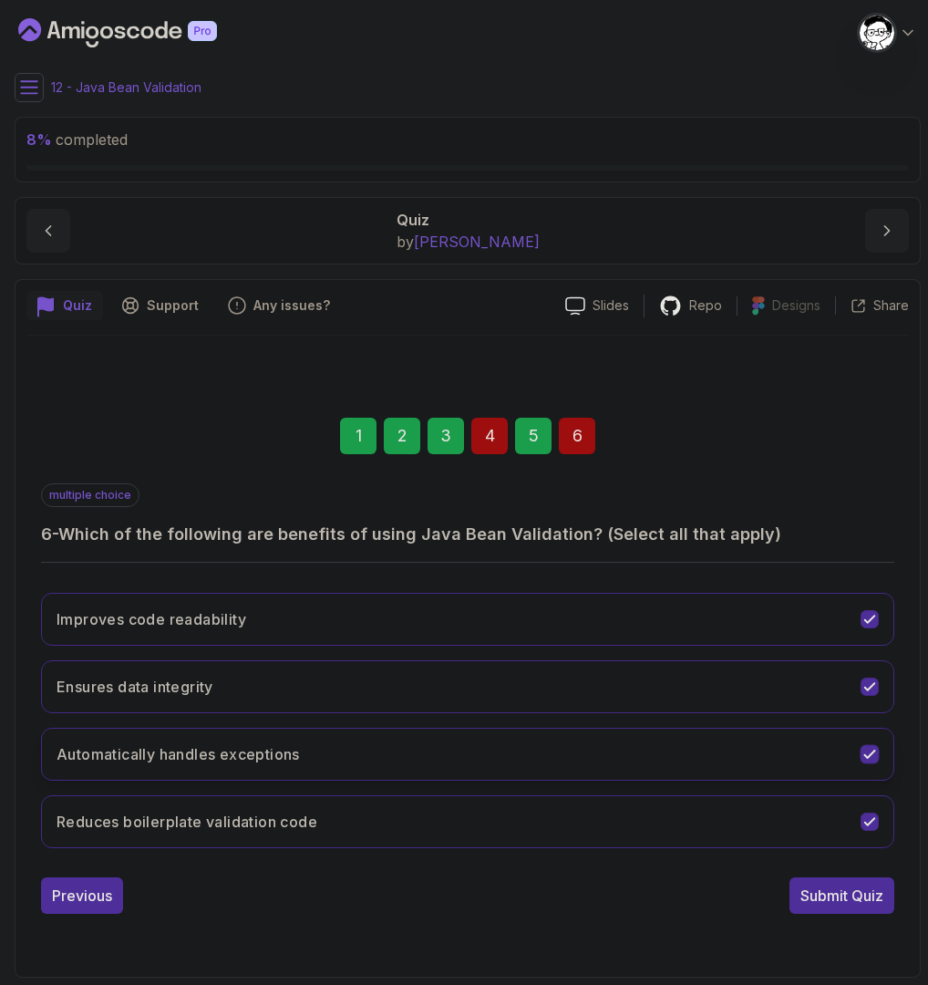
click at [374, 744] on button "Automatically handles exceptions" at bounding box center [468, 754] width 854 height 53
click at [837, 898] on div "Submit Quiz" at bounding box center [842, 896] width 83 height 22
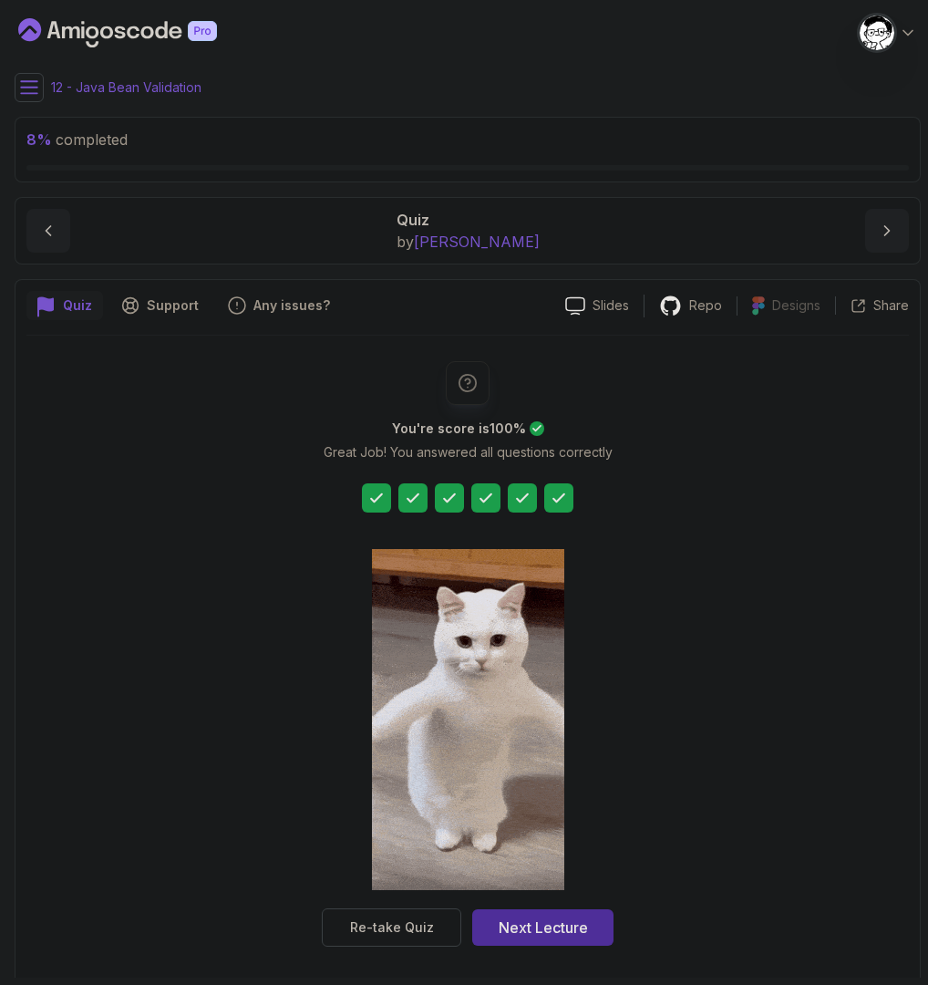
scroll to position [6, 0]
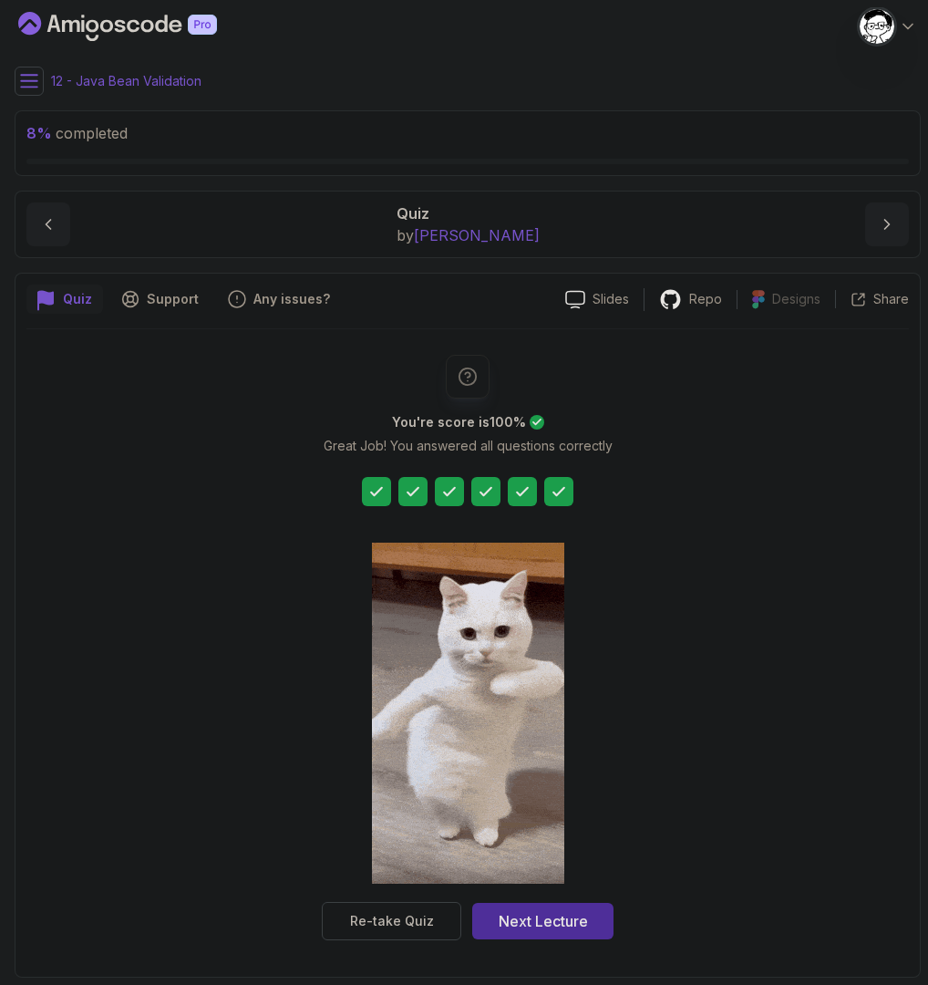
click at [494, 487] on icon at bounding box center [486, 491] width 18 height 18
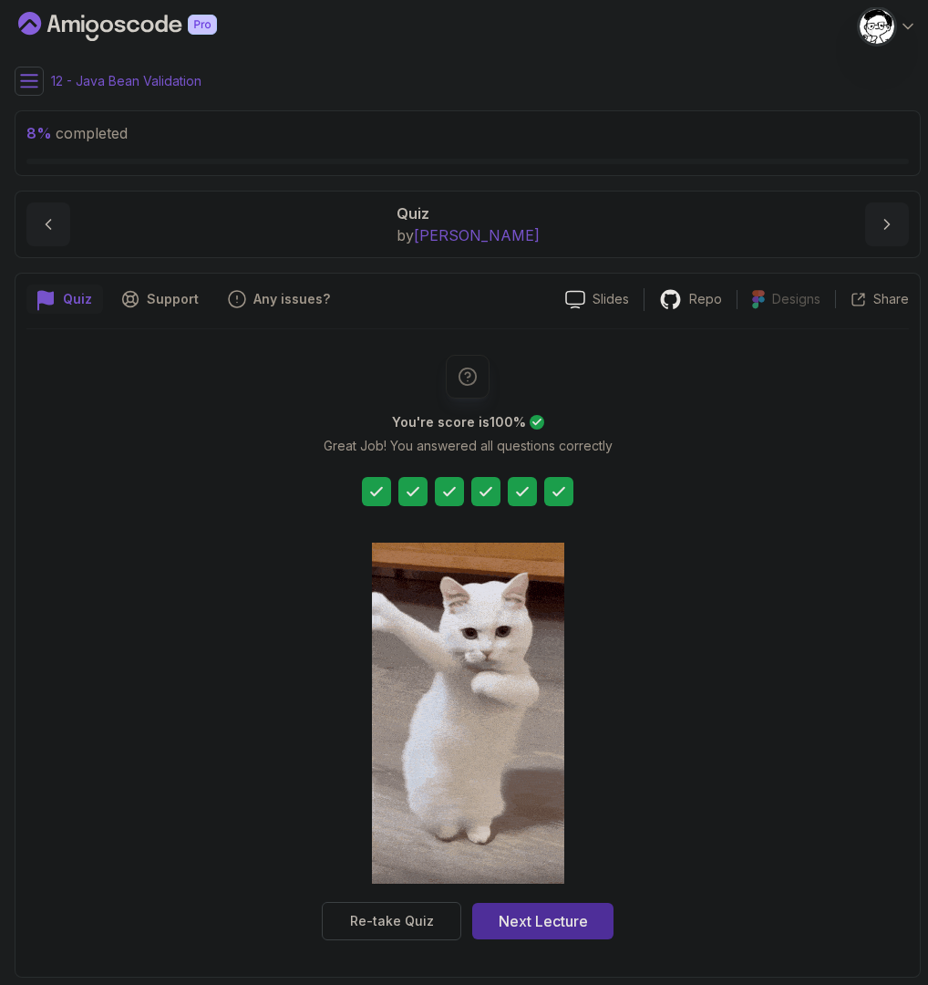
click at [494, 487] on icon at bounding box center [486, 491] width 18 height 18
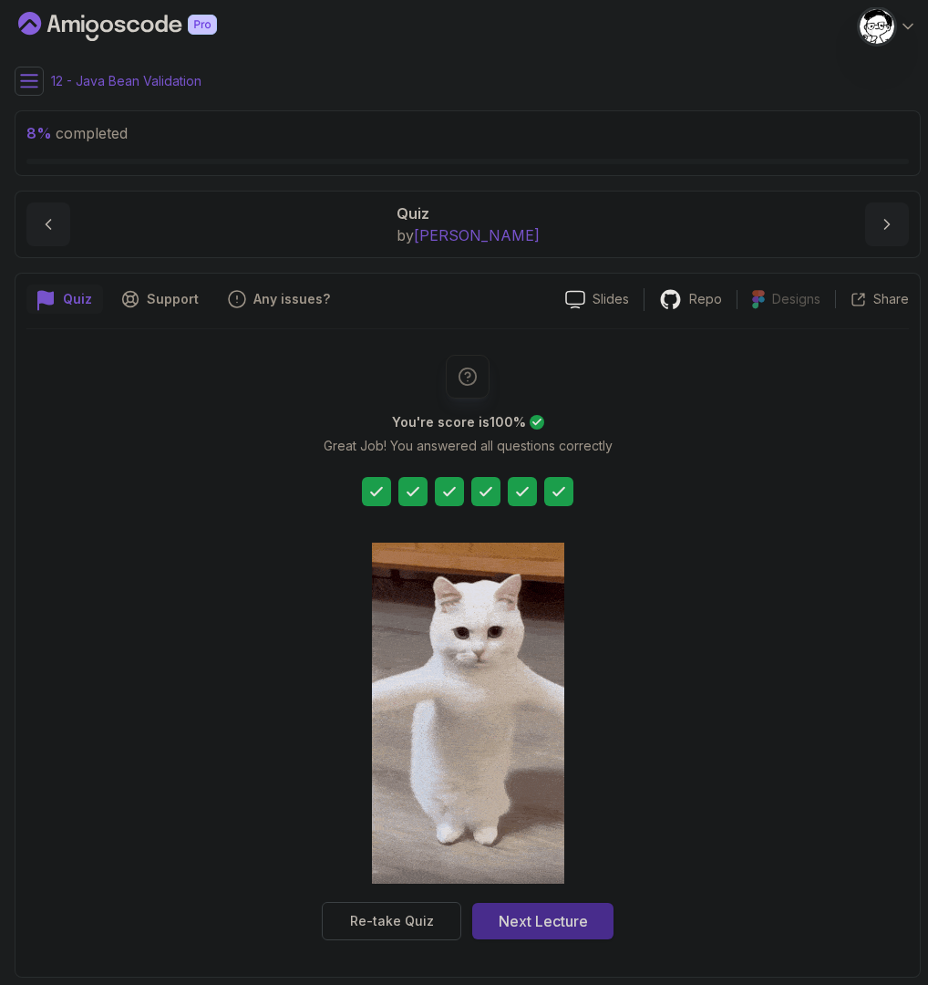
click at [532, 917] on div "Next Lecture" at bounding box center [543, 921] width 89 height 22
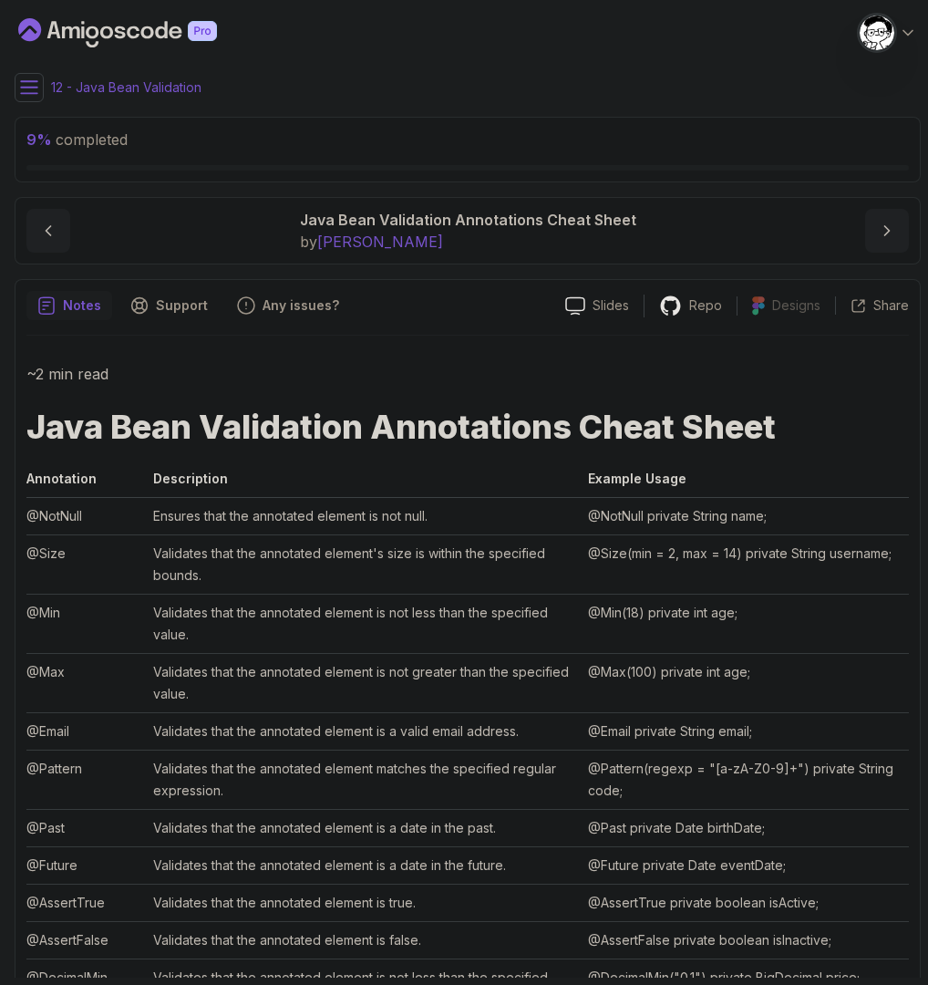
click at [34, 88] on icon at bounding box center [29, 87] width 18 height 18
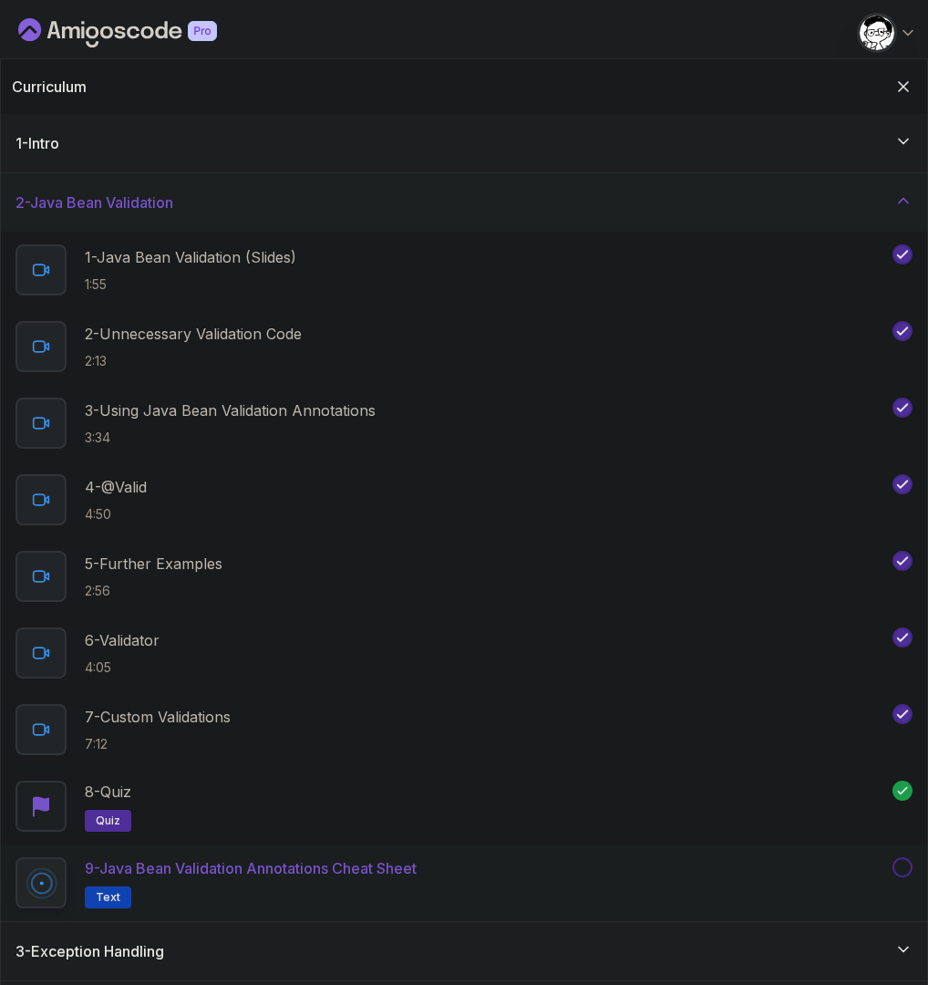
click at [350, 865] on p "9 - Java Bean Validation Annotations Cheat Sheet" at bounding box center [251, 868] width 332 height 22
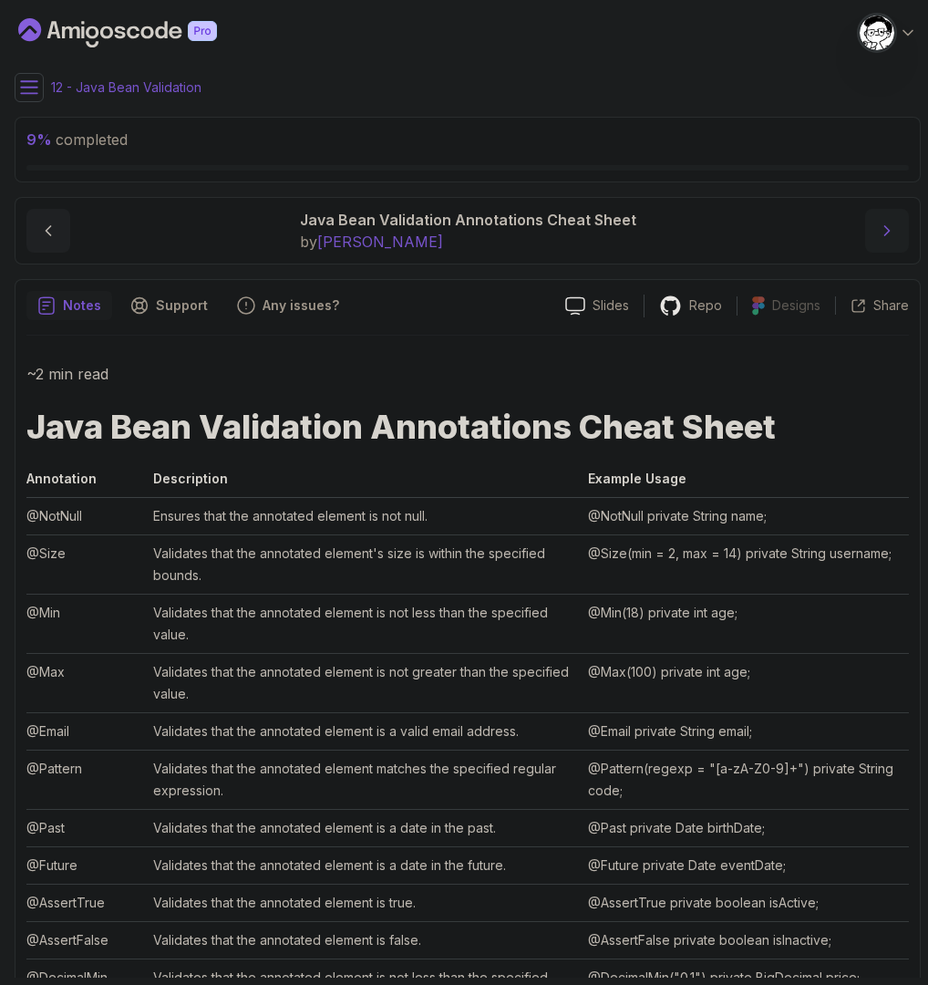
click at [885, 237] on icon "next content" at bounding box center [887, 231] width 18 height 18
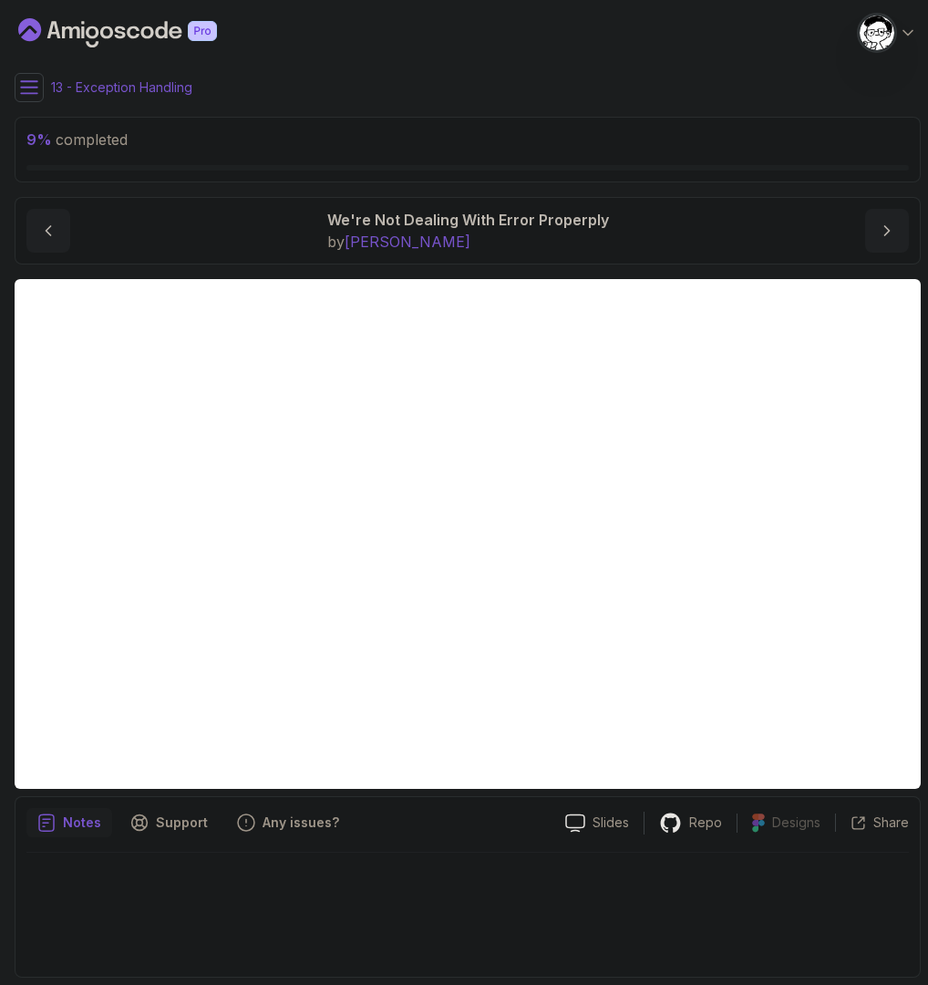
click at [29, 95] on icon at bounding box center [29, 87] width 18 height 18
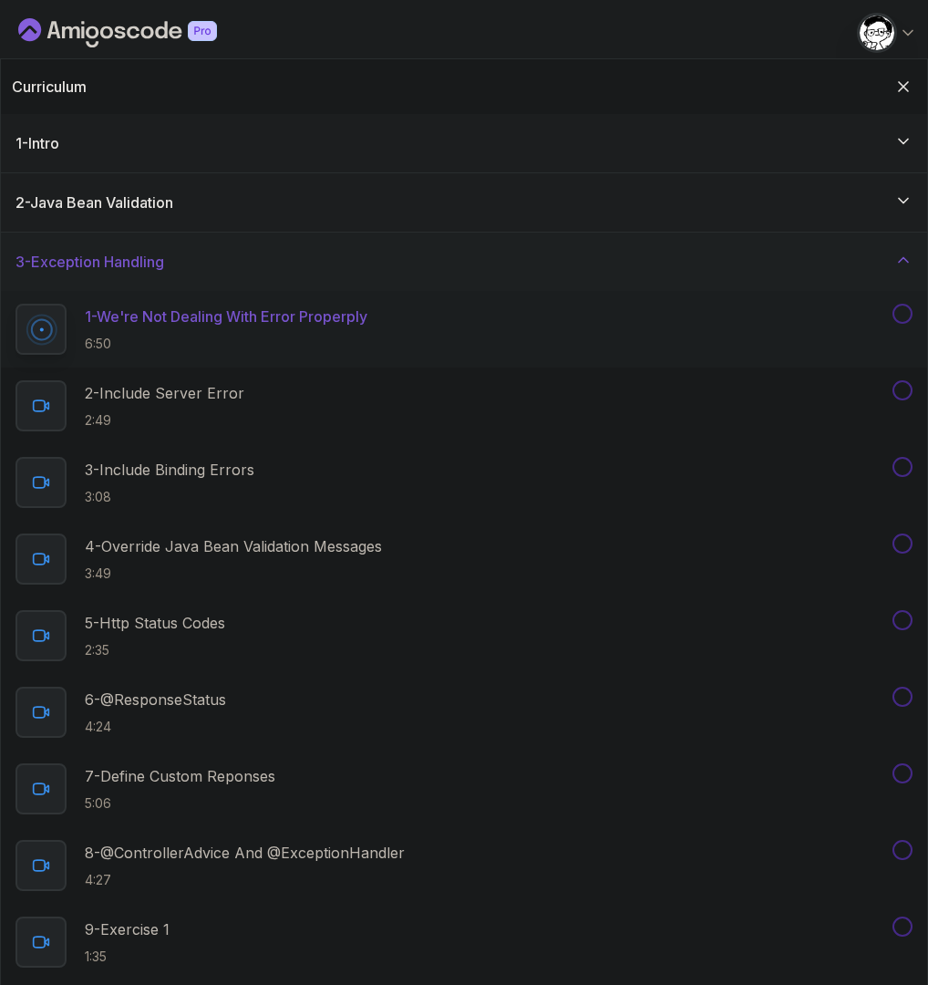
click at [903, 254] on icon at bounding box center [904, 260] width 18 height 18
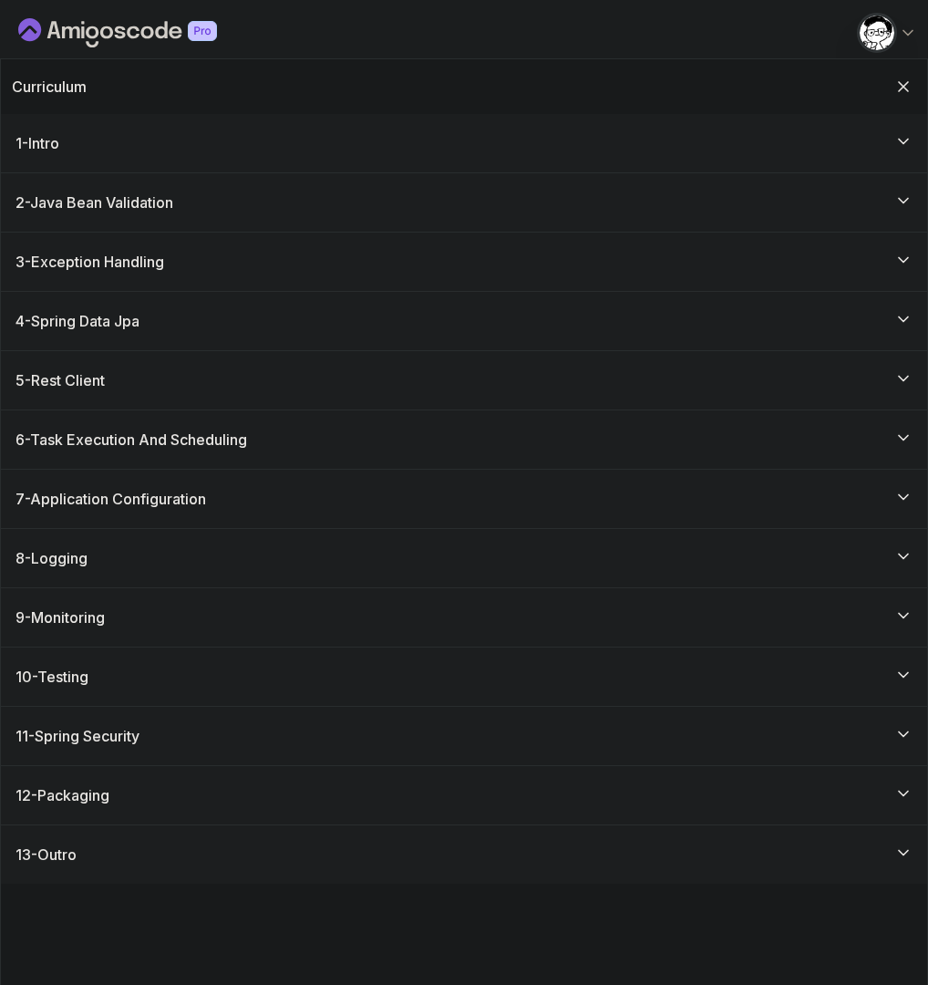
click at [161, 265] on h3 "3 - Exception Handling" at bounding box center [90, 262] width 149 height 22
